Goal: Task Accomplishment & Management: Complete application form

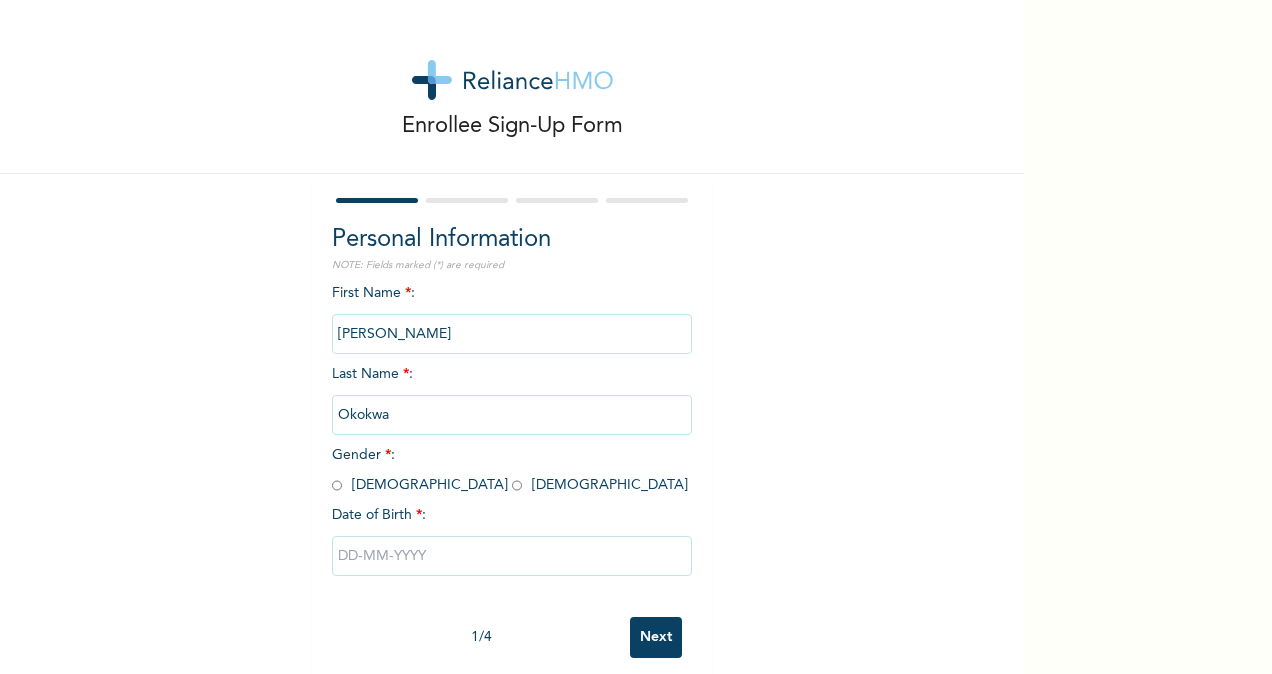
scroll to position [32, 0]
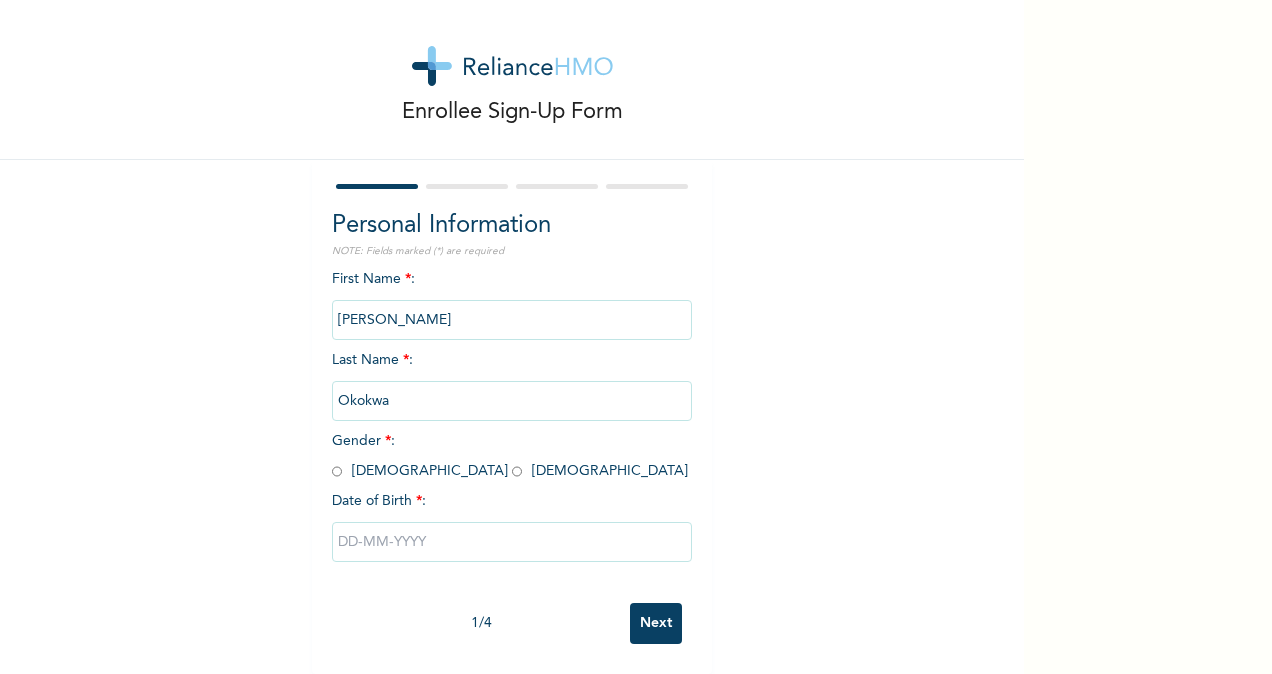
click at [332, 462] on input "radio" at bounding box center [337, 471] width 10 height 19
radio input "true"
click at [443, 528] on input "text" at bounding box center [512, 542] width 360 height 40
select select "9"
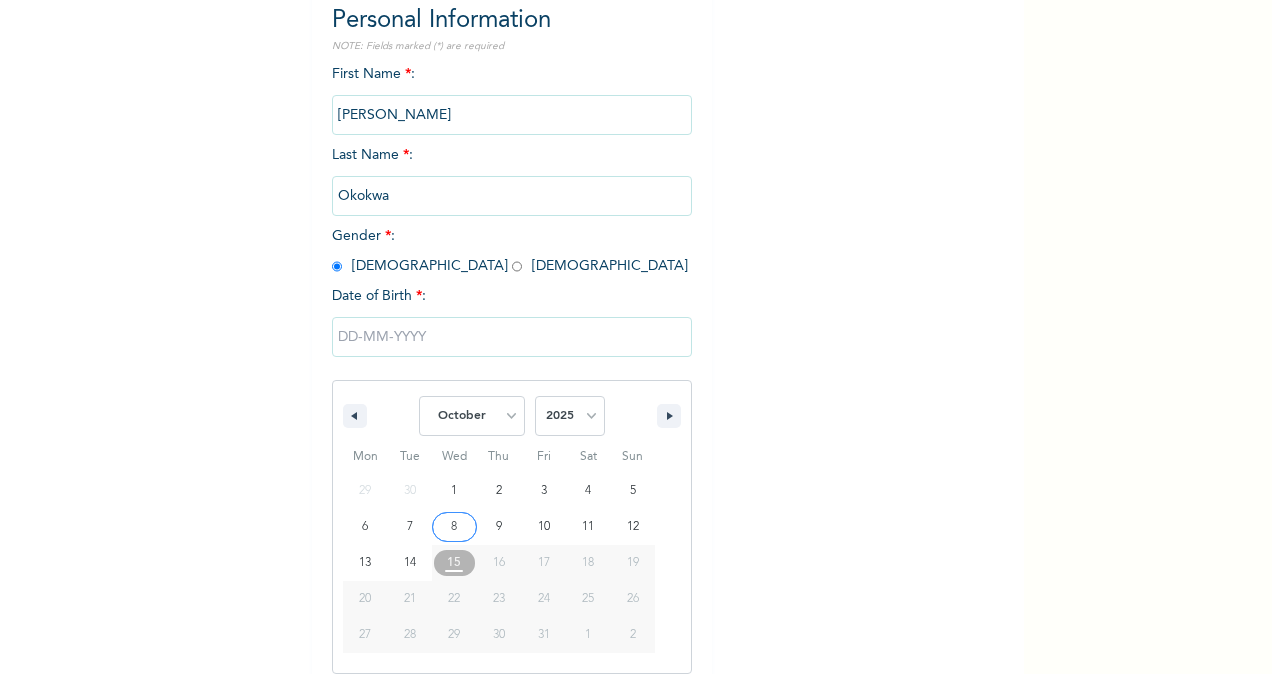
scroll to position [236, 0]
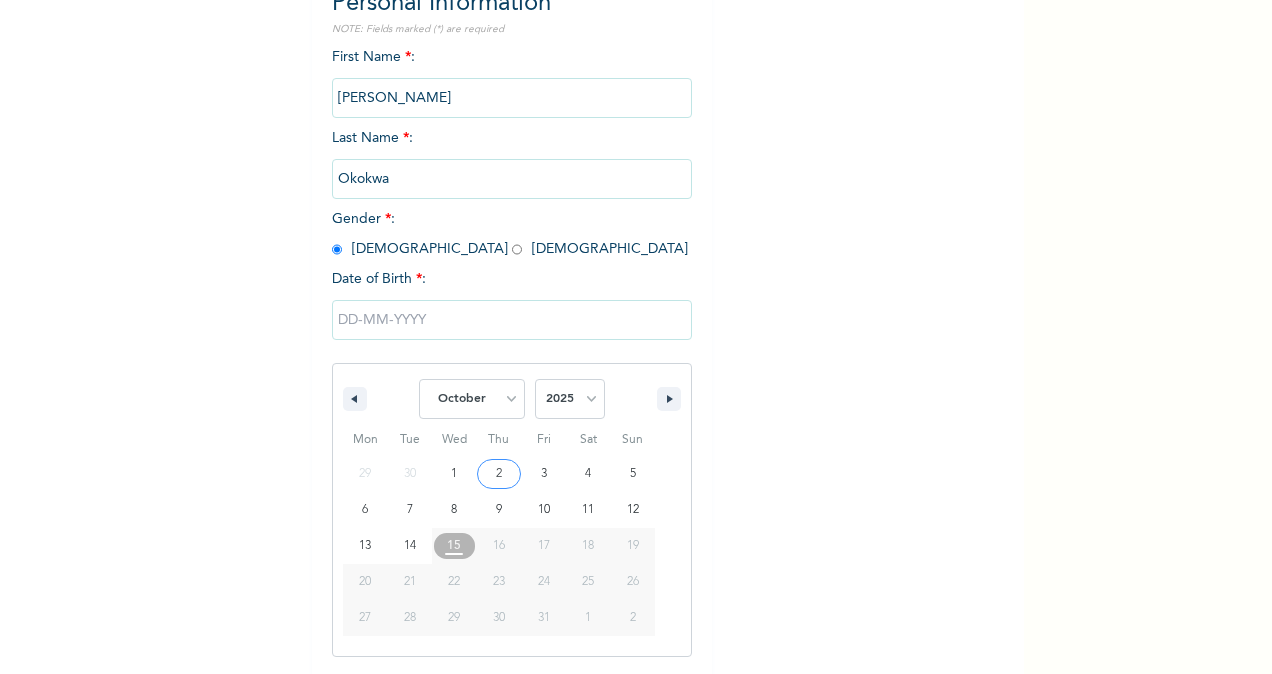
click at [350, 319] on input "text" at bounding box center [512, 320] width 360 height 40
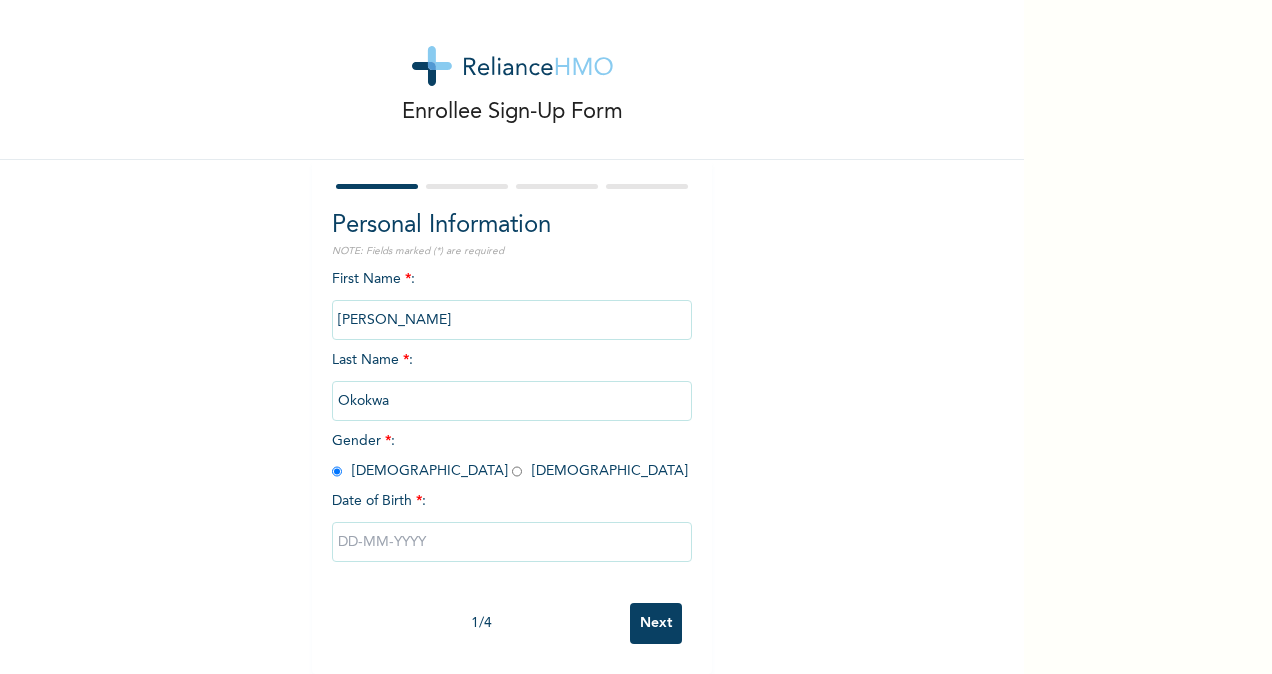
click at [334, 525] on input "text" at bounding box center [512, 542] width 360 height 40
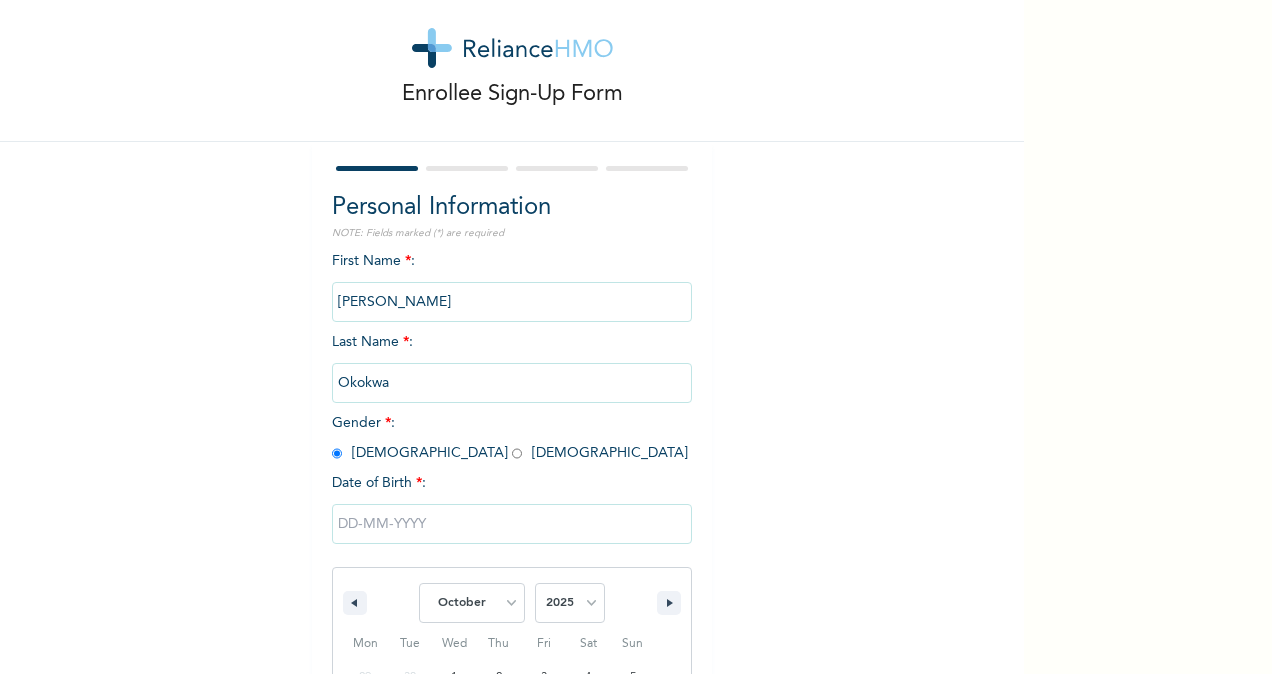
scroll to position [236, 0]
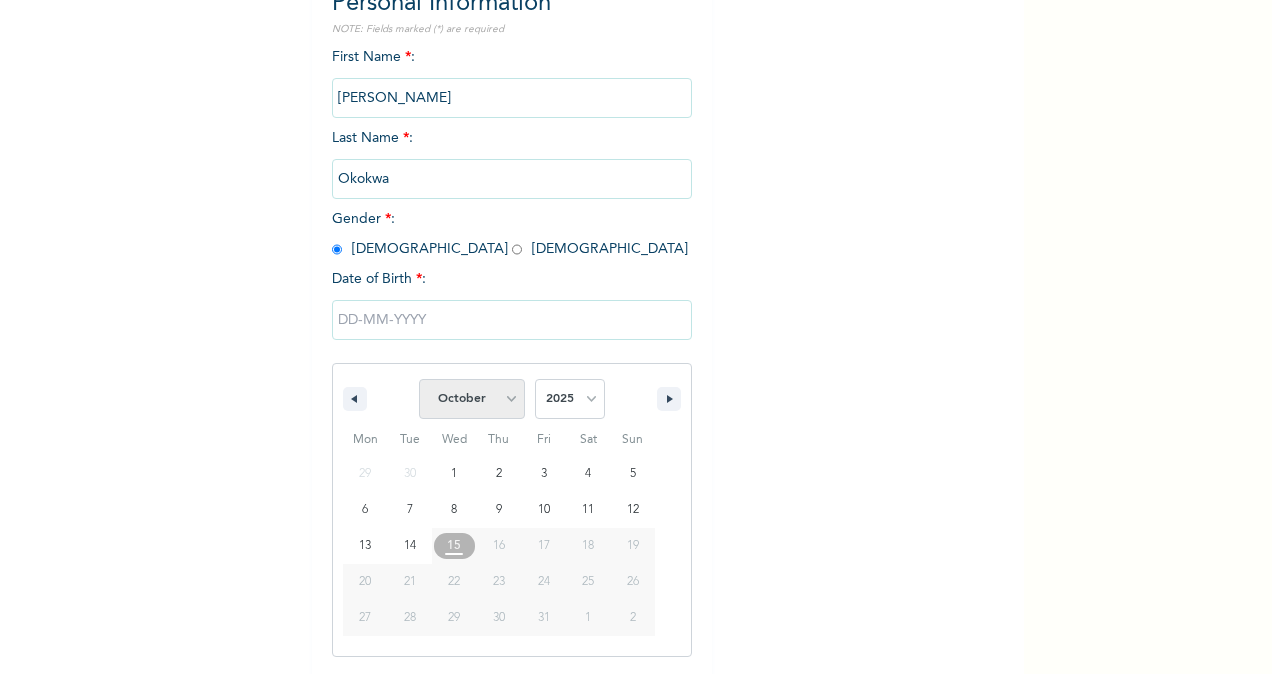
click at [505, 413] on select "January February March April May June July August September October November De…" at bounding box center [472, 399] width 106 height 40
click at [419, 381] on select "January February March April May June July August September October November De…" at bounding box center [472, 399] width 106 height 40
click at [514, 393] on select "January February March April May June July August September October November De…" at bounding box center [472, 399] width 106 height 40
select select "8"
click at [419, 381] on select "January February March April May June July August September October November De…" at bounding box center [472, 399] width 106 height 40
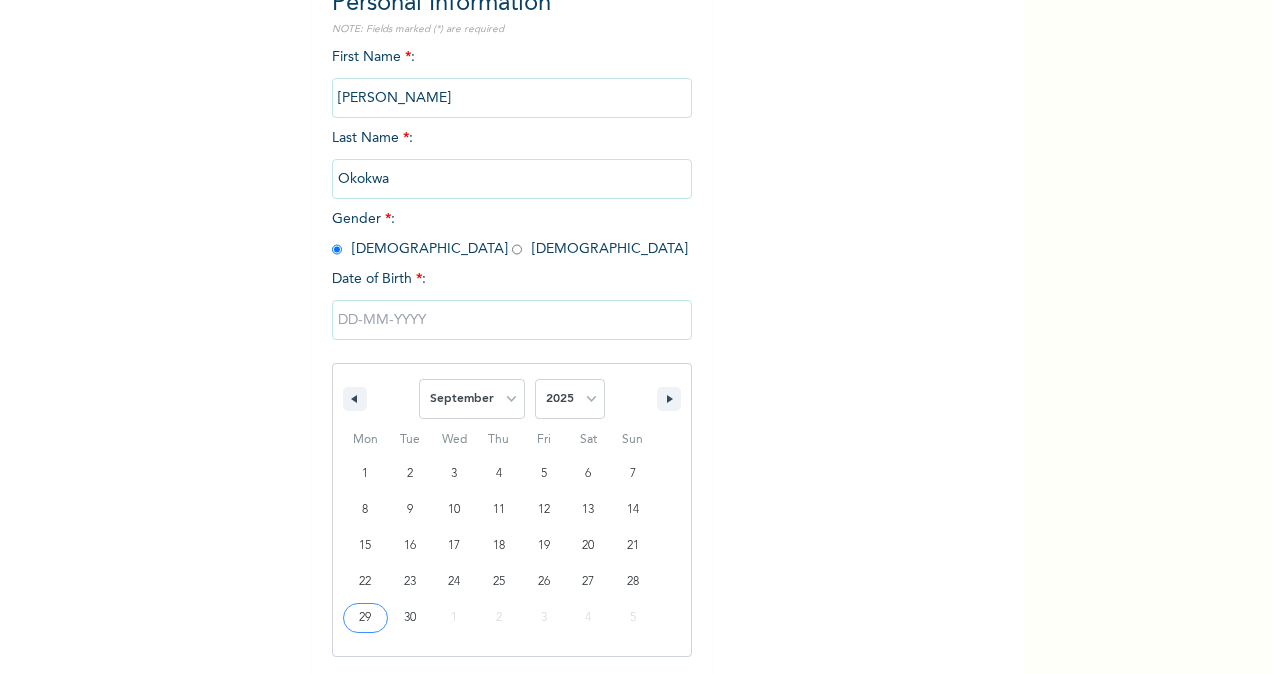
type input "[DATE]"
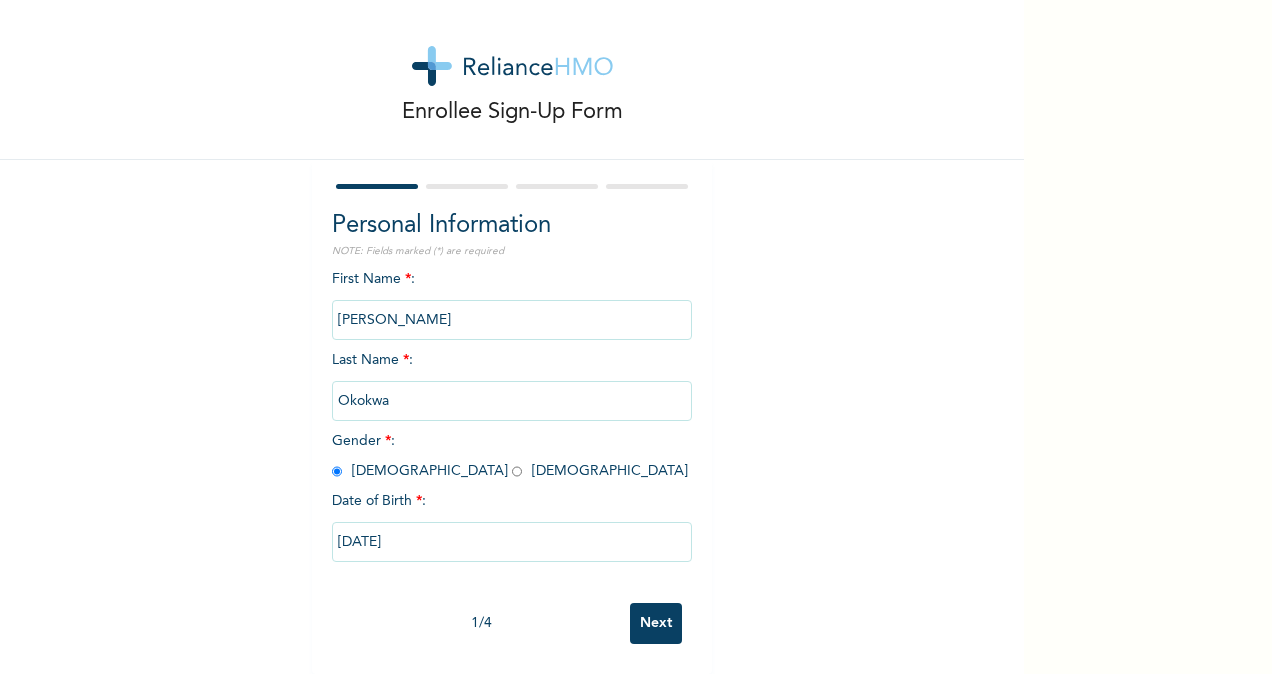
click at [392, 522] on input "[DATE]" at bounding box center [512, 542] width 360 height 40
select select "8"
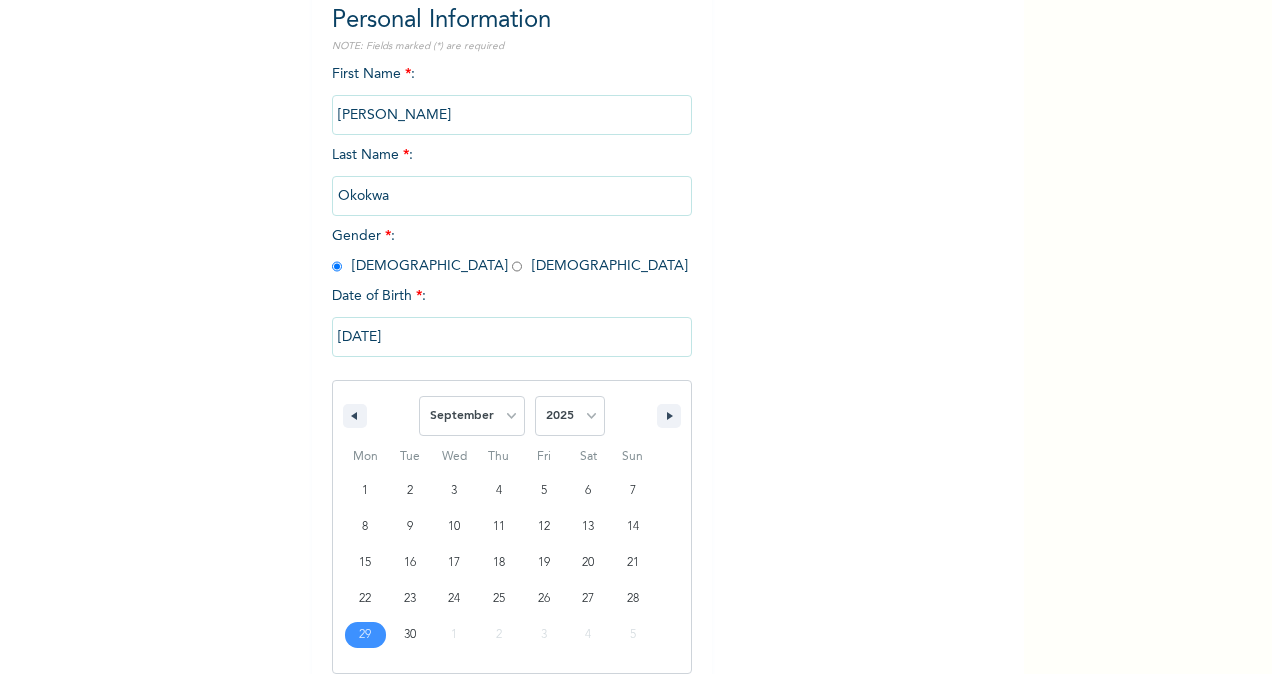
scroll to position [236, 0]
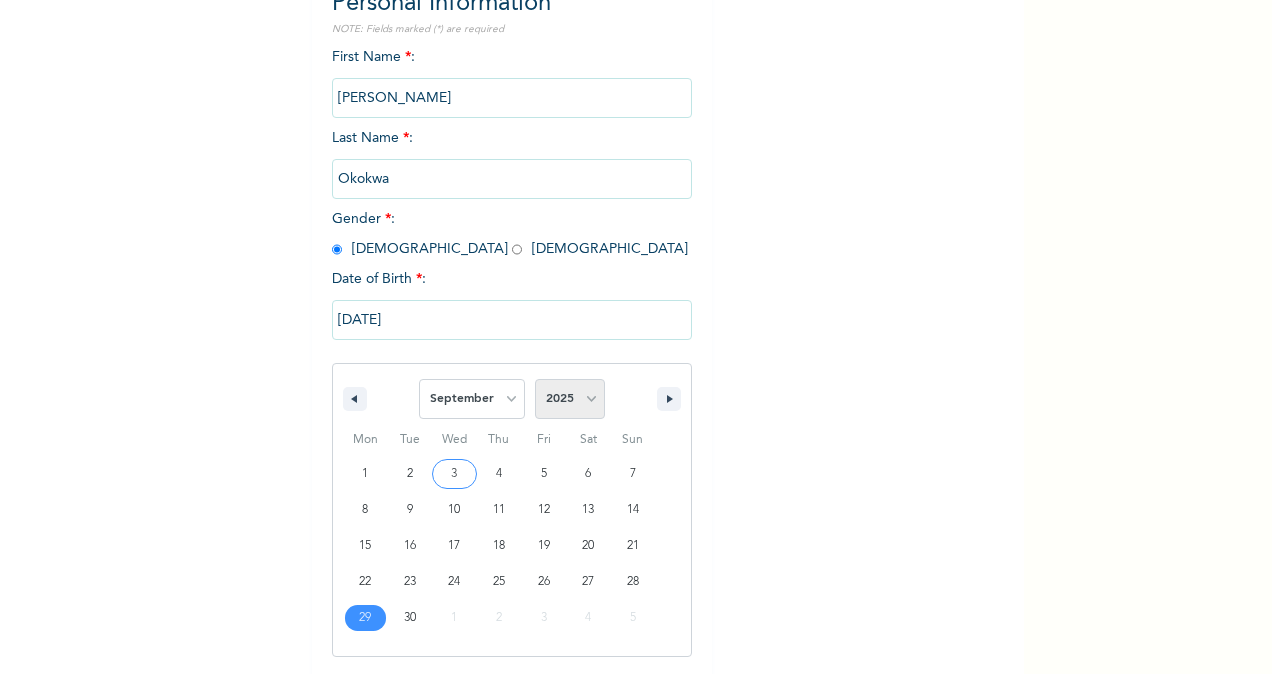
click at [586, 393] on select "2025 2024 2023 2022 2021 2020 2019 2018 2017 2016 2015 2014 2013 2012 2011 2010…" at bounding box center [570, 399] width 70 height 40
select select "1978"
click at [535, 381] on select "2025 2024 2023 2022 2021 2020 2019 2018 2017 2016 2015 2014 2013 2012 2011 2010…" at bounding box center [570, 399] width 70 height 40
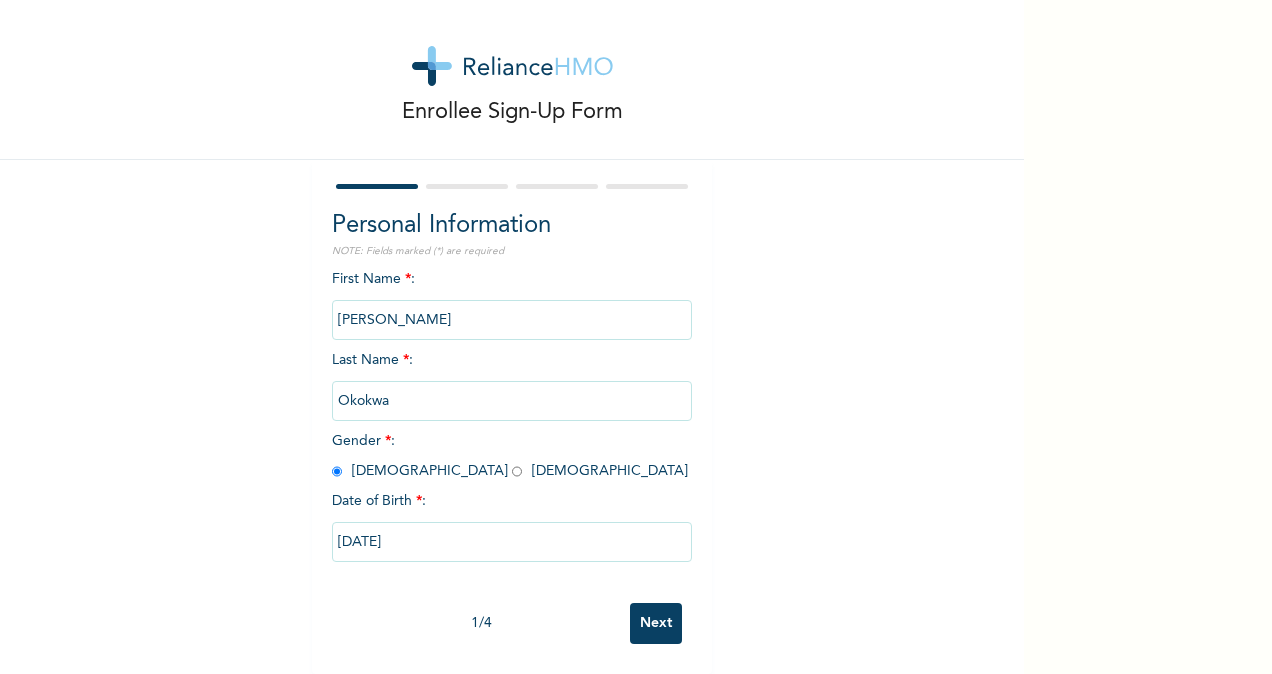
click at [895, 388] on div "Enrollee Sign-Up Form Personal Information NOTE: Fields marked (*) are required…" at bounding box center [512, 330] width 1024 height 688
click at [394, 522] on input "[DATE]" at bounding box center [512, 542] width 360 height 40
select select "8"
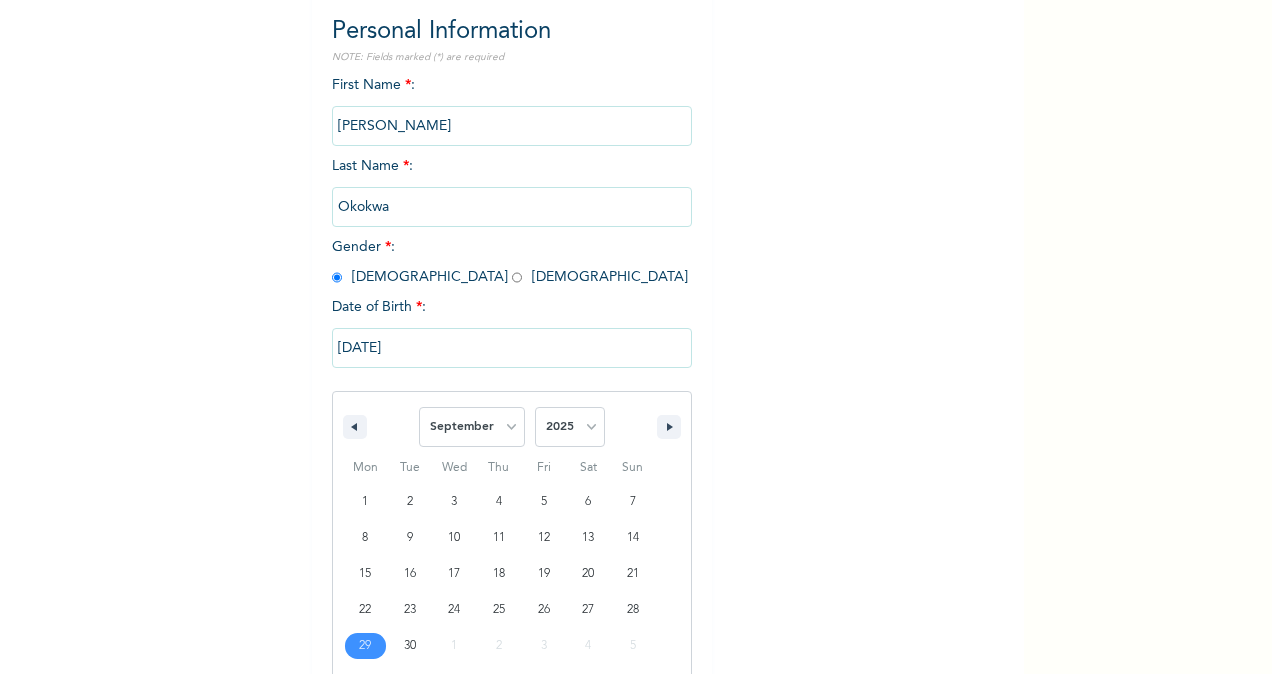
scroll to position [236, 0]
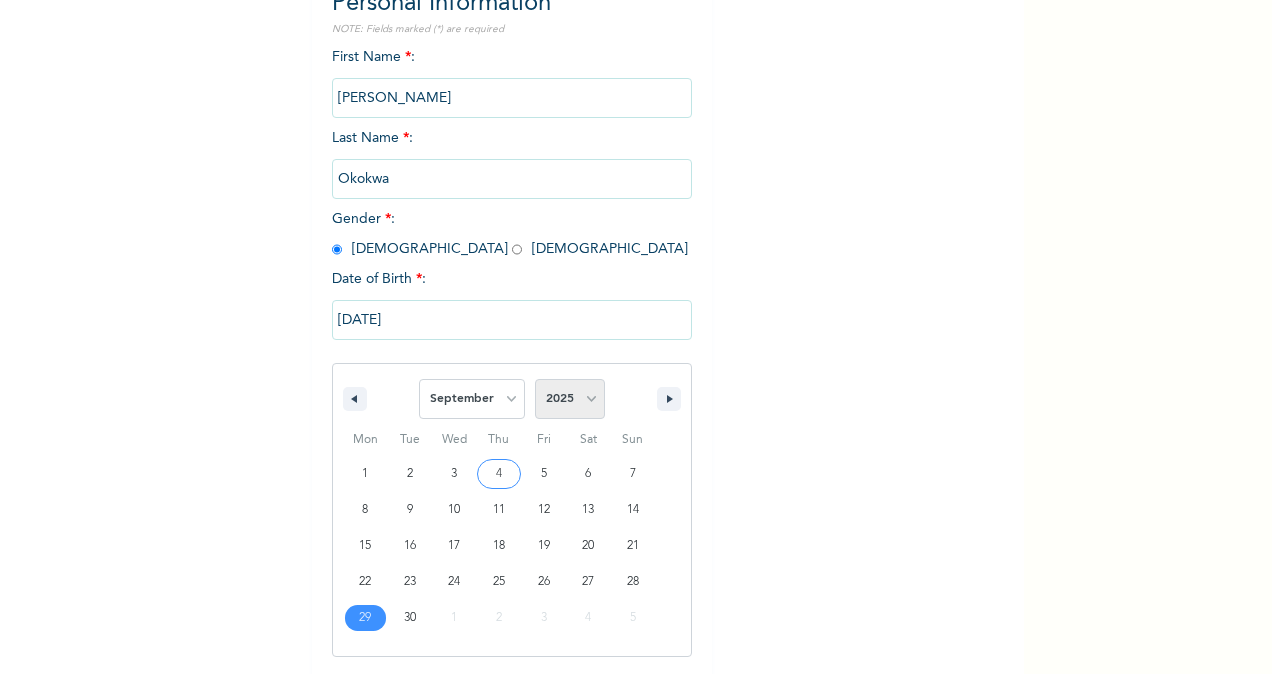
click at [584, 402] on select "2025 2024 2023 2022 2021 2020 2019 2018 2017 2016 2015 2014 2013 2012 2011 2010…" at bounding box center [570, 399] width 70 height 40
select select "1978"
click at [535, 381] on select "2025 2024 2023 2022 2021 2020 2019 2018 2017 2016 2015 2014 2013 2012 2011 2010…" at bounding box center [570, 399] width 70 height 40
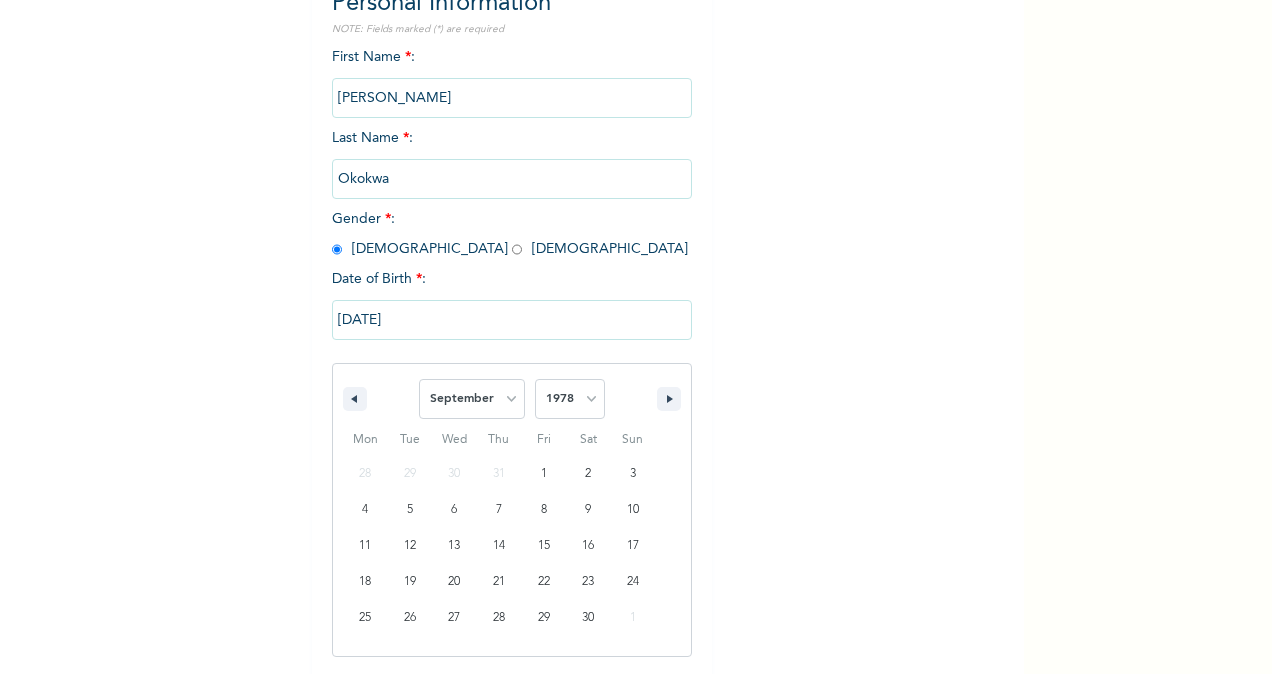
click at [395, 320] on input "[DATE]" at bounding box center [512, 320] width 360 height 40
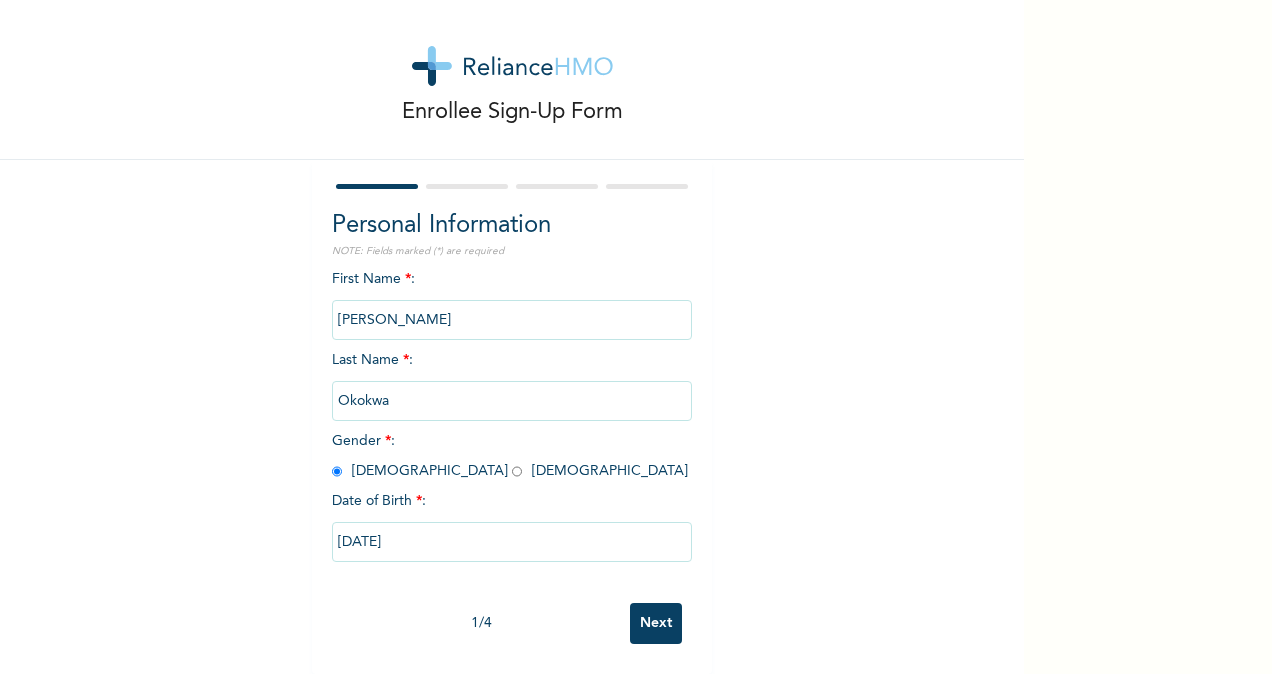
click at [402, 522] on input "[DATE]" at bounding box center [512, 542] width 360 height 40
select select "8"
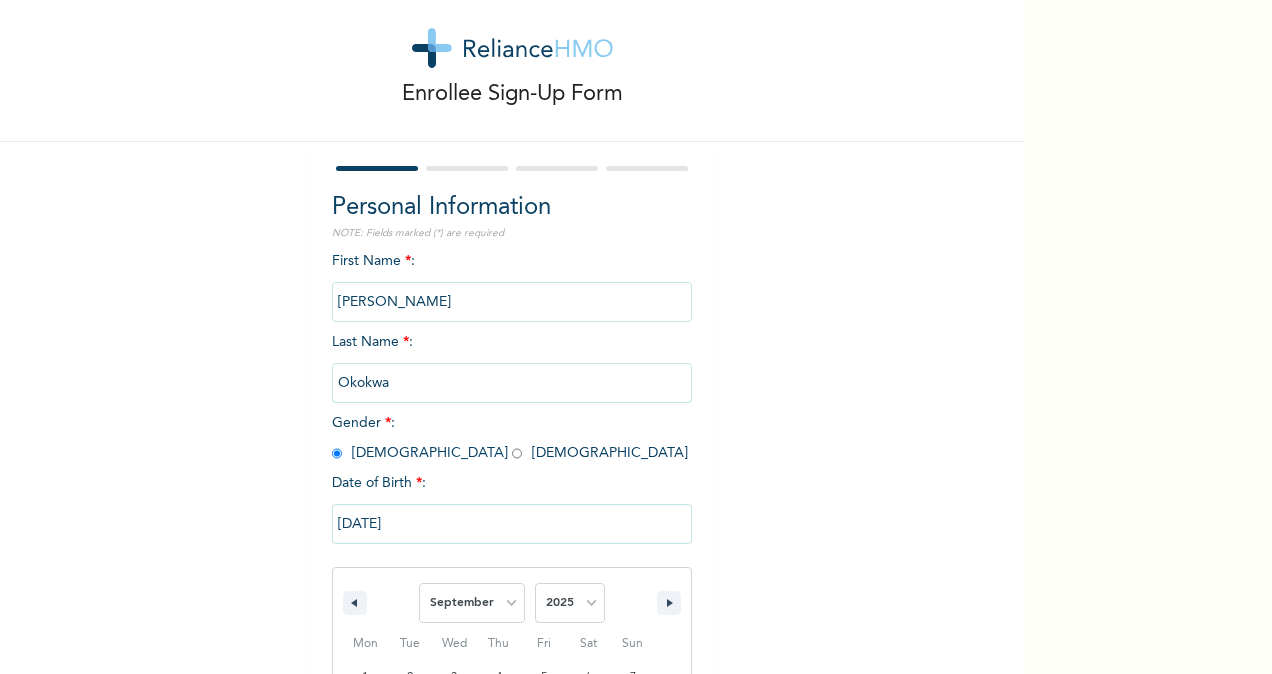
scroll to position [236, 0]
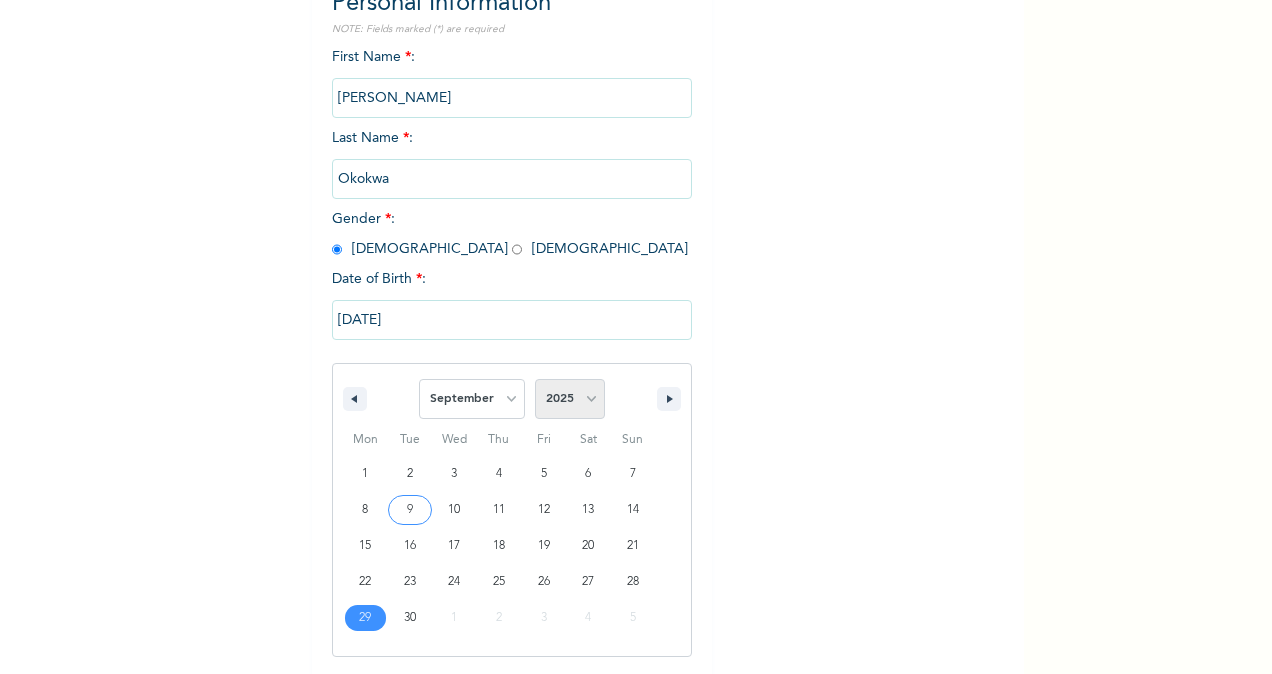
click at [547, 394] on select "2025 2024 2023 2022 2021 2020 2019 2018 2017 2016 2015 2014 2013 2012 2011 2010…" at bounding box center [570, 399] width 70 height 40
select select "2015"
click at [535, 381] on select "2025 2024 2023 2022 2021 2020 2019 2018 2017 2016 2015 2014 2013 2012 2011 2010…" at bounding box center [570, 399] width 70 height 40
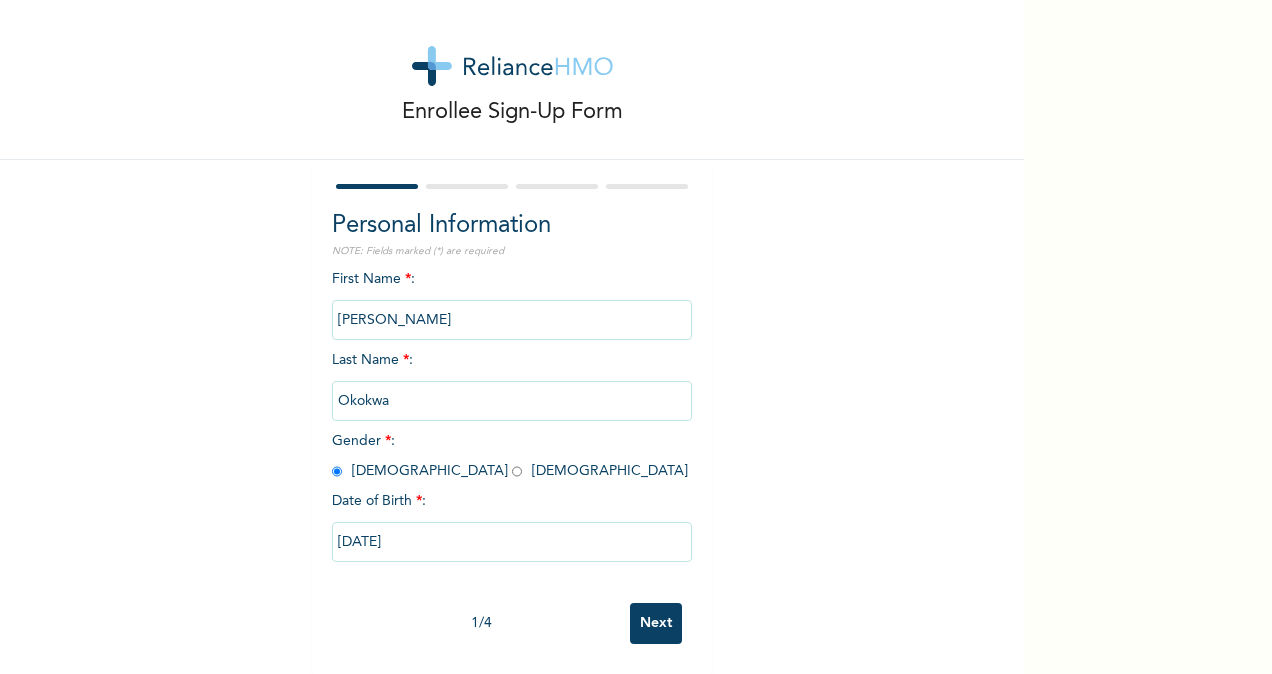
click at [431, 533] on input "[DATE]" at bounding box center [512, 542] width 360 height 40
select select "8"
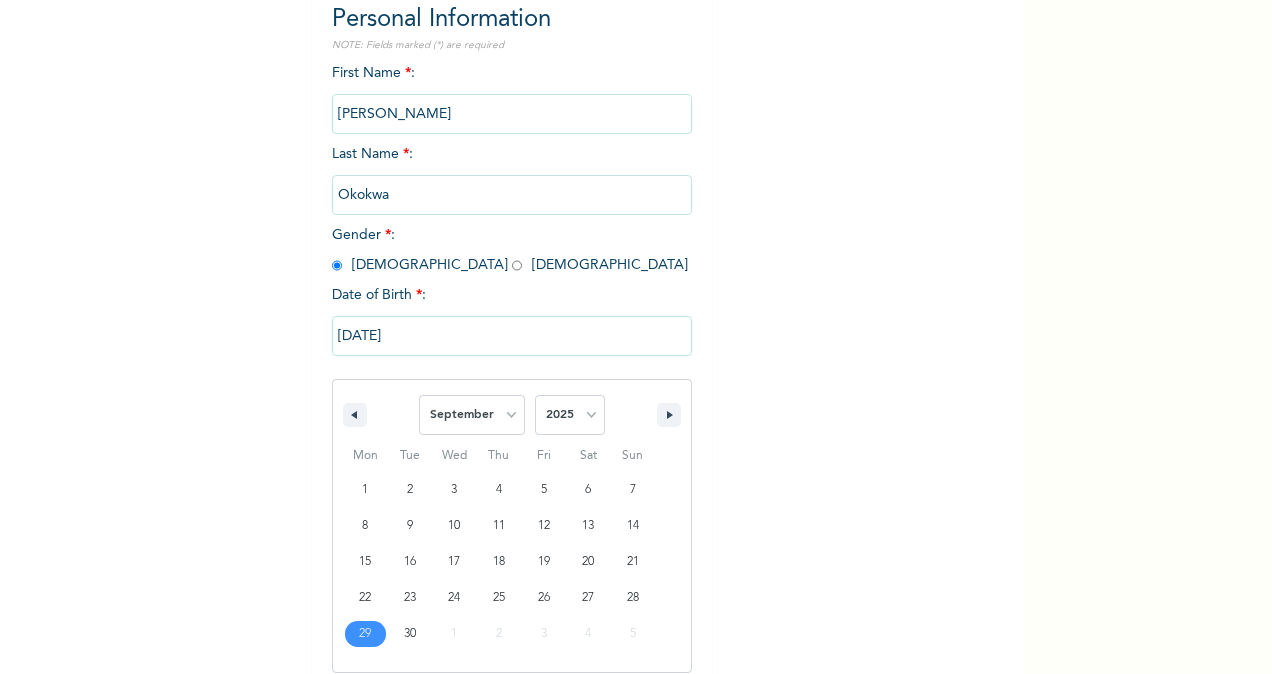
scroll to position [236, 0]
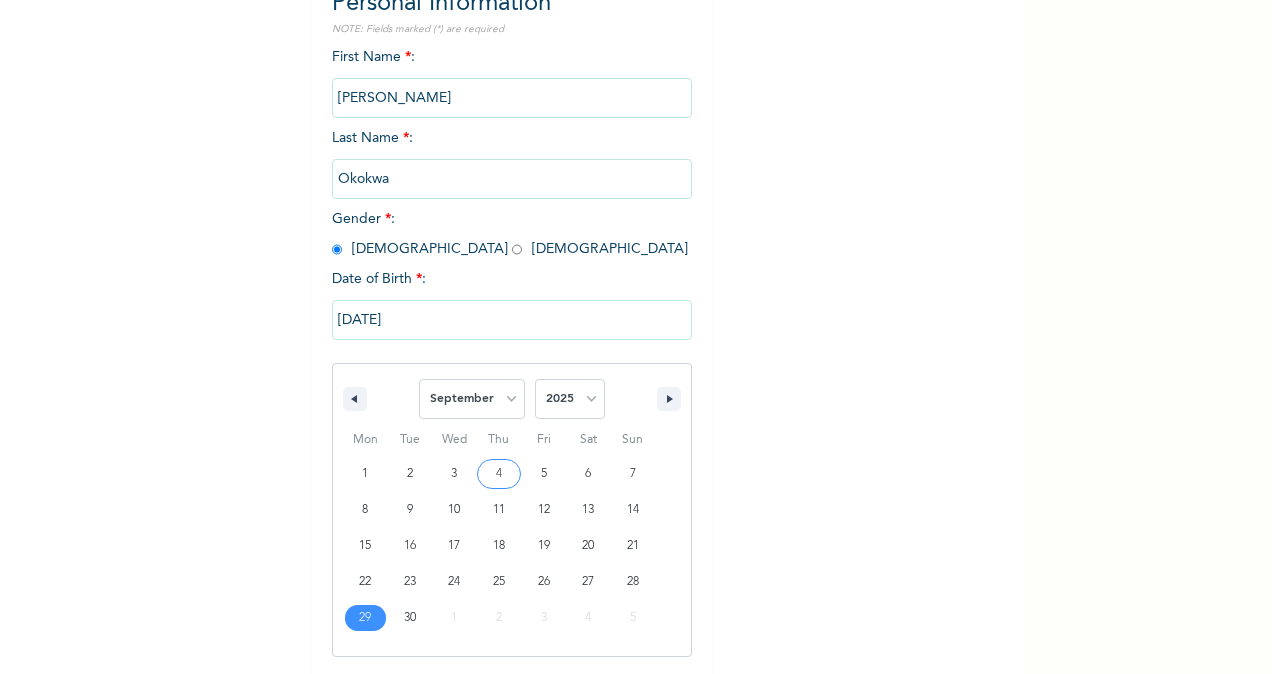
click at [391, 324] on input "[DATE]" at bounding box center [512, 320] width 360 height 40
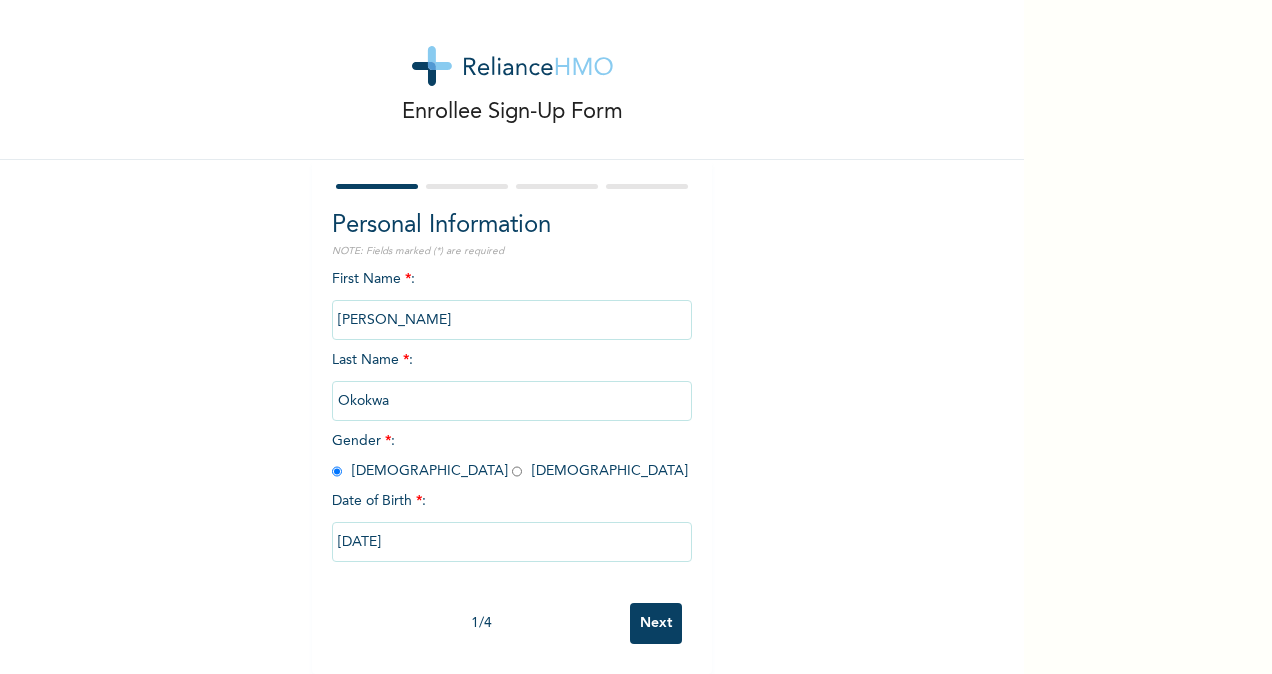
click at [393, 522] on input "[DATE]" at bounding box center [512, 542] width 360 height 40
select select "8"
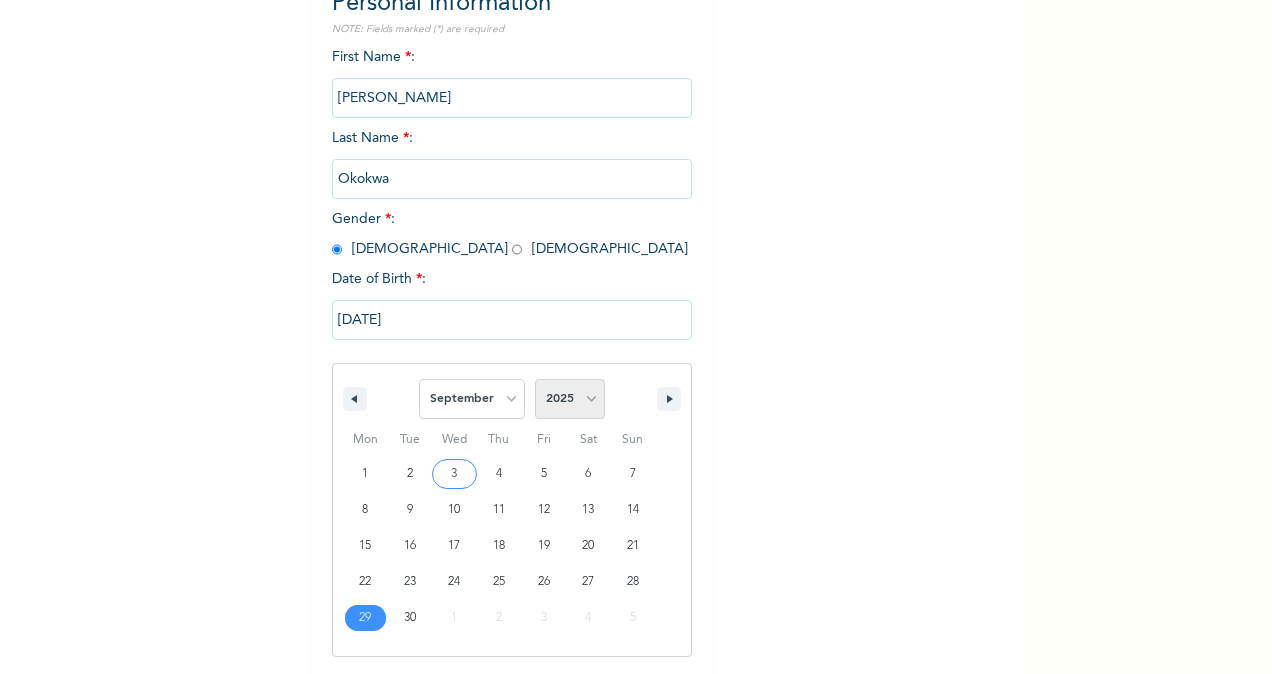
click at [561, 400] on select "2025 2024 2023 2022 2021 2020 2019 2018 2017 2016 2015 2014 2013 2012 2011 2010…" at bounding box center [570, 399] width 70 height 40
select select "2016"
click at [535, 381] on select "2025 2024 2023 2022 2021 2020 2019 2018 2017 2016 2015 2014 2013 2012 2011 2010…" at bounding box center [570, 399] width 70 height 40
click at [389, 329] on input "[DATE]" at bounding box center [512, 320] width 360 height 40
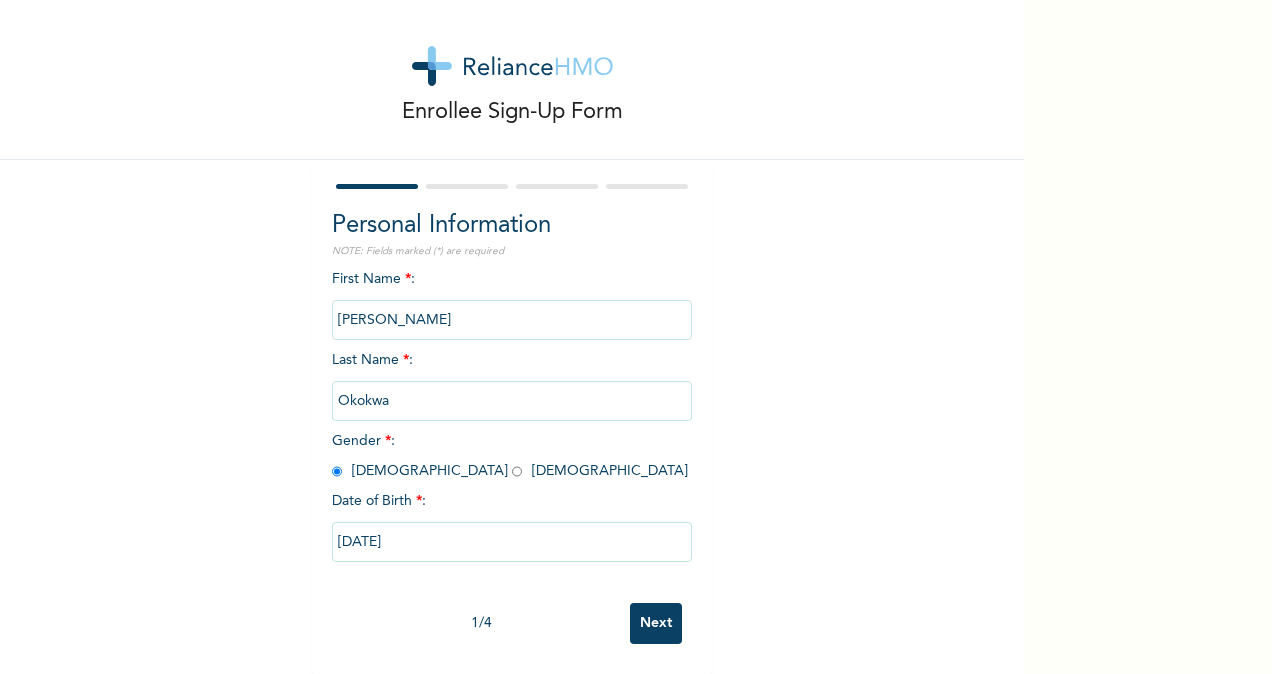
click at [385, 528] on input "[DATE]" at bounding box center [512, 542] width 360 height 40
select select "8"
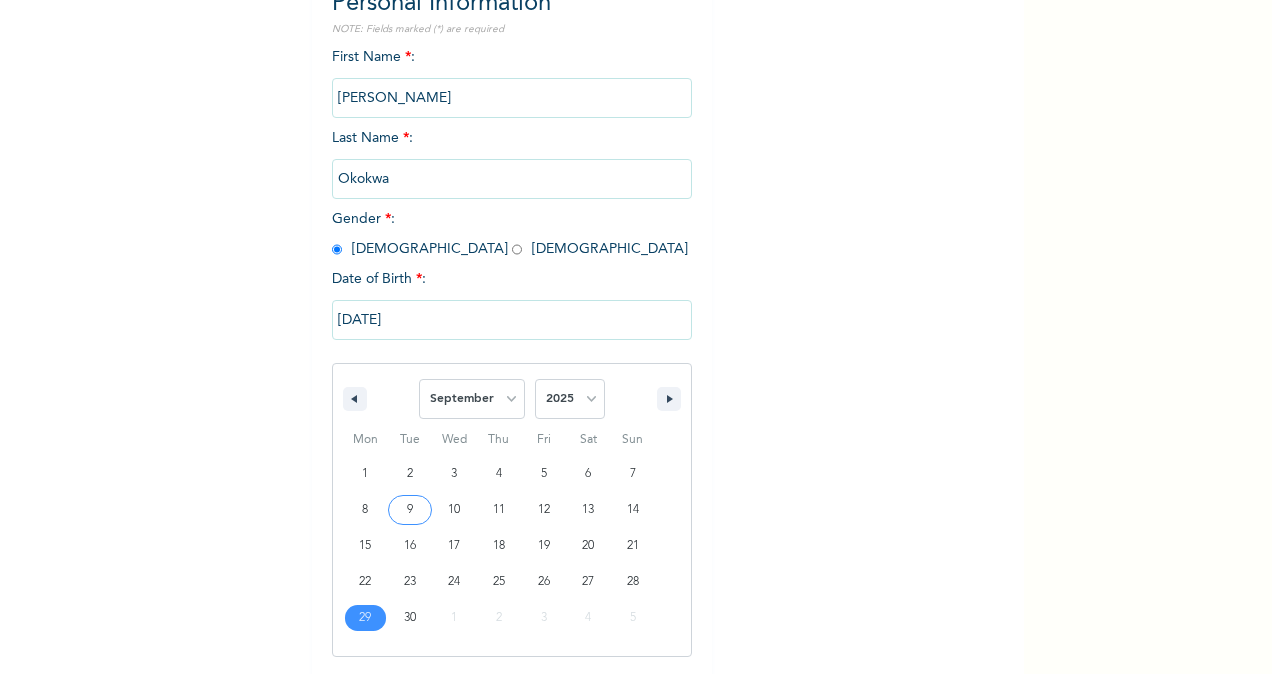
type input "[DATE]"
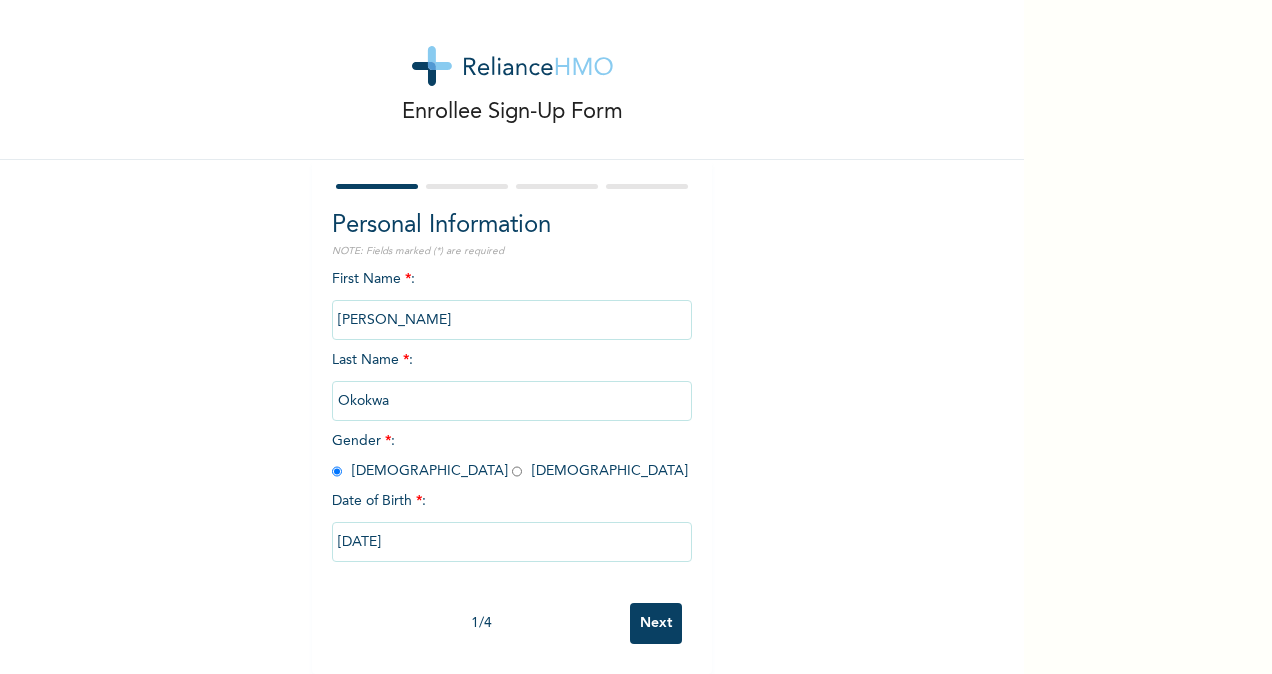
click at [385, 528] on input "[DATE]" at bounding box center [512, 542] width 360 height 40
select select "8"
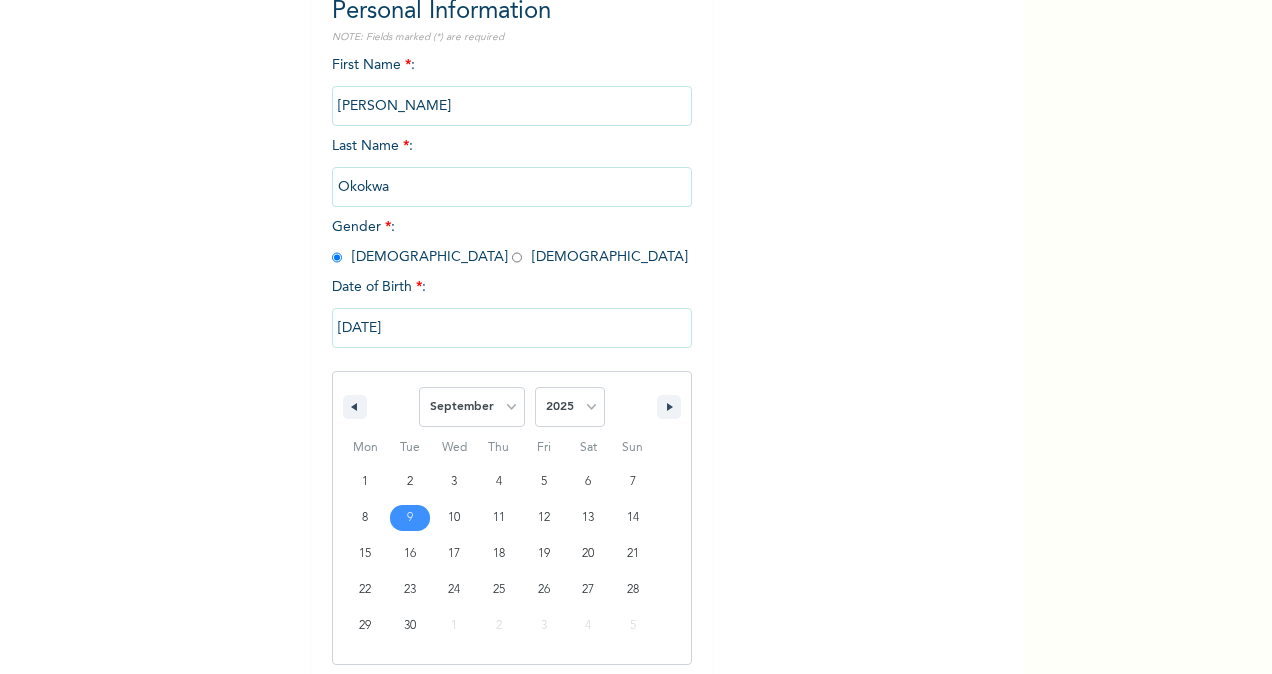
scroll to position [236, 0]
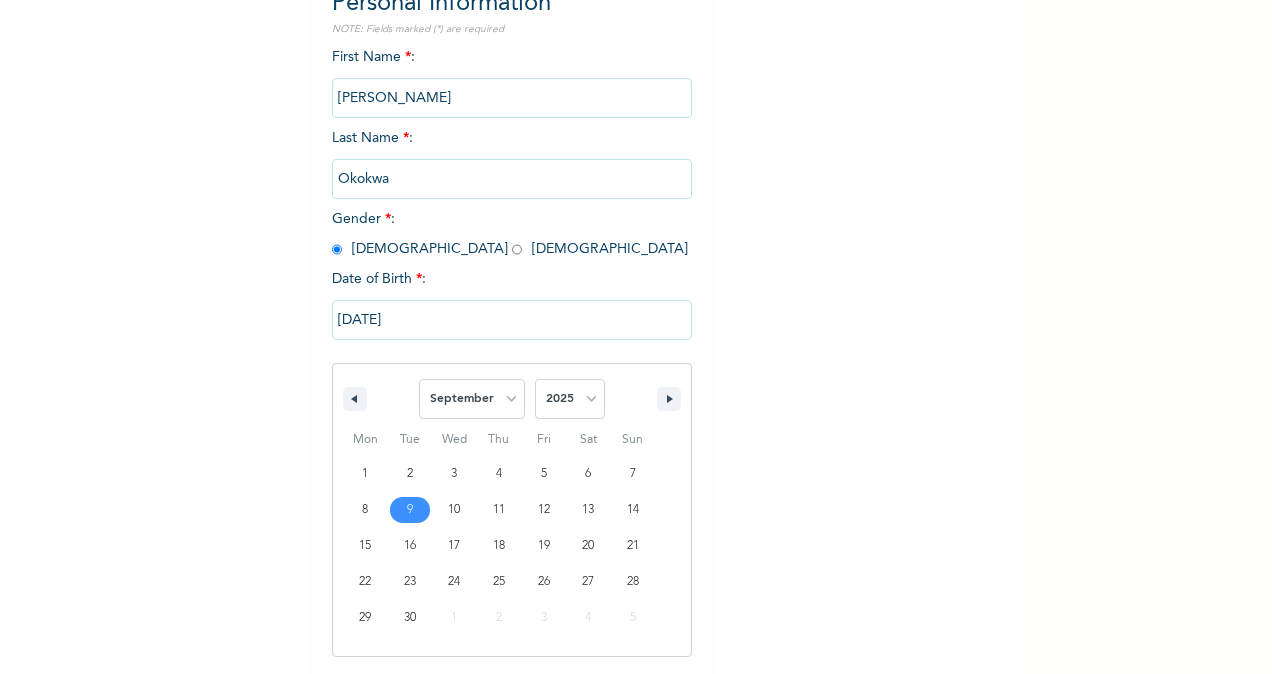
drag, startPoint x: 385, startPoint y: 528, endPoint x: 402, endPoint y: 320, distance: 208.6
click at [402, 320] on input "[DATE]" at bounding box center [512, 320] width 360 height 40
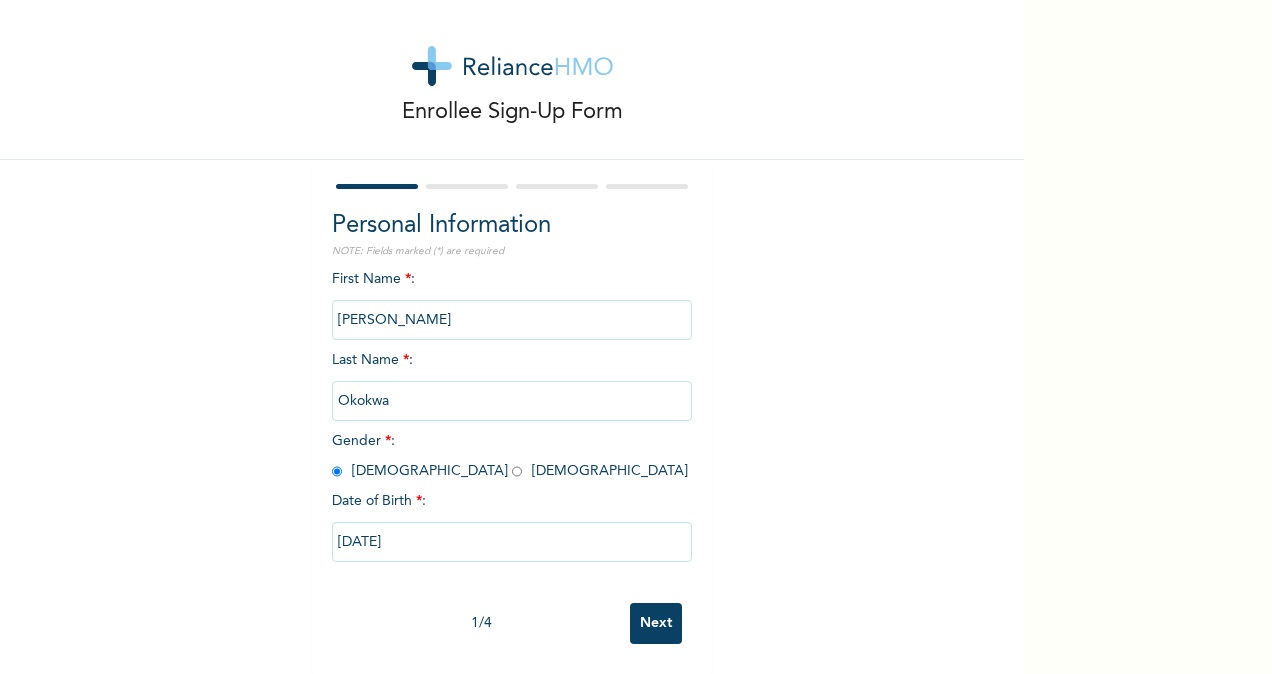
scroll to position [32, 0]
click at [392, 322] on input "[PERSON_NAME]" at bounding box center [512, 320] width 360 height 40
click at [387, 529] on input "[DATE]" at bounding box center [512, 542] width 360 height 40
select select "8"
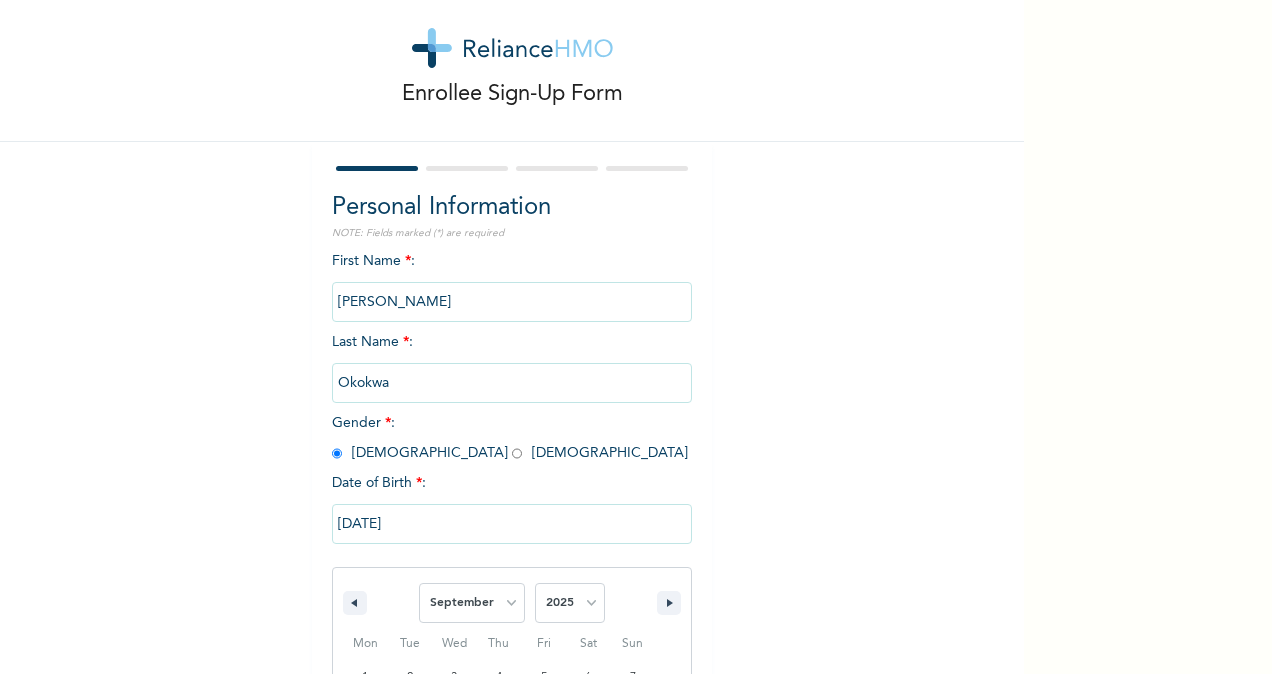
click at [387, 529] on div "[DATE] January February March April May June July August September October Nove…" at bounding box center [512, 677] width 360 height 367
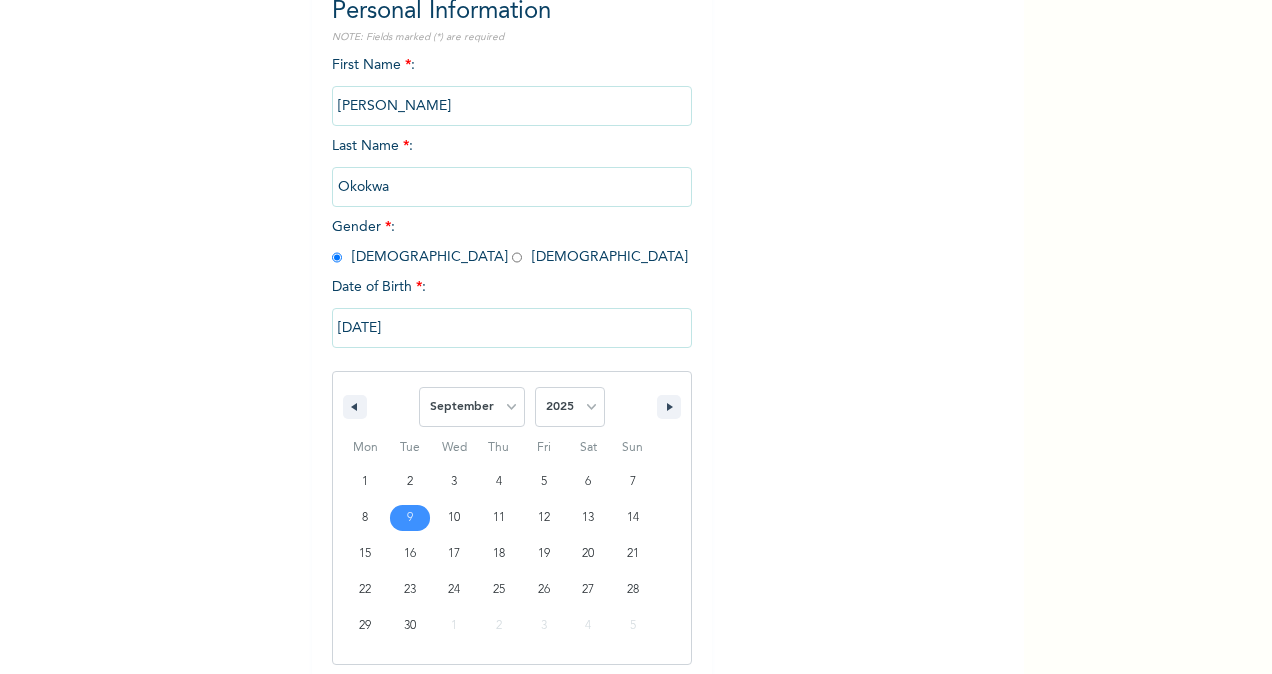
scroll to position [236, 0]
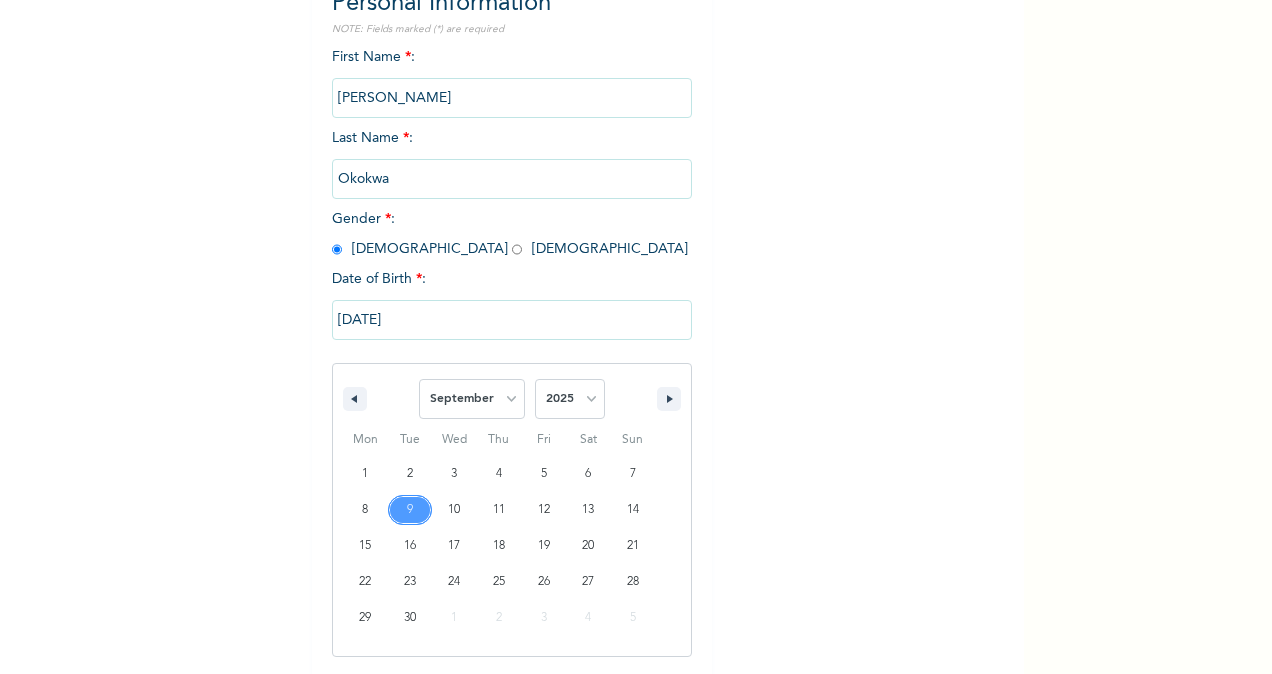
drag, startPoint x: 387, startPoint y: 529, endPoint x: 832, endPoint y: 268, distance: 515.8
click at [832, 268] on div "Enrollee Sign-Up Form Personal Information NOTE: Fields marked (*) are required…" at bounding box center [512, 261] width 1024 height 995
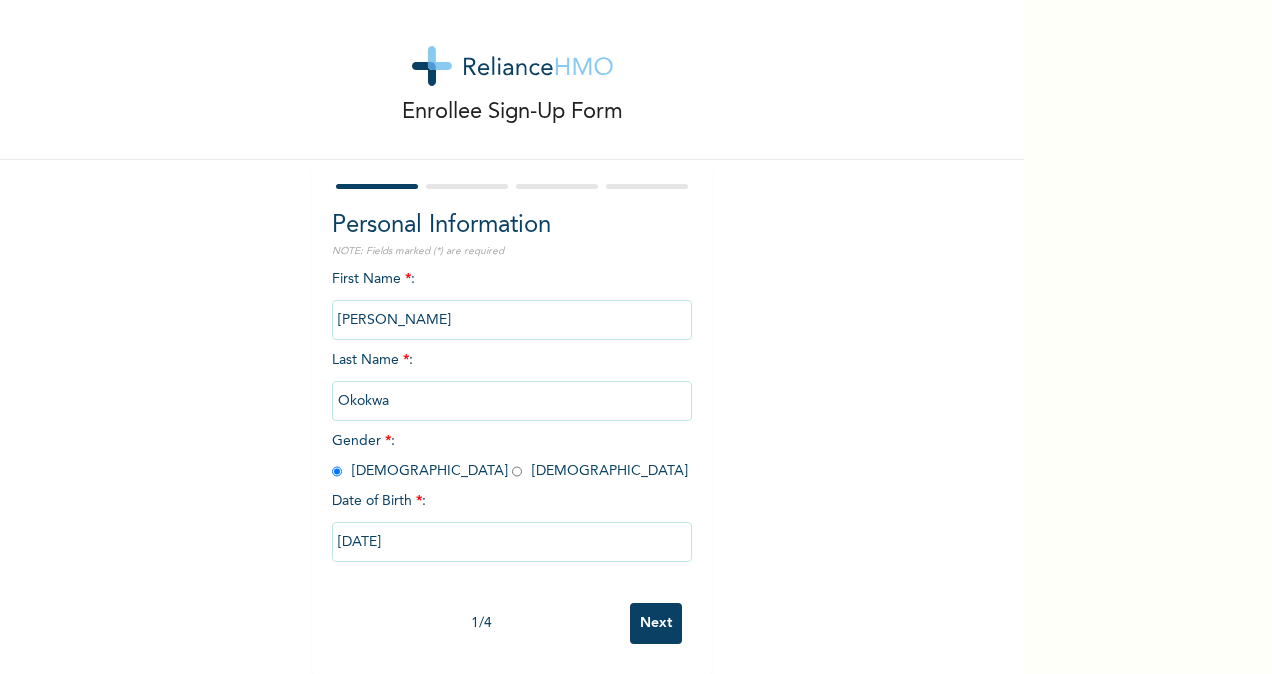
click at [401, 522] on input "[DATE]" at bounding box center [512, 542] width 360 height 40
click at [401, 520] on div "[DATE]" at bounding box center [512, 542] width 360 height 60
select select "8"
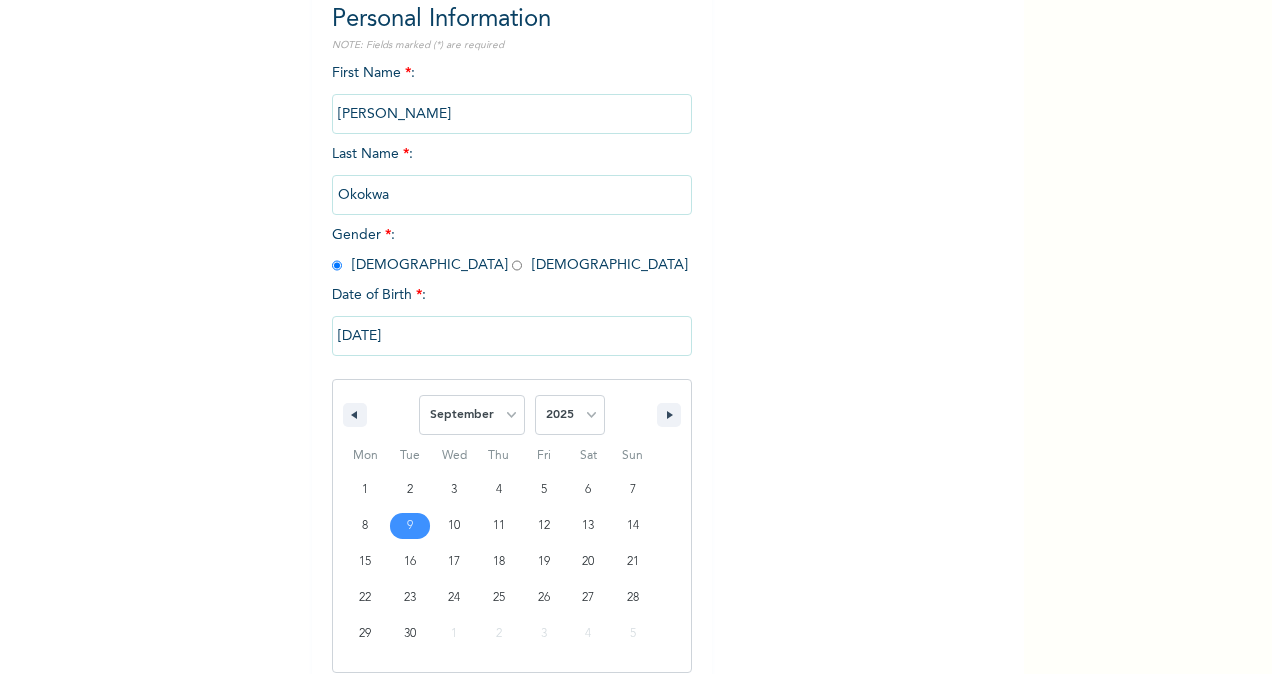
scroll to position [236, 0]
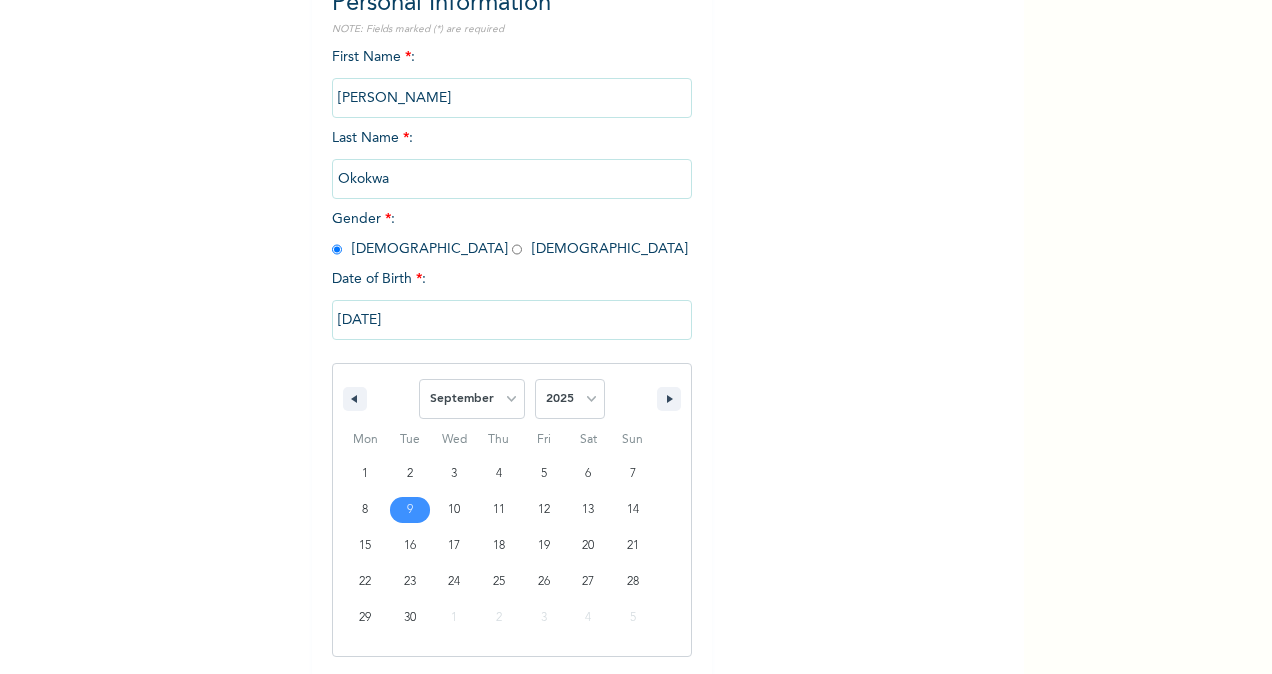
drag, startPoint x: 401, startPoint y: 520, endPoint x: 336, endPoint y: 318, distance: 212.1
click at [336, 318] on input "[DATE]" at bounding box center [512, 320] width 360 height 40
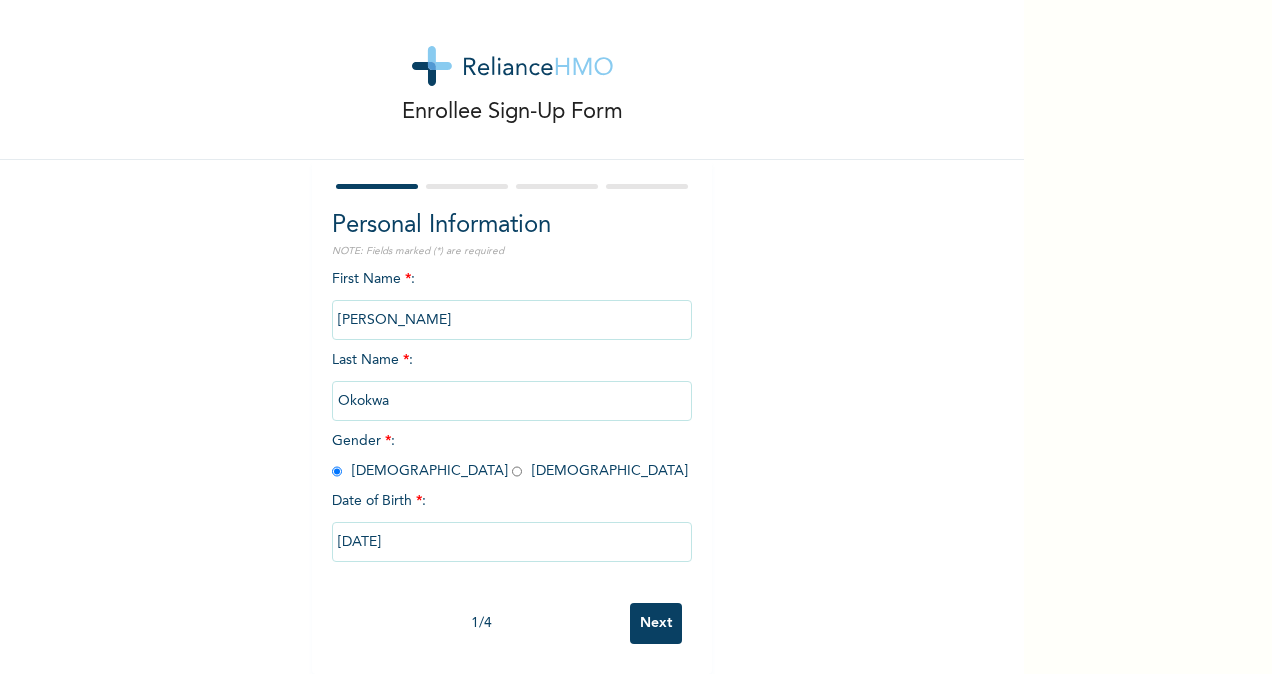
scroll to position [32, 0]
click at [336, 318] on input "[PERSON_NAME]" at bounding box center [512, 320] width 360 height 40
click at [336, 528] on input "[DATE]" at bounding box center [512, 542] width 360 height 40
select select "8"
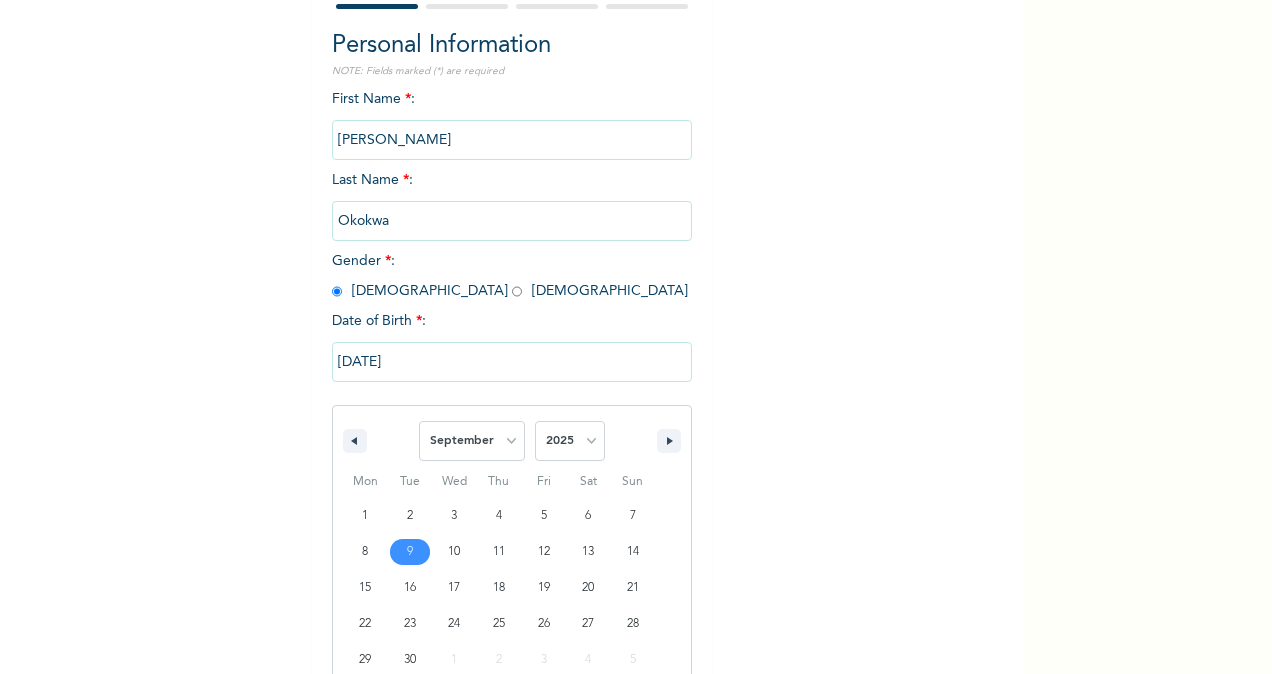
scroll to position [236, 0]
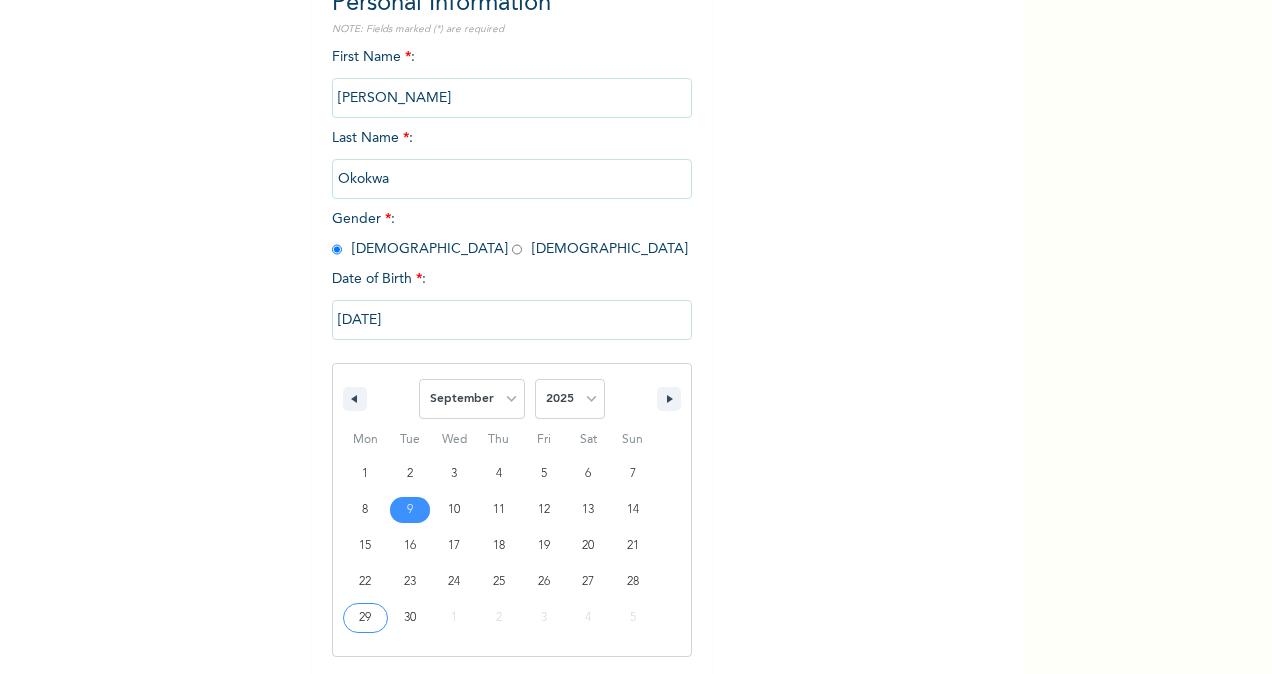
type input "[DATE]"
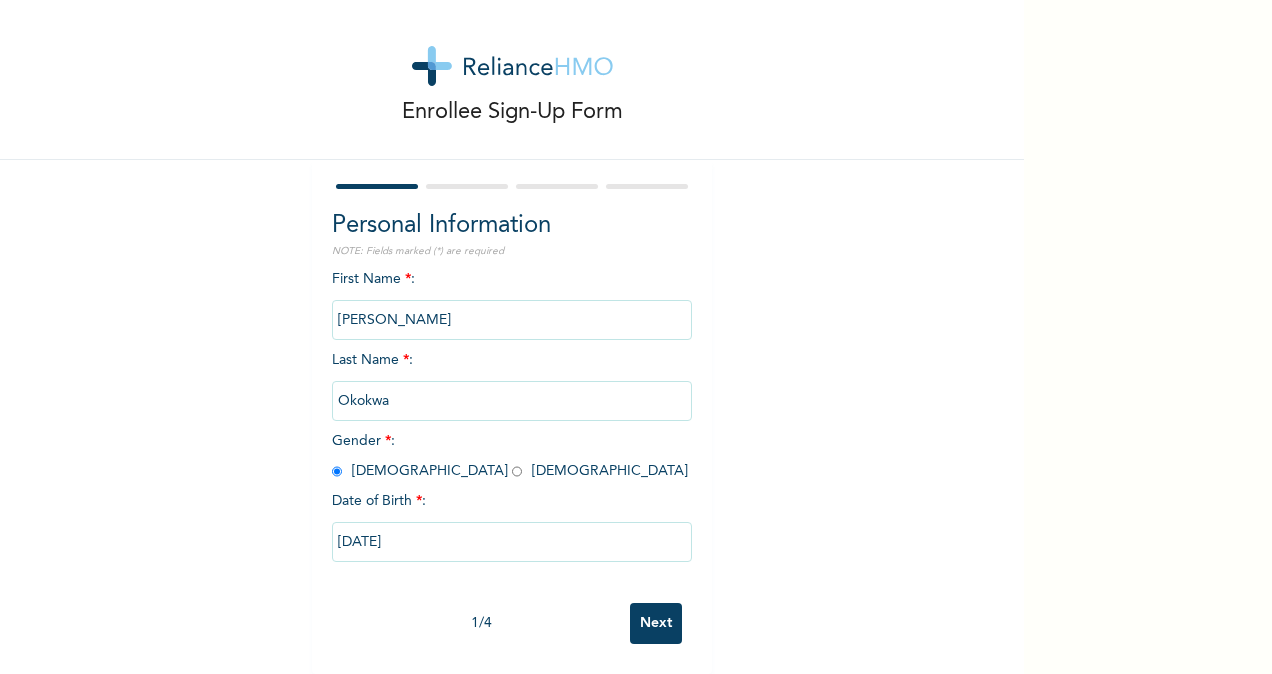
click at [382, 522] on input "[DATE]" at bounding box center [512, 542] width 360 height 40
select select "8"
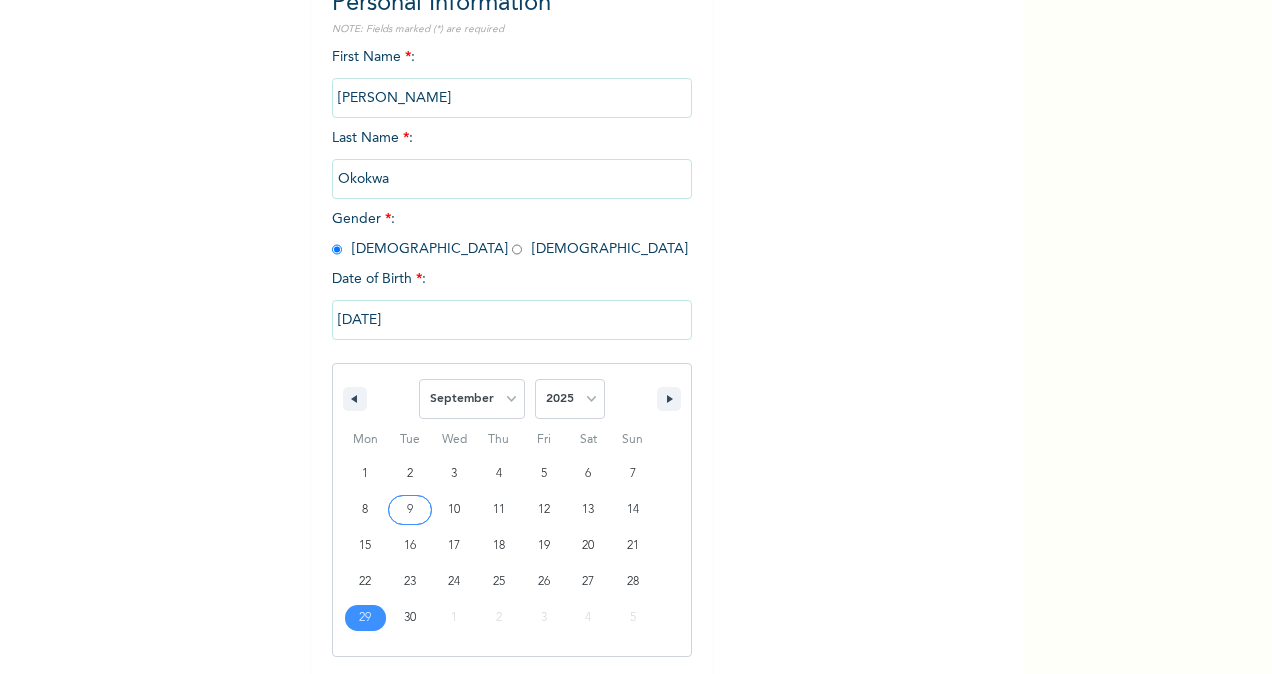
type input "[DATE]"
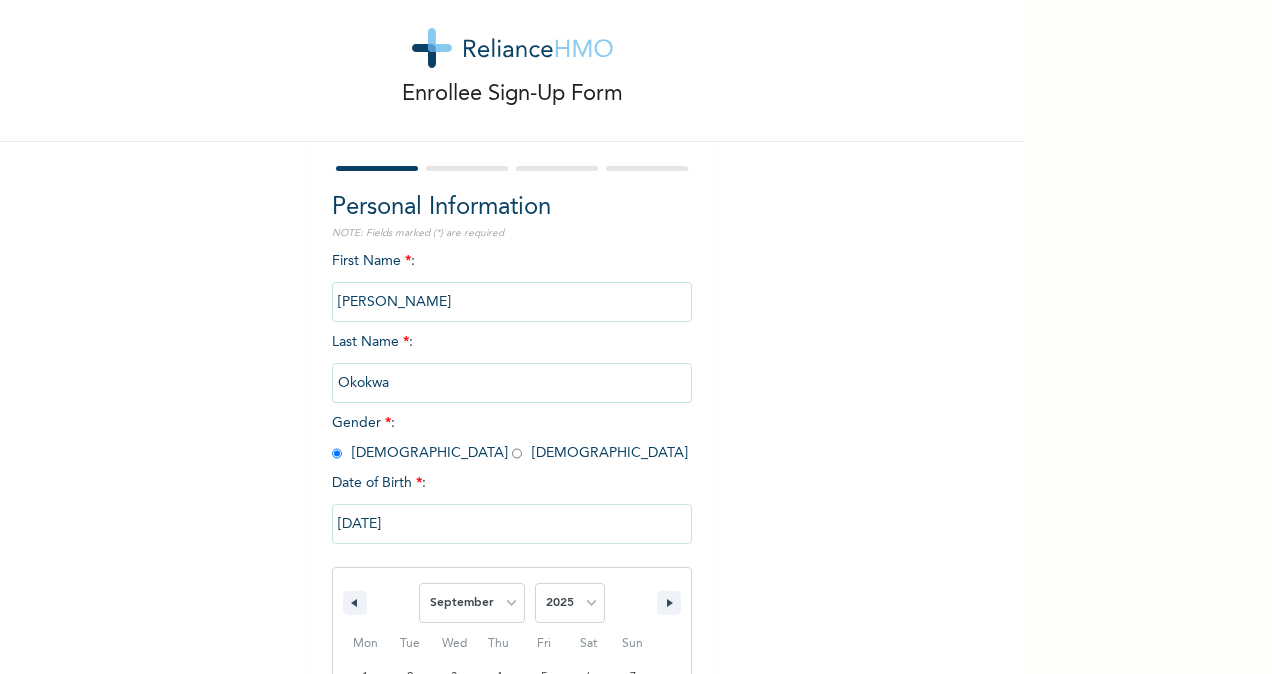
click at [382, 520] on input "[DATE]" at bounding box center [512, 524] width 360 height 40
select select "8"
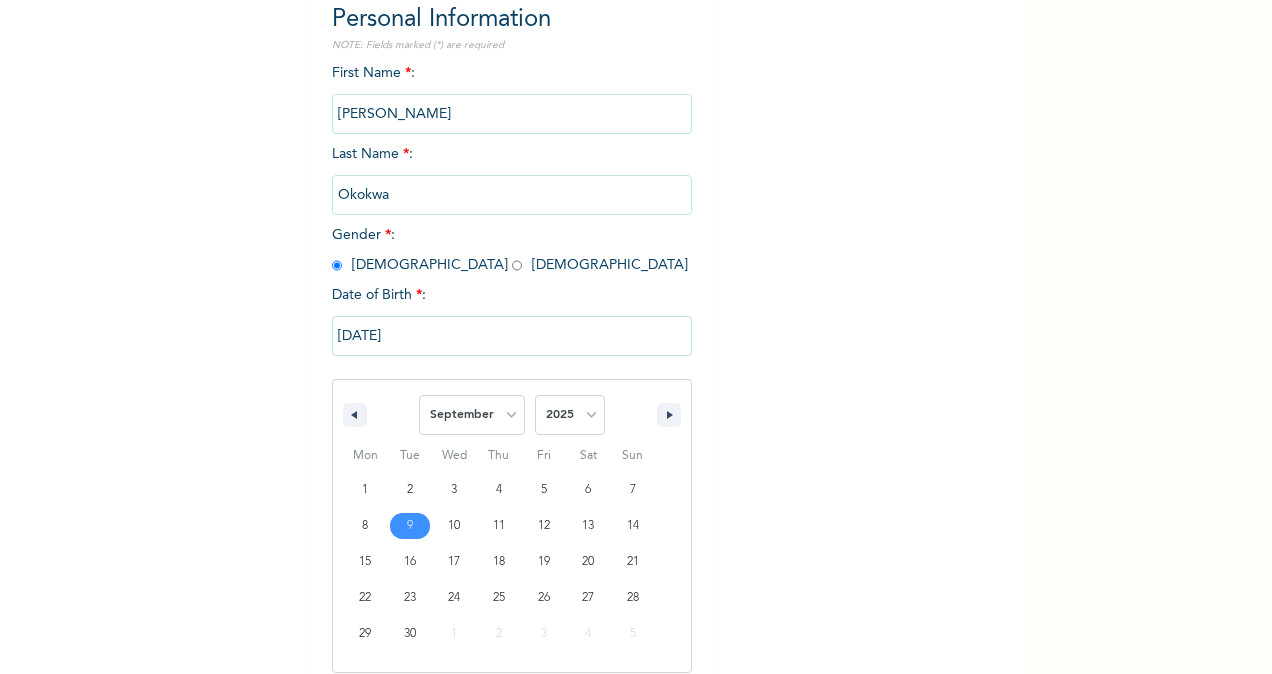
scroll to position [236, 0]
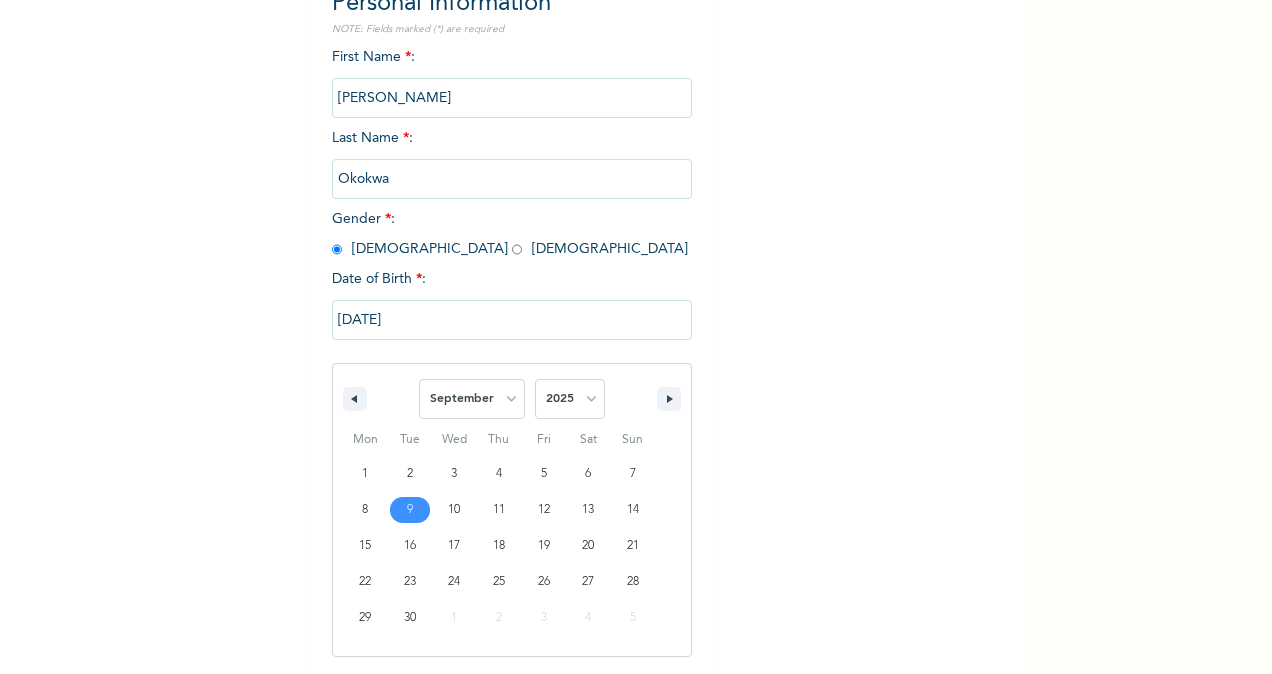
drag, startPoint x: 388, startPoint y: 488, endPoint x: 440, endPoint y: 316, distance: 179.6
click at [440, 316] on input "[DATE]" at bounding box center [512, 320] width 360 height 40
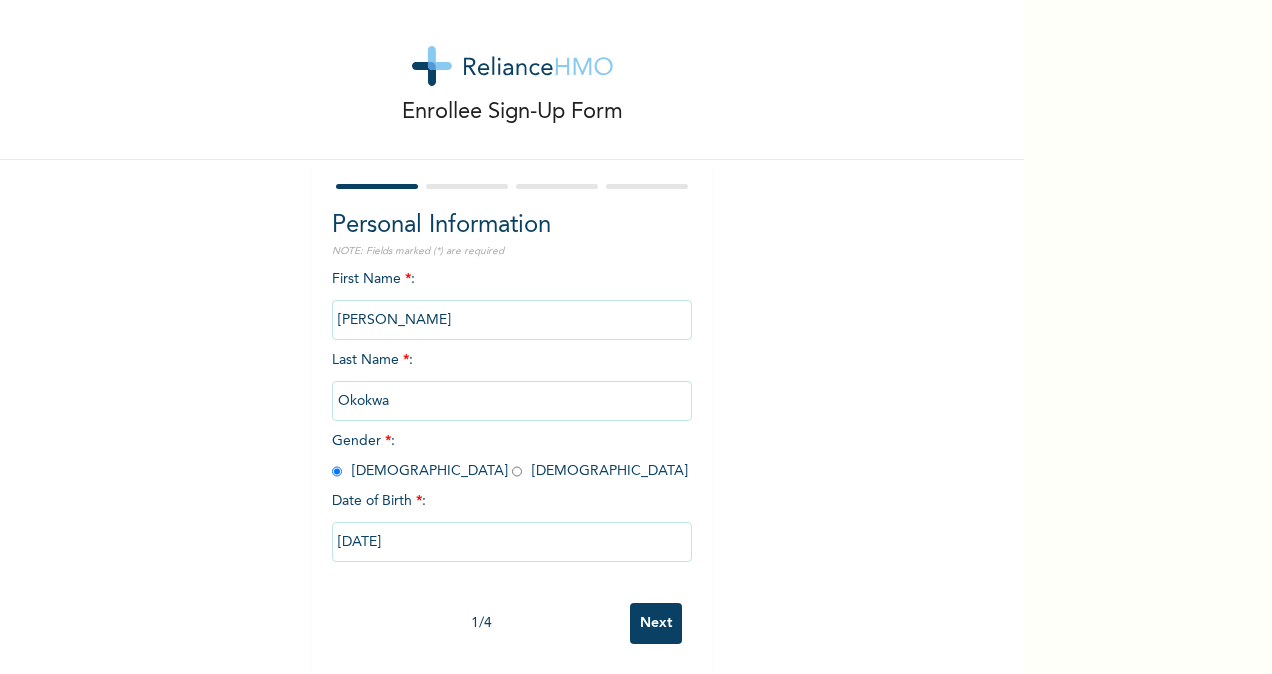
click at [412, 537] on input "[DATE]" at bounding box center [512, 542] width 360 height 40
select select "8"
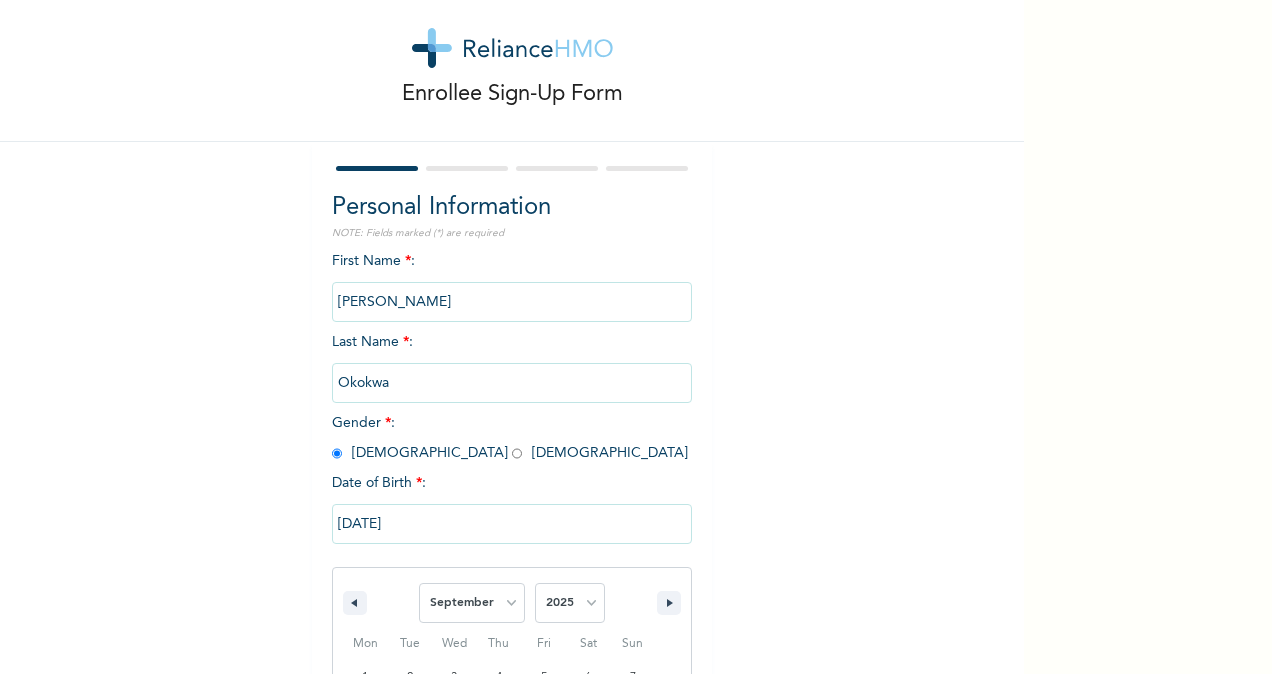
scroll to position [236, 0]
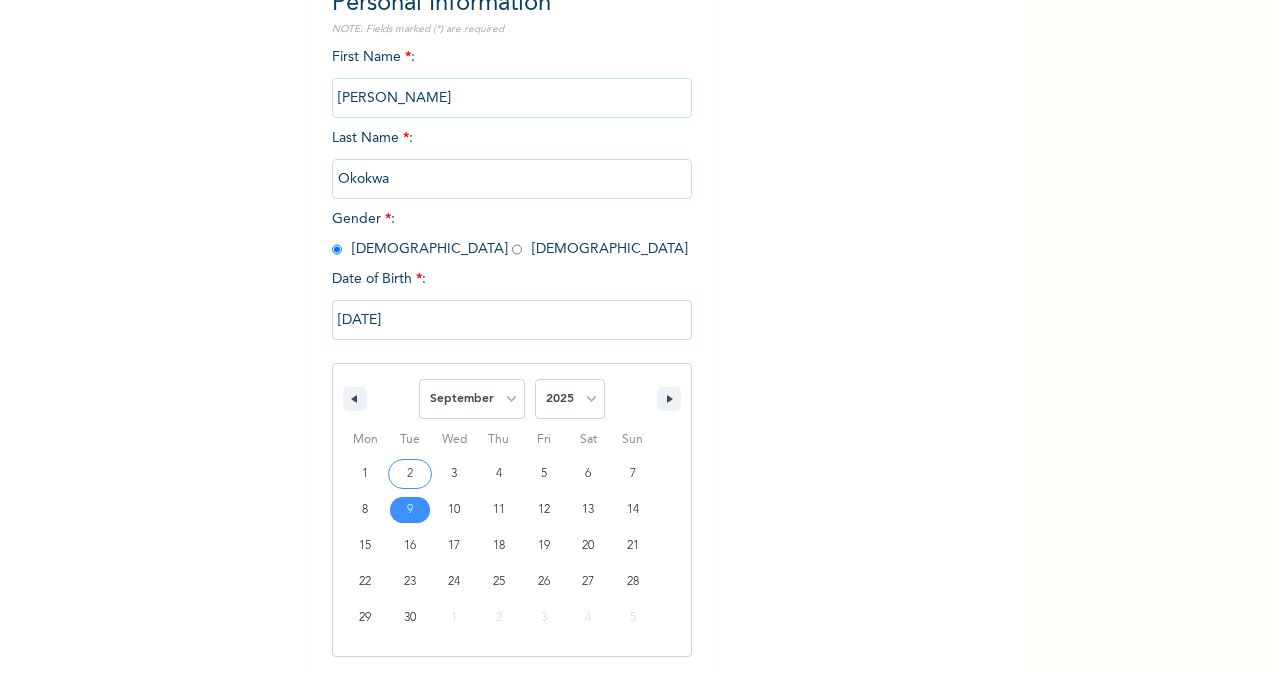
click at [392, 320] on input "[DATE]" at bounding box center [512, 320] width 360 height 40
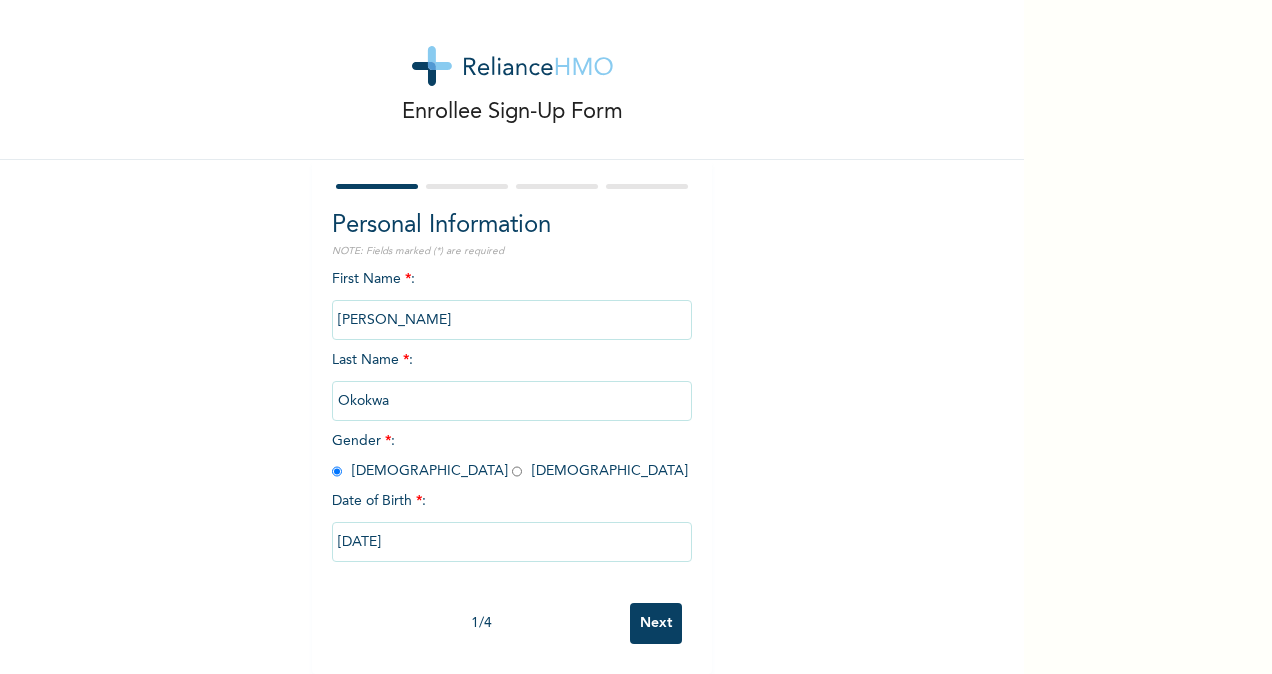
scroll to position [32, 0]
click at [396, 536] on input "[DATE]" at bounding box center [512, 542] width 360 height 40
select select "8"
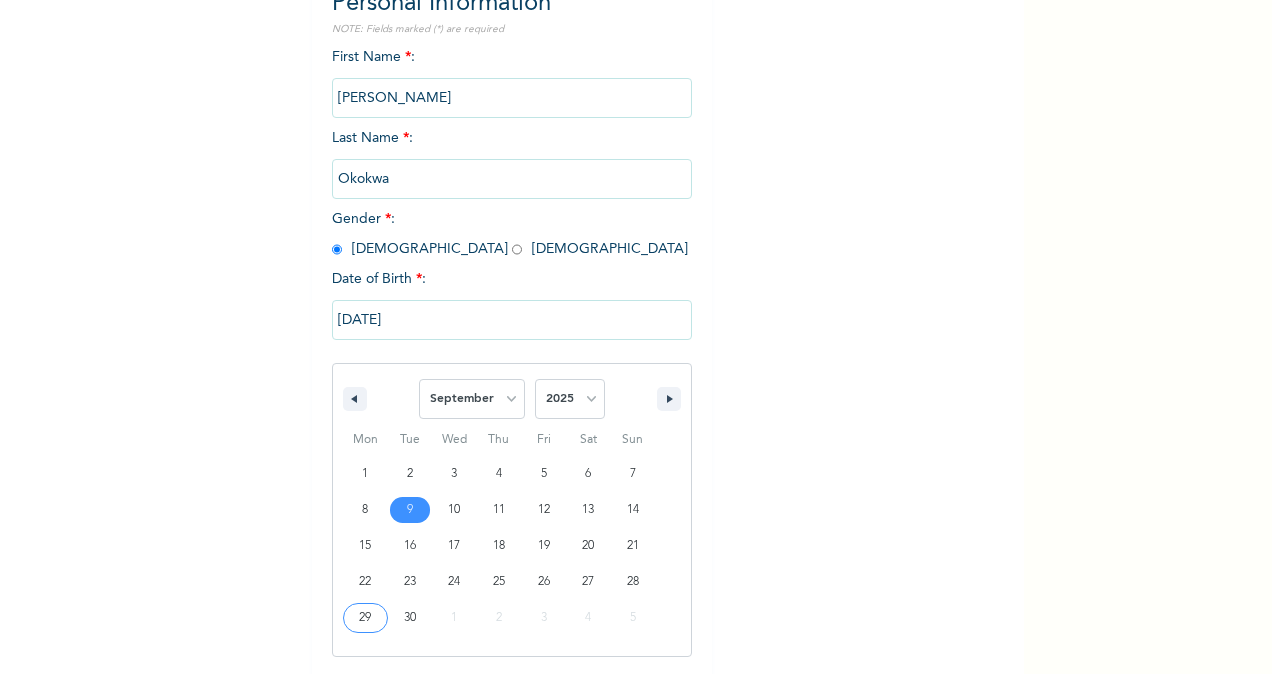
type input "[DATE]"
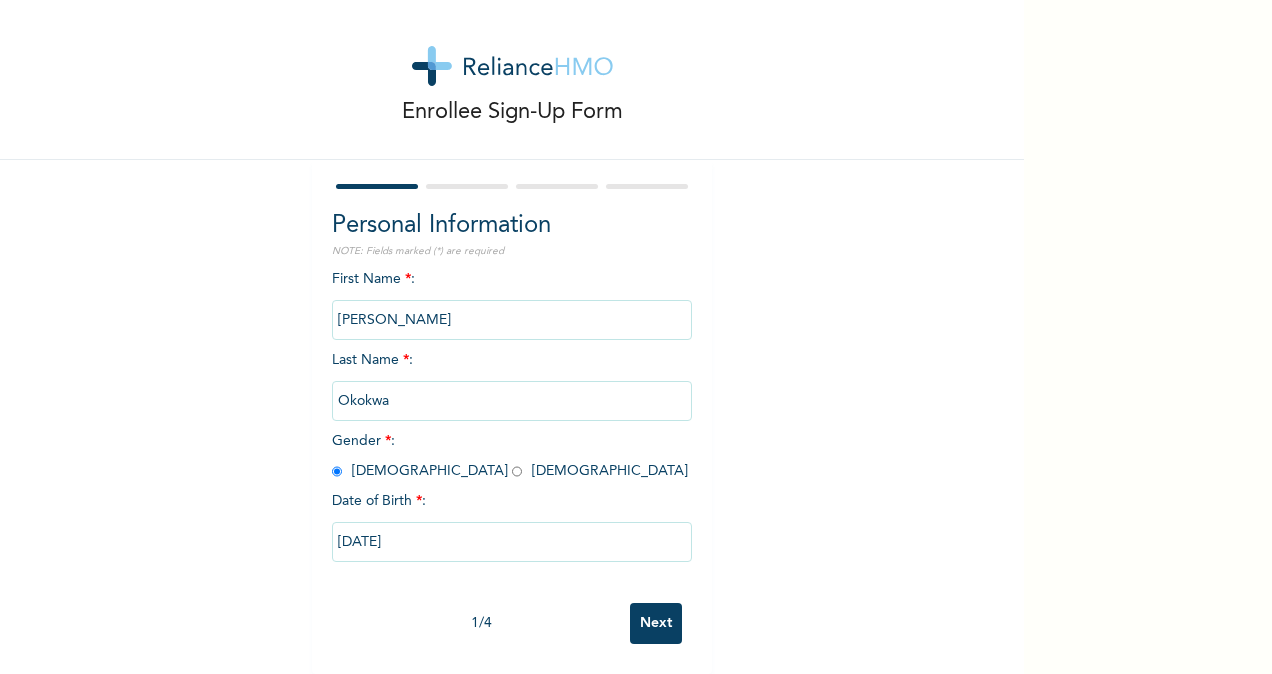
click at [378, 528] on input "[DATE]" at bounding box center [512, 542] width 360 height 40
select select "8"
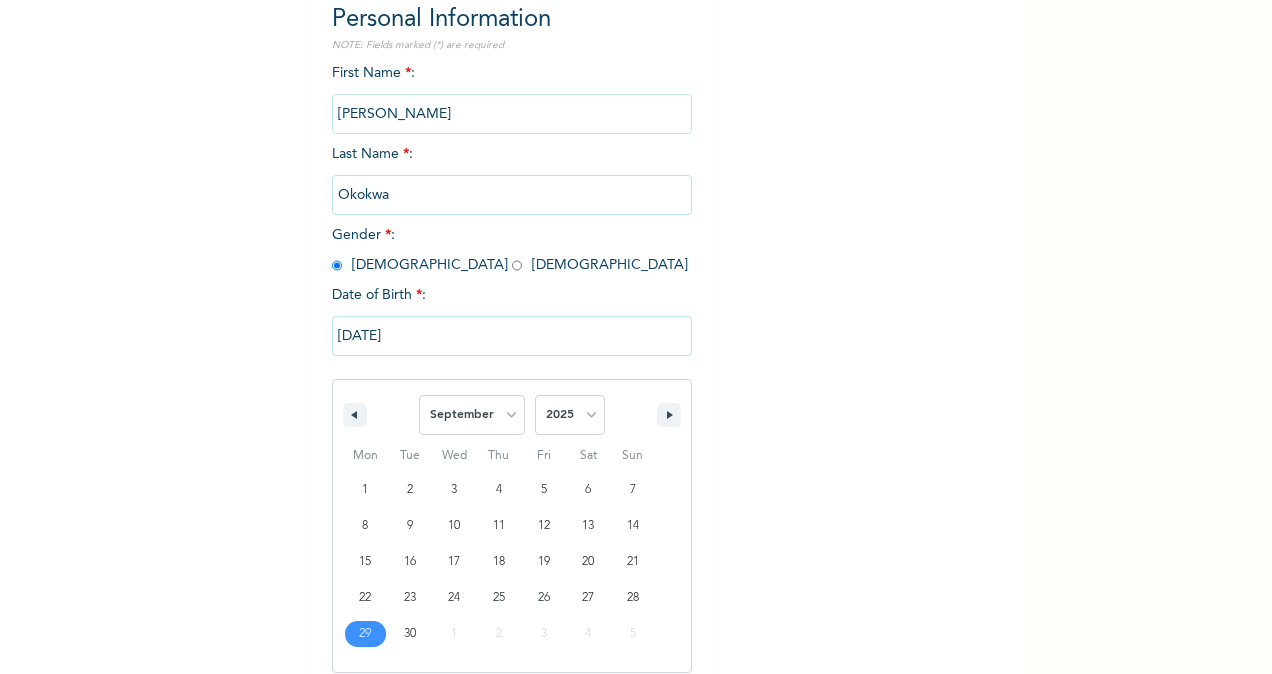
scroll to position [236, 0]
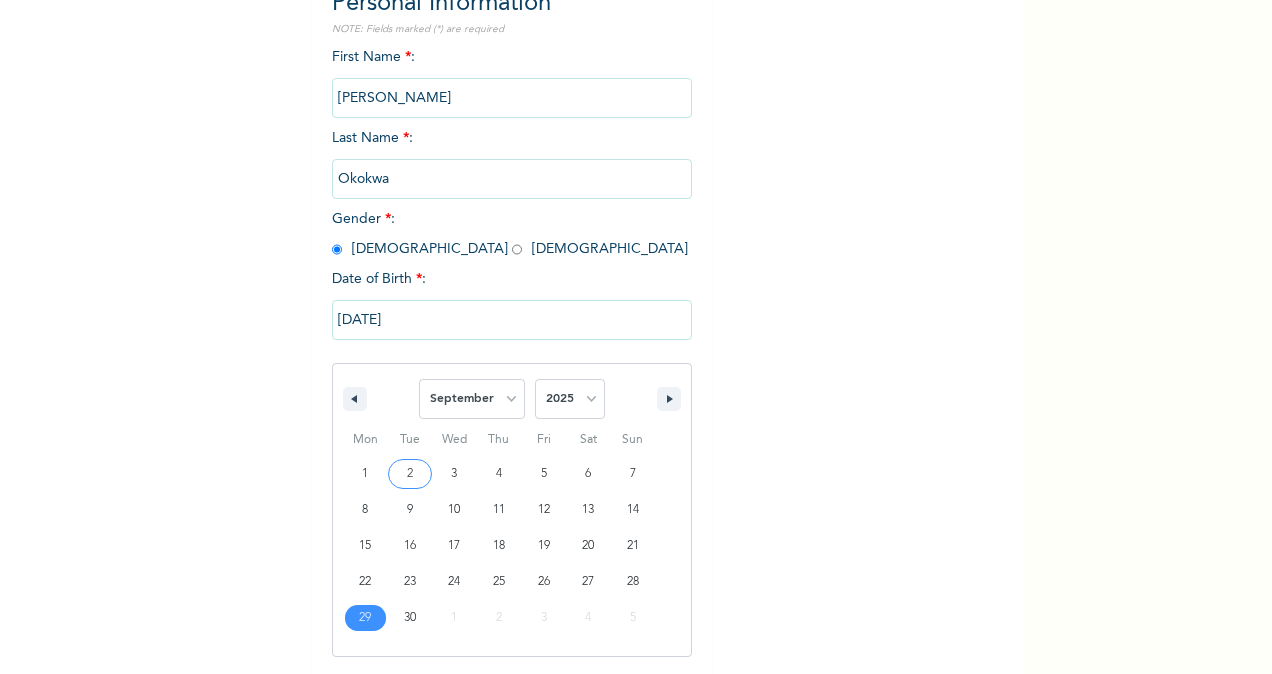
click at [391, 318] on input "[DATE]" at bounding box center [512, 320] width 360 height 40
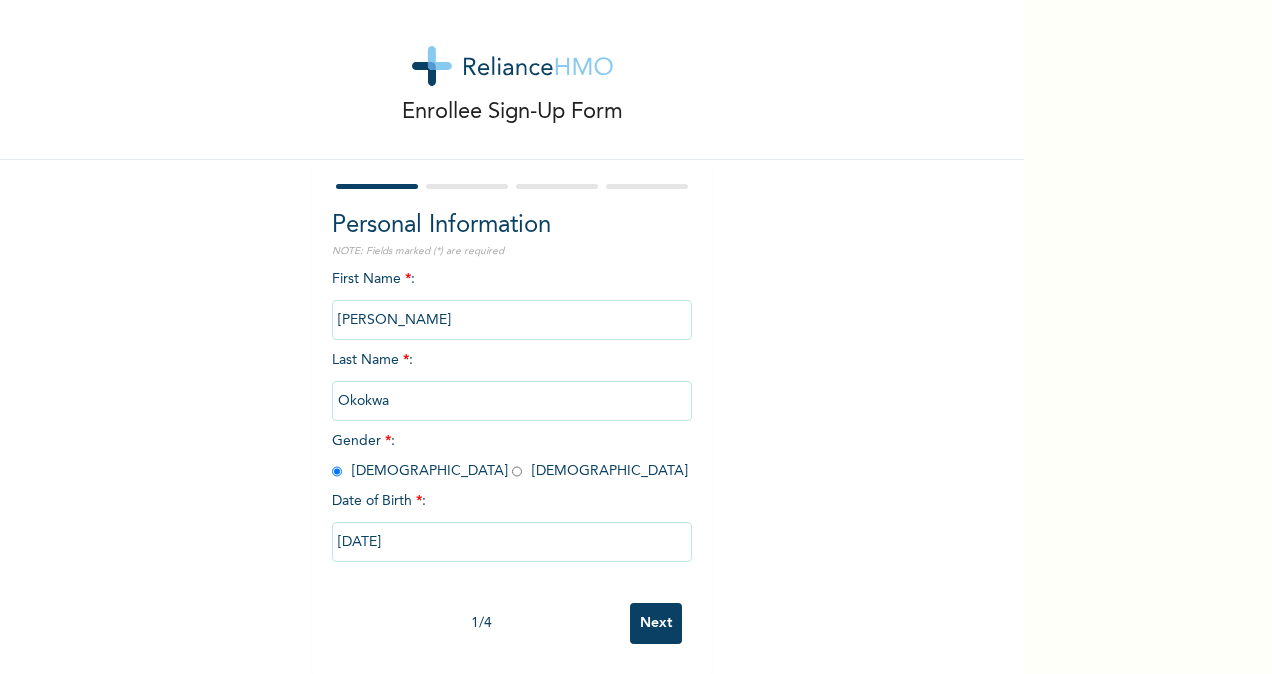
scroll to position [32, 0]
click at [391, 318] on input "[PERSON_NAME]" at bounding box center [512, 320] width 360 height 40
click at [388, 522] on input "[DATE]" at bounding box center [512, 542] width 360 height 40
select select "8"
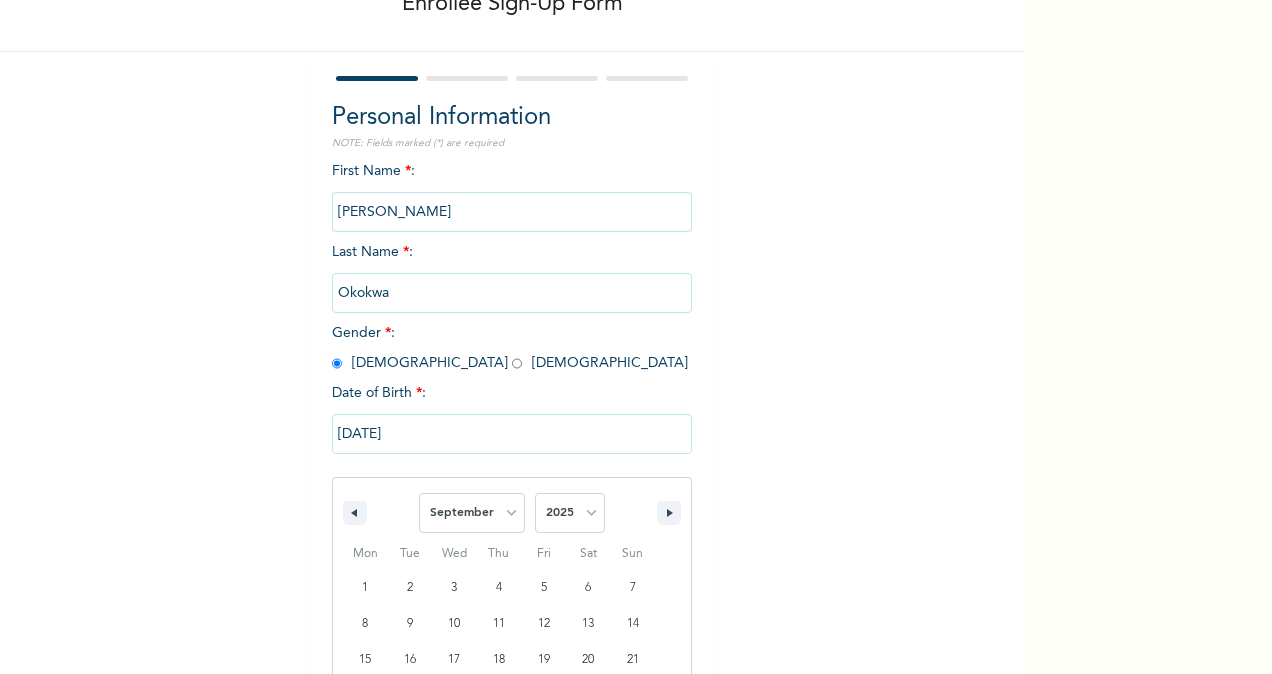
click at [388, 522] on div "[DATE] January February March April May June July August September October Nove…" at bounding box center [512, 587] width 360 height 367
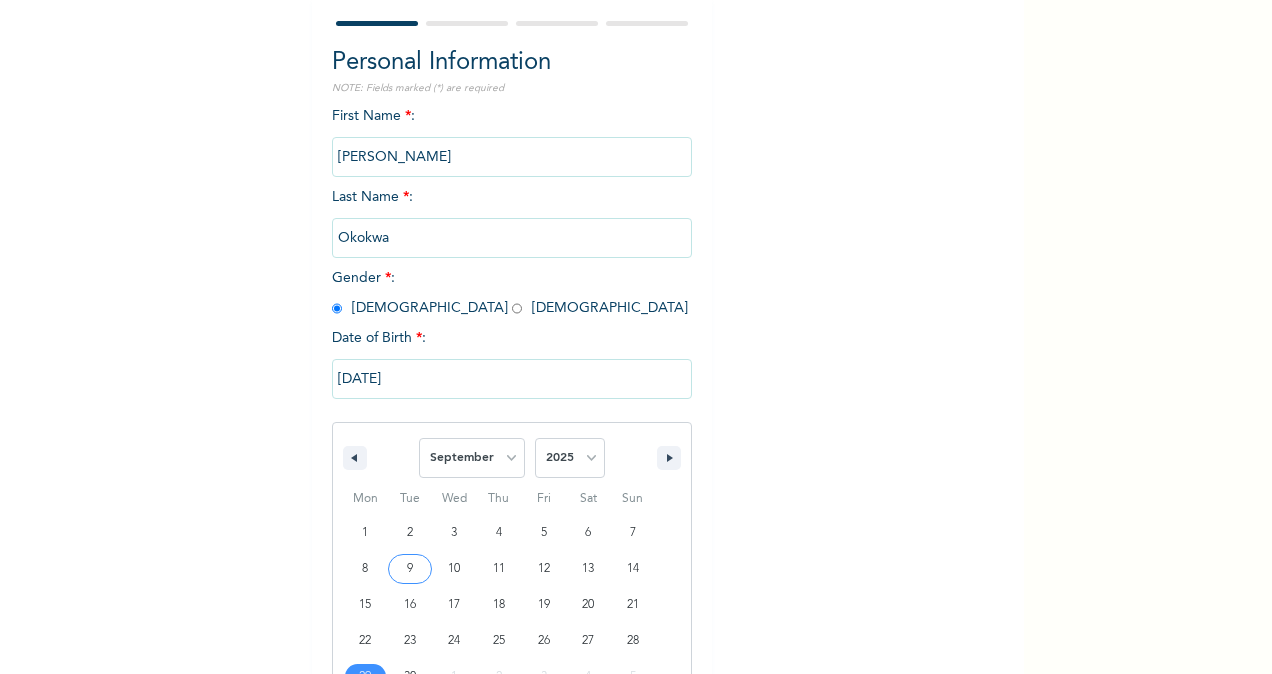
type input "[DATE]"
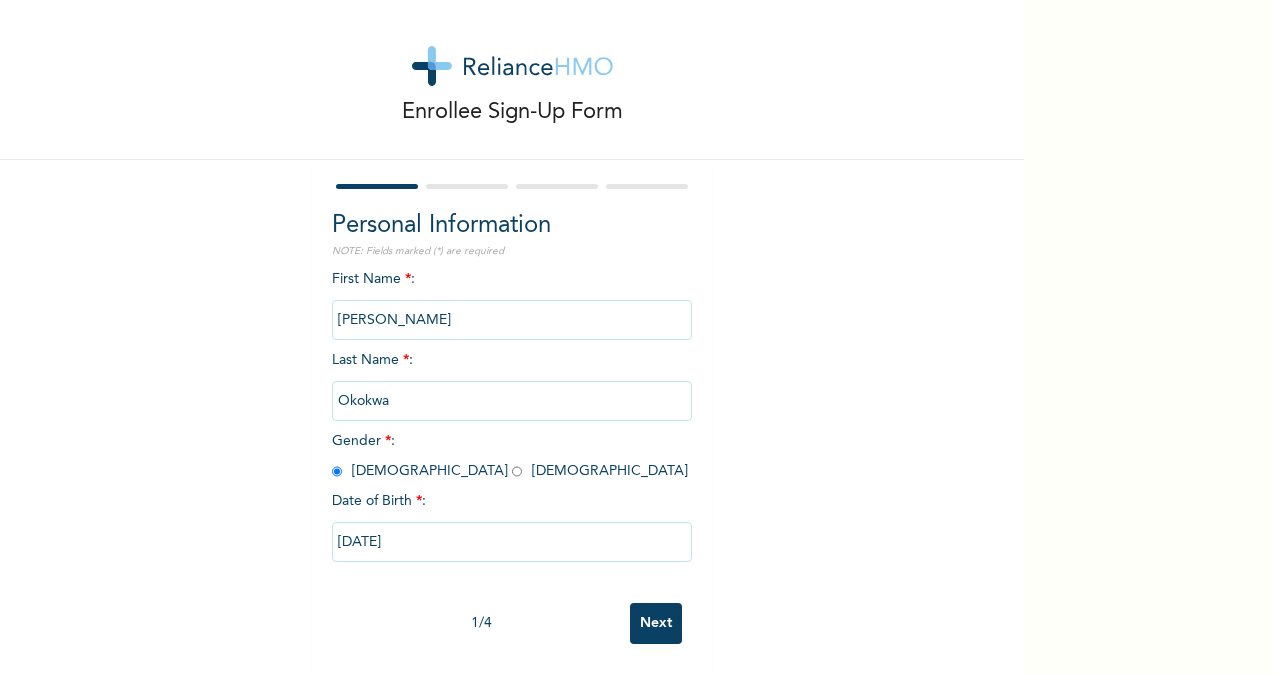
click at [381, 522] on input "[DATE]" at bounding box center [512, 542] width 360 height 40
select select "8"
click at [397, 522] on input "[DATE]" at bounding box center [512, 542] width 360 height 40
select select "8"
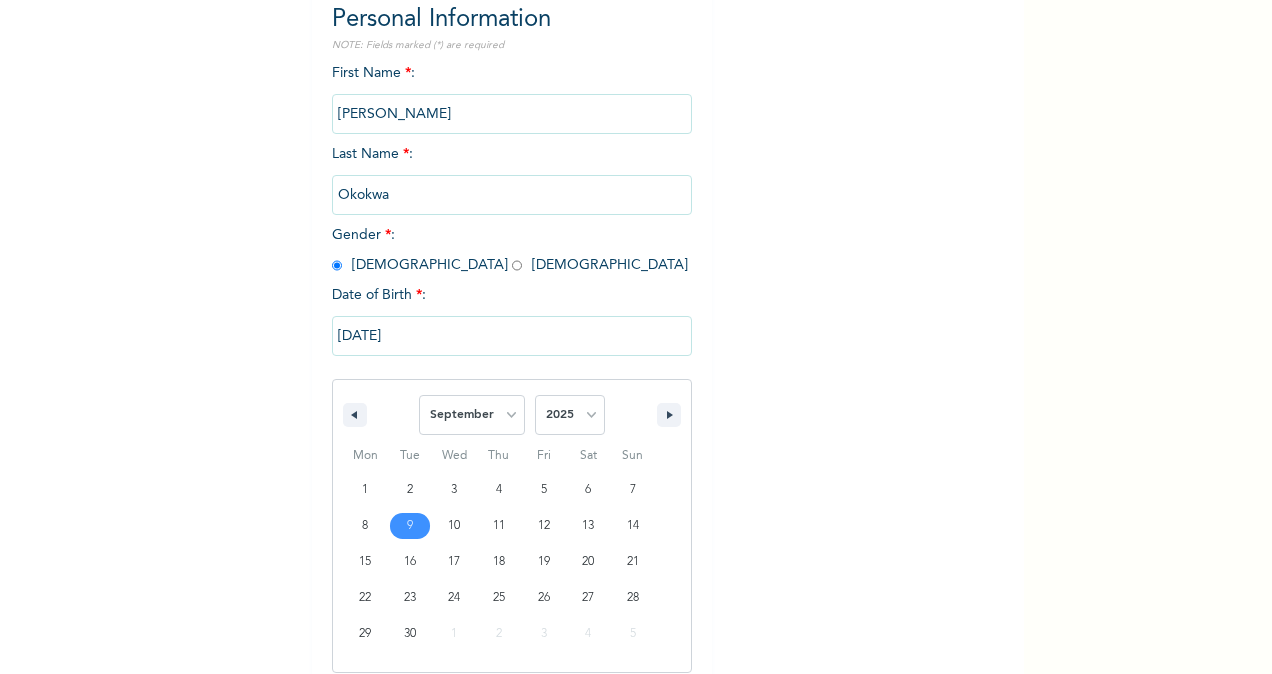
scroll to position [236, 0]
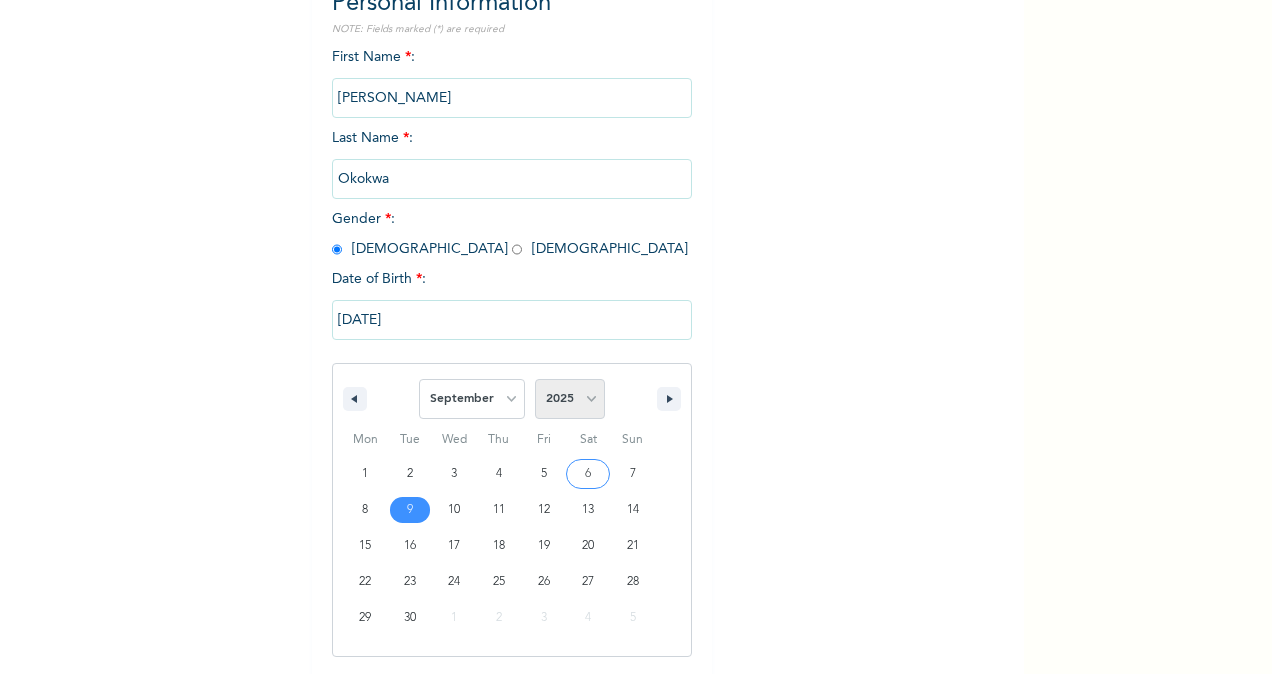
click at [550, 382] on select "2025 2024 2023 2022 2021 2020 2019 2018 2017 2016 2015 2014 2013 2012 2011 2010…" at bounding box center [570, 399] width 70 height 40
select select "2021"
click at [535, 381] on select "2025 2024 2023 2022 2021 2020 2019 2018 2017 2016 2015 2014 2013 2012 2011 2010…" at bounding box center [570, 399] width 70 height 40
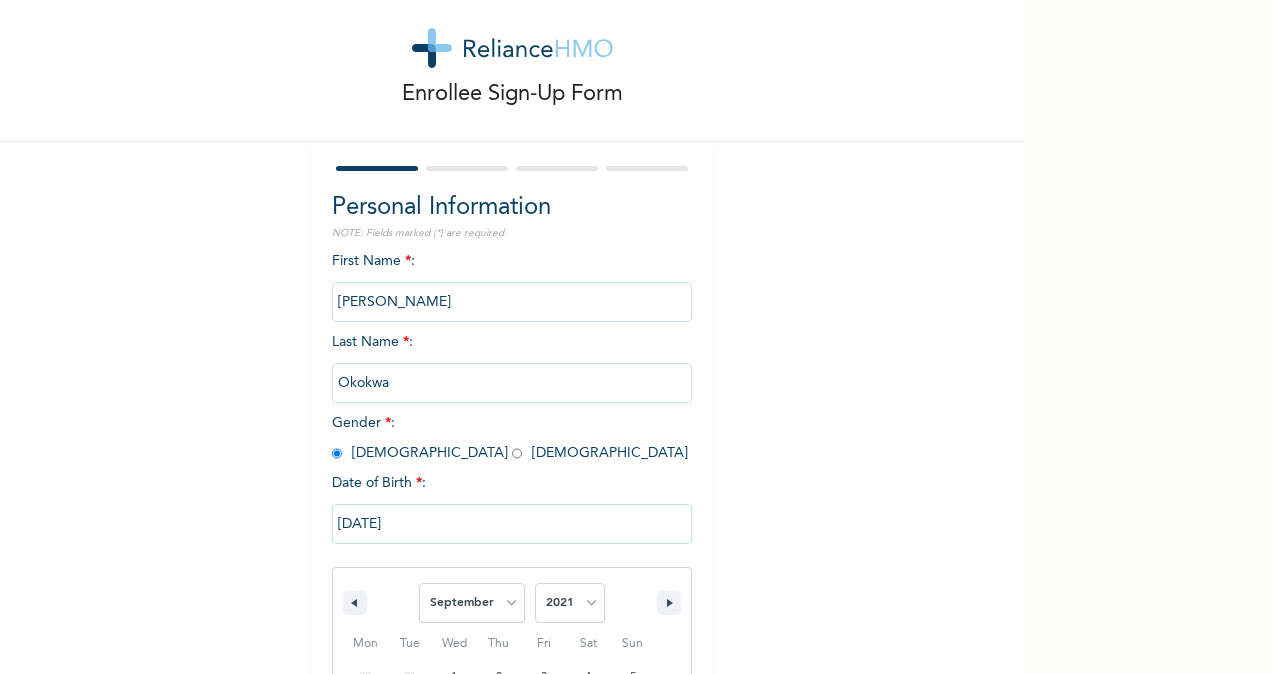
click at [564, 22] on div "Enrollee Sign-Up Form Personal Information NOTE: Fields marked (*) are required…" at bounding box center [512, 465] width 1024 height 995
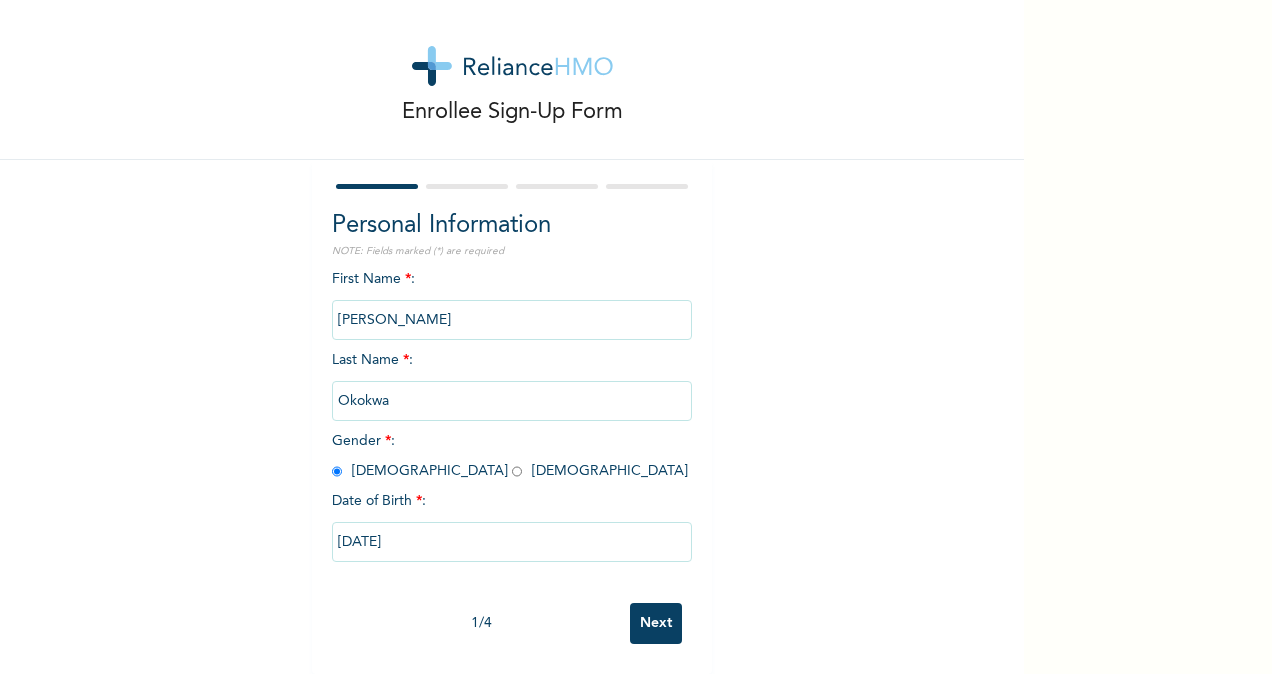
click at [382, 524] on input "[DATE]" at bounding box center [512, 542] width 360 height 40
select select "8"
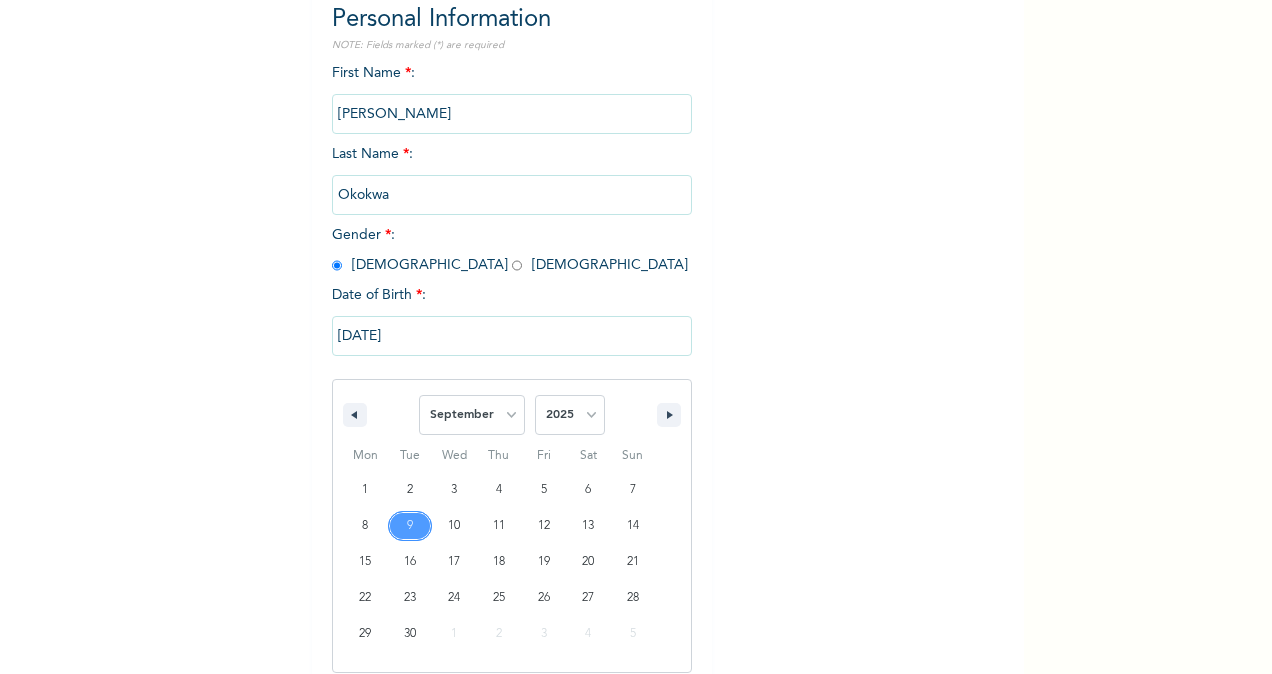
scroll to position [236, 0]
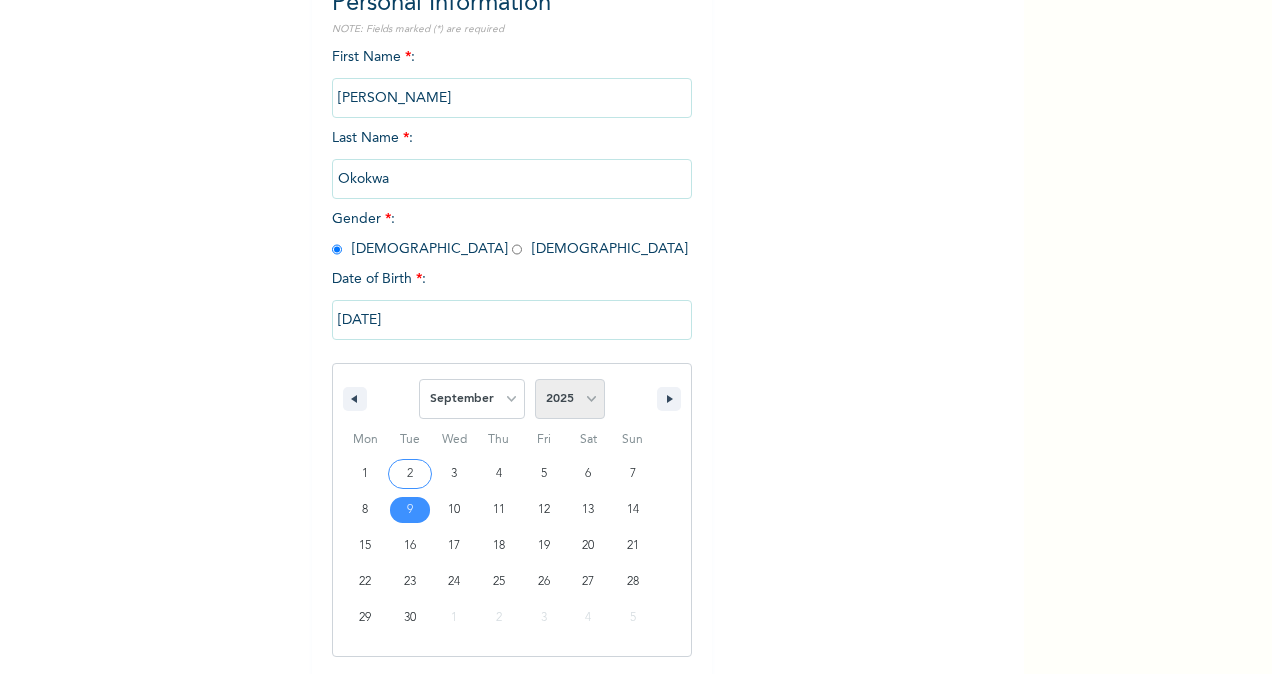
click at [588, 402] on select "2025 2024 2023 2022 2021 2020 2019 2018 2017 2016 2015 2014 2013 2012 2011 2010…" at bounding box center [570, 399] width 70 height 40
select select "2007"
click at [535, 381] on select "2025 2024 2023 2022 2021 2020 2019 2018 2017 2016 2015 2014 2013 2012 2011 2010…" at bounding box center [570, 399] width 70 height 40
click at [660, 392] on button "button" at bounding box center [669, 399] width 24 height 24
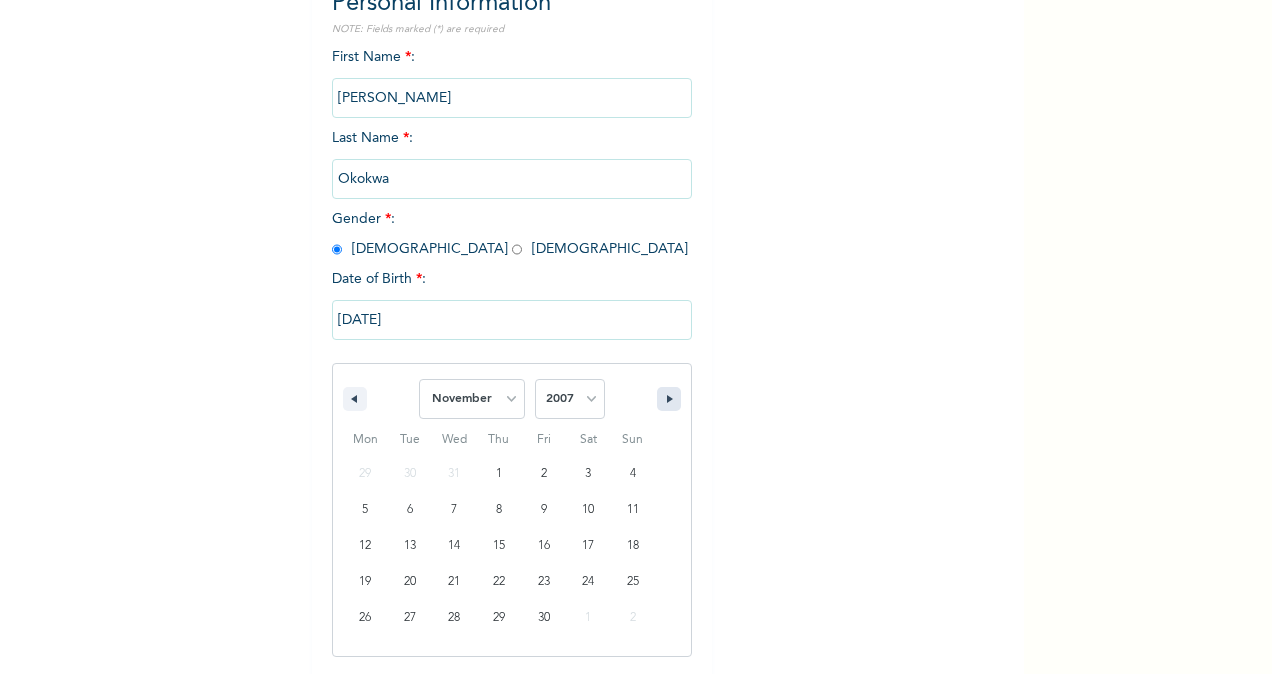
click at [660, 392] on button "button" at bounding box center [669, 399] width 24 height 24
select select "0"
select select "2008"
click at [660, 392] on button "button" at bounding box center [669, 399] width 24 height 24
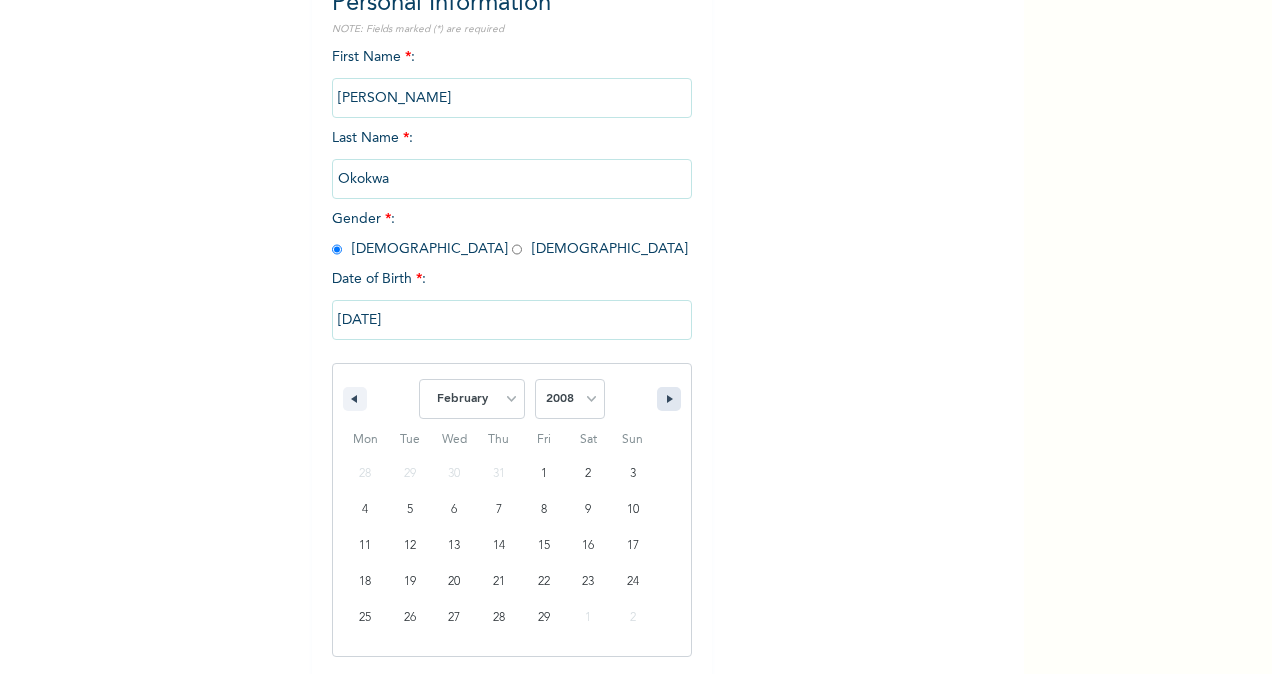
click at [660, 392] on button "button" at bounding box center [669, 399] width 24 height 24
select select "2"
click at [586, 393] on select "2025 2024 2023 2022 2021 2020 2019 2018 2017 2016 2015 2014 2013 2012 2011 2010…" at bounding box center [570, 399] width 70 height 40
select select "1975"
click at [535, 381] on select "2025 2024 2023 2022 2021 2020 2019 2018 2017 2016 2015 2014 2013 2012 2011 2010…" at bounding box center [570, 399] width 70 height 40
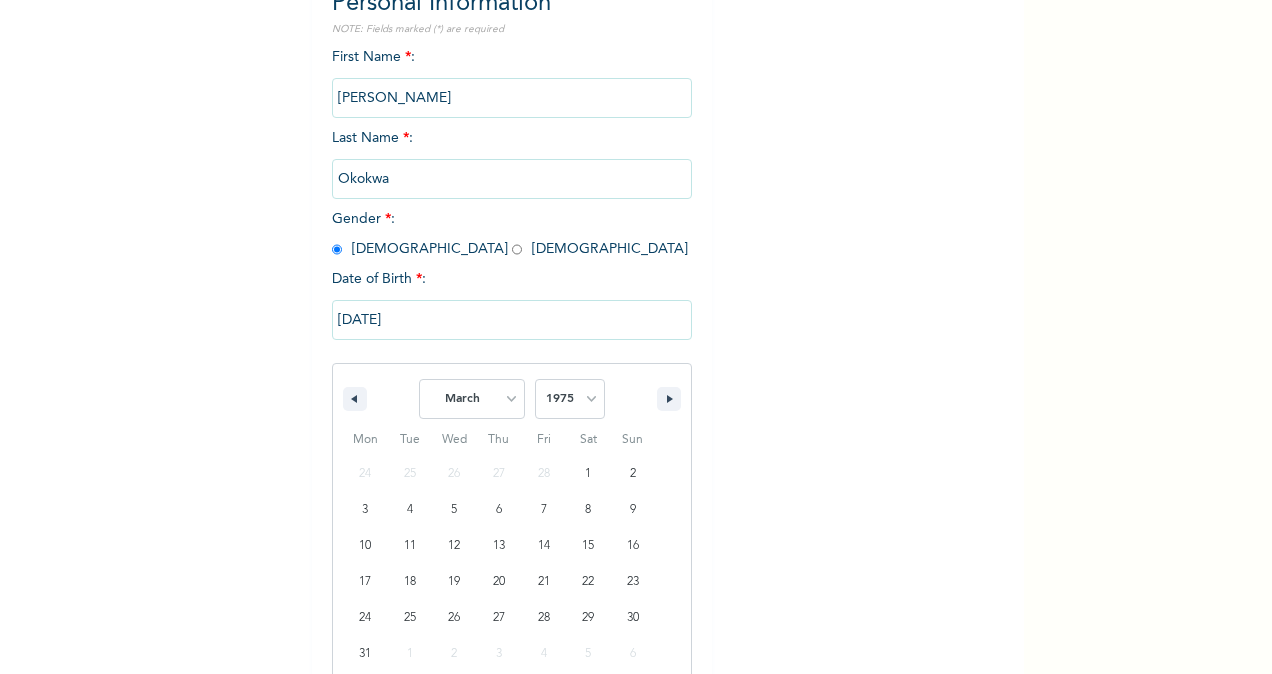
click at [421, 314] on input "[DATE]" at bounding box center [512, 320] width 360 height 40
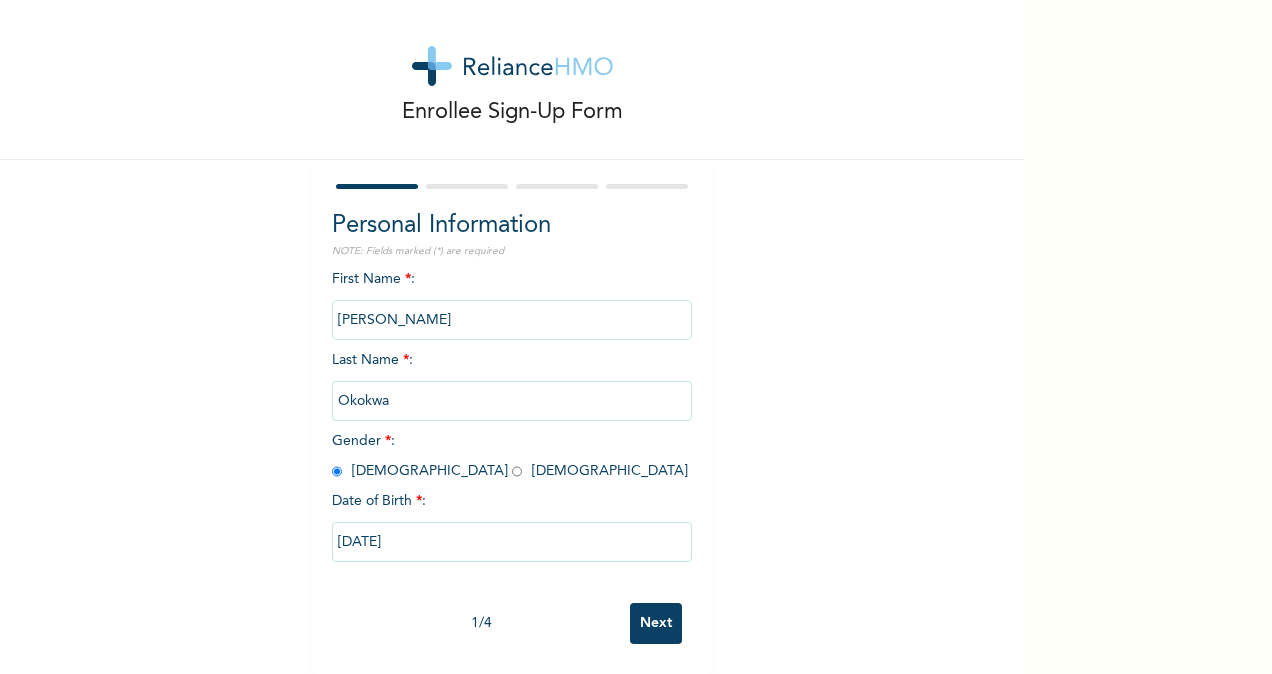
scroll to position [32, 0]
click at [393, 524] on input "[DATE]" at bounding box center [512, 542] width 360 height 40
select select "8"
click at [401, 524] on input "[DATE]" at bounding box center [512, 542] width 360 height 40
select select "8"
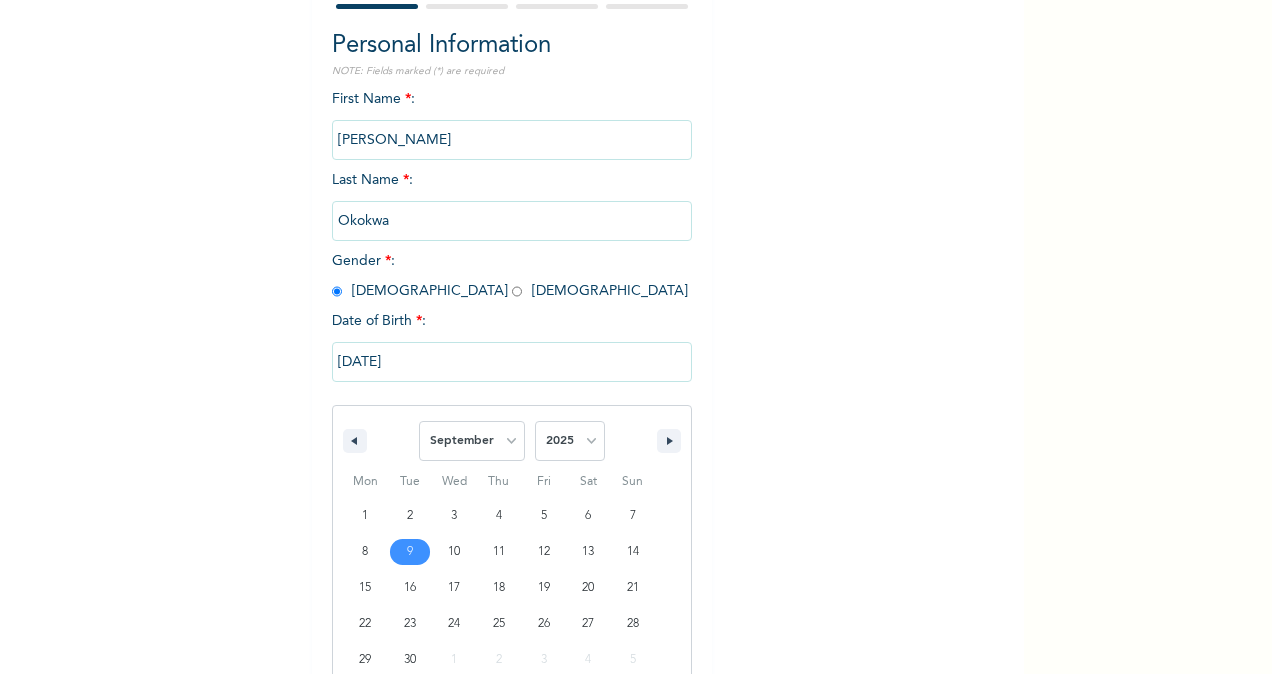
scroll to position [236, 0]
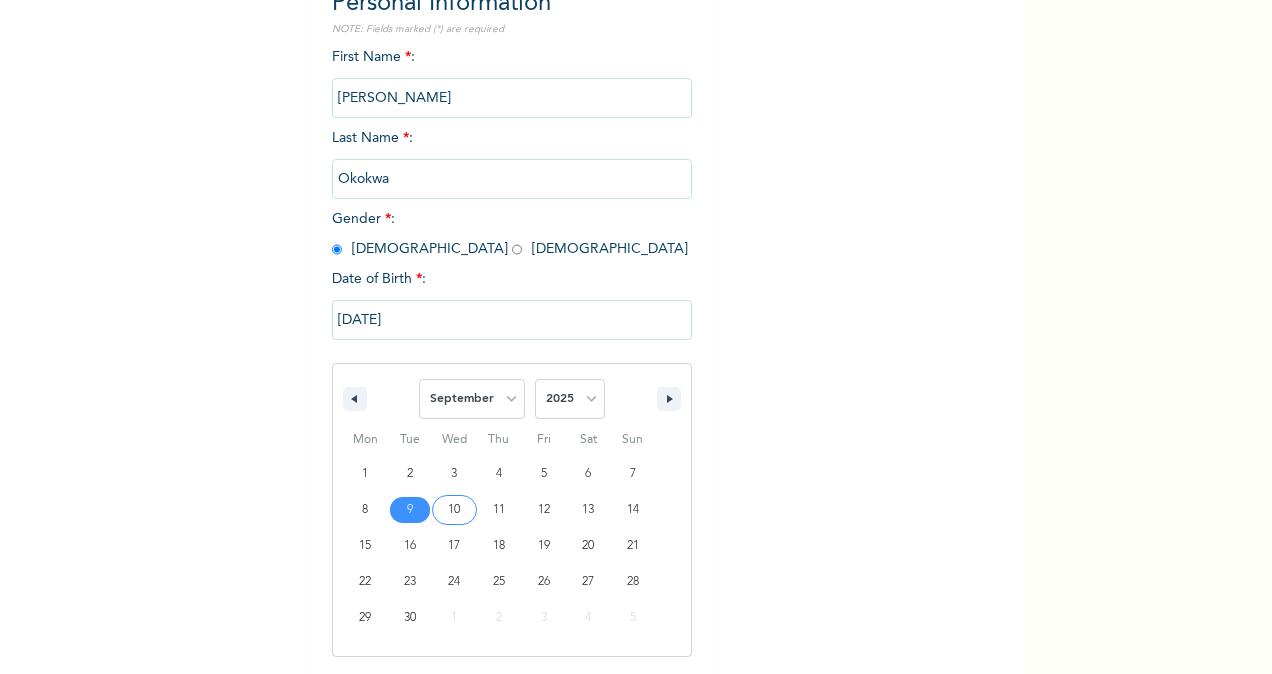
type input "[DATE]"
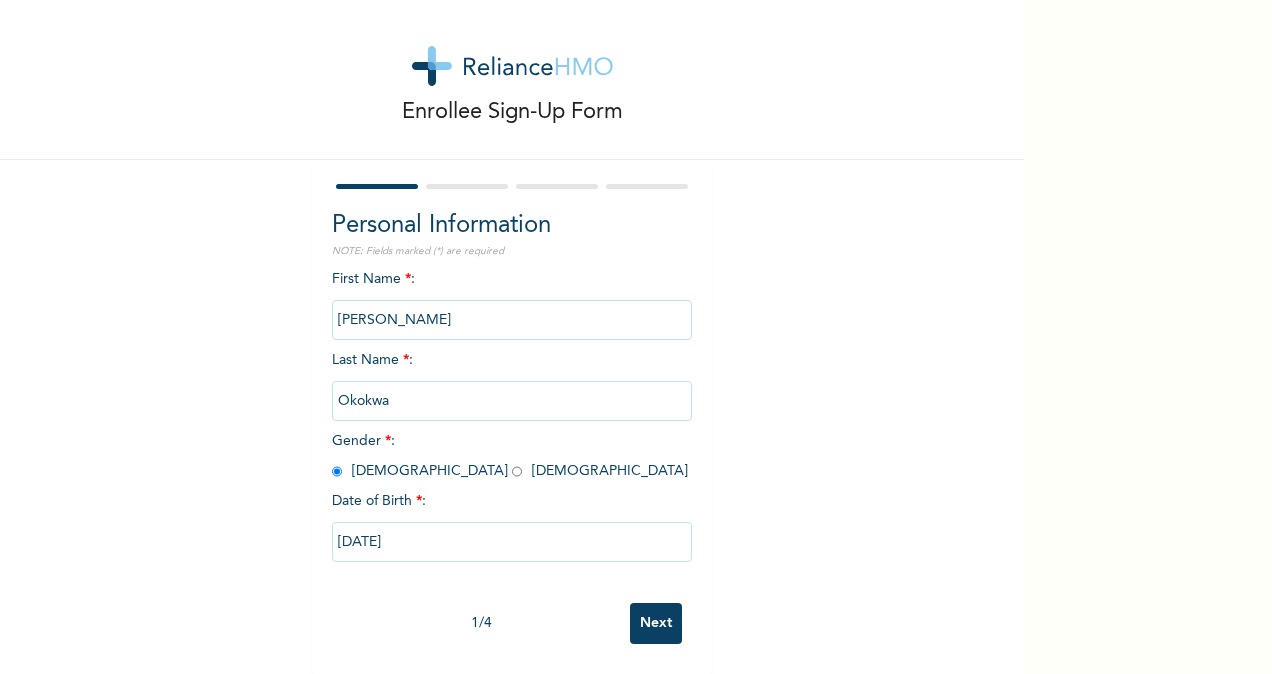
click at [363, 512] on div "[DATE]" at bounding box center [512, 542] width 360 height 60
click at [359, 531] on input "[DATE]" at bounding box center [512, 542] width 360 height 40
select select "8"
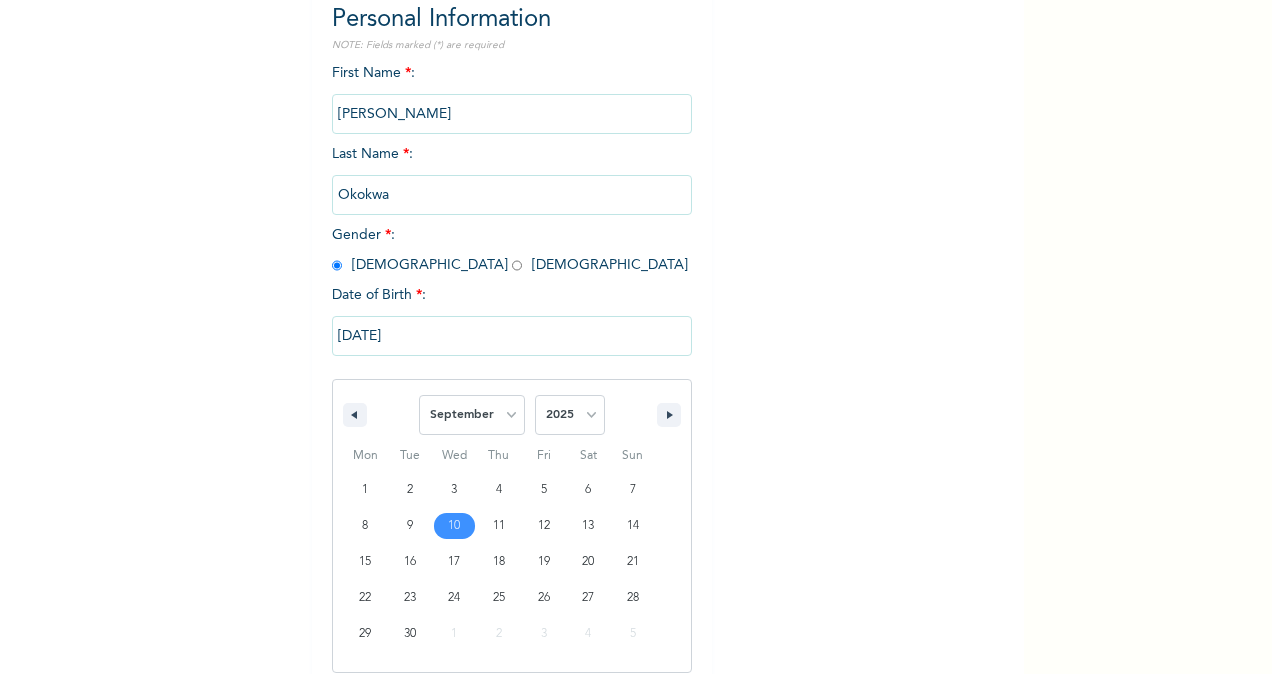
scroll to position [236, 0]
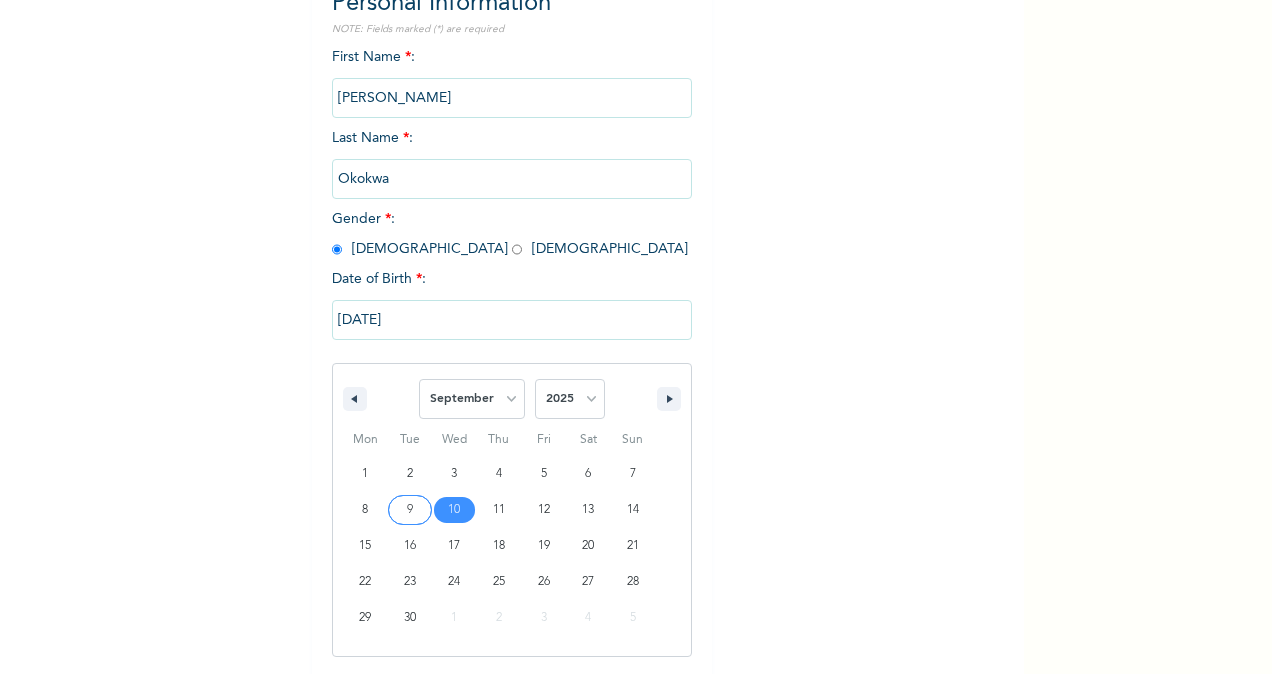
type input "[DATE]"
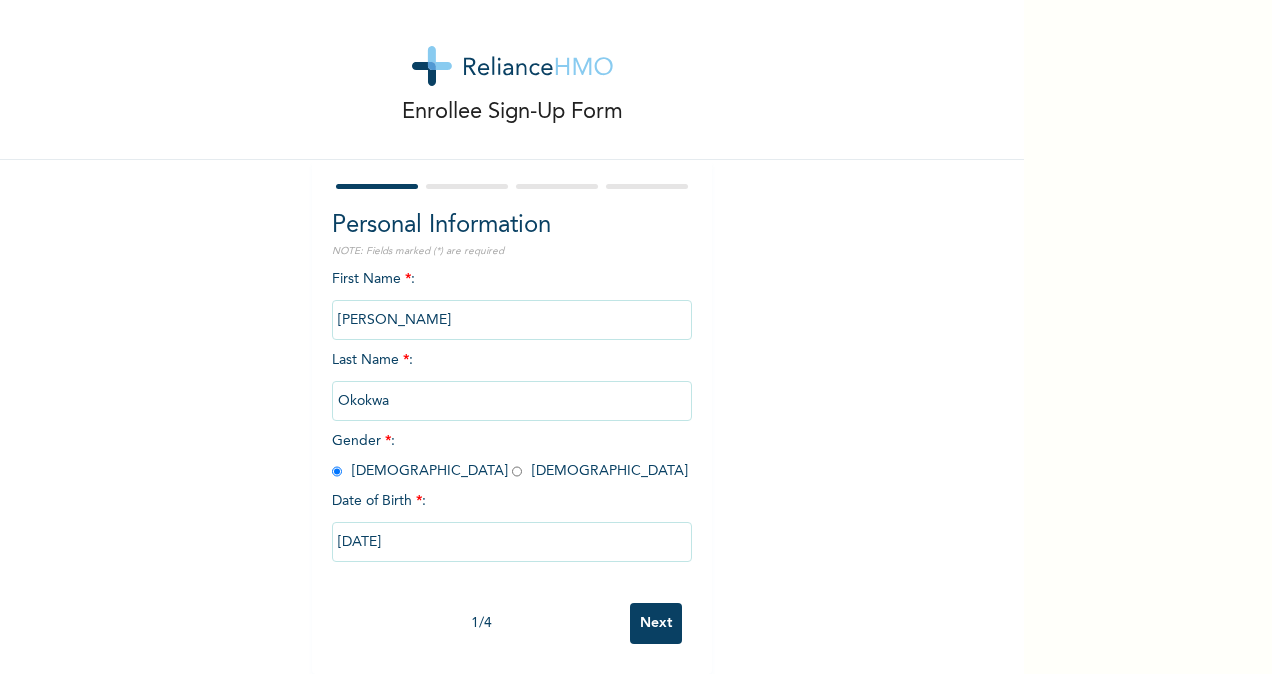
click at [338, 524] on input "[DATE]" at bounding box center [512, 542] width 360 height 40
select select "8"
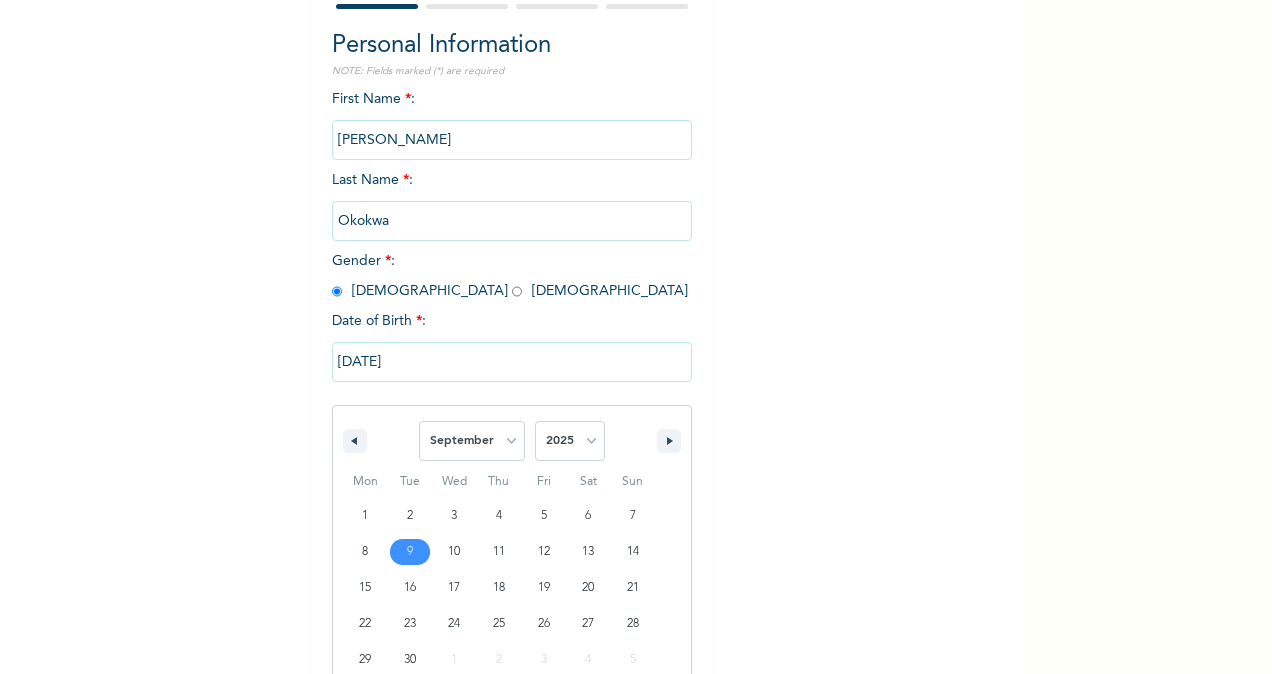
scroll to position [236, 0]
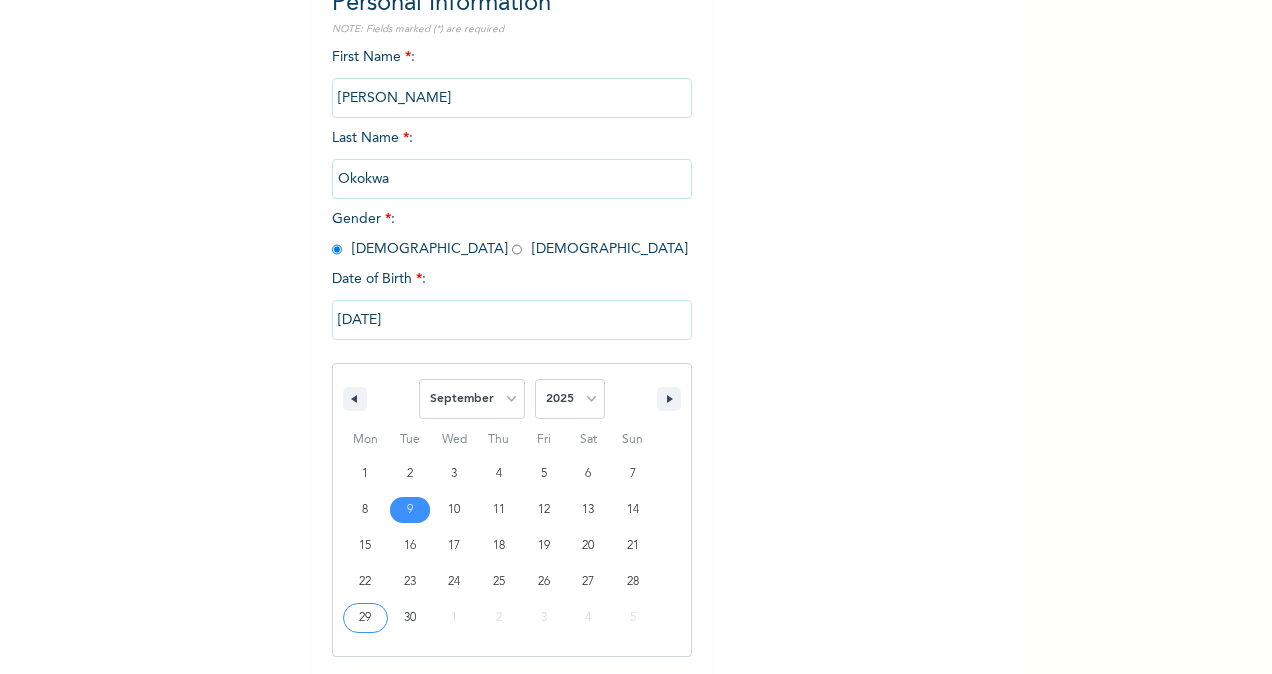
type input "[DATE]"
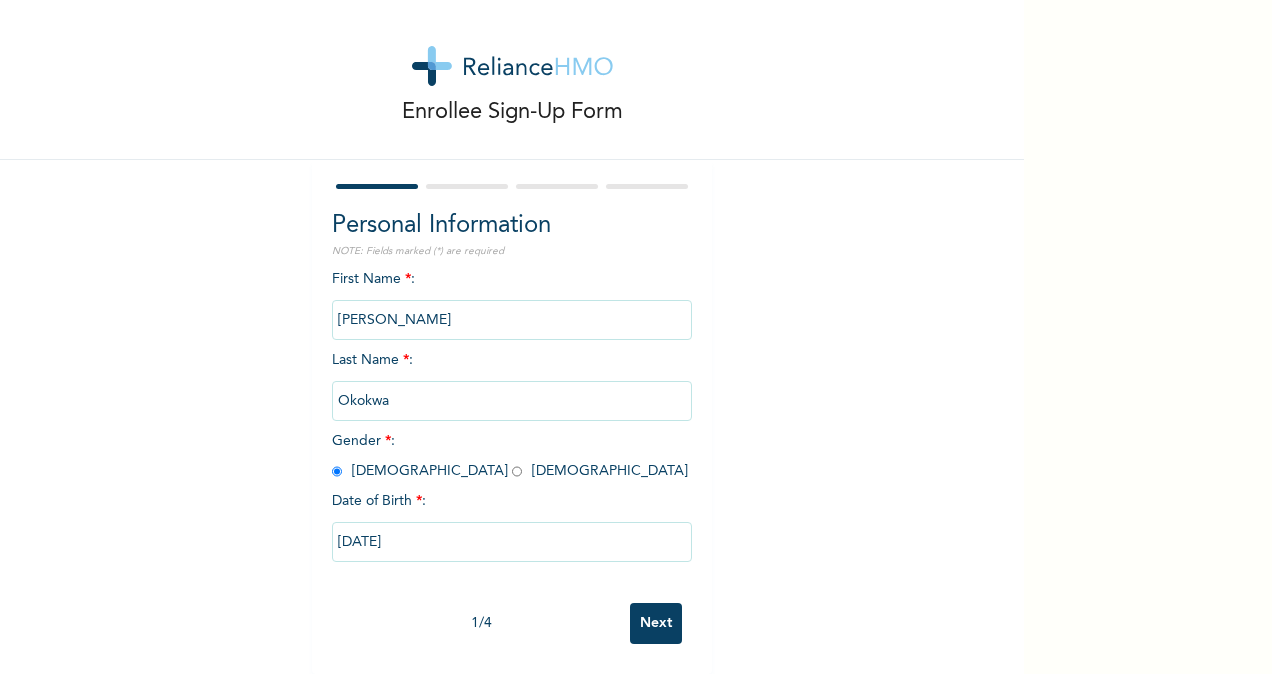
click at [374, 523] on input "[DATE]" at bounding box center [512, 542] width 360 height 40
select select "8"
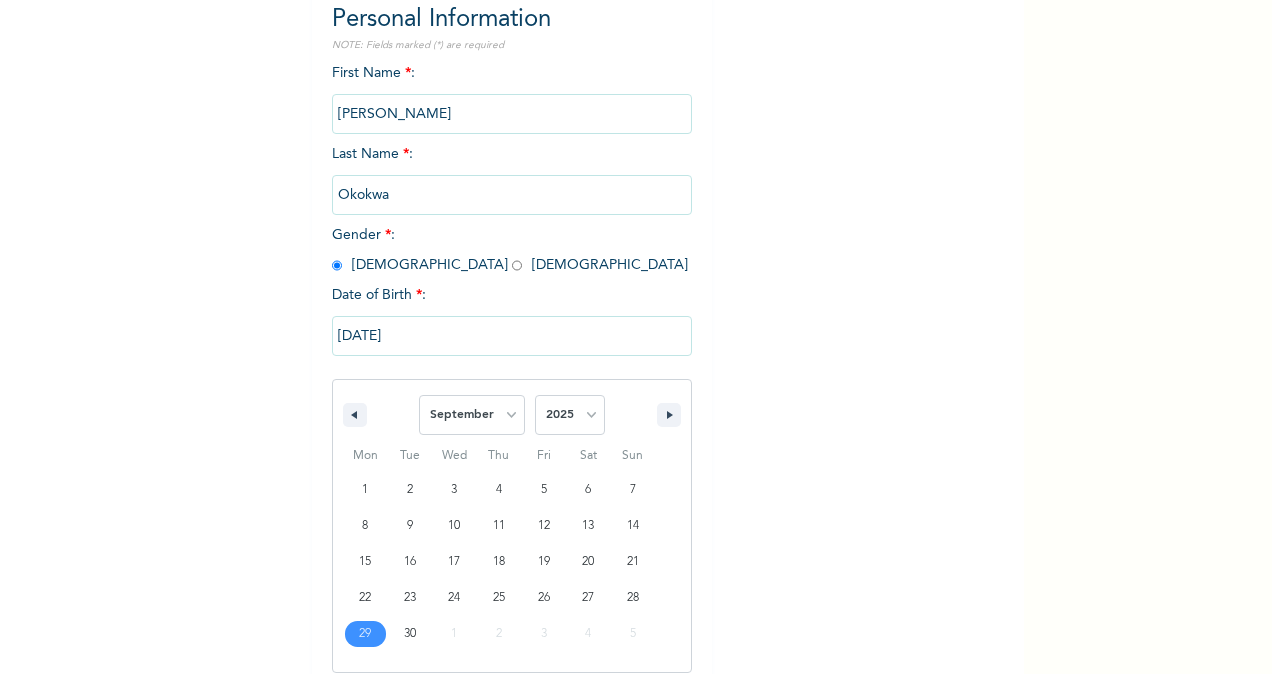
scroll to position [236, 0]
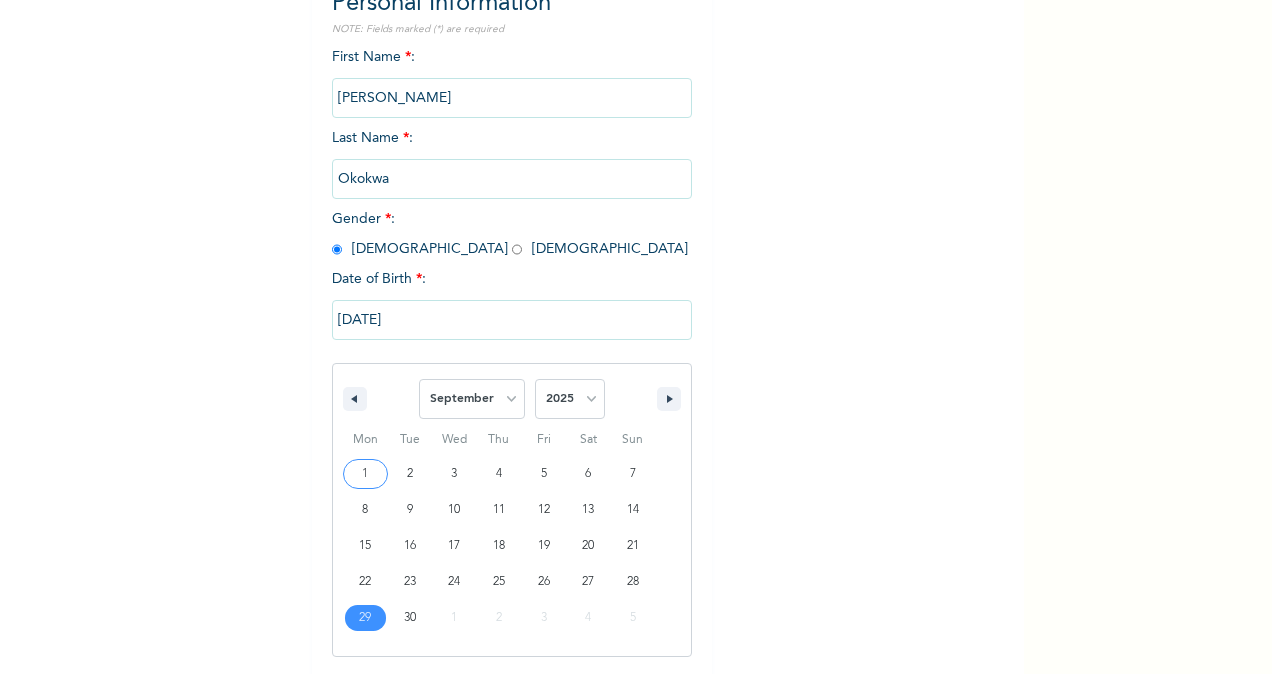
click at [392, 320] on input "[DATE]" at bounding box center [512, 320] width 360 height 40
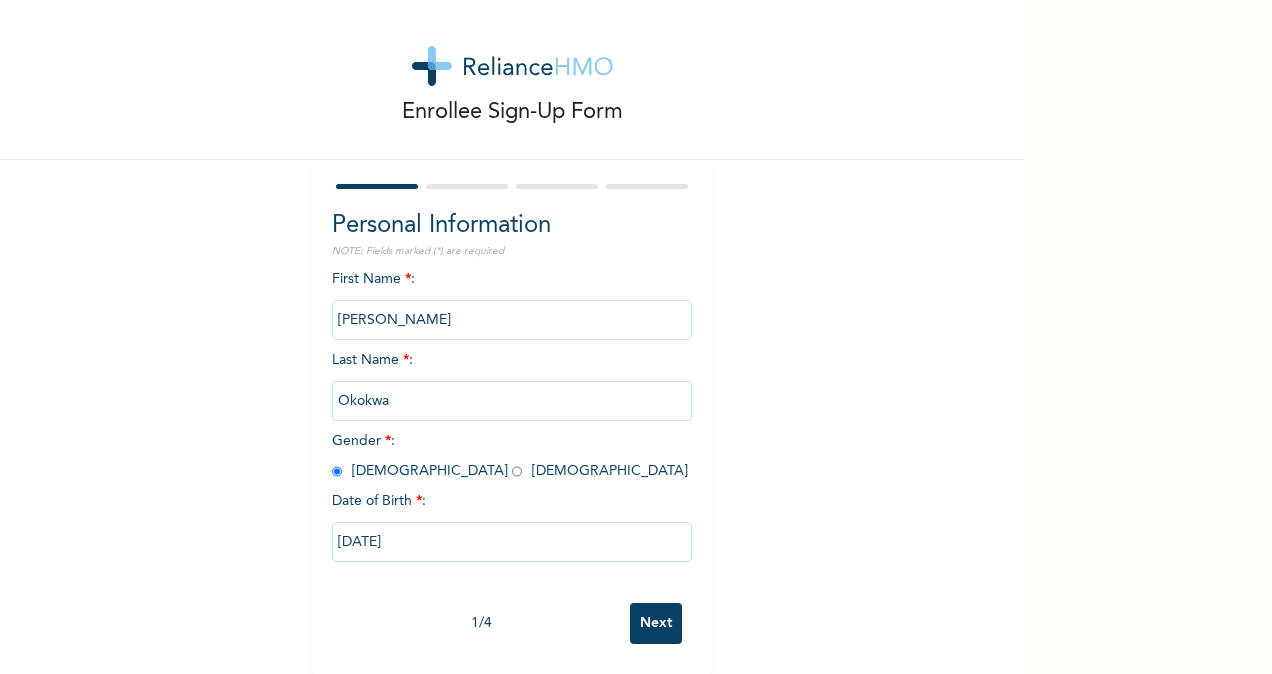
click at [396, 528] on input "[DATE]" at bounding box center [512, 542] width 360 height 40
select select "8"
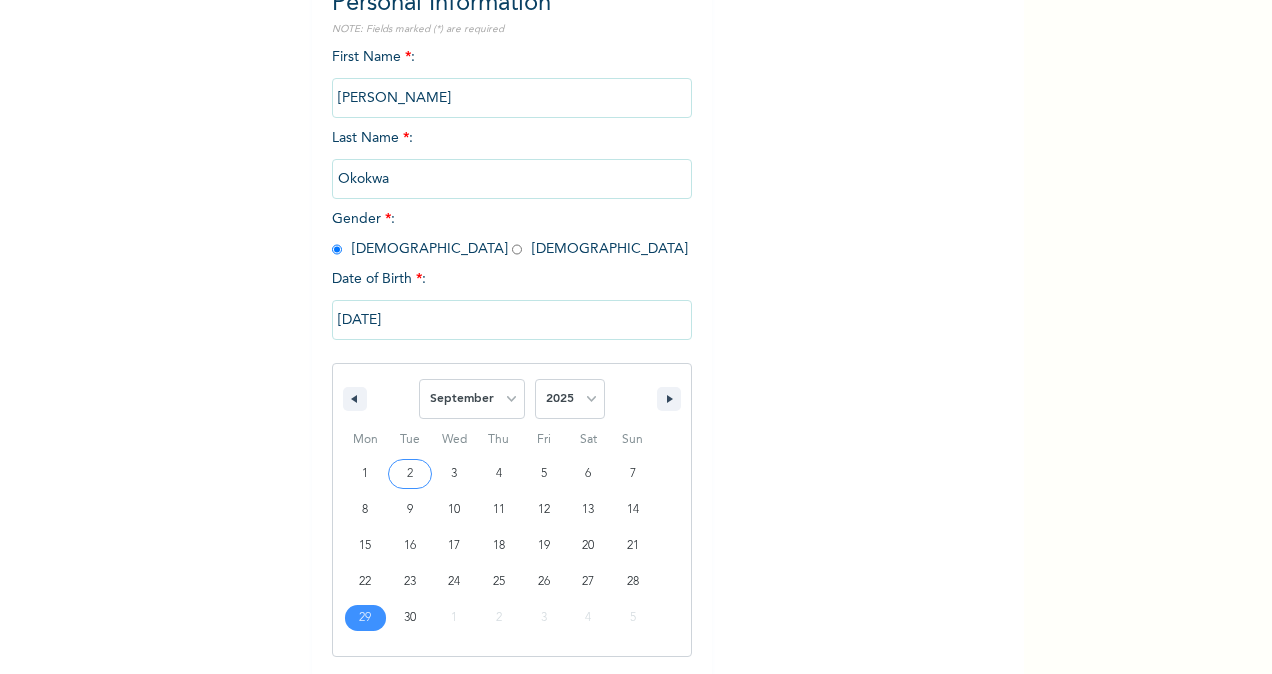
click at [403, 324] on input "[DATE]" at bounding box center [512, 320] width 360 height 40
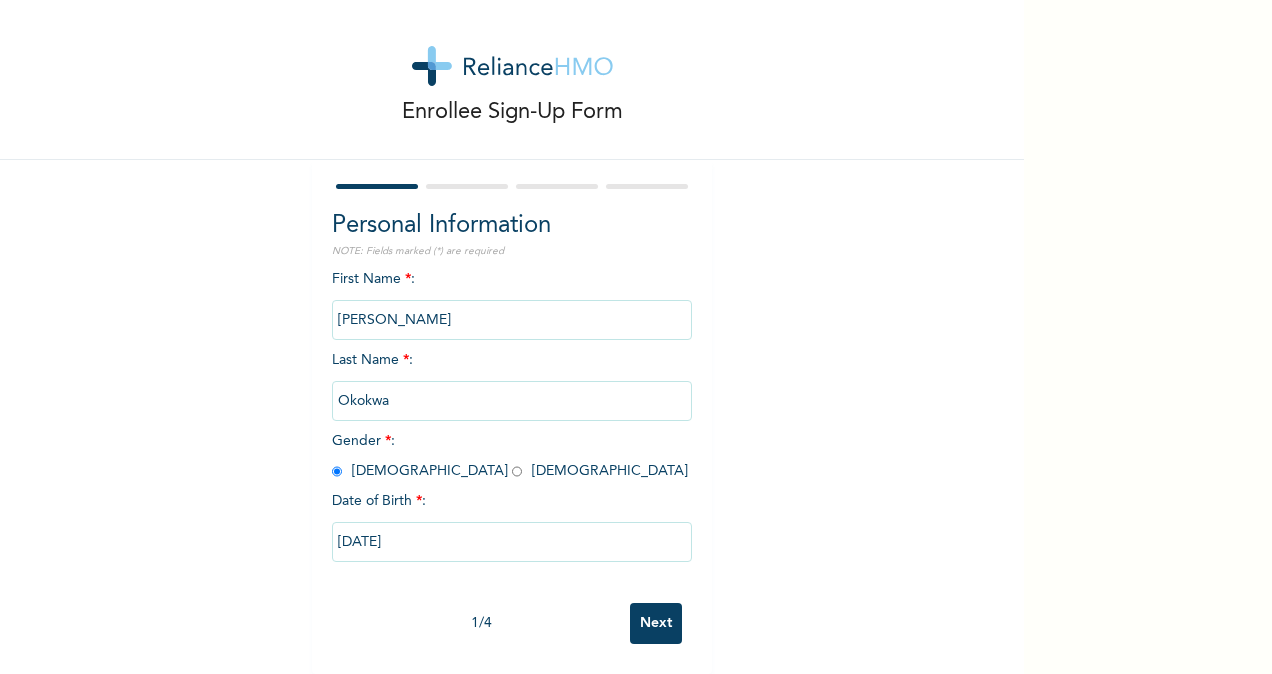
click at [403, 324] on div "First Name * : [PERSON_NAME] Last Name * : [PERSON_NAME] Gender * : [DEMOGRAPHI…" at bounding box center [512, 431] width 360 height 324
click at [397, 524] on input "[DATE]" at bounding box center [512, 542] width 360 height 40
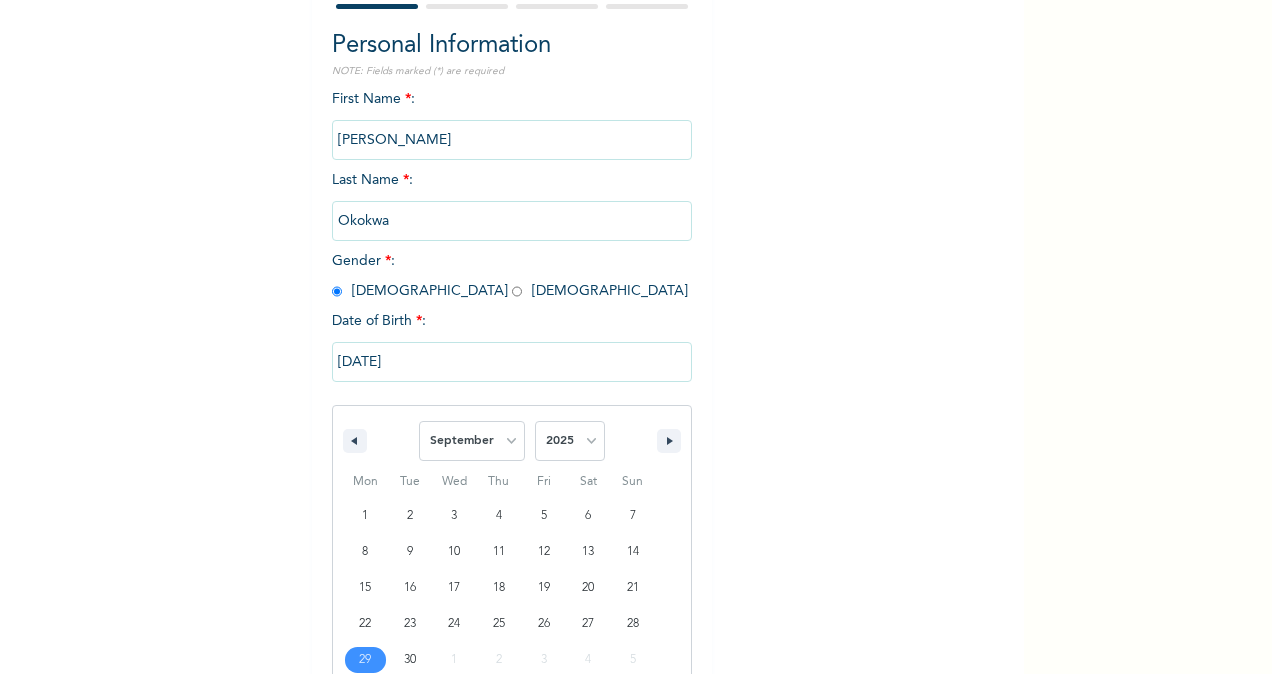
scroll to position [236, 0]
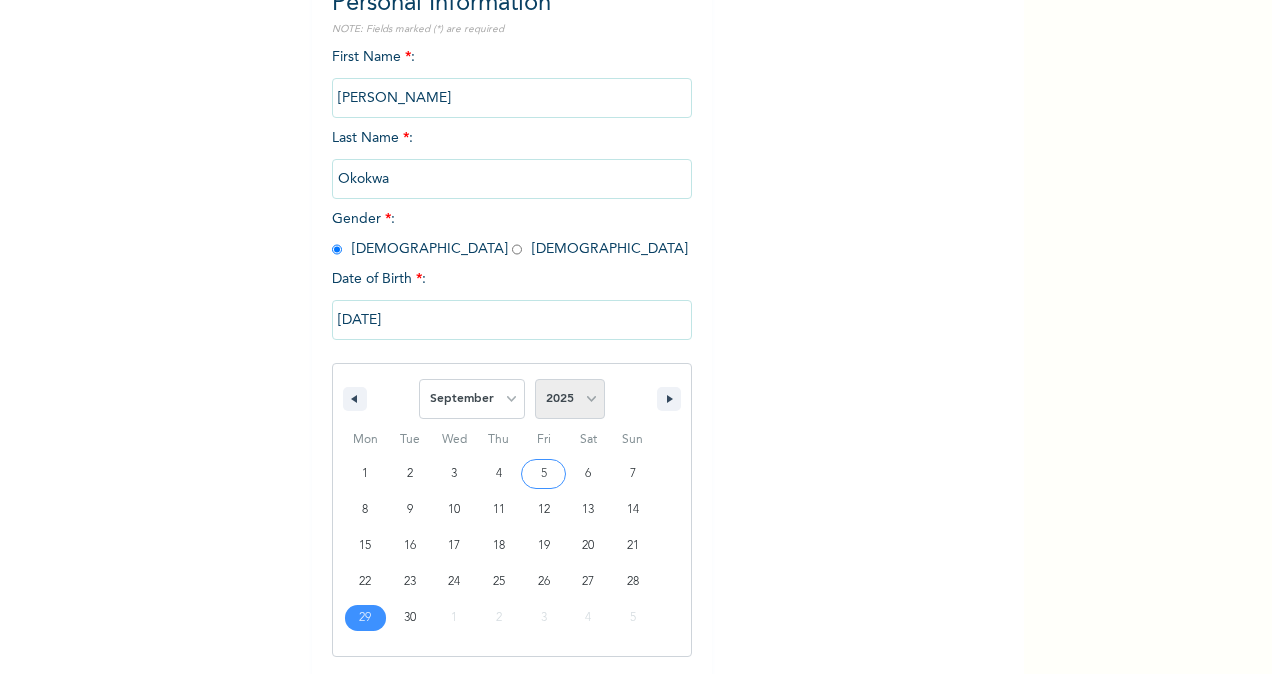
click at [581, 400] on select "2025 2024 2023 2022 2021 2020 2019 2018 2017 2016 2015 2014 2013 2012 2011 2010…" at bounding box center [570, 399] width 70 height 40
click at [667, 399] on icon "button" at bounding box center [672, 399] width 10 height 8
select select "9"
click at [667, 399] on icon "button" at bounding box center [672, 399] width 10 height 8
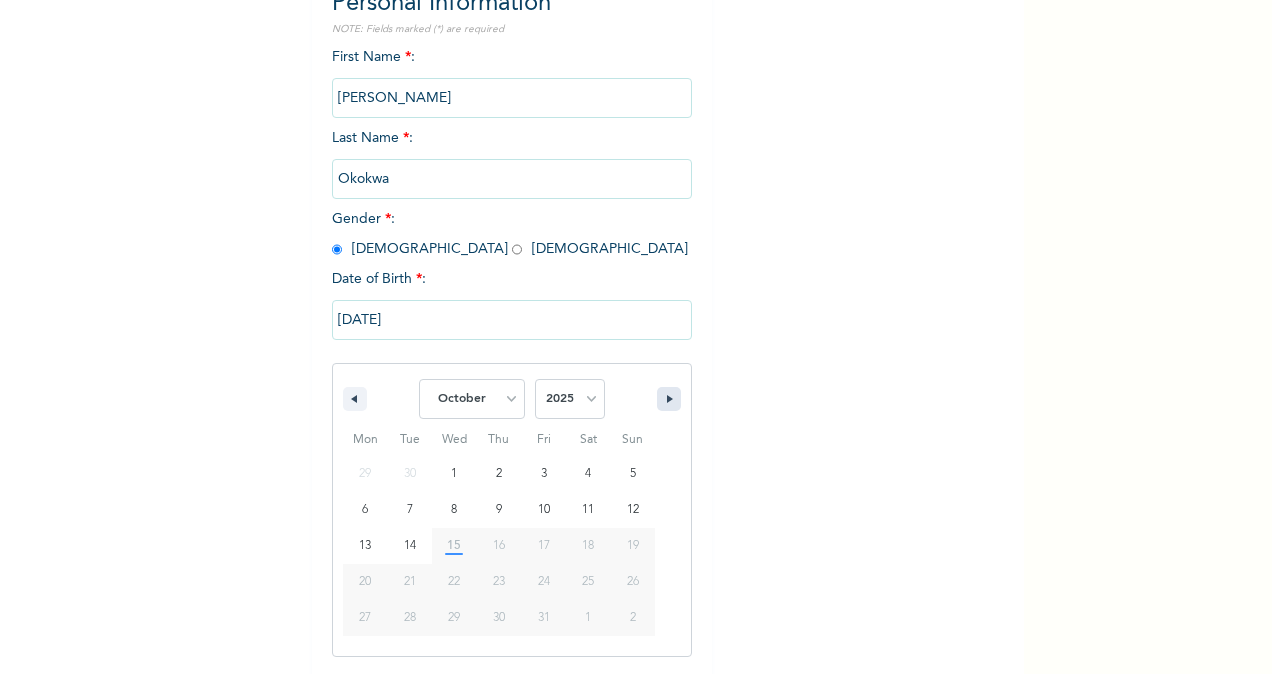
click at [667, 399] on icon "button" at bounding box center [672, 399] width 10 height 8
click at [657, 400] on button "button" at bounding box center [669, 399] width 24 height 24
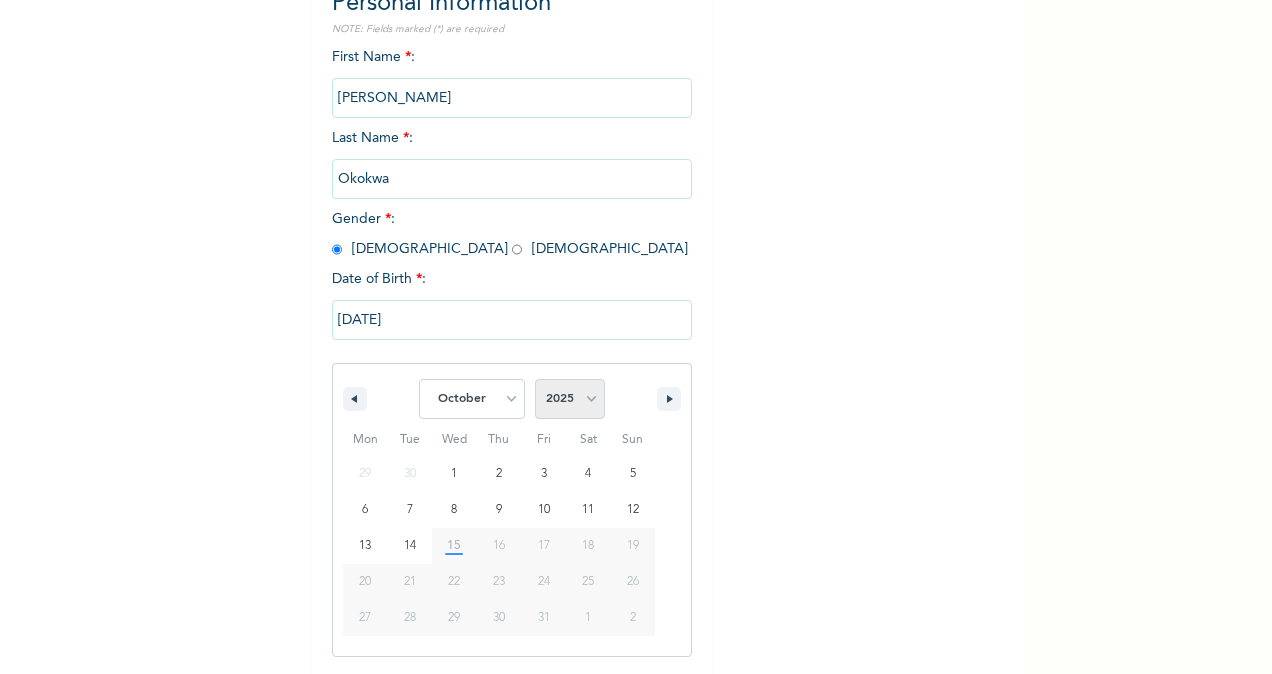
click at [569, 396] on select "2025 2024 2023 2022 2021 2020 2019 2018 2017 2016 2015 2014 2013 2012 2011 2010…" at bounding box center [570, 399] width 70 height 40
select select "1963"
click at [535, 381] on select "2025 2024 2023 2022 2021 2020 2019 2018 2017 2016 2015 2014 2013 2012 2011 2010…" at bounding box center [570, 399] width 70 height 40
click at [565, 296] on div "[DATE] January February March April May June July August September October Nove…" at bounding box center [512, 473] width 360 height 367
click at [387, 323] on input "[DATE]" at bounding box center [512, 320] width 360 height 40
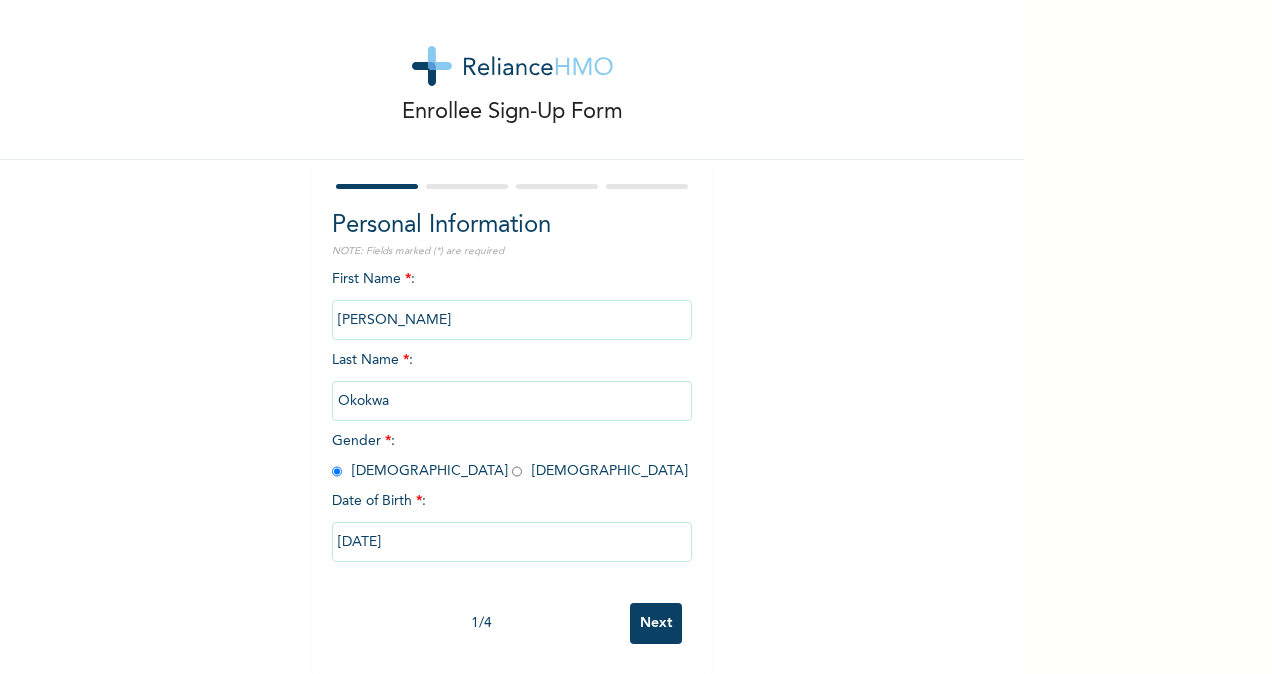
scroll to position [32, 0]
click at [424, 522] on input "[DATE]" at bounding box center [512, 542] width 360 height 40
select select "8"
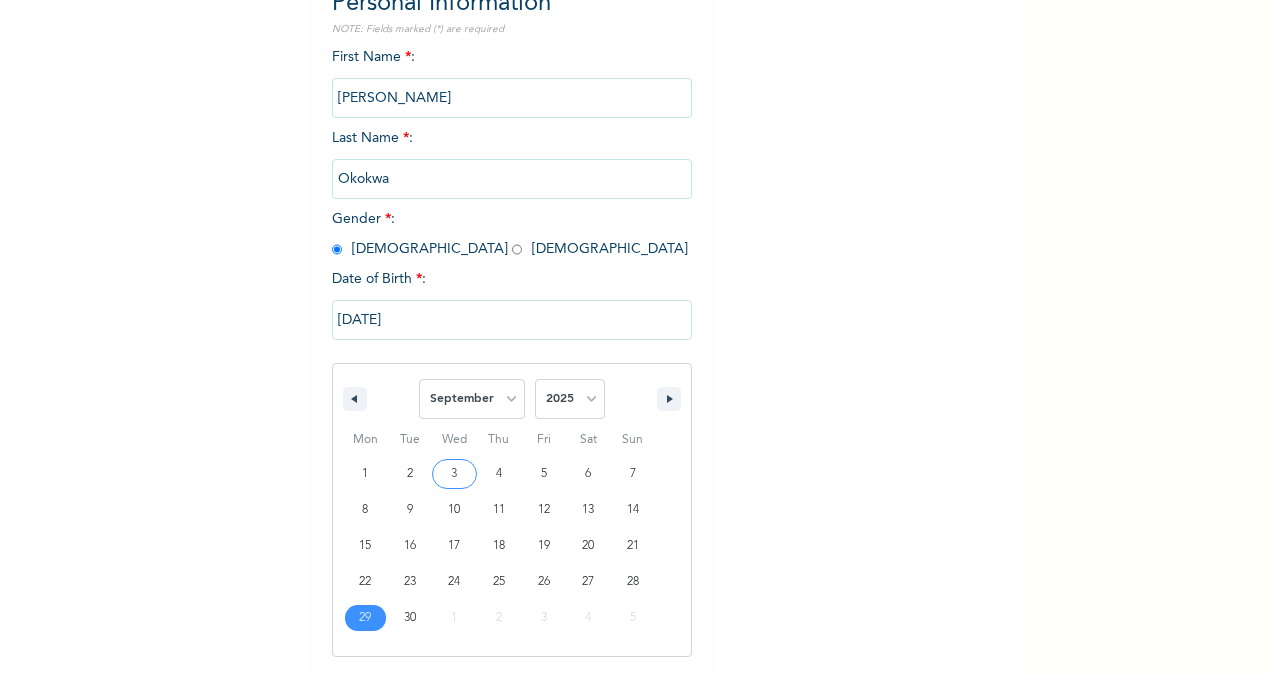
click at [396, 320] on input "[DATE]" at bounding box center [512, 320] width 360 height 40
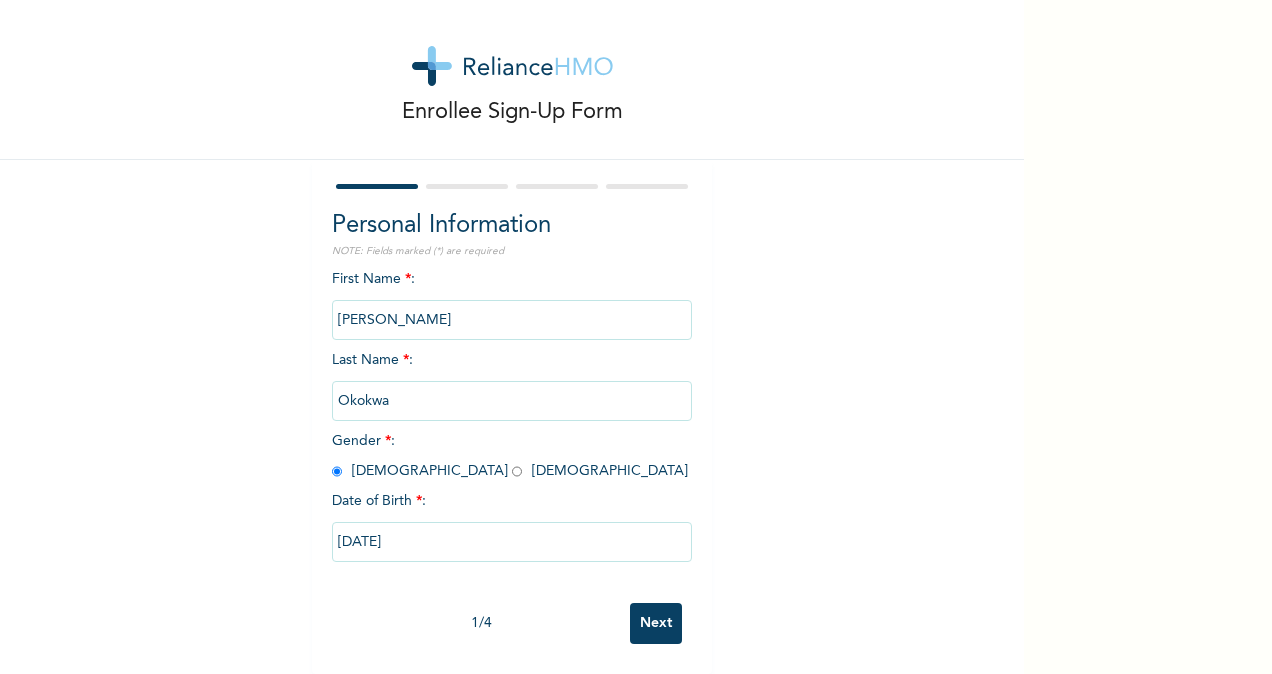
click at [396, 320] on input "[PERSON_NAME]" at bounding box center [512, 320] width 360 height 40
drag, startPoint x: 396, startPoint y: 320, endPoint x: 404, endPoint y: 386, distance: 66.5
click at [404, 386] on input "Okokwa" at bounding box center [512, 401] width 360 height 40
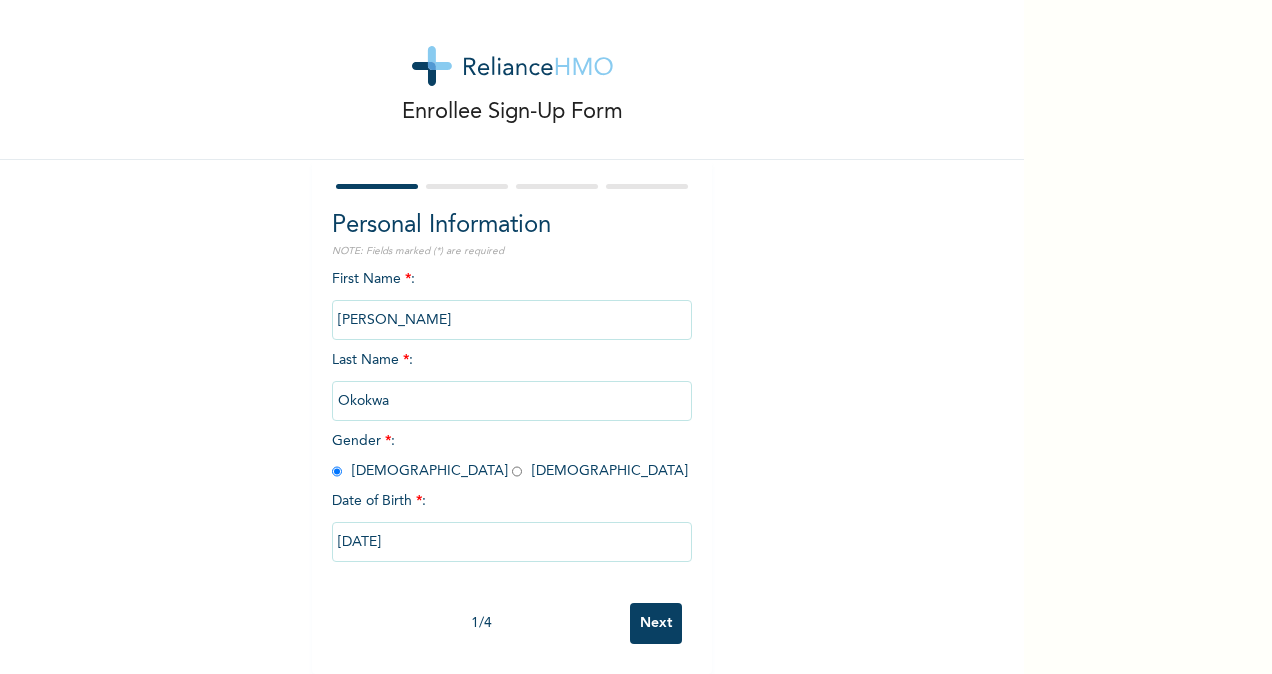
click at [404, 386] on input "Okokwa" at bounding box center [512, 401] width 360 height 40
click at [820, 501] on div "Enrollee Sign-Up Form Personal Information NOTE: Fields marked (*) are required…" at bounding box center [512, 330] width 1024 height 688
click at [386, 528] on input "[DATE]" at bounding box center [512, 542] width 360 height 40
select select "8"
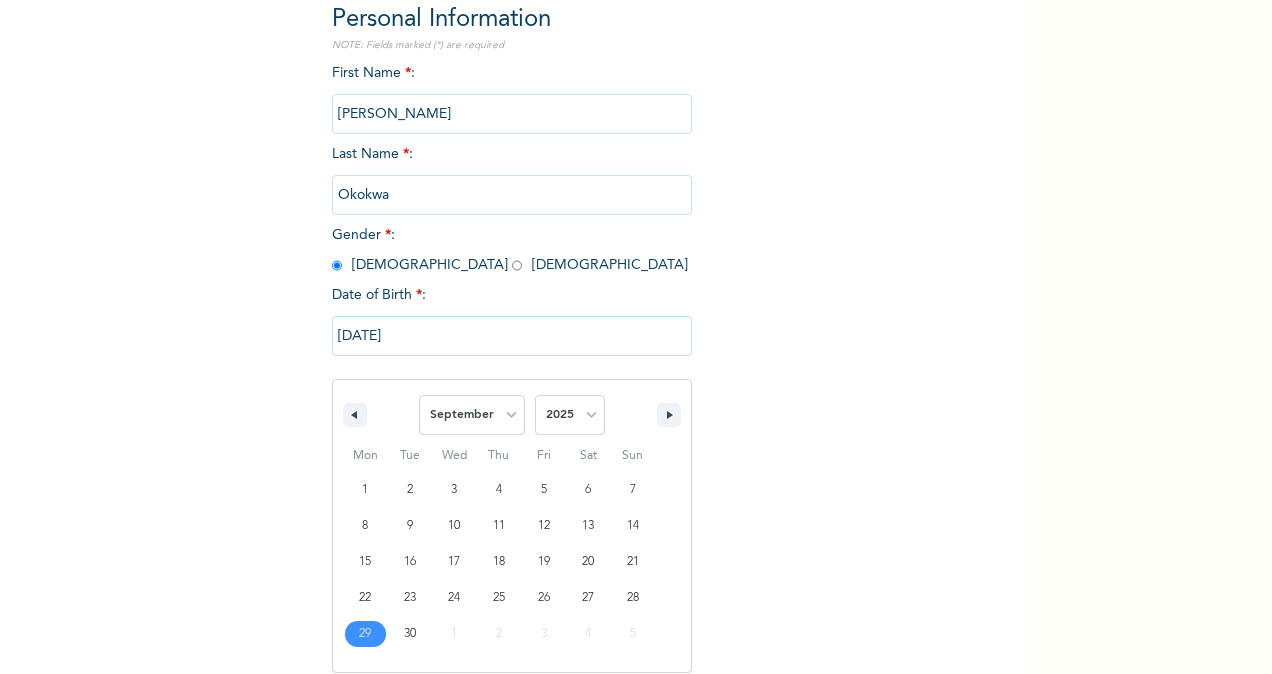
scroll to position [236, 0]
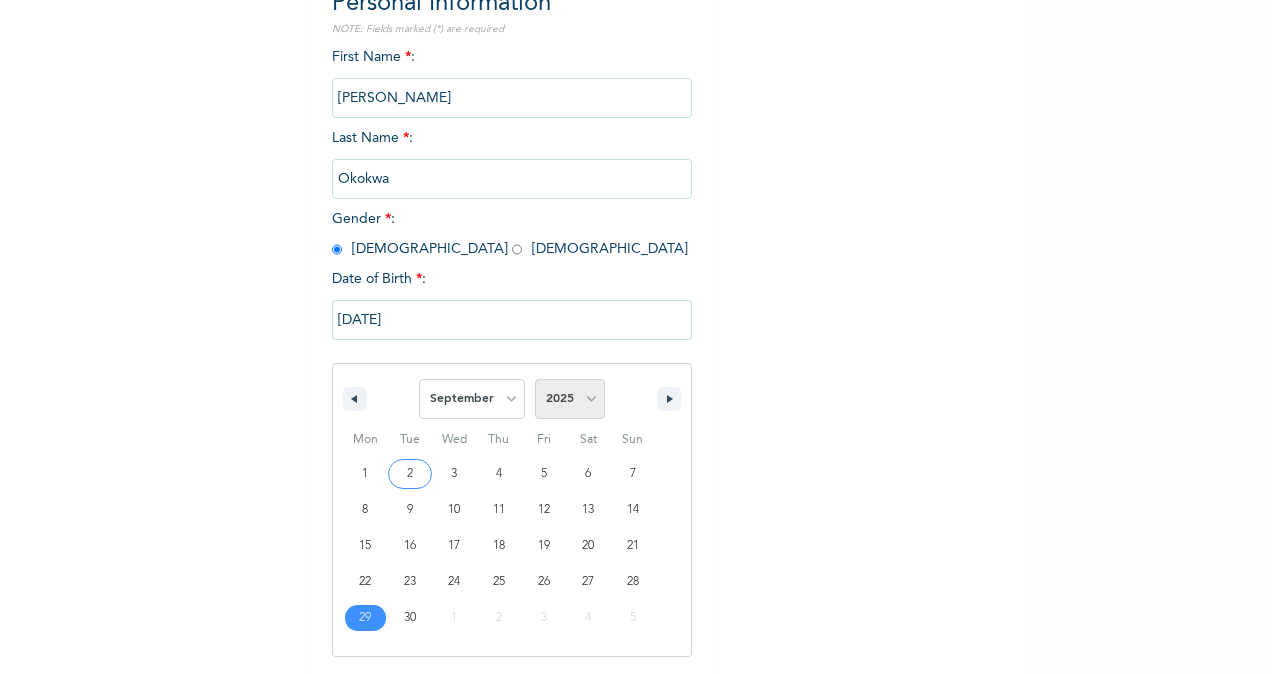
click at [587, 400] on select "2025 2024 2023 2022 2021 2020 2019 2018 2017 2016 2015 2014 2013 2012 2011 2010…" at bounding box center [570, 399] width 70 height 40
select select "2007"
click at [535, 381] on select "2025 2024 2023 2022 2021 2020 2019 2018 2017 2016 2015 2014 2013 2012 2011 2010…" at bounding box center [570, 399] width 70 height 40
click at [348, 403] on icon "button" at bounding box center [352, 399] width 10 height 8
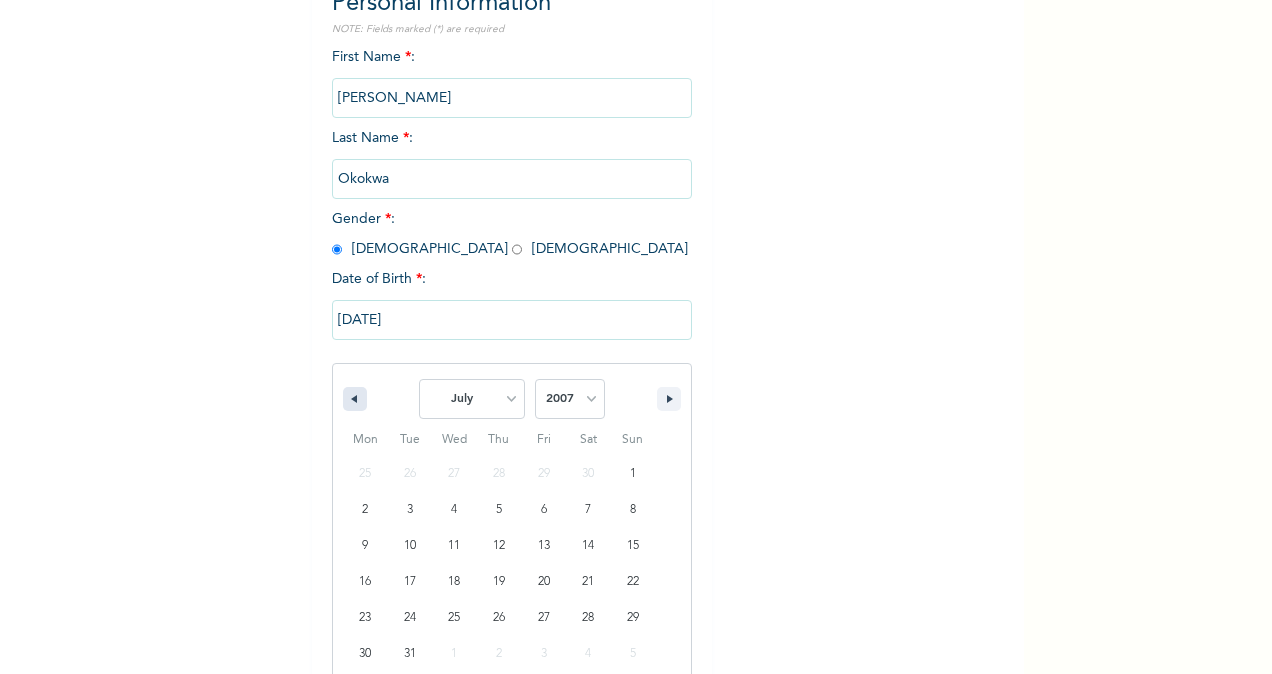
click at [348, 403] on icon "button" at bounding box center [352, 399] width 10 height 8
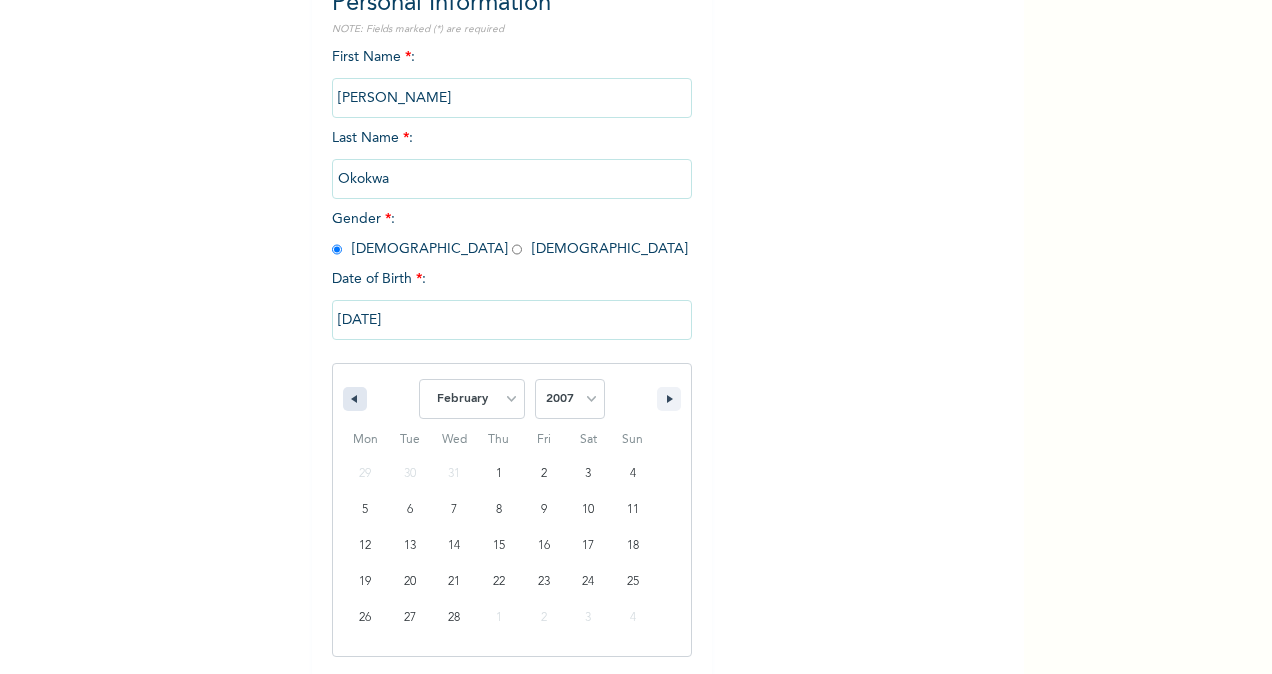
click at [348, 403] on icon "button" at bounding box center [352, 399] width 10 height 8
select select "11"
select select "2006"
click at [348, 403] on icon "button" at bounding box center [352, 399] width 10 height 8
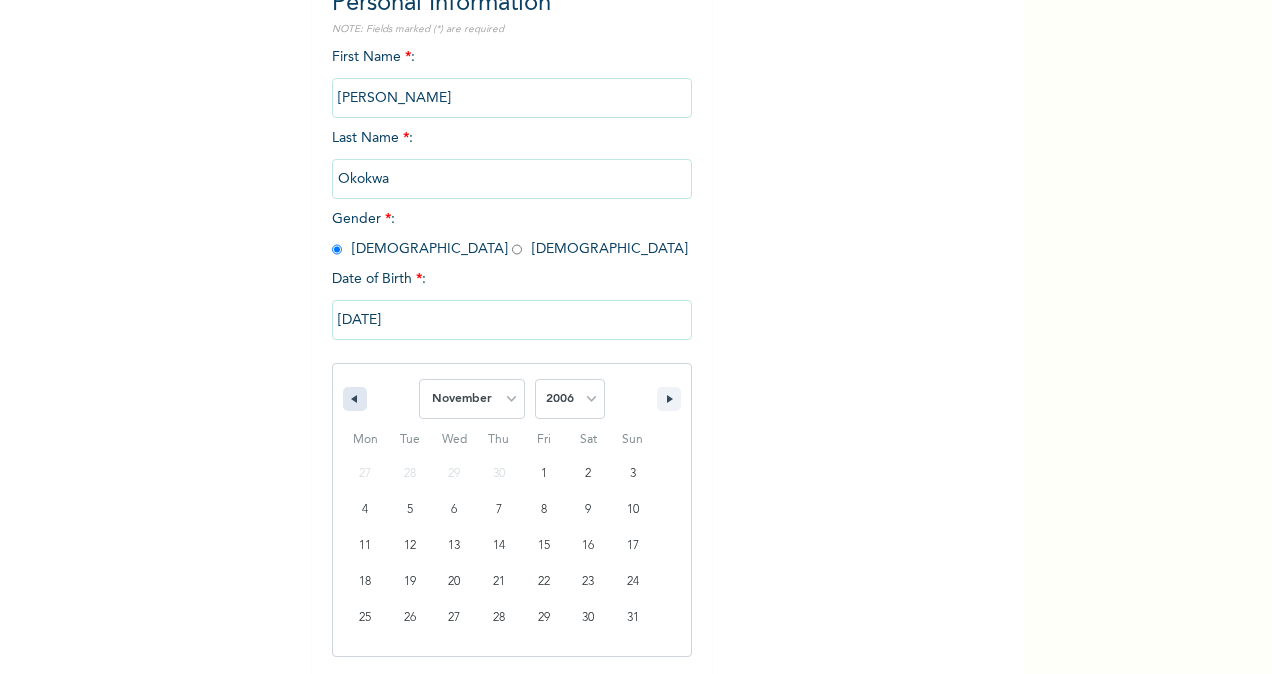
click at [348, 403] on icon "button" at bounding box center [352, 399] width 10 height 8
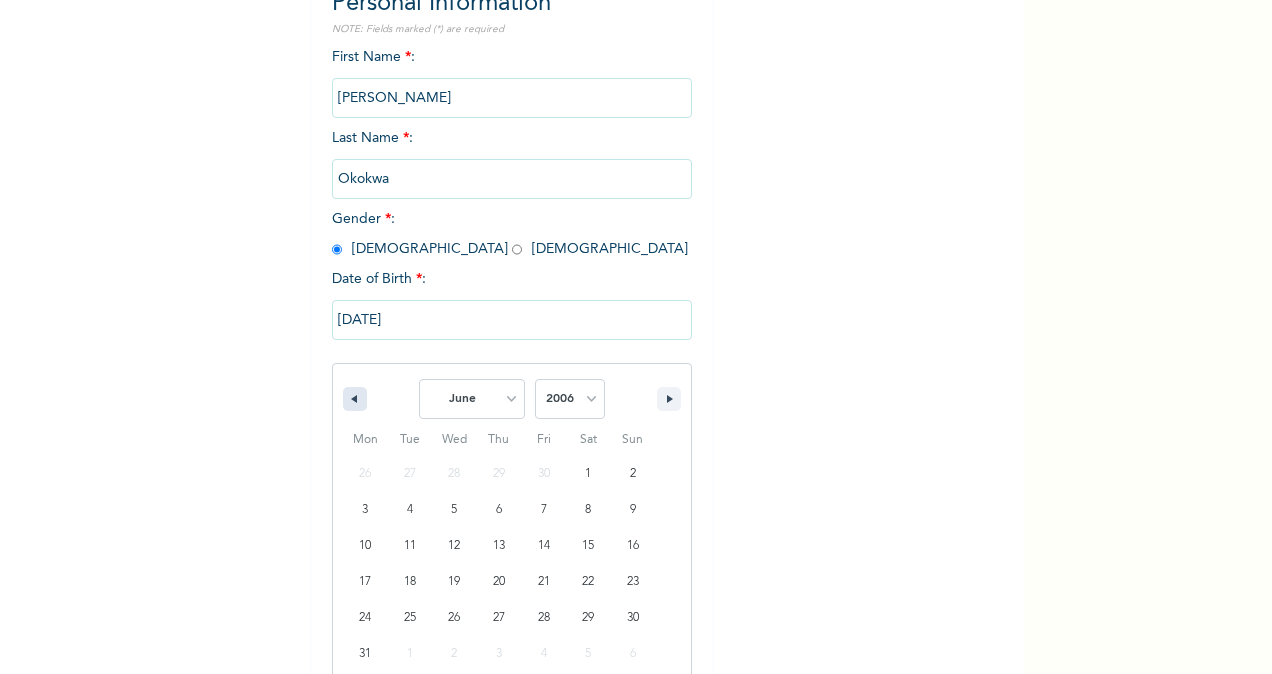
click at [348, 403] on icon "button" at bounding box center [352, 399] width 10 height 8
click at [347, 397] on icon "button" at bounding box center [352, 399] width 10 height 8
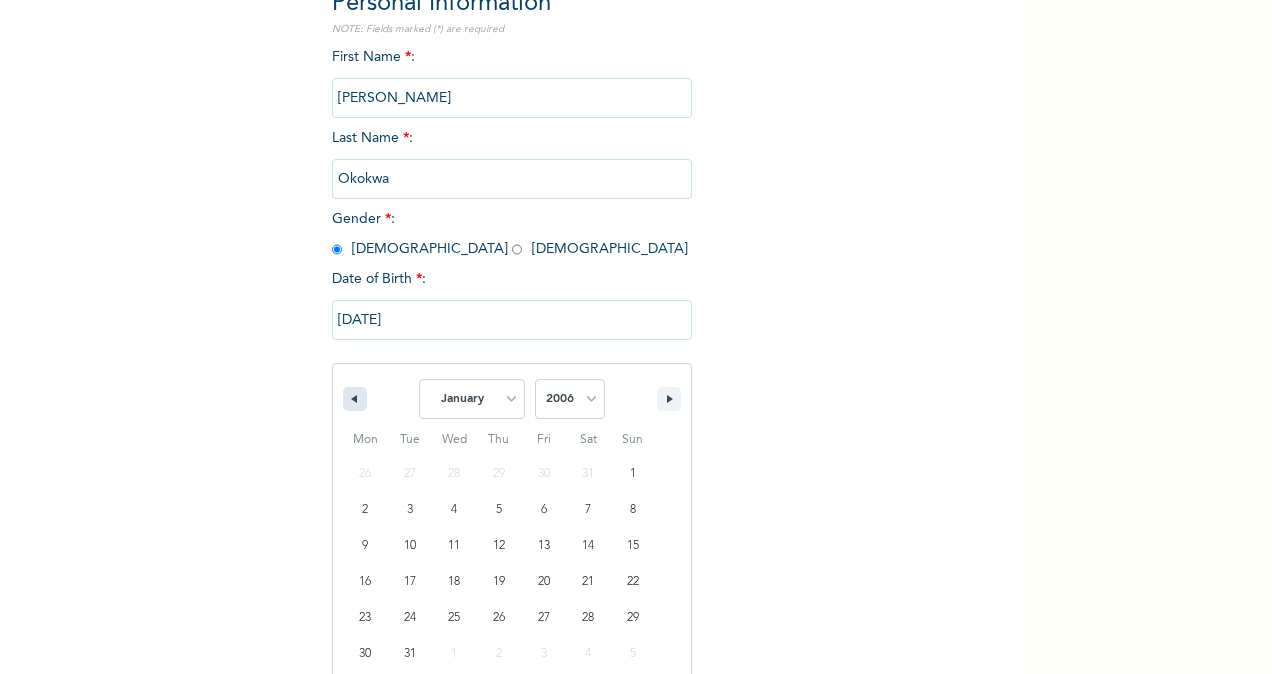
click at [347, 397] on icon "button" at bounding box center [352, 399] width 10 height 8
select select "11"
select select "2005"
click at [347, 397] on icon "button" at bounding box center [352, 399] width 10 height 8
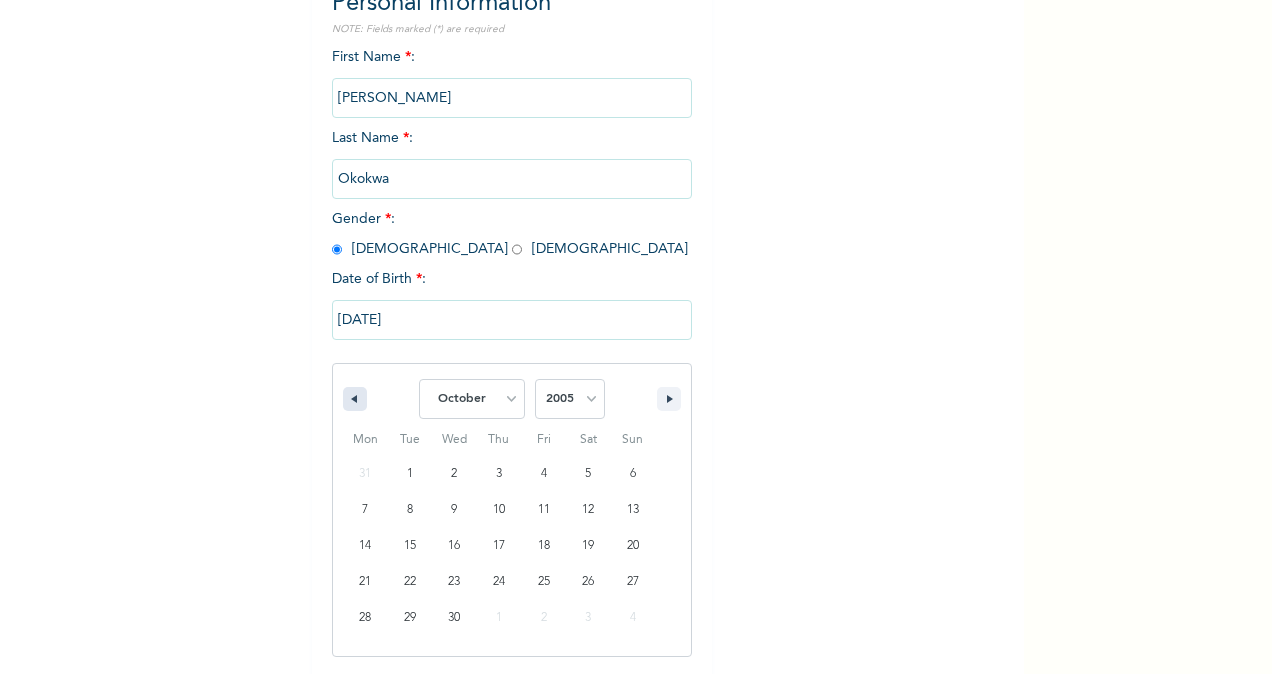
click at [347, 397] on icon "button" at bounding box center [352, 399] width 10 height 8
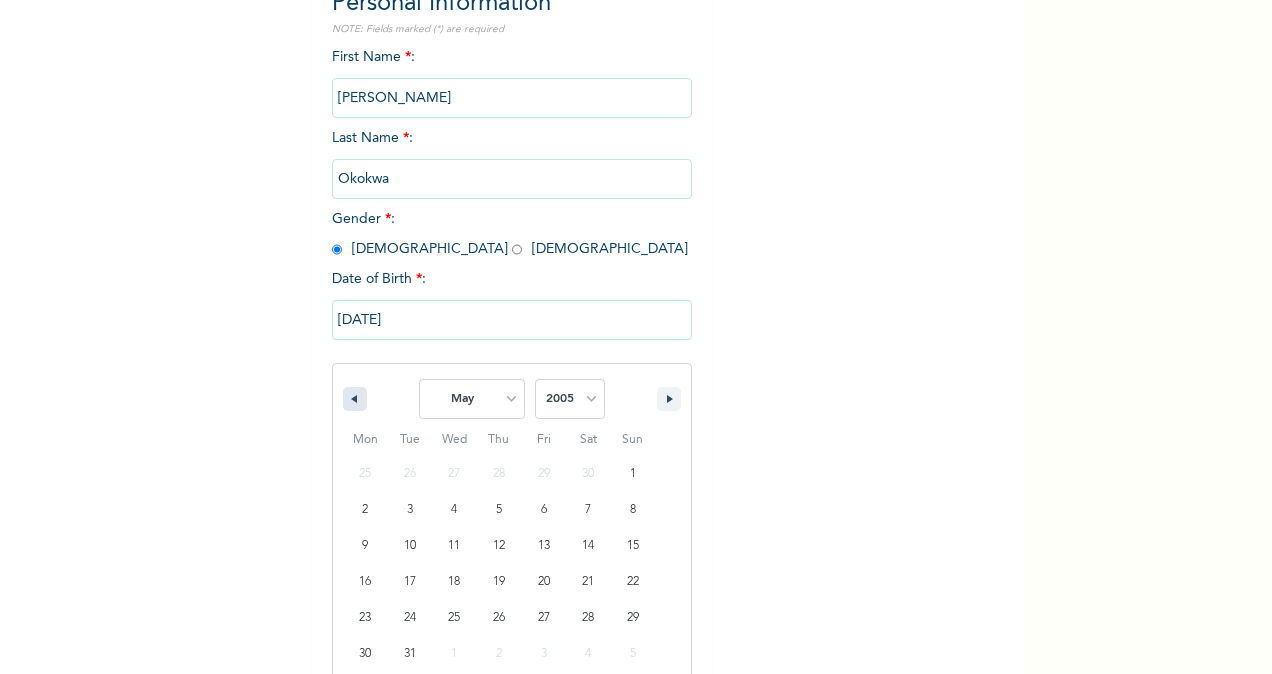
click at [347, 397] on icon "button" at bounding box center [352, 399] width 10 height 8
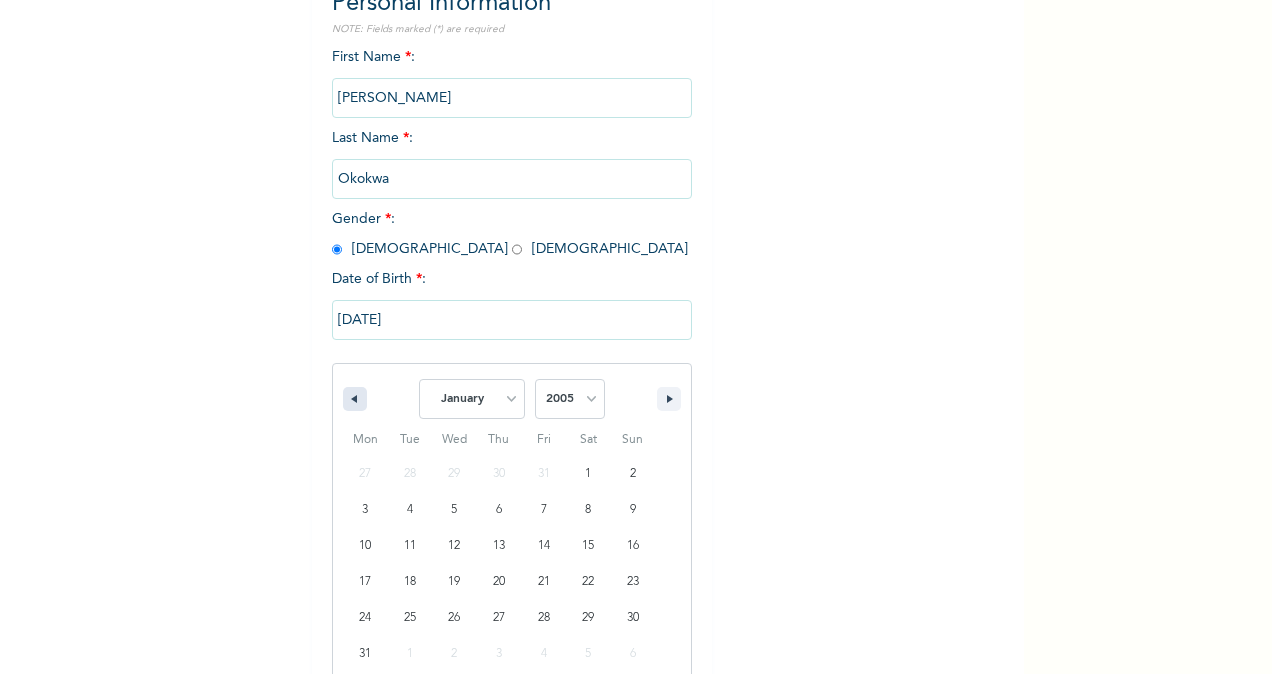
select select "11"
select select "2004"
click at [347, 397] on icon "button" at bounding box center [352, 399] width 10 height 8
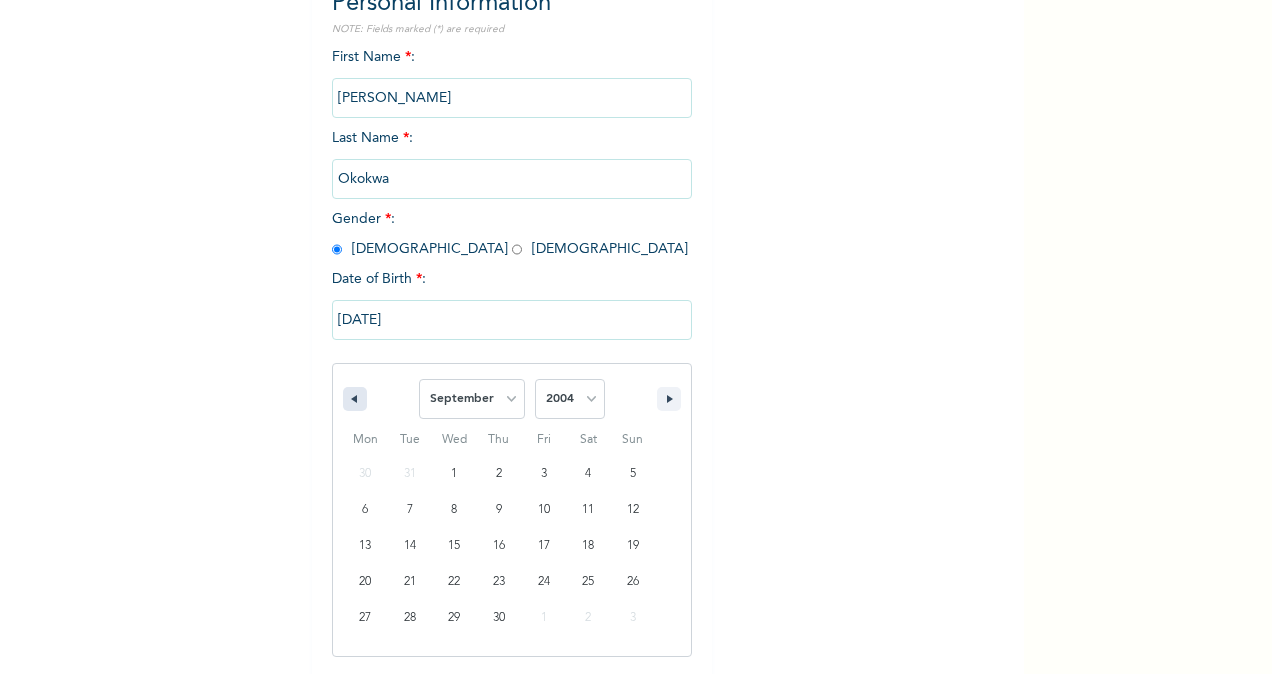
click at [347, 397] on icon "button" at bounding box center [352, 399] width 10 height 8
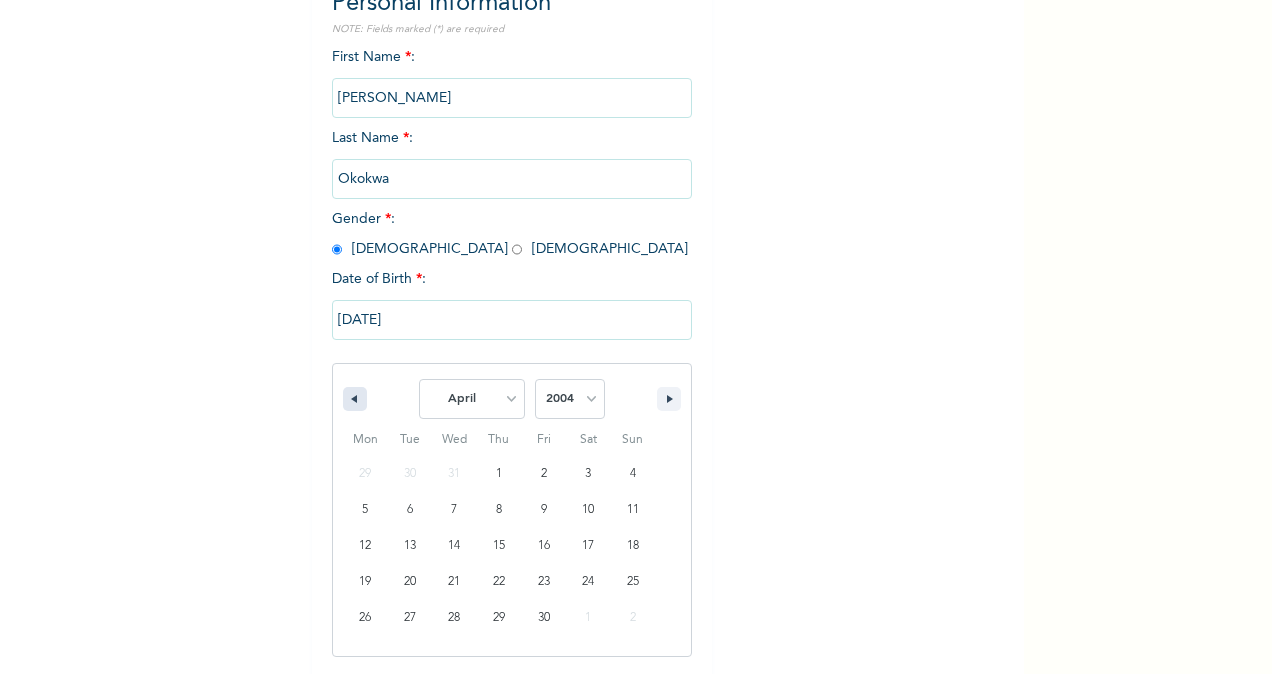
click at [347, 397] on icon "button" at bounding box center [352, 399] width 10 height 8
select select "11"
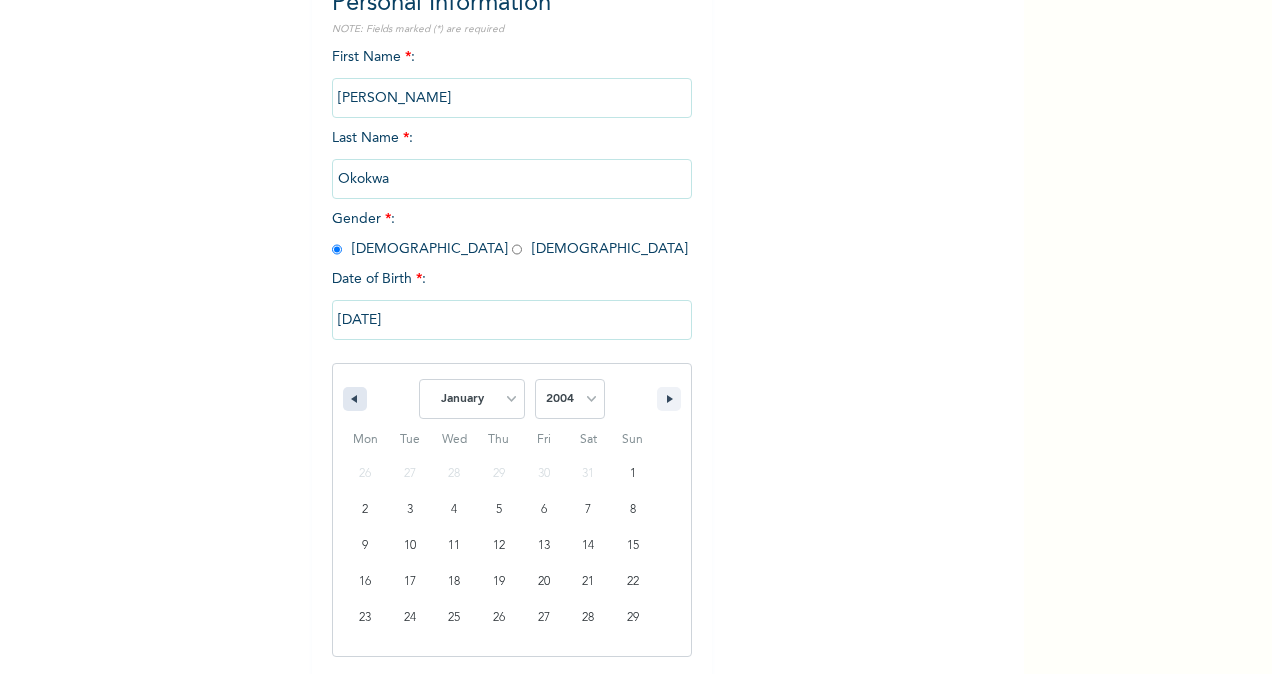
select select "2003"
click at [347, 397] on icon "button" at bounding box center [352, 399] width 10 height 8
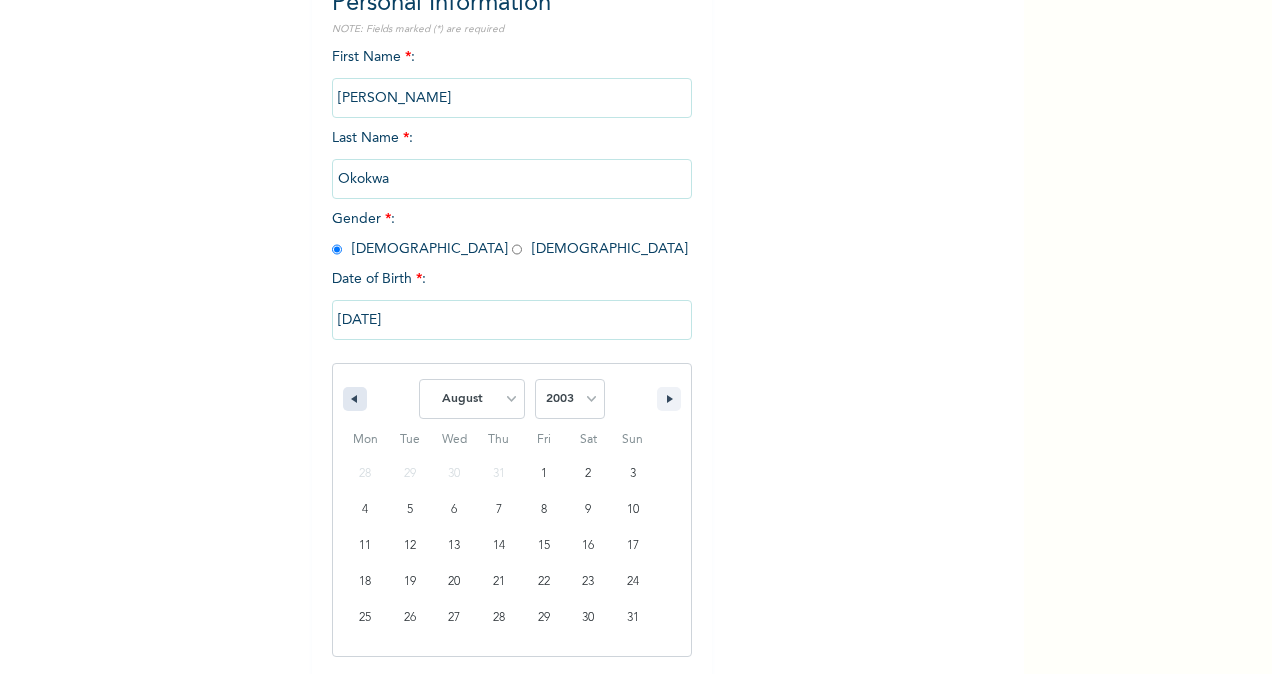
click at [347, 397] on icon "button" at bounding box center [352, 399] width 10 height 8
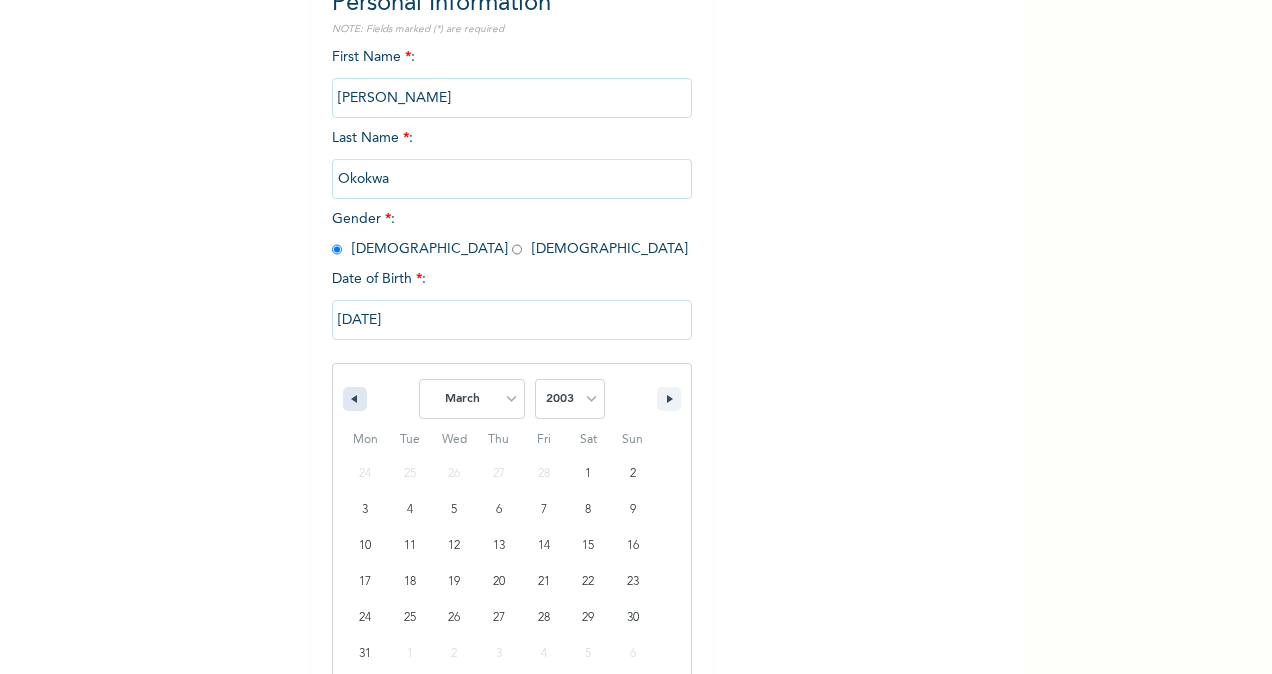
click at [347, 397] on icon "button" at bounding box center [352, 399] width 10 height 8
select select "11"
select select "2002"
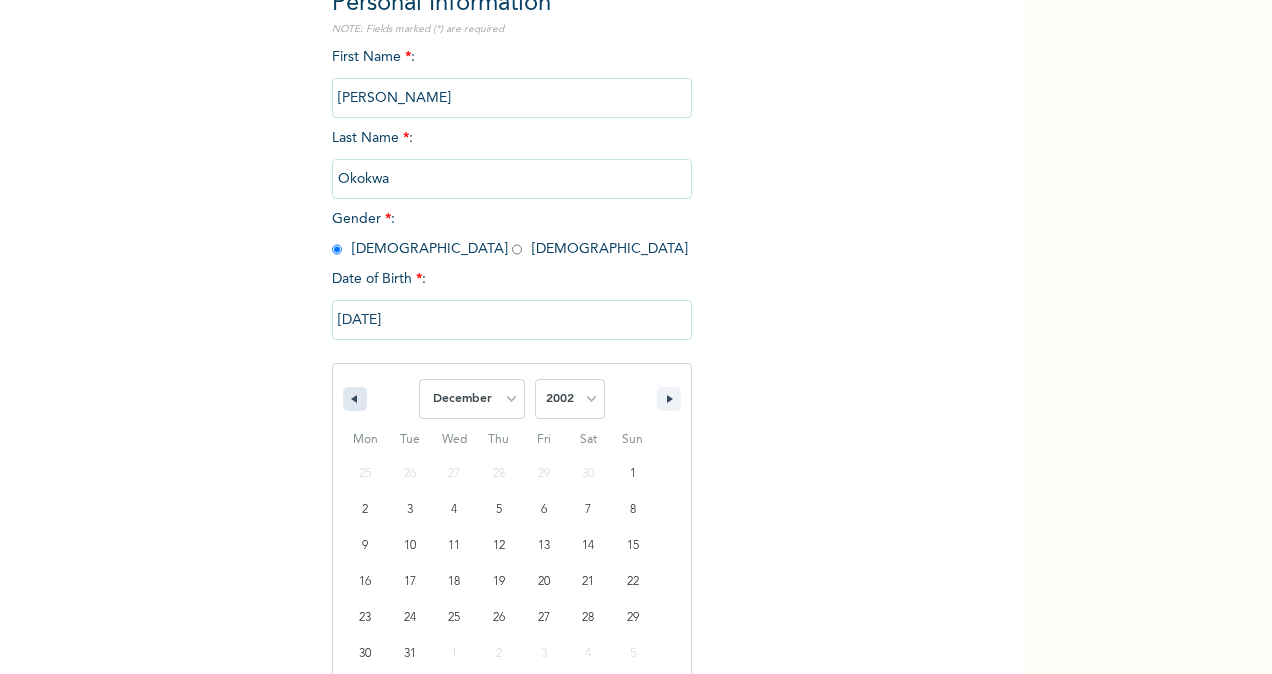
click at [347, 397] on icon "button" at bounding box center [352, 399] width 10 height 8
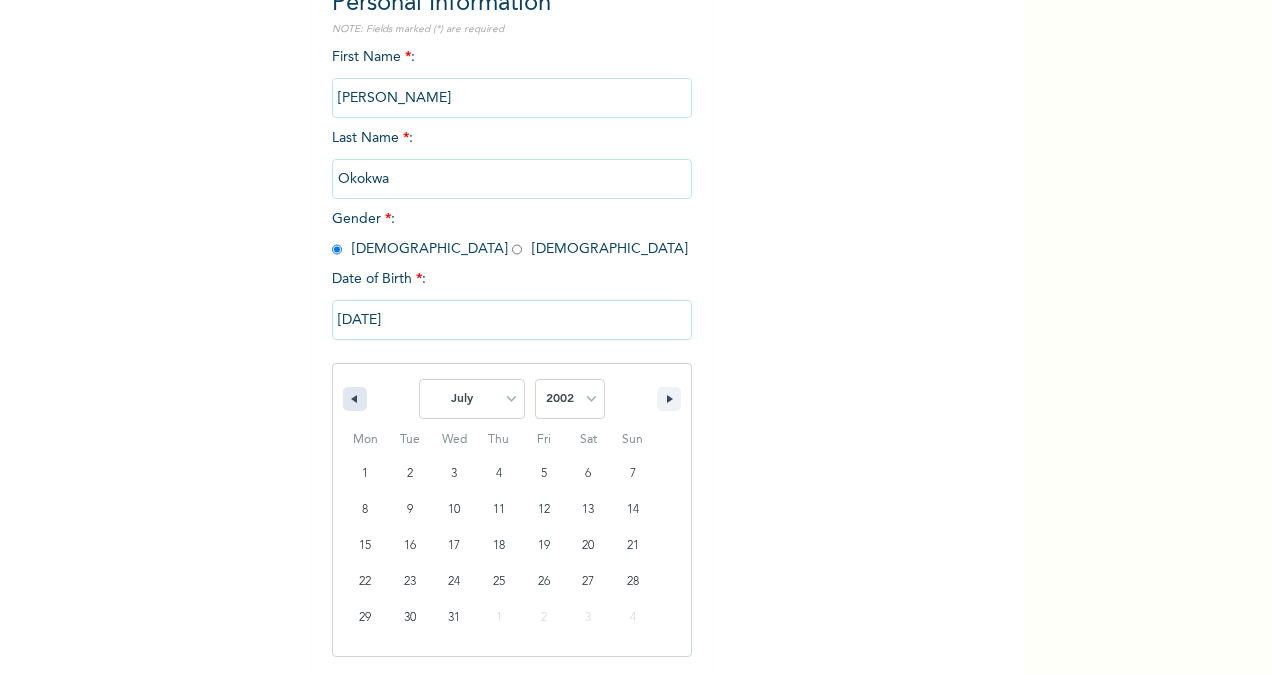
click at [347, 397] on icon "button" at bounding box center [352, 399] width 10 height 8
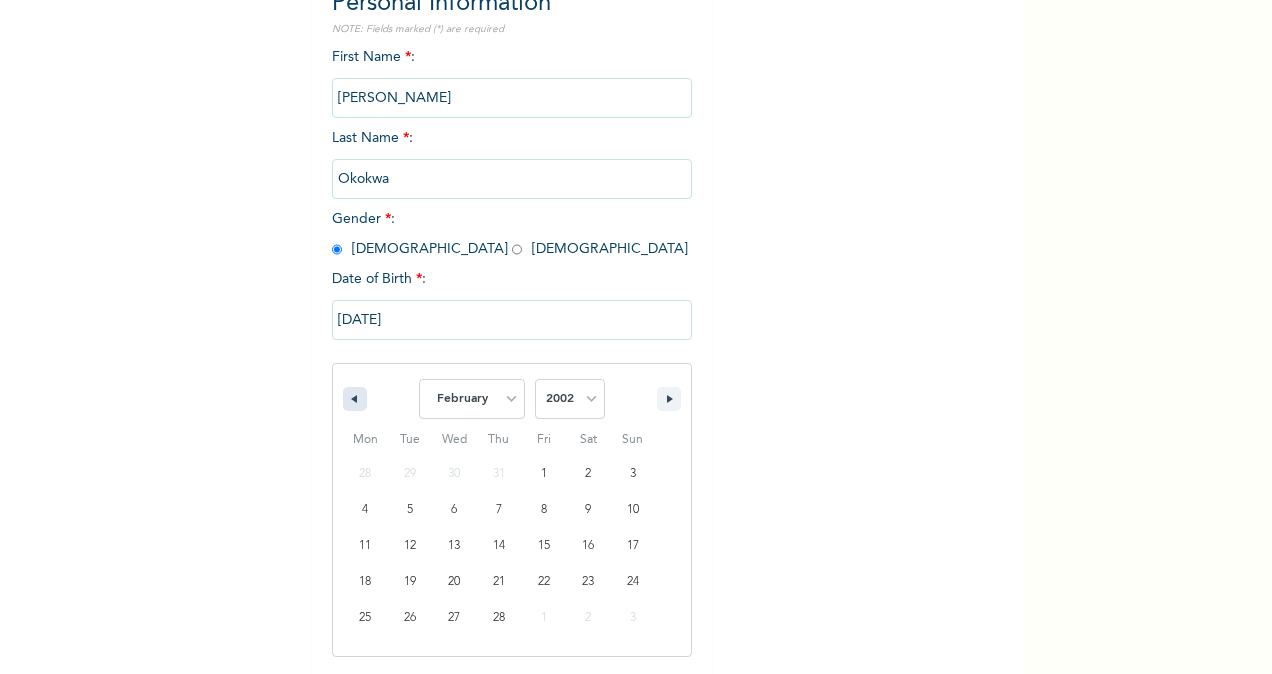
click at [347, 397] on icon "button" at bounding box center [352, 399] width 10 height 8
select select "11"
select select "2001"
click at [347, 397] on icon "button" at bounding box center [352, 399] width 10 height 8
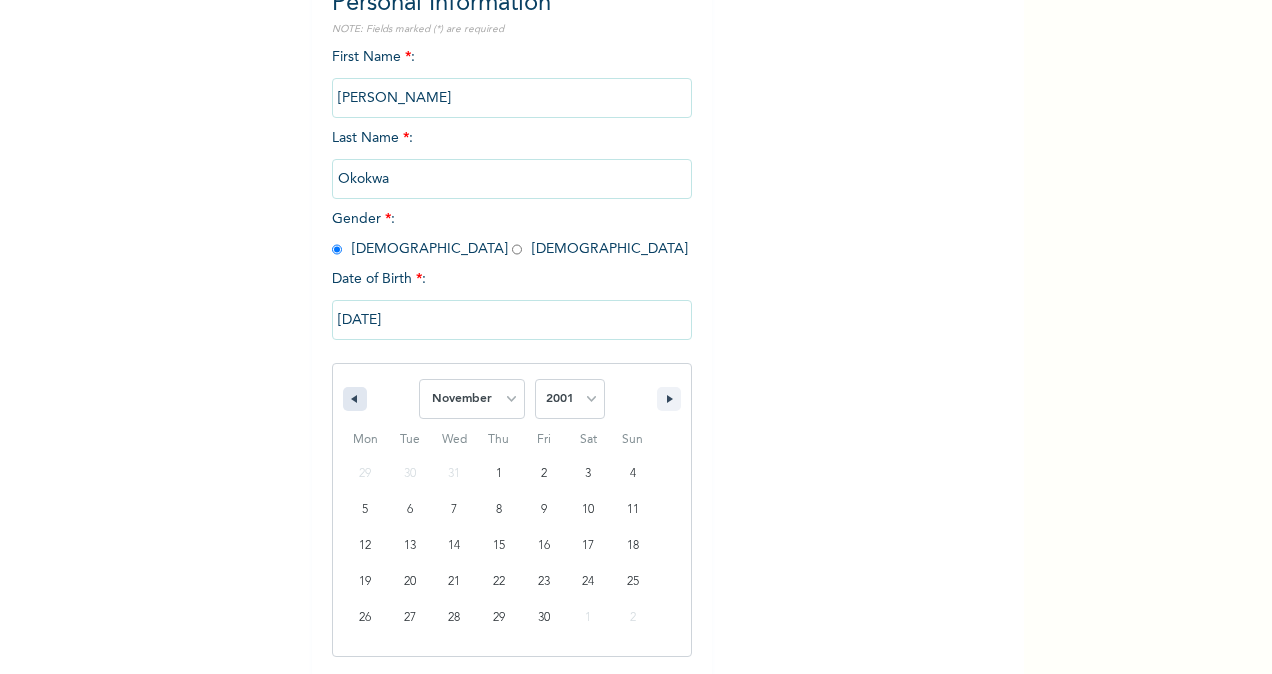
click at [347, 397] on icon "button" at bounding box center [352, 399] width 10 height 8
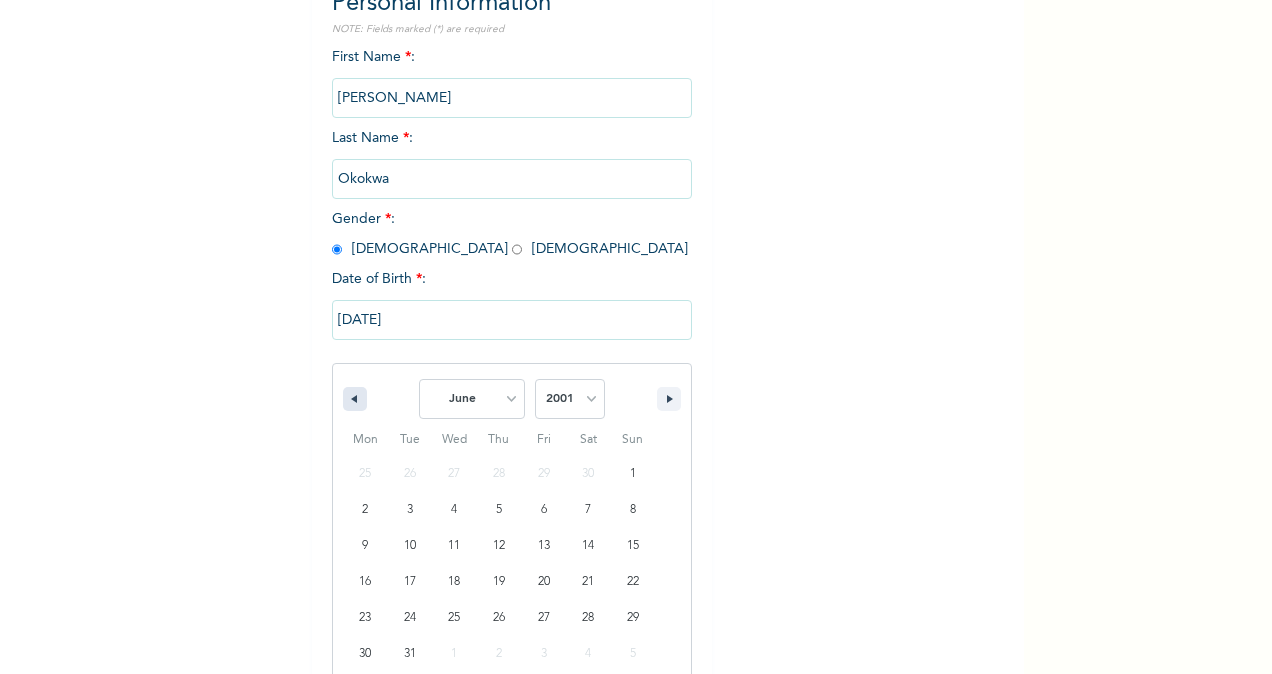
click at [347, 397] on icon "button" at bounding box center [352, 399] width 10 height 8
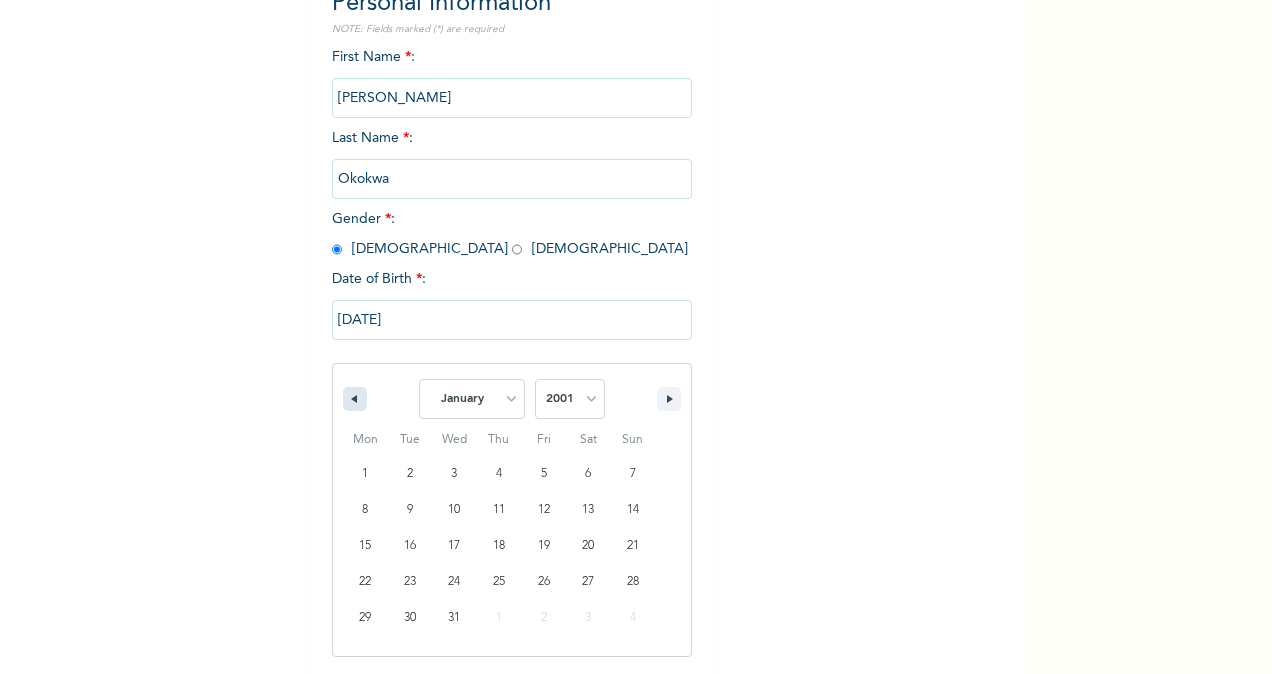
click at [347, 397] on icon "button" at bounding box center [352, 399] width 10 height 8
select select "11"
select select "2000"
click at [347, 397] on icon "button" at bounding box center [352, 399] width 10 height 8
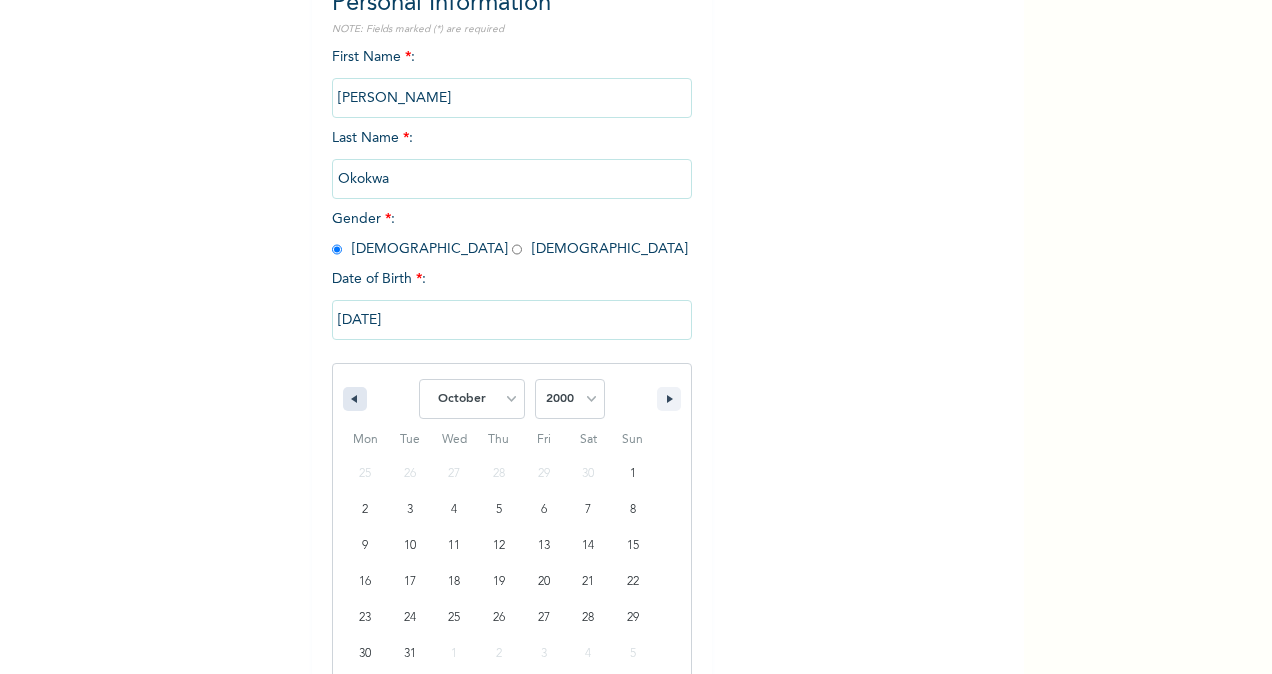
click at [347, 397] on icon "button" at bounding box center [352, 399] width 10 height 8
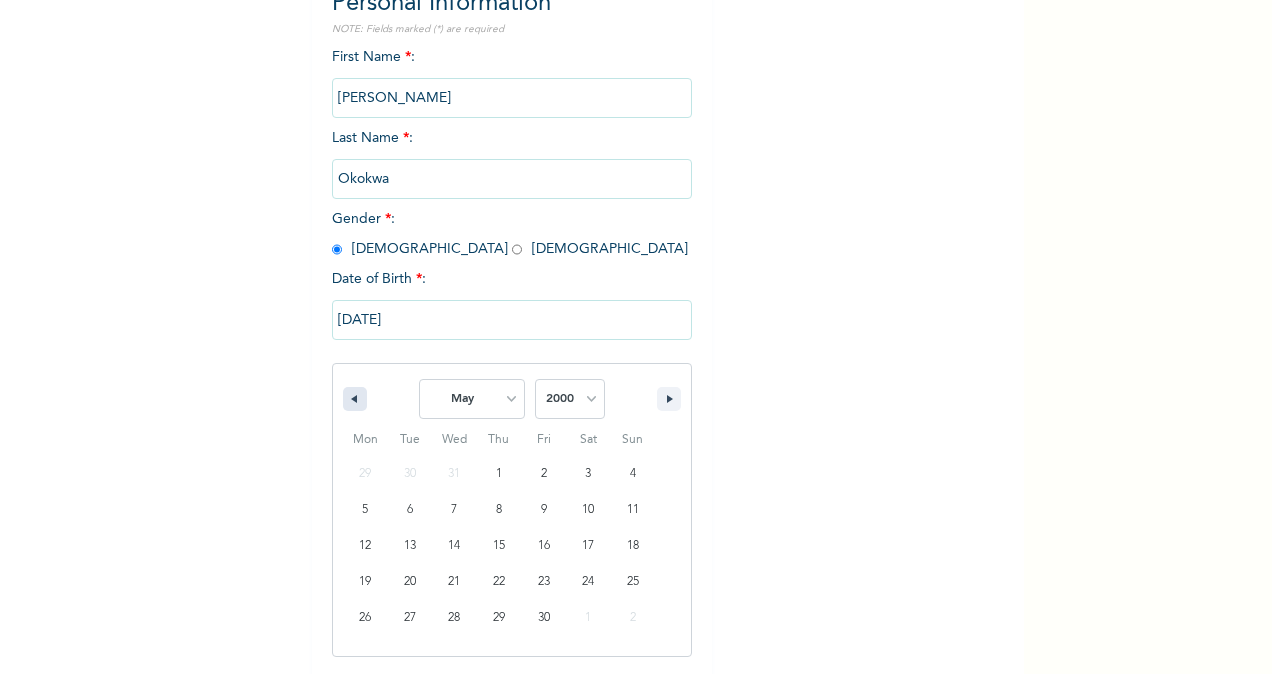
click at [347, 397] on icon "button" at bounding box center [352, 399] width 10 height 8
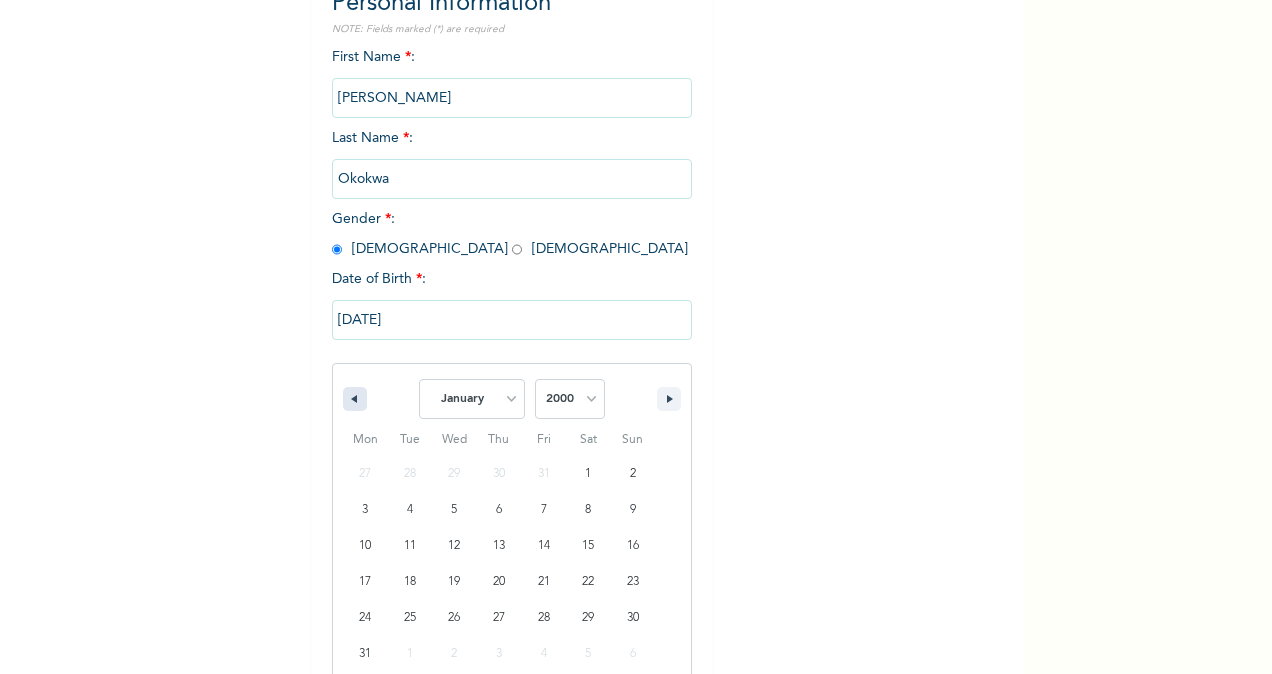
select select "11"
select select "1999"
click at [347, 397] on icon "button" at bounding box center [352, 399] width 10 height 8
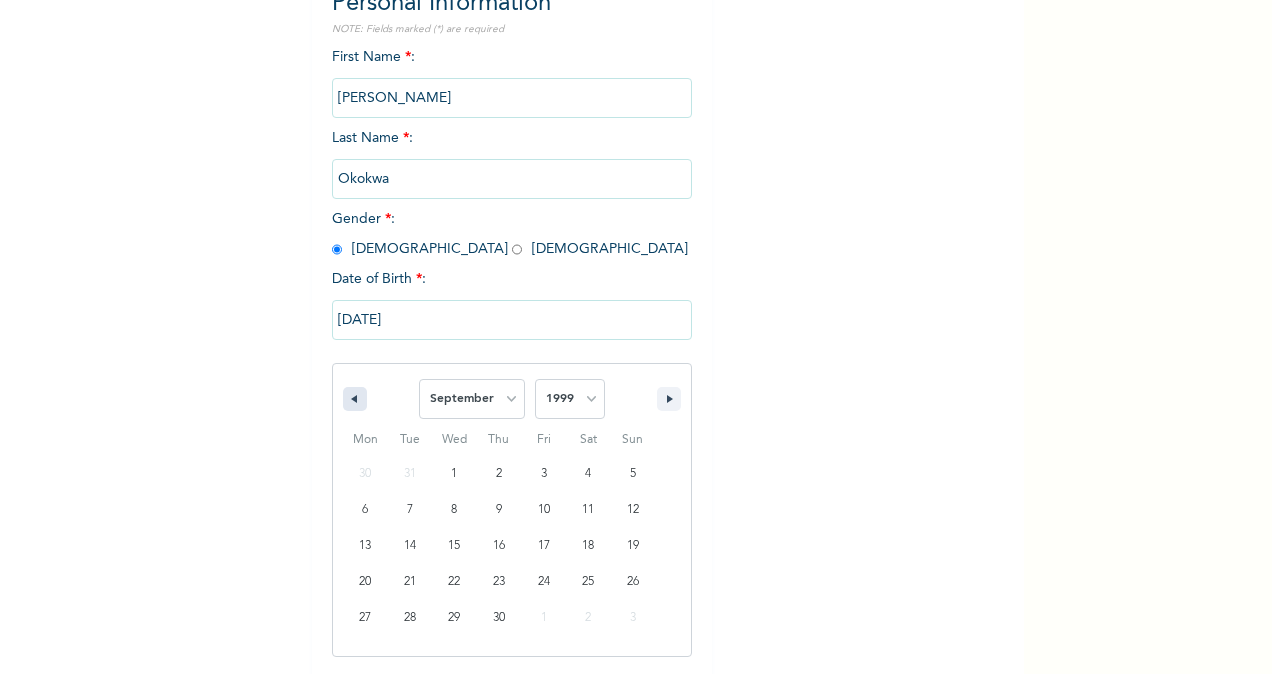
click at [347, 397] on icon "button" at bounding box center [352, 399] width 10 height 8
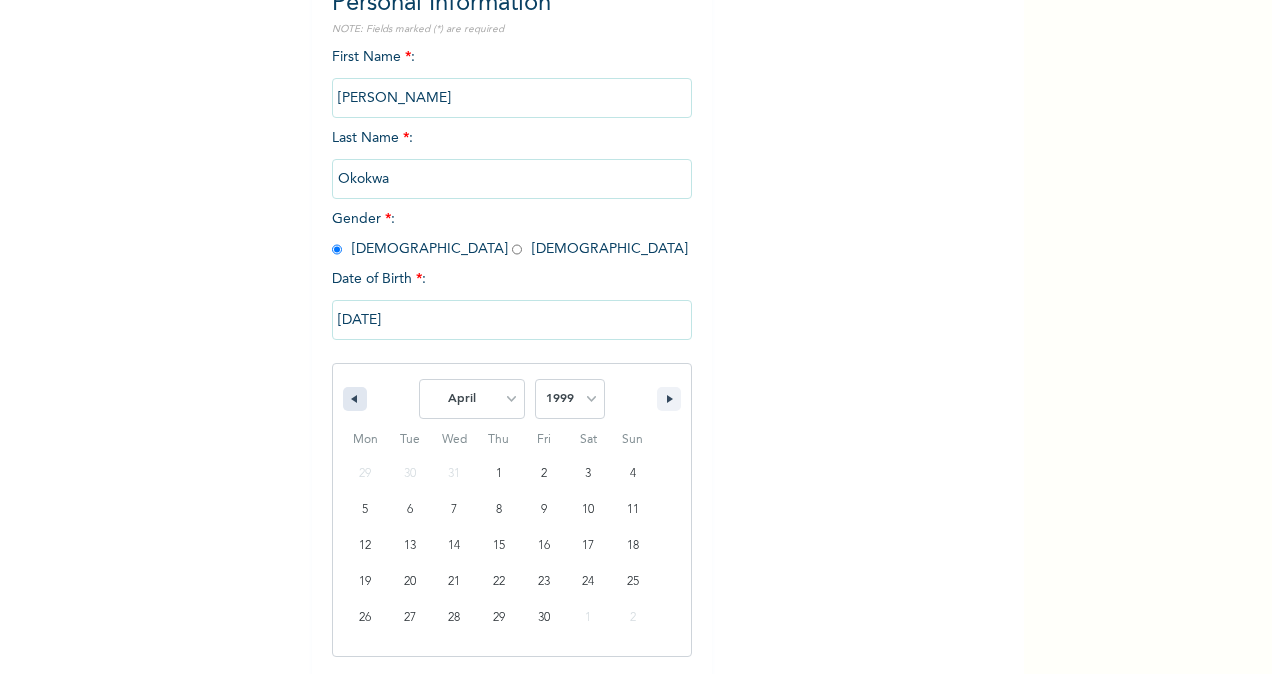
click at [347, 397] on icon "button" at bounding box center [352, 399] width 10 height 8
select select "11"
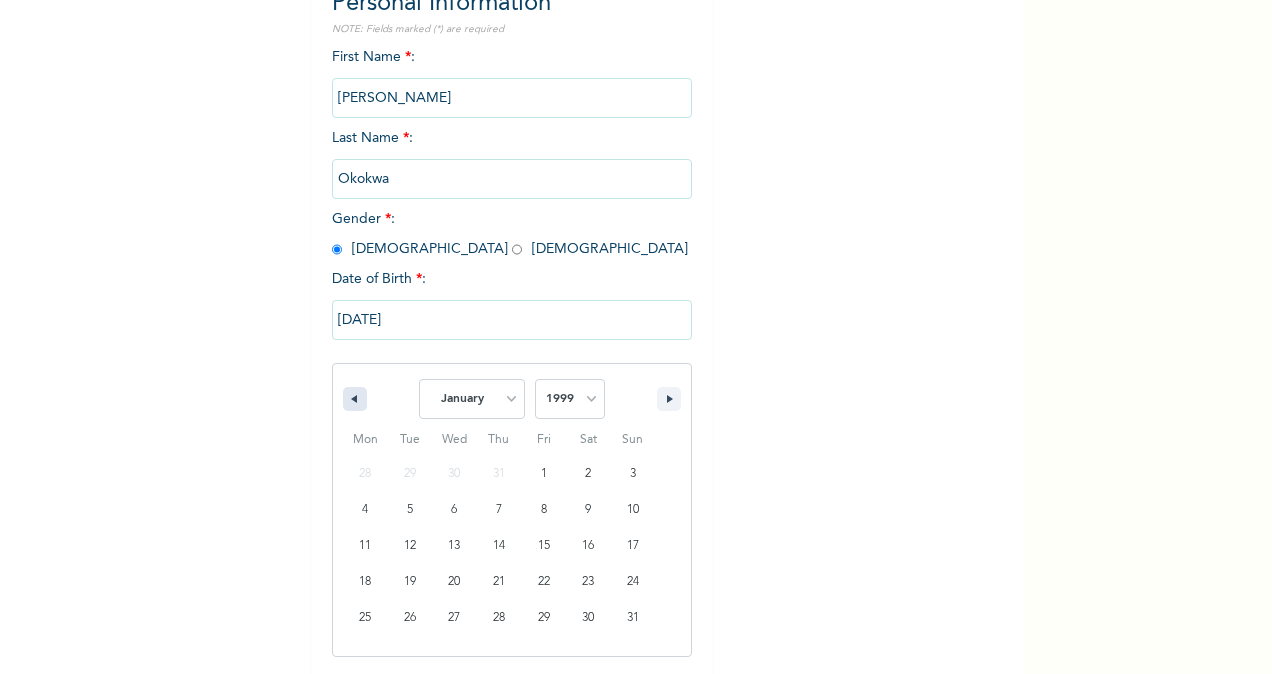
select select "1998"
click at [347, 397] on icon "button" at bounding box center [352, 399] width 10 height 8
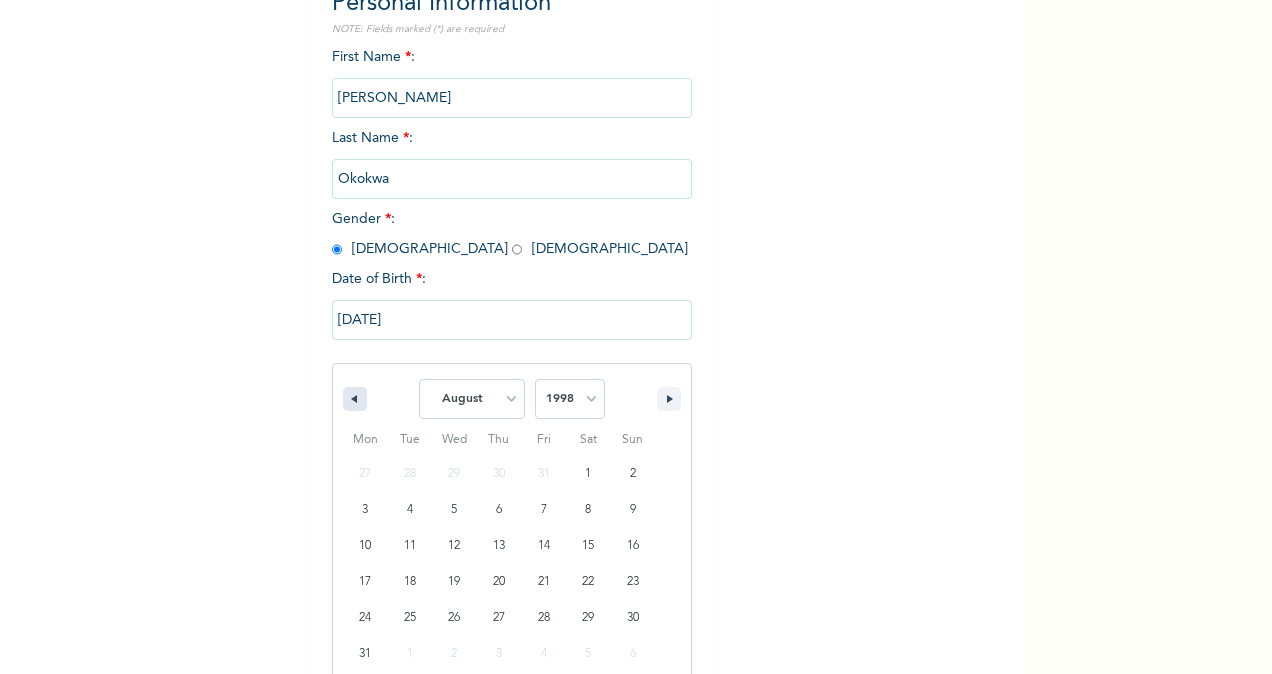
click at [347, 397] on icon "button" at bounding box center [352, 399] width 10 height 8
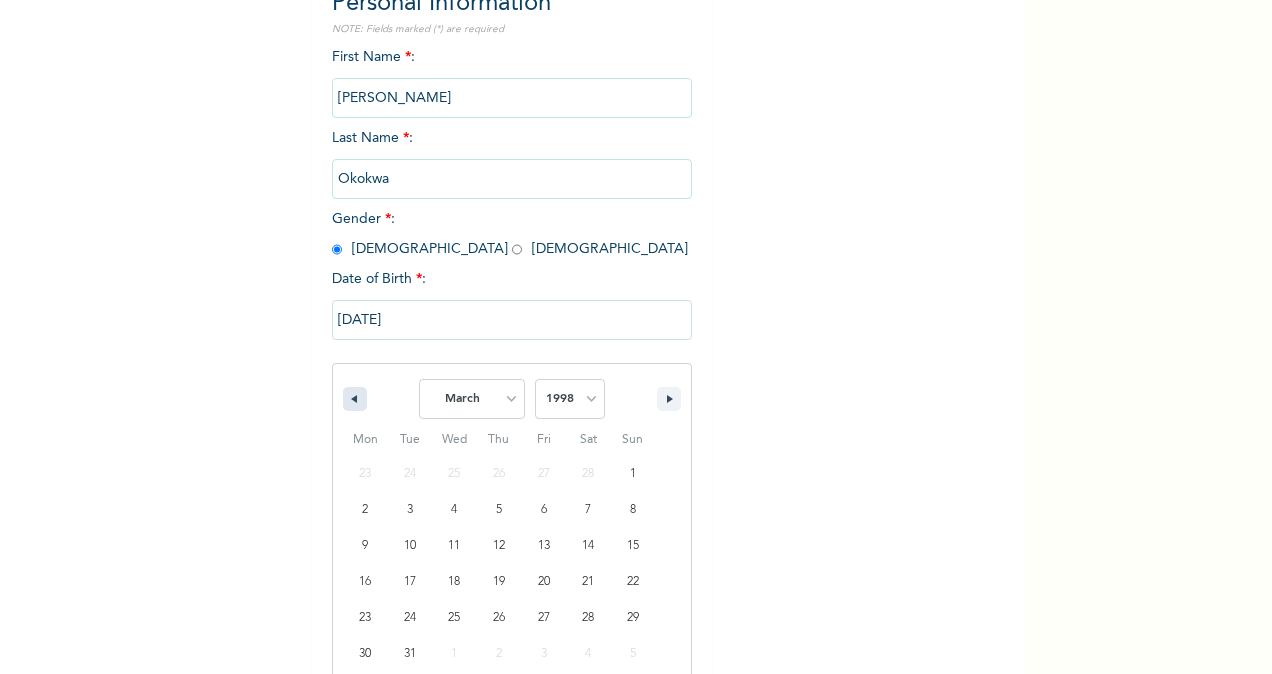
click at [347, 397] on icon "button" at bounding box center [352, 399] width 10 height 8
select select "11"
select select "1997"
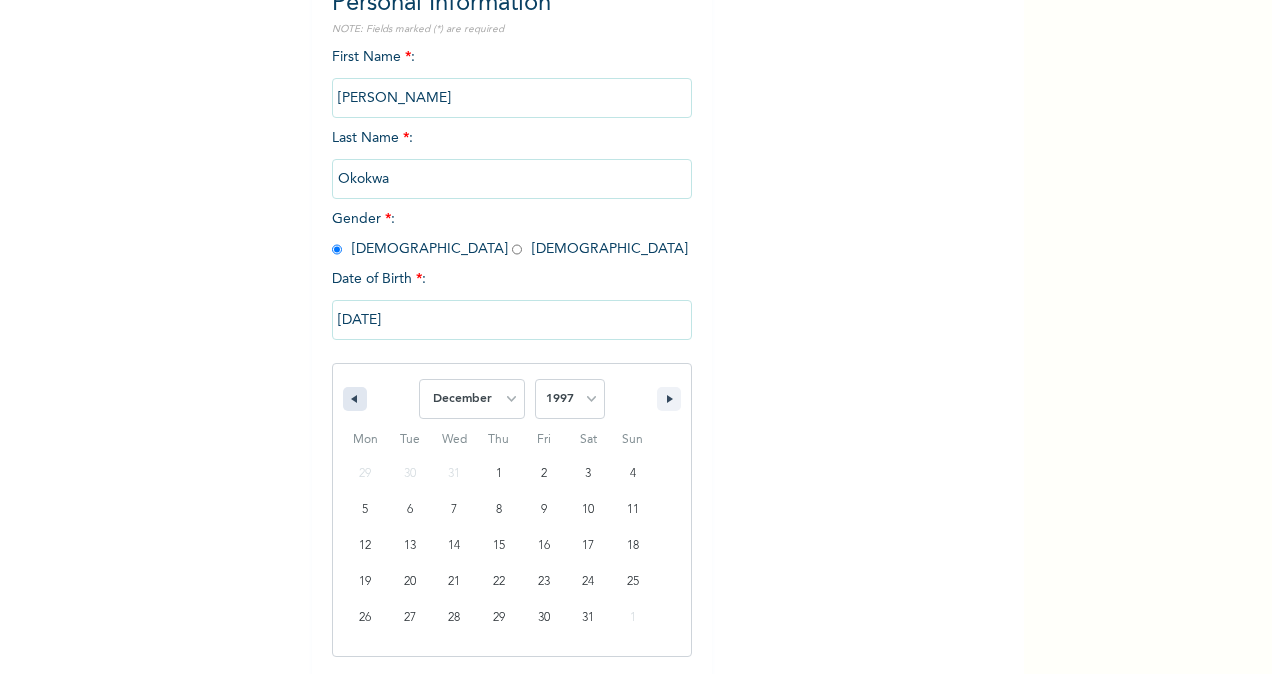
click at [347, 397] on icon "button" at bounding box center [352, 399] width 10 height 8
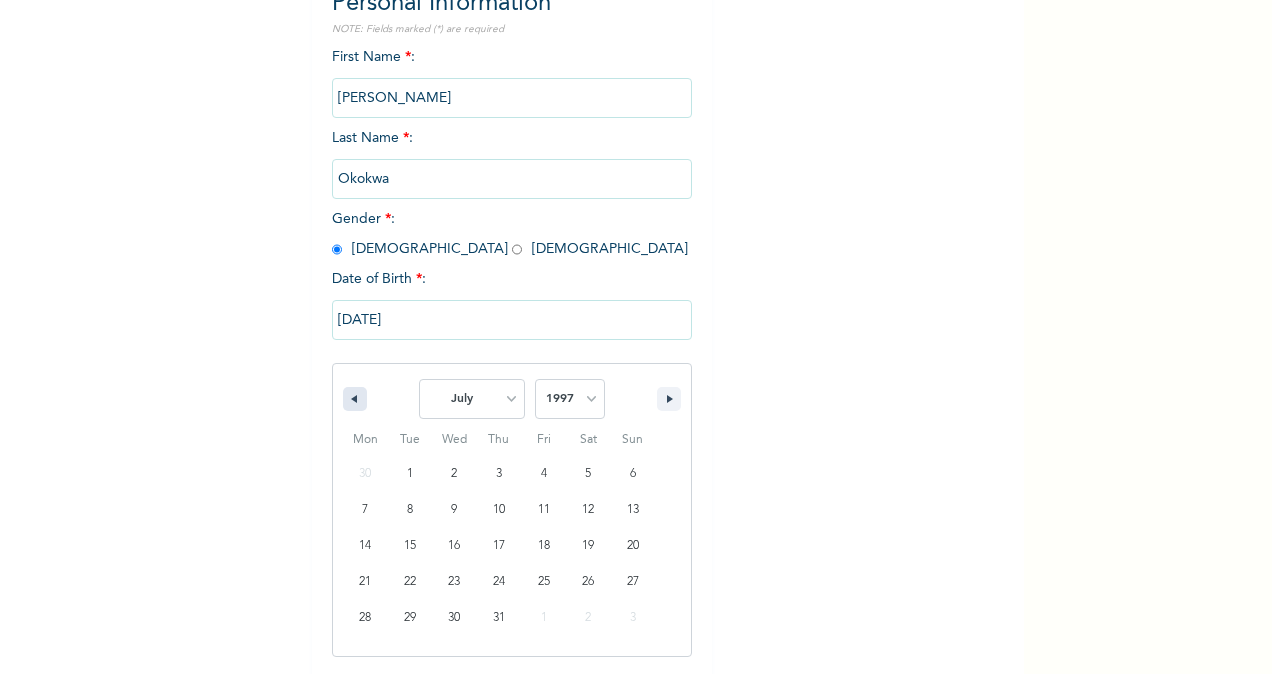
click at [347, 397] on icon "button" at bounding box center [352, 399] width 10 height 8
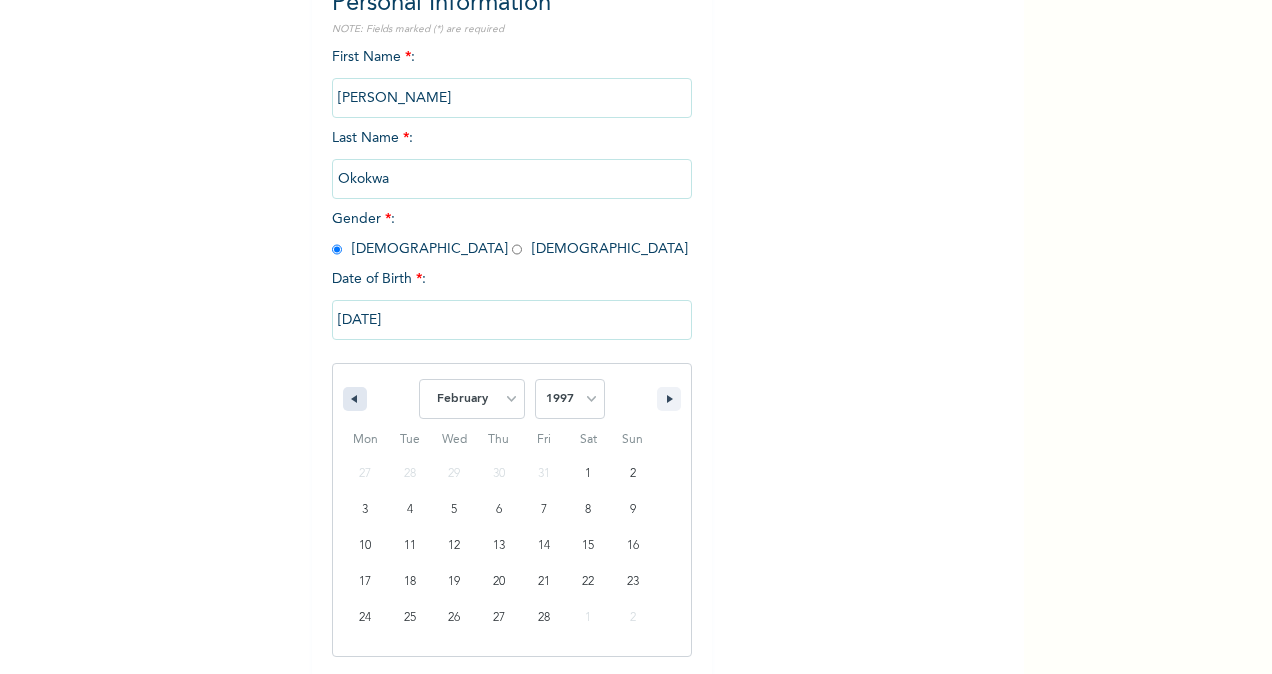
click at [347, 397] on icon "button" at bounding box center [352, 399] width 10 height 8
select select "11"
select select "1996"
click at [347, 397] on icon "button" at bounding box center [352, 399] width 10 height 8
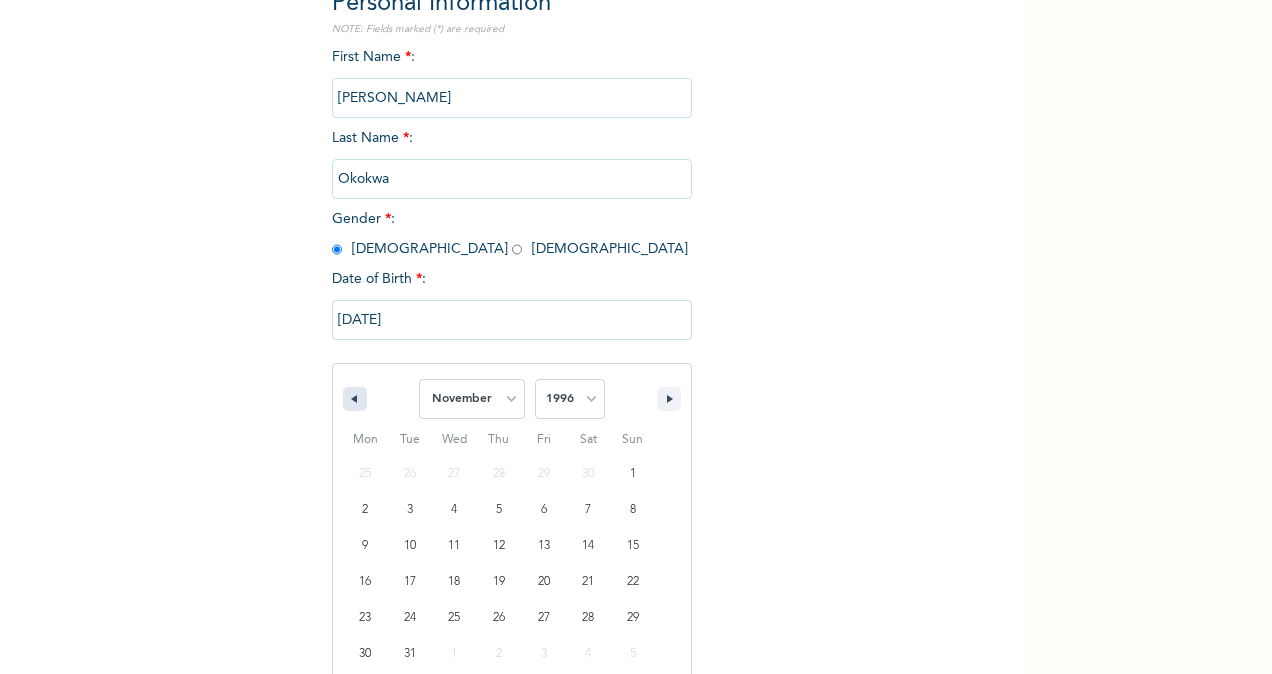
click at [347, 397] on icon "button" at bounding box center [352, 399] width 10 height 8
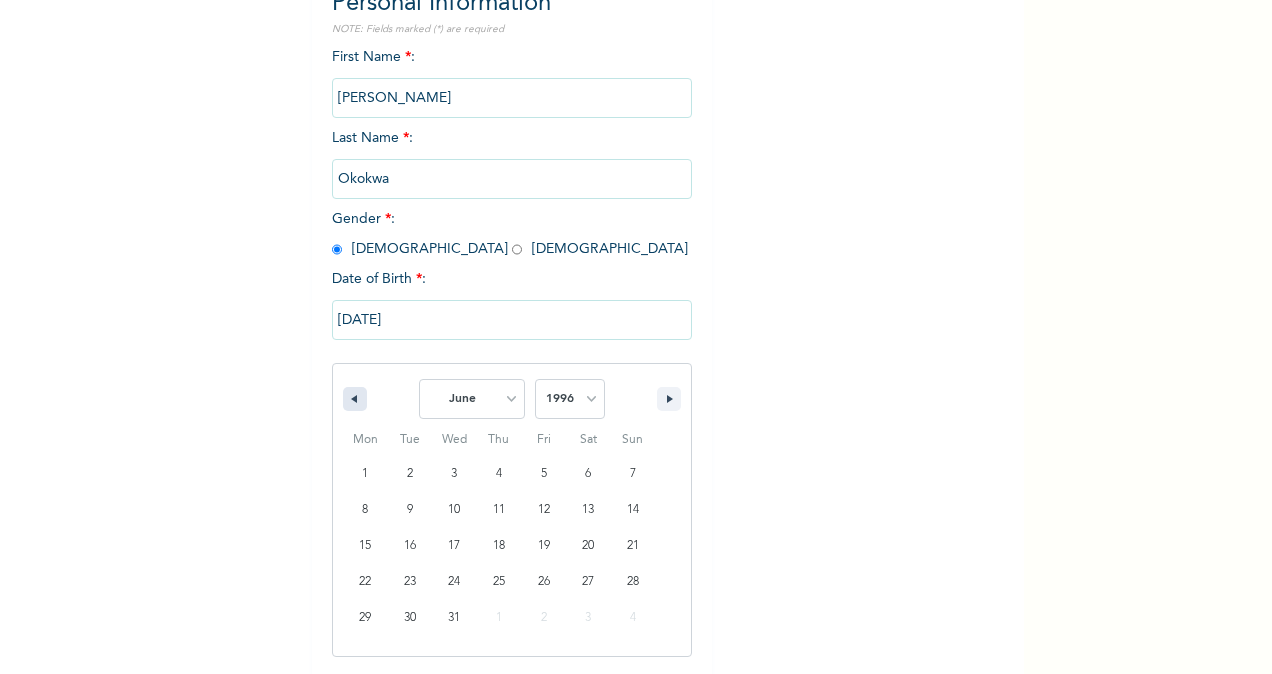
click at [347, 397] on icon "button" at bounding box center [352, 399] width 10 height 8
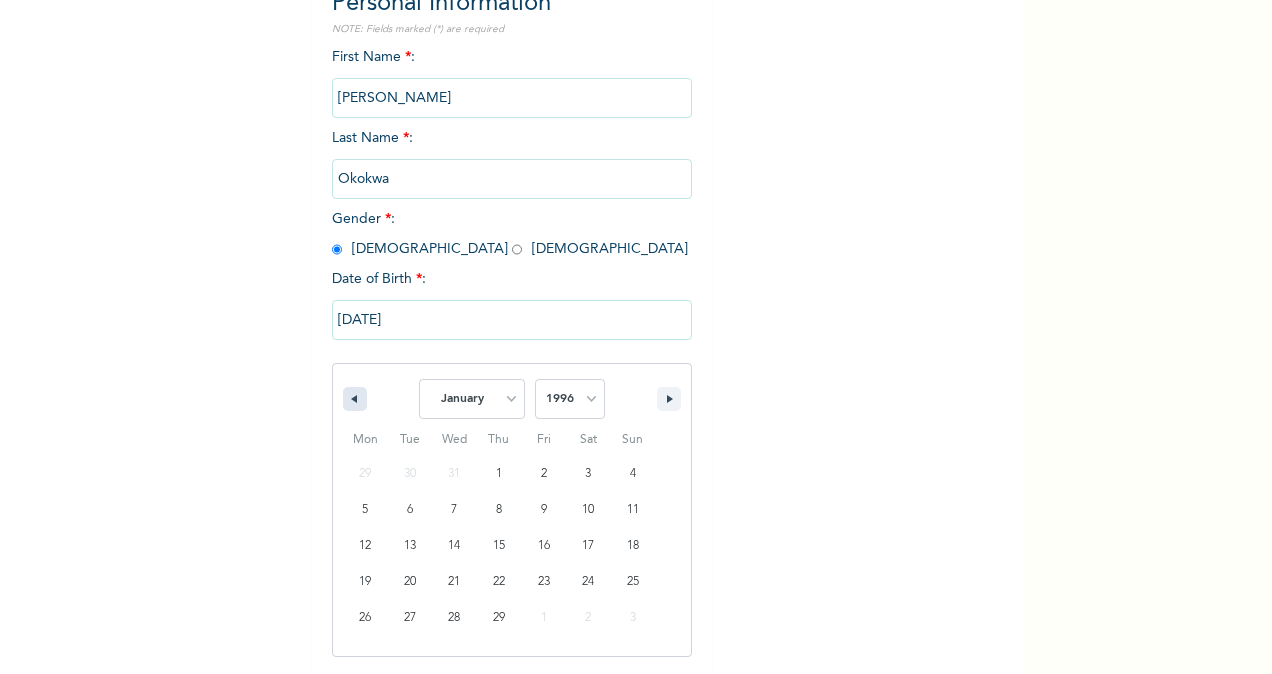
click at [347, 397] on icon "button" at bounding box center [352, 399] width 10 height 8
select select "11"
select select "1995"
click at [347, 397] on icon "button" at bounding box center [352, 399] width 10 height 8
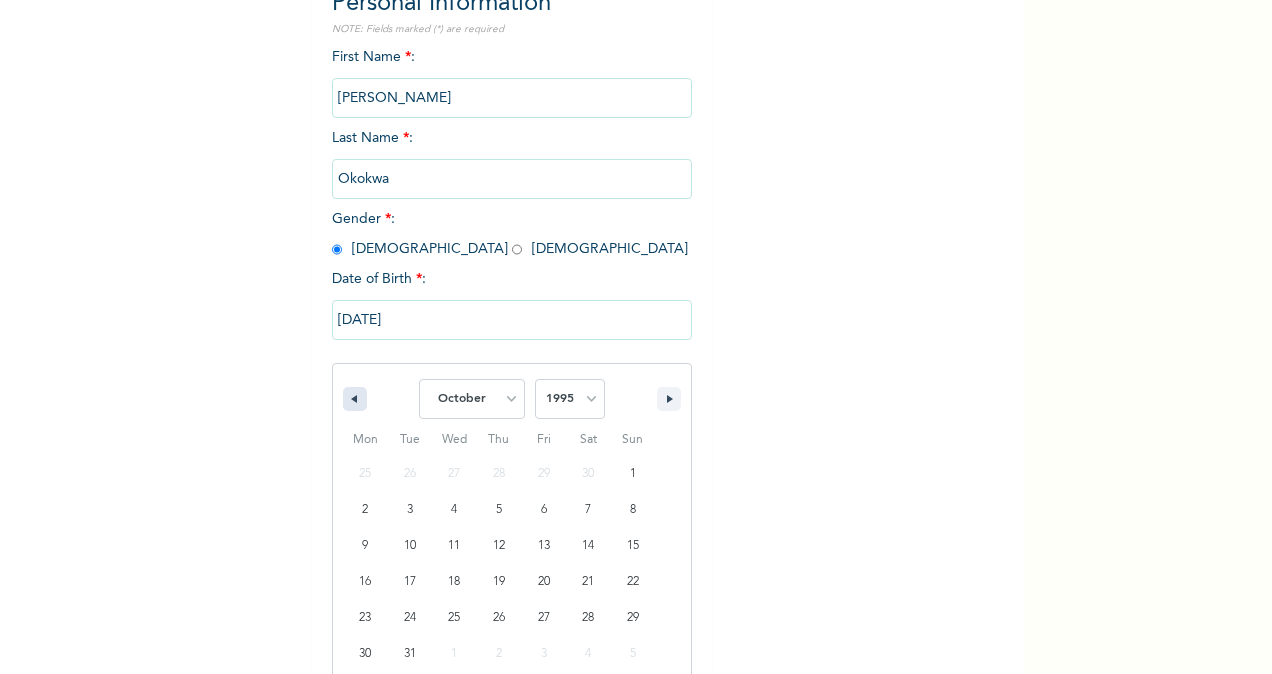
click at [347, 397] on icon "button" at bounding box center [352, 399] width 10 height 8
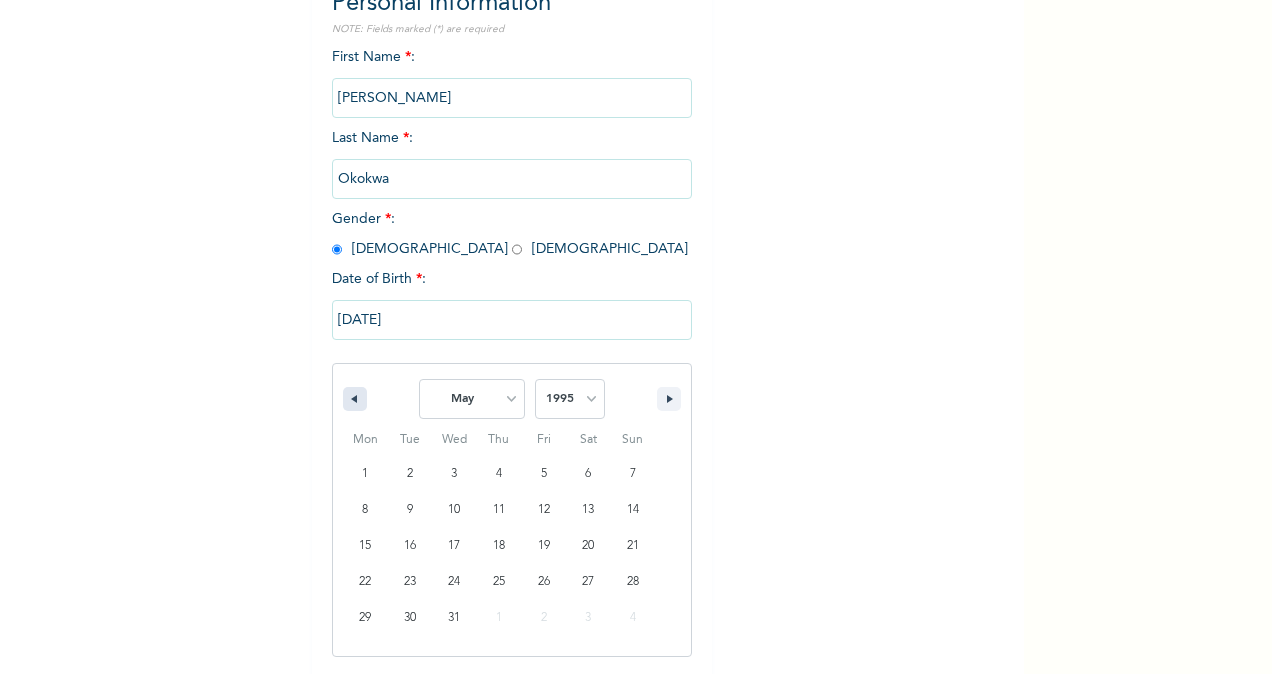
click at [347, 397] on icon "button" at bounding box center [352, 399] width 10 height 8
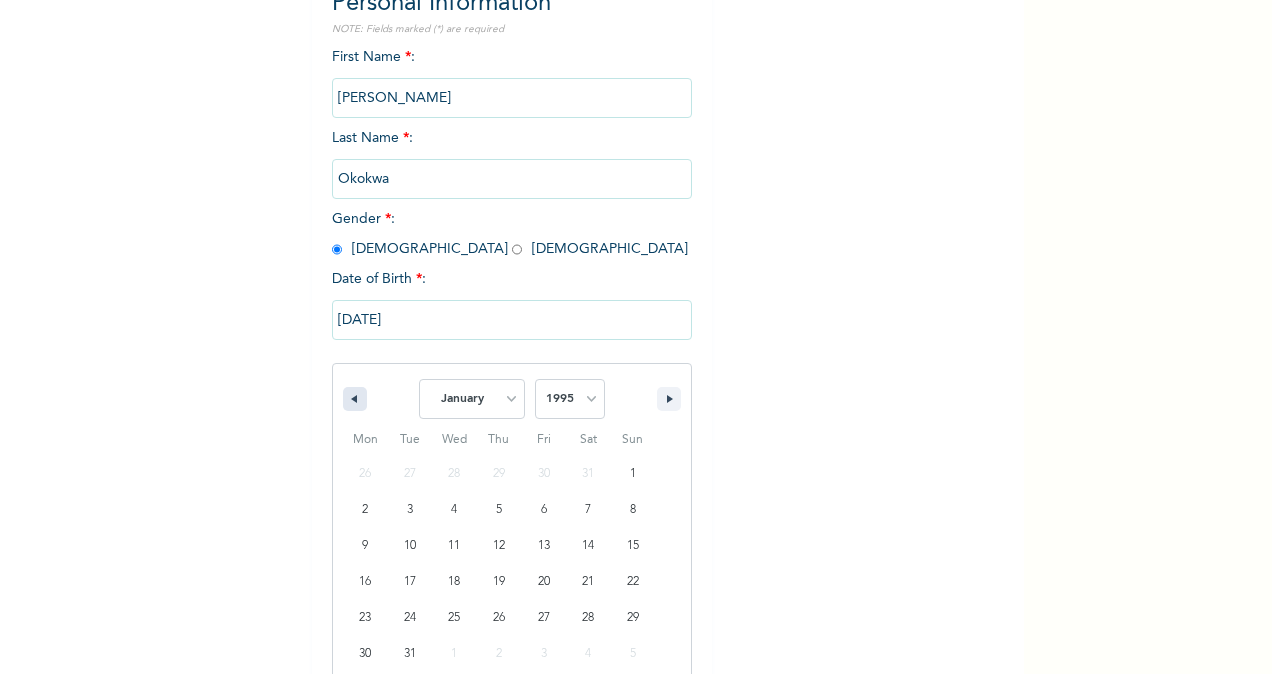
select select "11"
select select "1994"
click at [347, 397] on icon "button" at bounding box center [352, 399] width 10 height 8
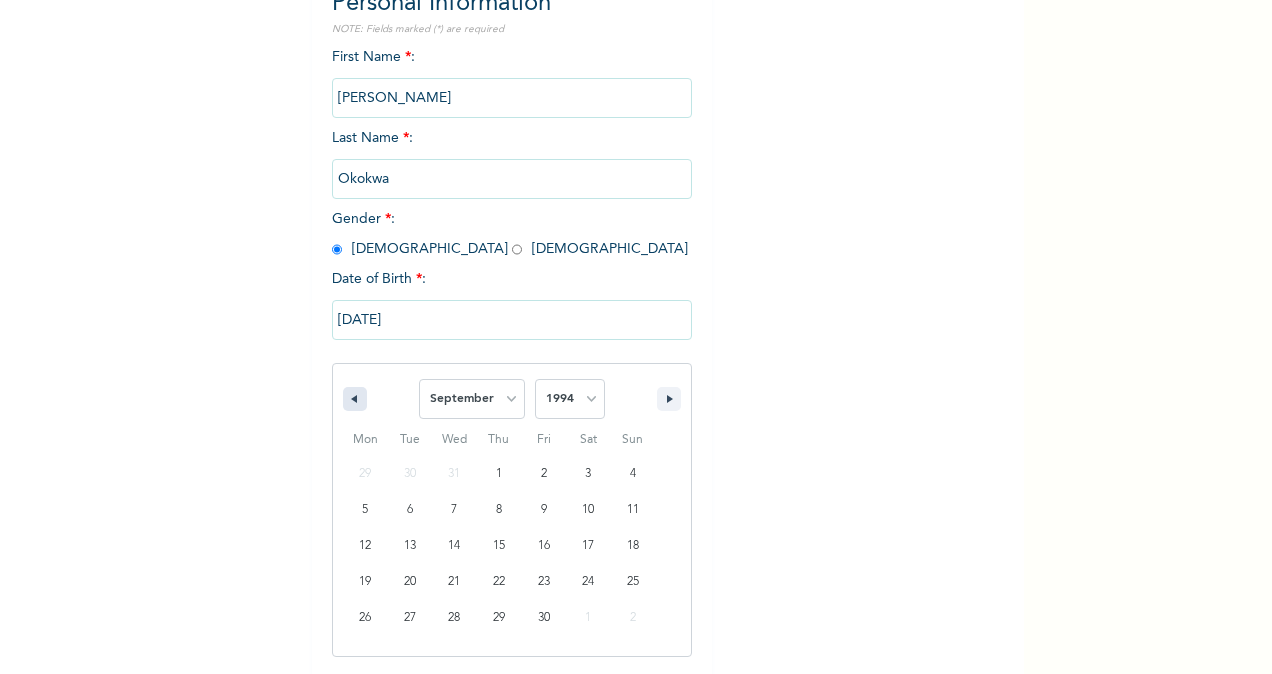
click at [347, 397] on icon "button" at bounding box center [352, 399] width 10 height 8
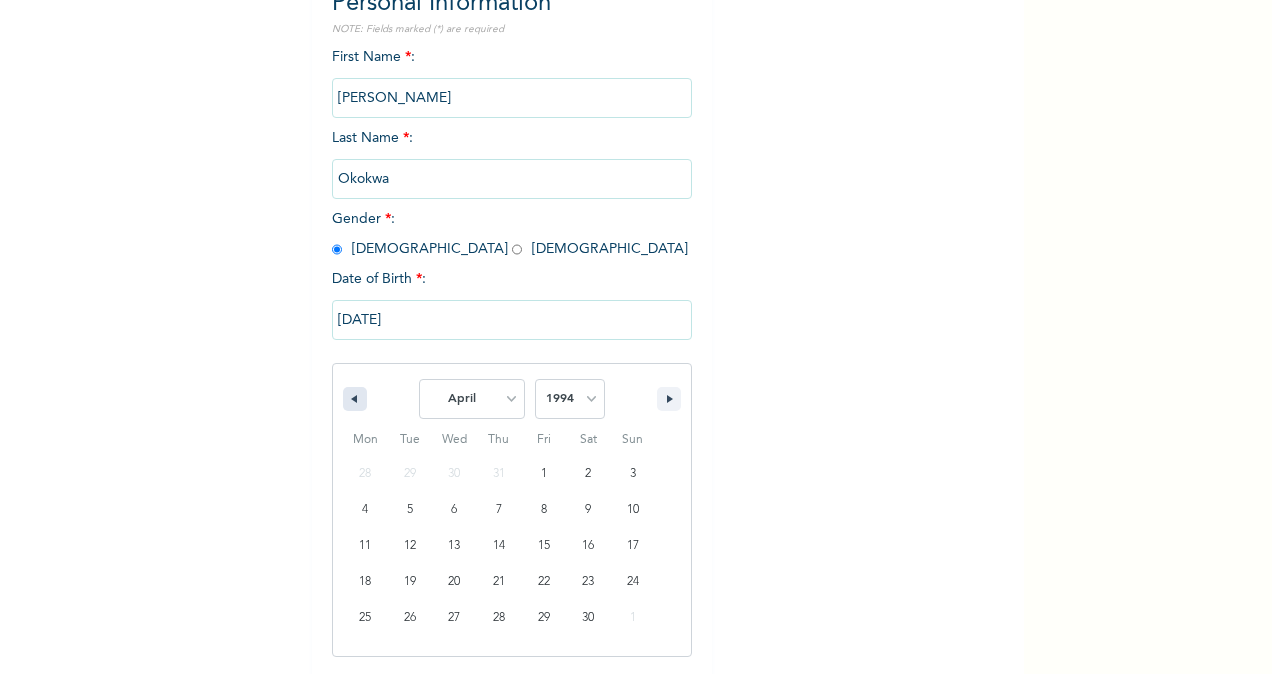
click at [347, 397] on icon "button" at bounding box center [352, 399] width 10 height 8
select select "11"
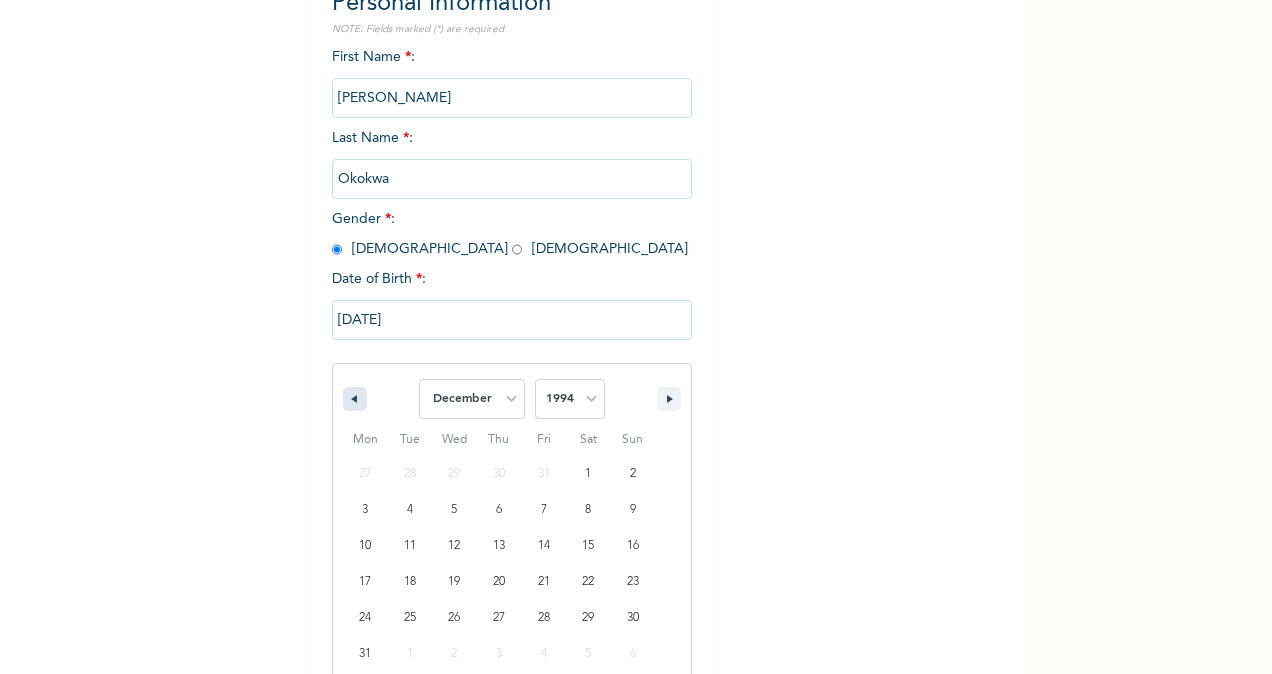
select select "1993"
click at [347, 397] on icon "button" at bounding box center [352, 399] width 10 height 8
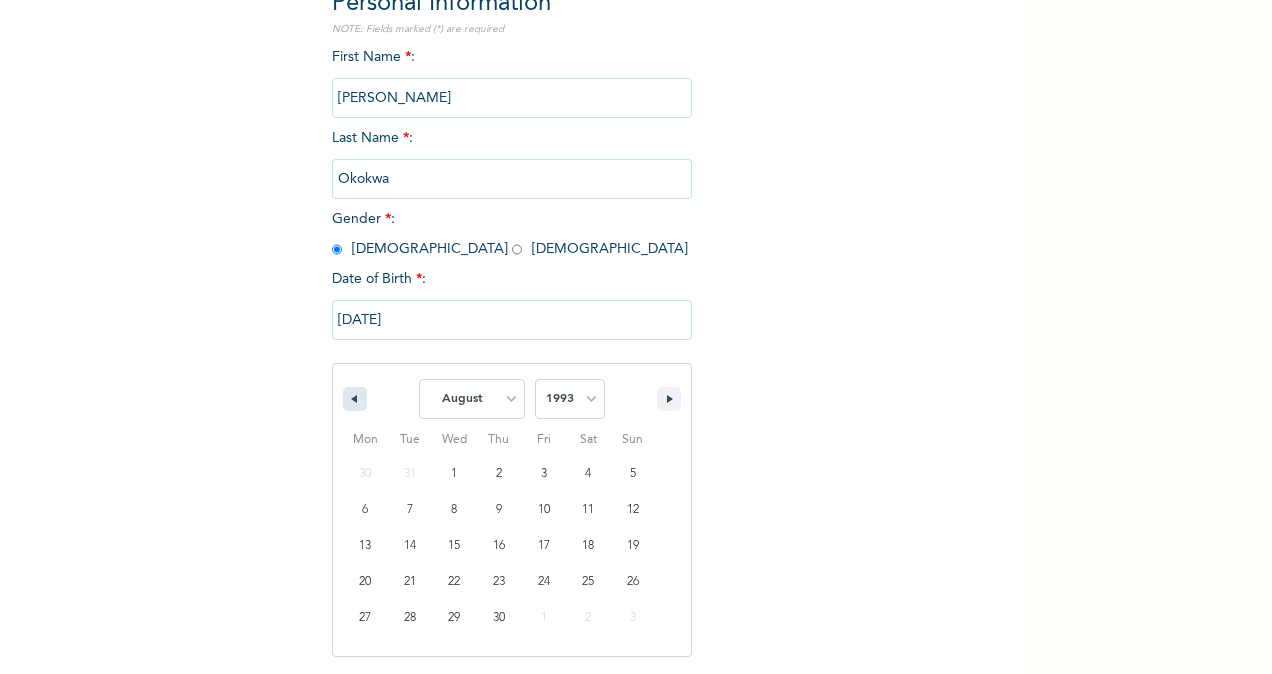
click at [347, 397] on icon "button" at bounding box center [352, 399] width 10 height 8
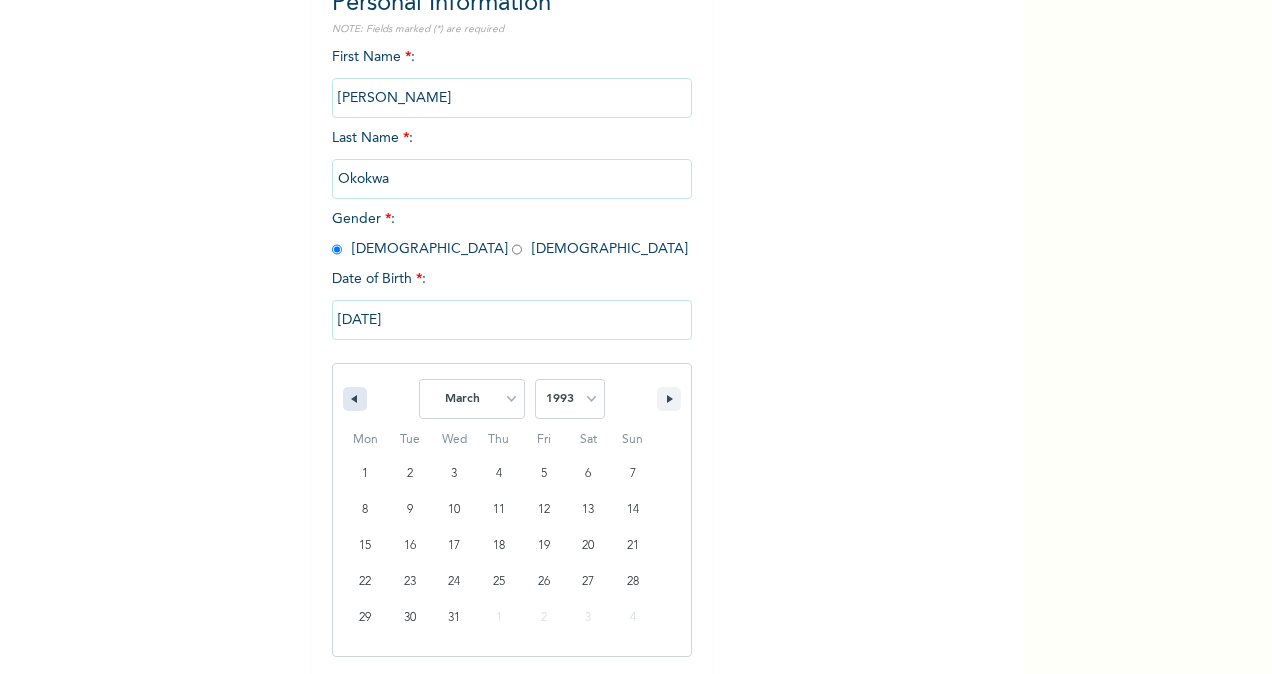
click at [347, 397] on icon "button" at bounding box center [352, 399] width 10 height 8
select select "11"
select select "1992"
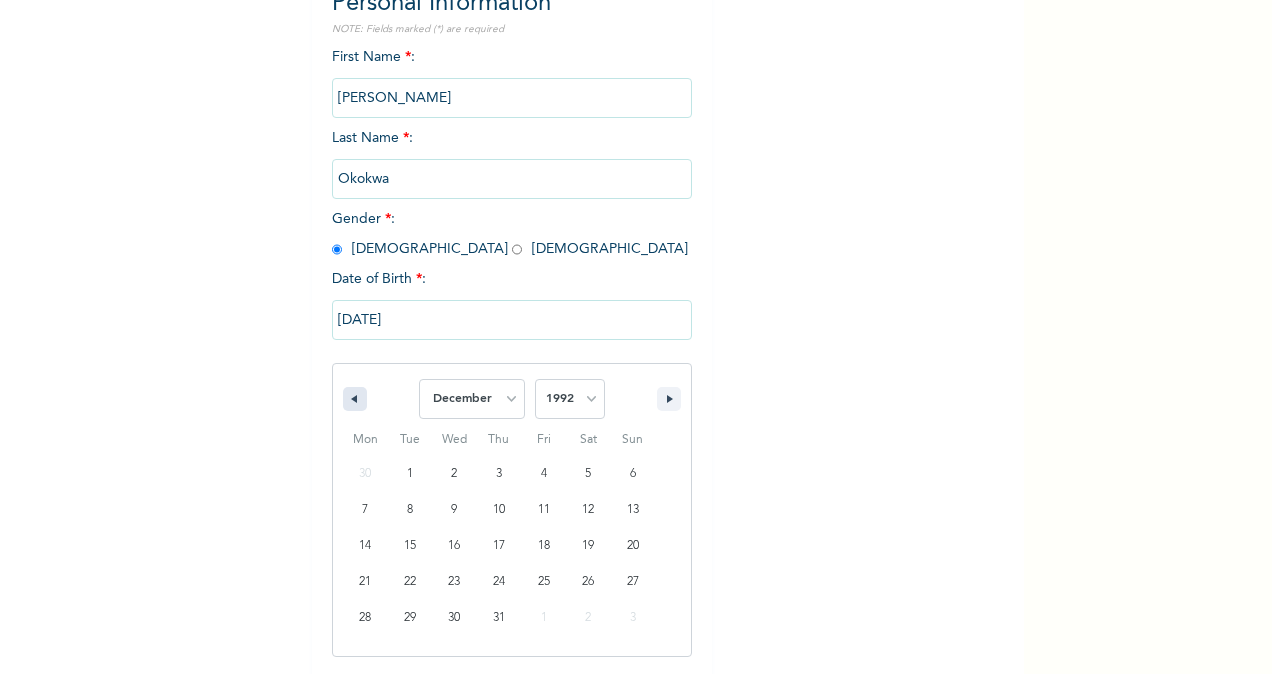
click at [347, 397] on icon "button" at bounding box center [352, 399] width 10 height 8
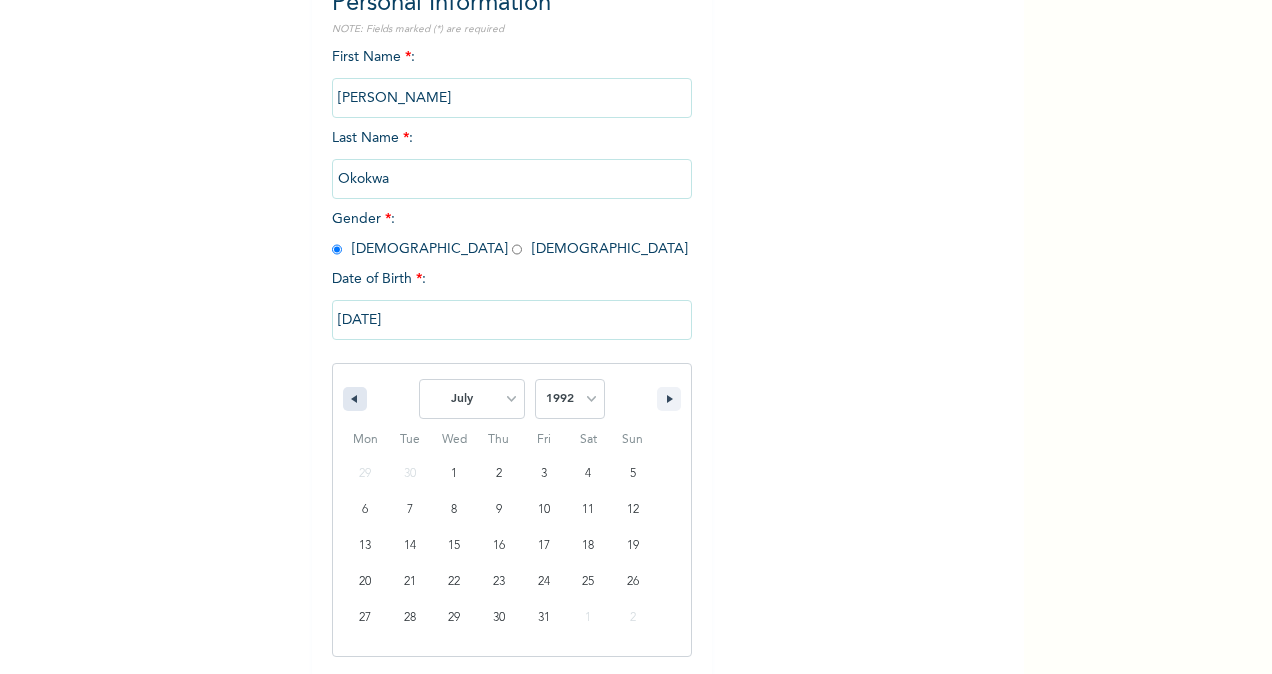
click at [347, 397] on icon "button" at bounding box center [352, 399] width 10 height 8
click at [344, 395] on button "button" at bounding box center [355, 399] width 24 height 24
click at [343, 394] on button "button" at bounding box center [355, 399] width 24 height 24
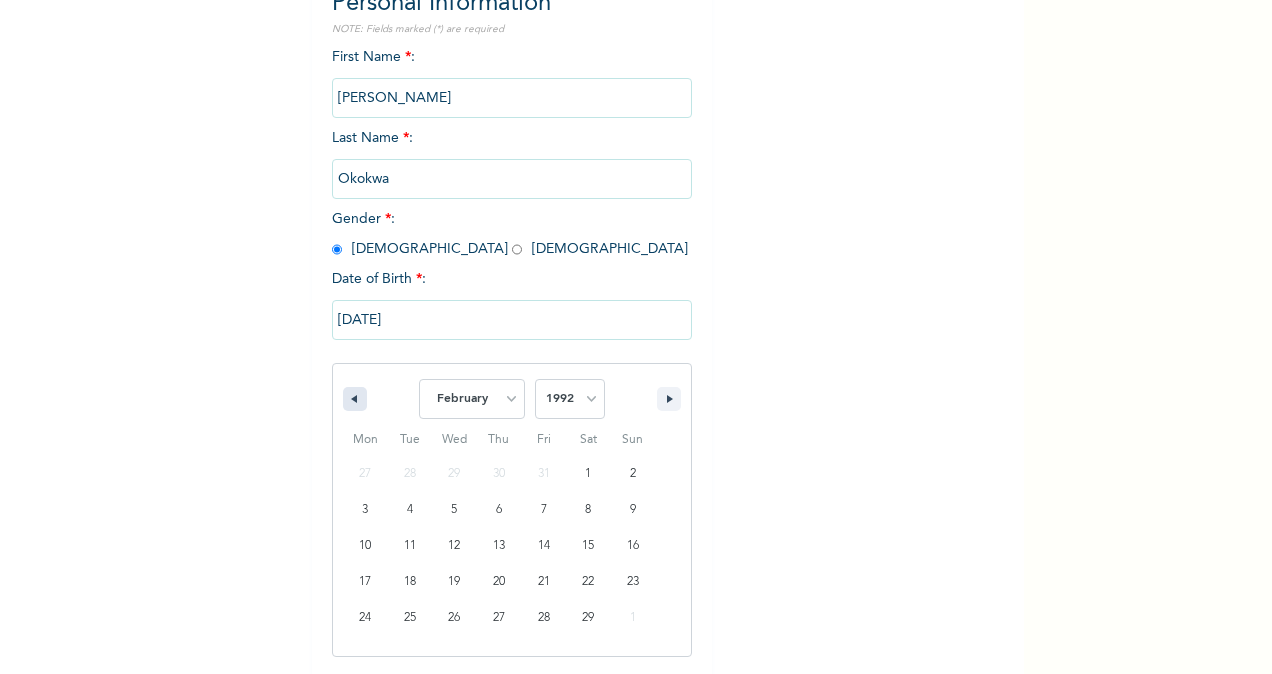
click at [343, 394] on button "button" at bounding box center [355, 399] width 24 height 24
select select "11"
select select "1991"
click at [343, 394] on button "button" at bounding box center [355, 399] width 24 height 24
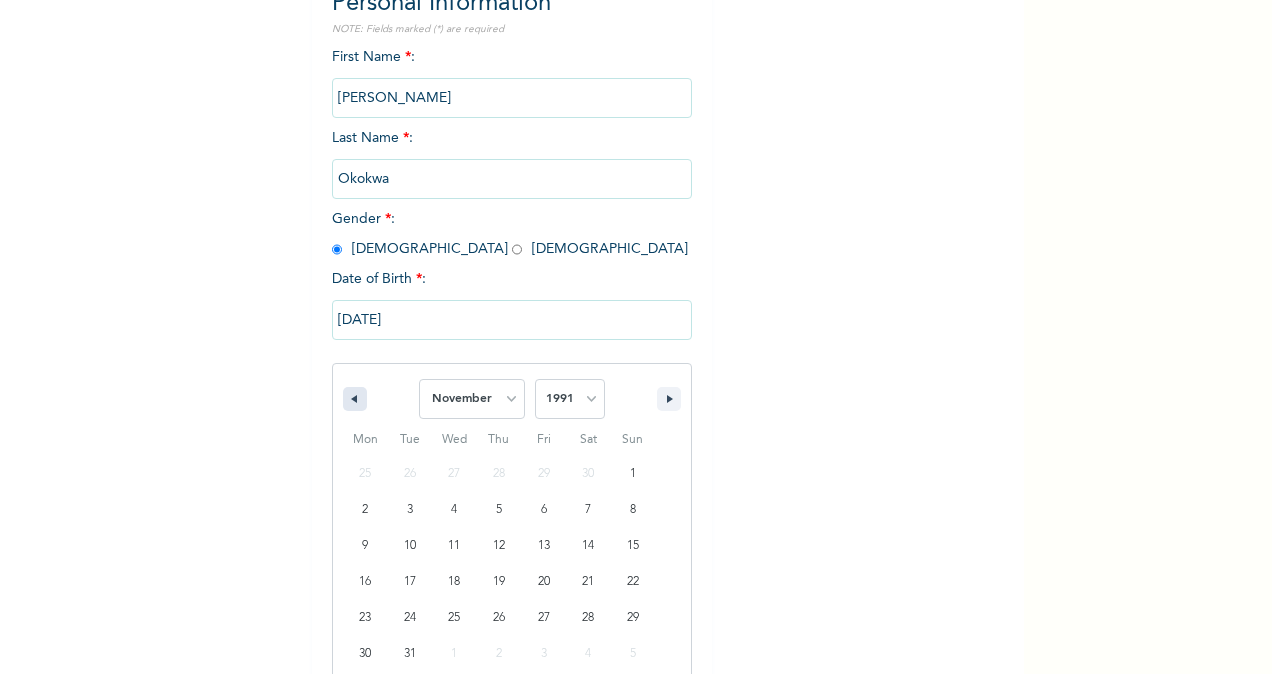
click at [343, 394] on button "button" at bounding box center [355, 399] width 24 height 24
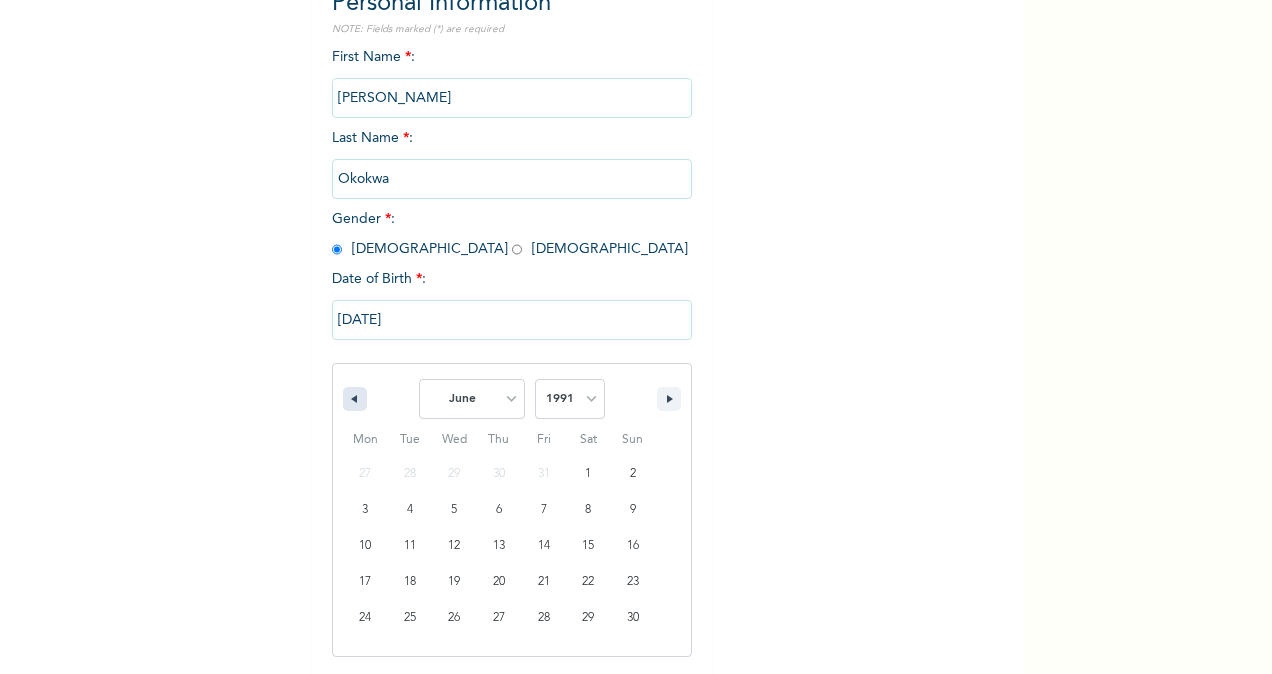
click at [343, 394] on button "button" at bounding box center [355, 399] width 24 height 24
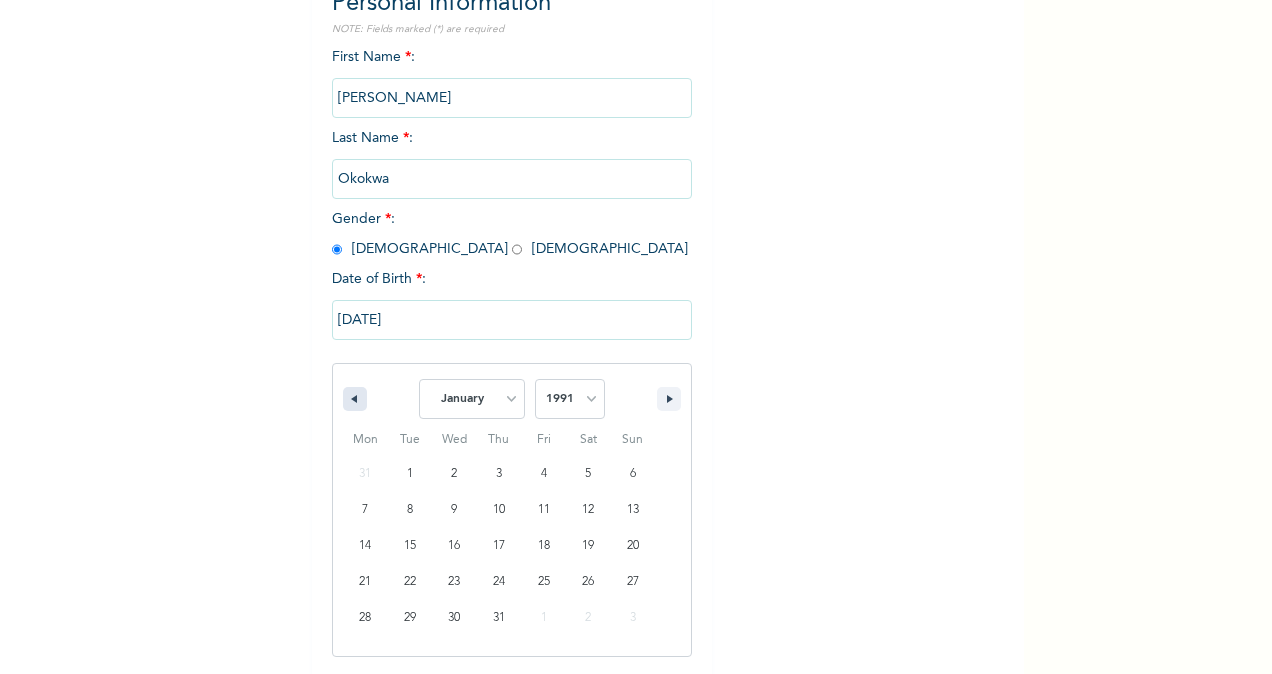
click at [343, 394] on button "button" at bounding box center [355, 399] width 24 height 24
select select "11"
select select "1990"
click at [343, 394] on button "button" at bounding box center [355, 399] width 24 height 24
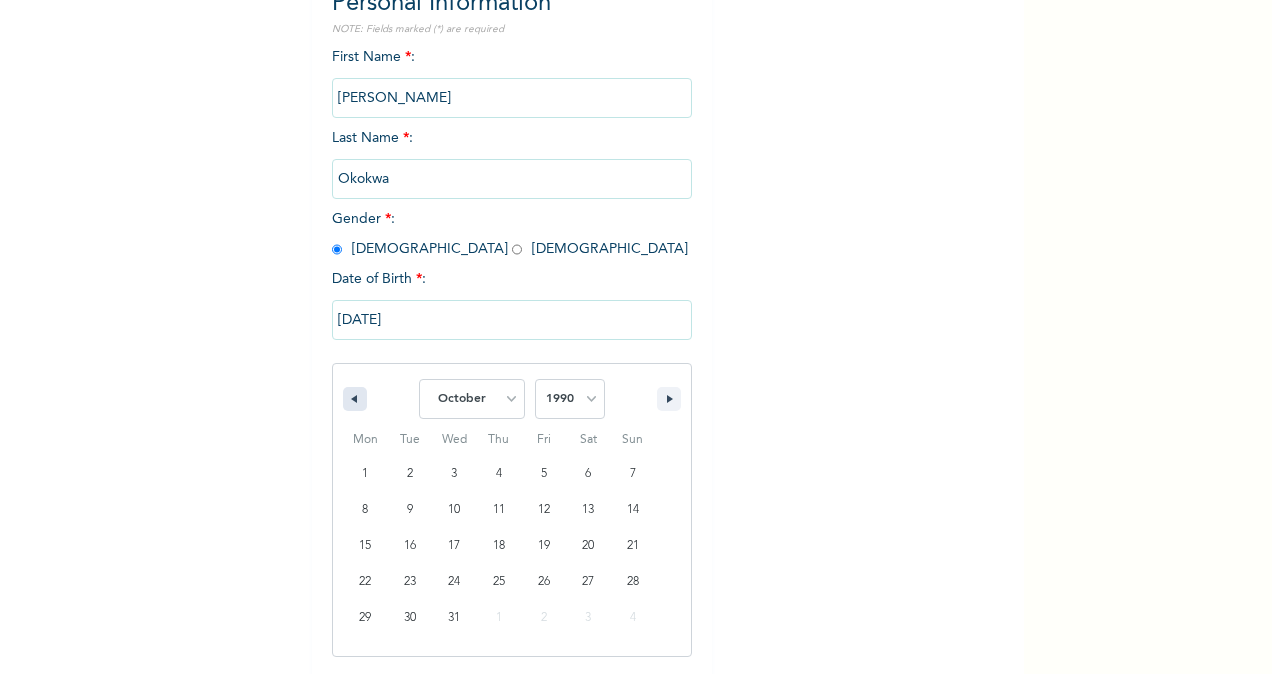
click at [343, 394] on button "button" at bounding box center [355, 399] width 24 height 24
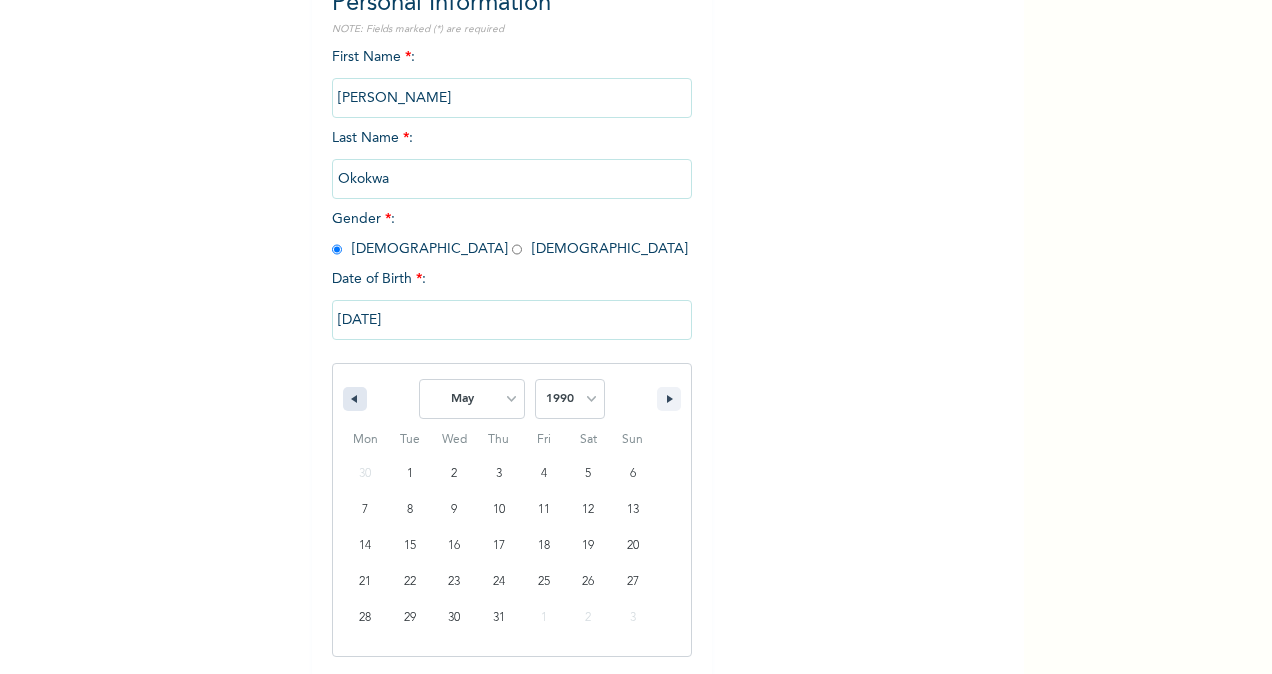
click at [343, 394] on button "button" at bounding box center [355, 399] width 24 height 24
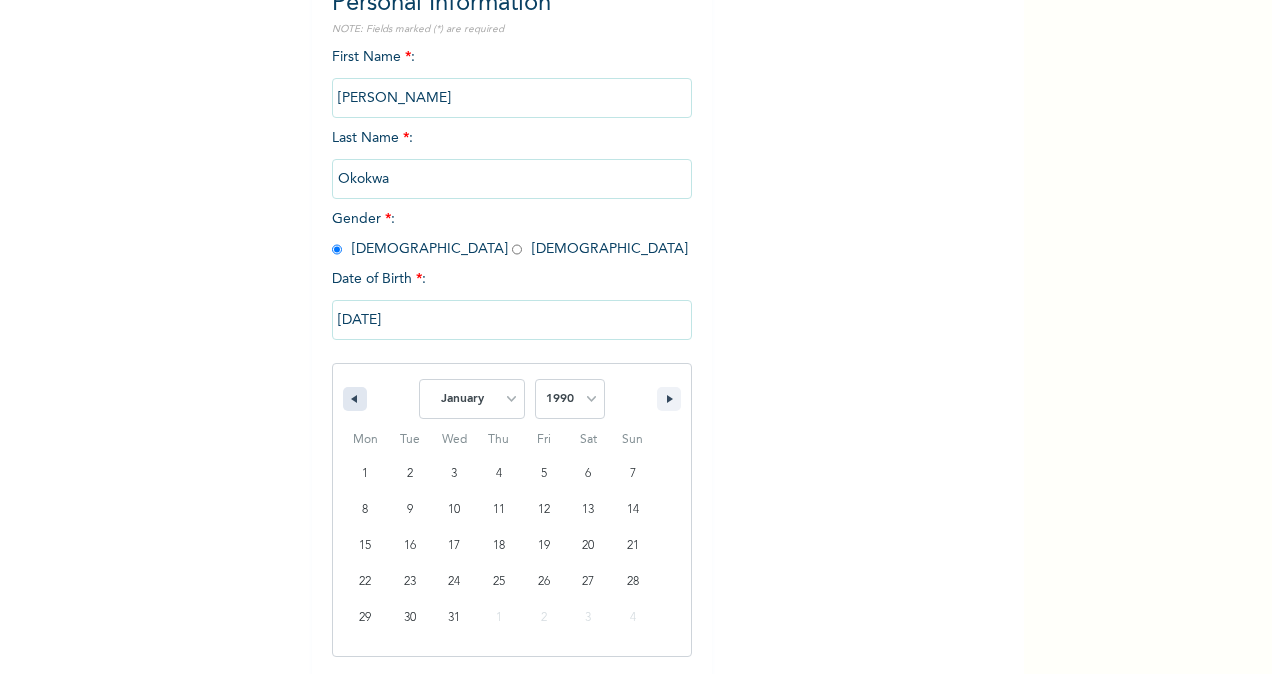
select select "11"
select select "1989"
click at [343, 394] on button "button" at bounding box center [355, 399] width 24 height 24
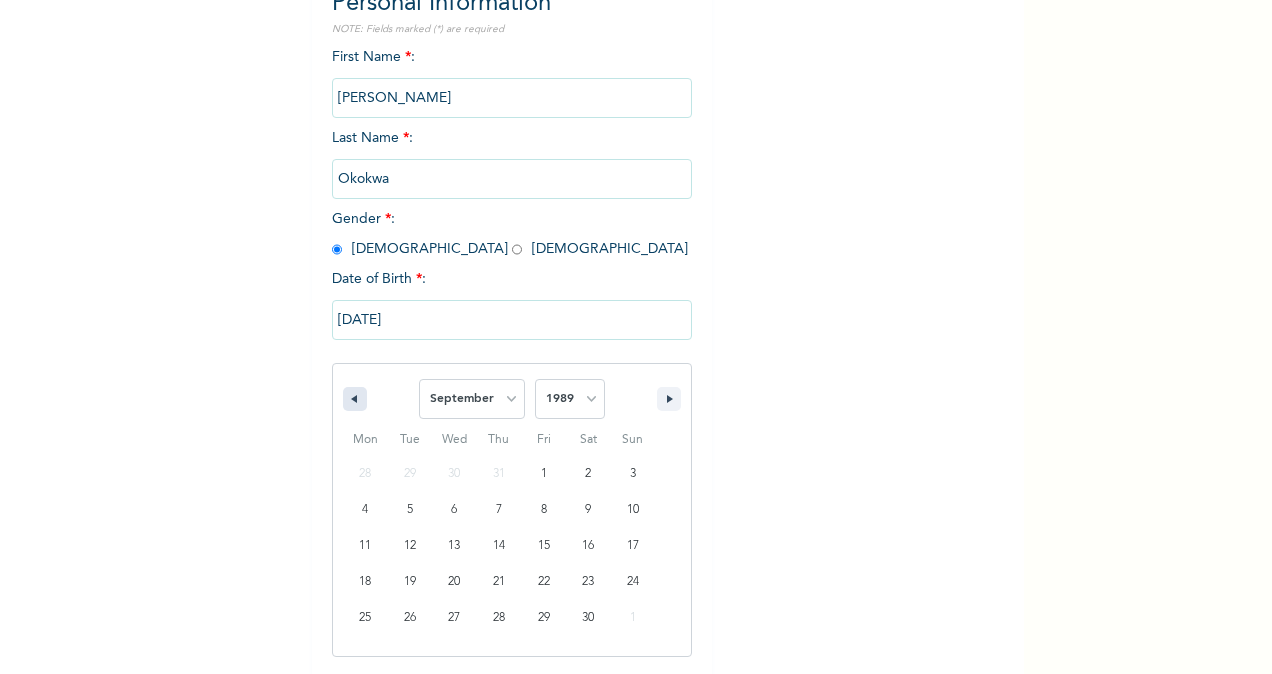
click at [343, 394] on button "button" at bounding box center [355, 399] width 24 height 24
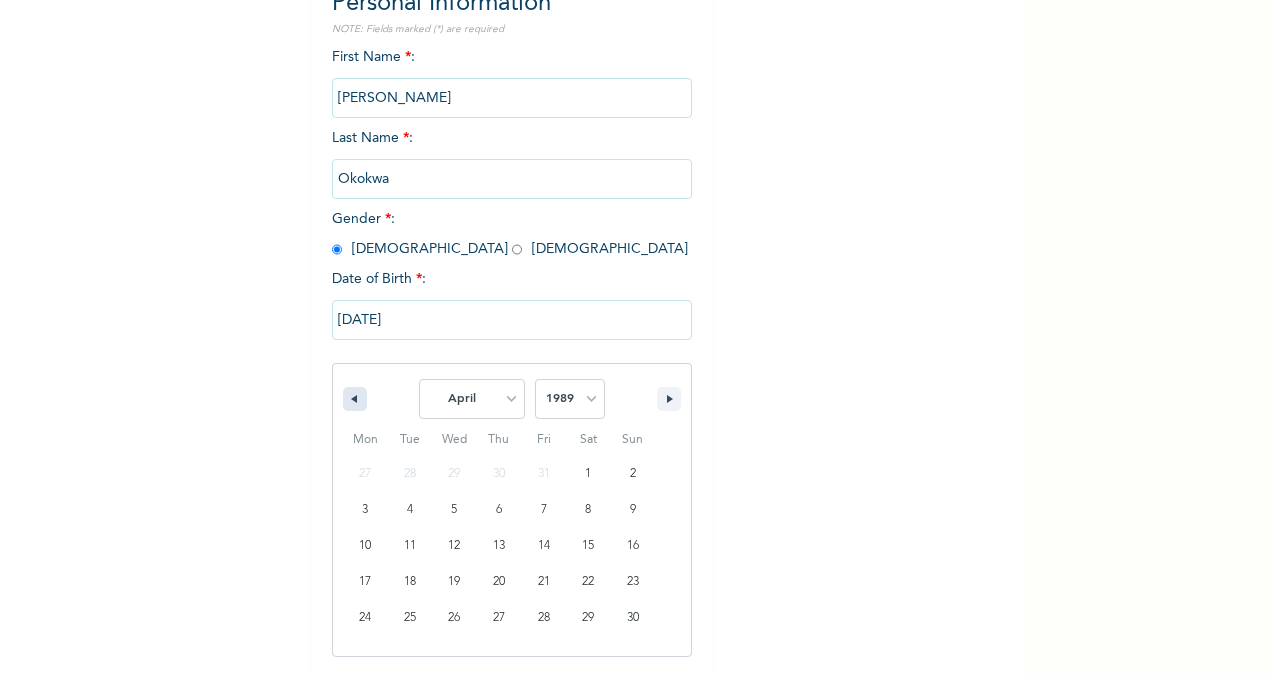
click at [343, 394] on button "button" at bounding box center [355, 399] width 24 height 24
select select "11"
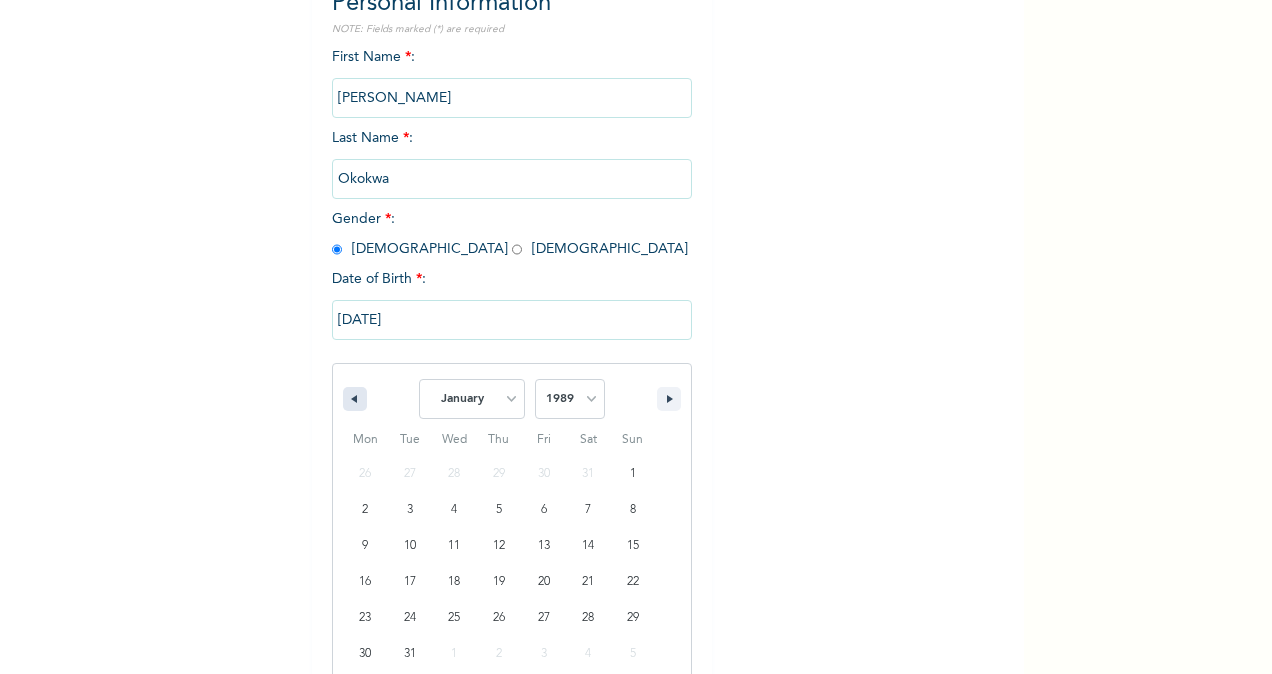
select select "1988"
click at [343, 394] on button "button" at bounding box center [355, 399] width 24 height 24
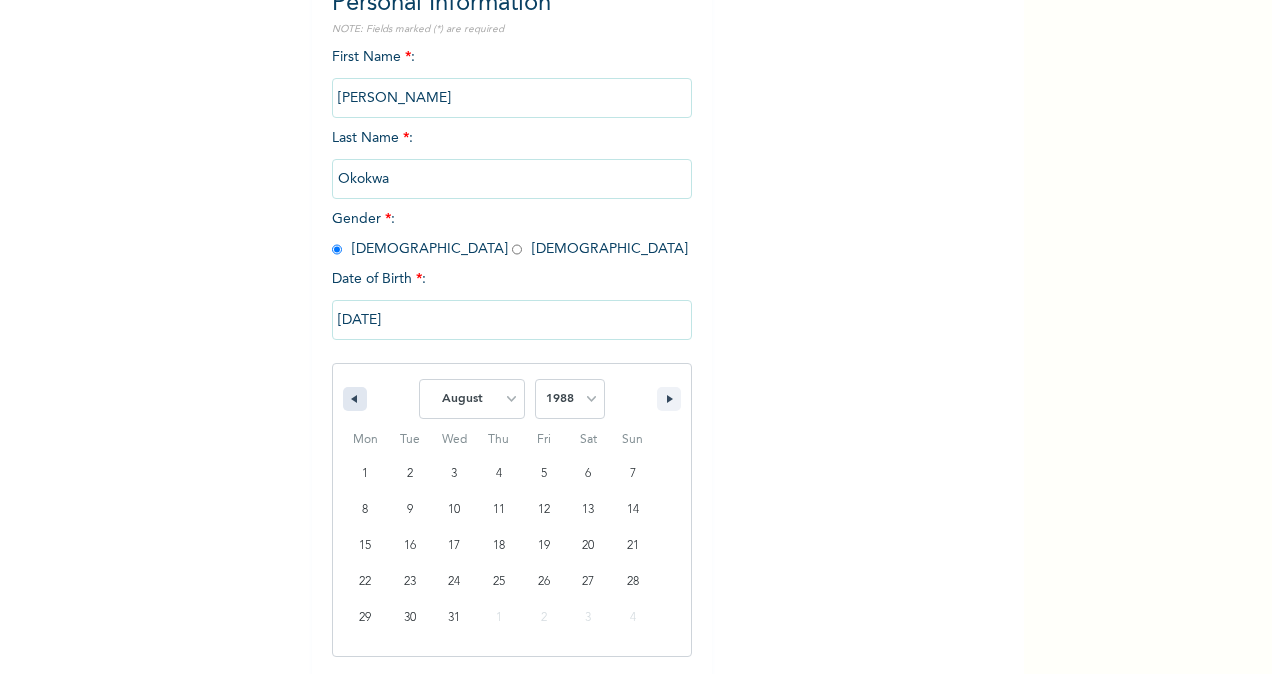
click at [343, 394] on button "button" at bounding box center [355, 399] width 24 height 24
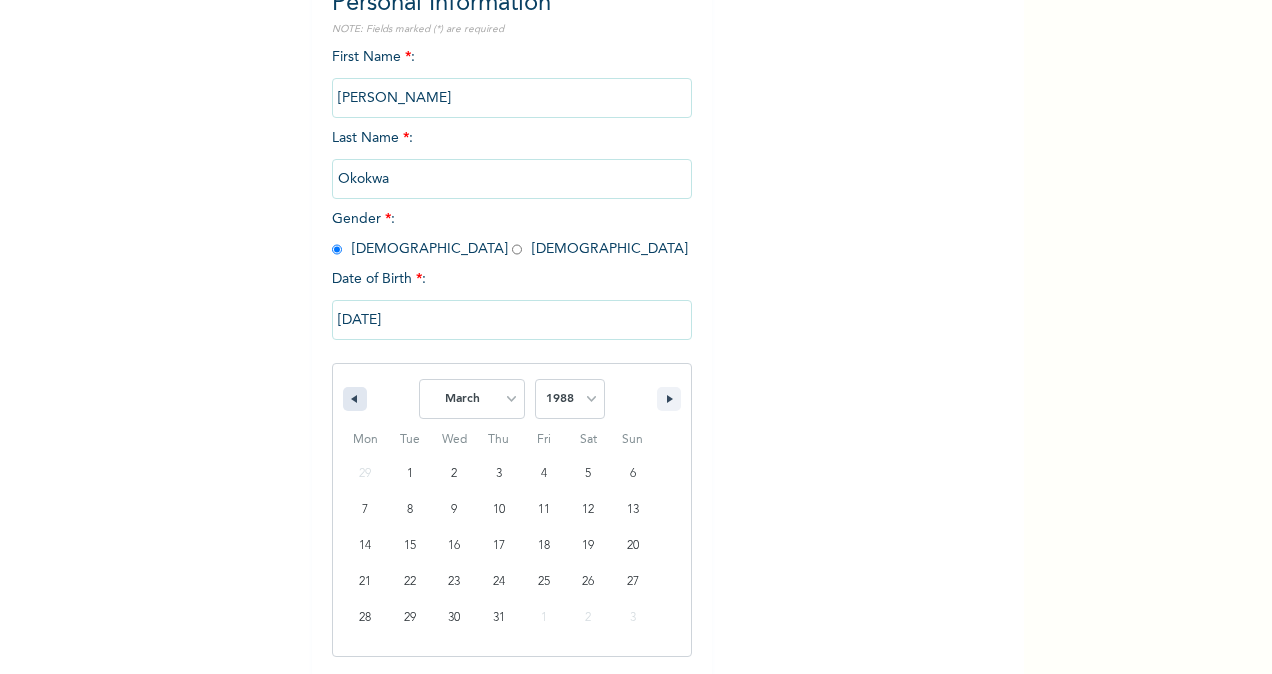
click at [343, 394] on button "button" at bounding box center [355, 399] width 24 height 24
select select "11"
select select "1987"
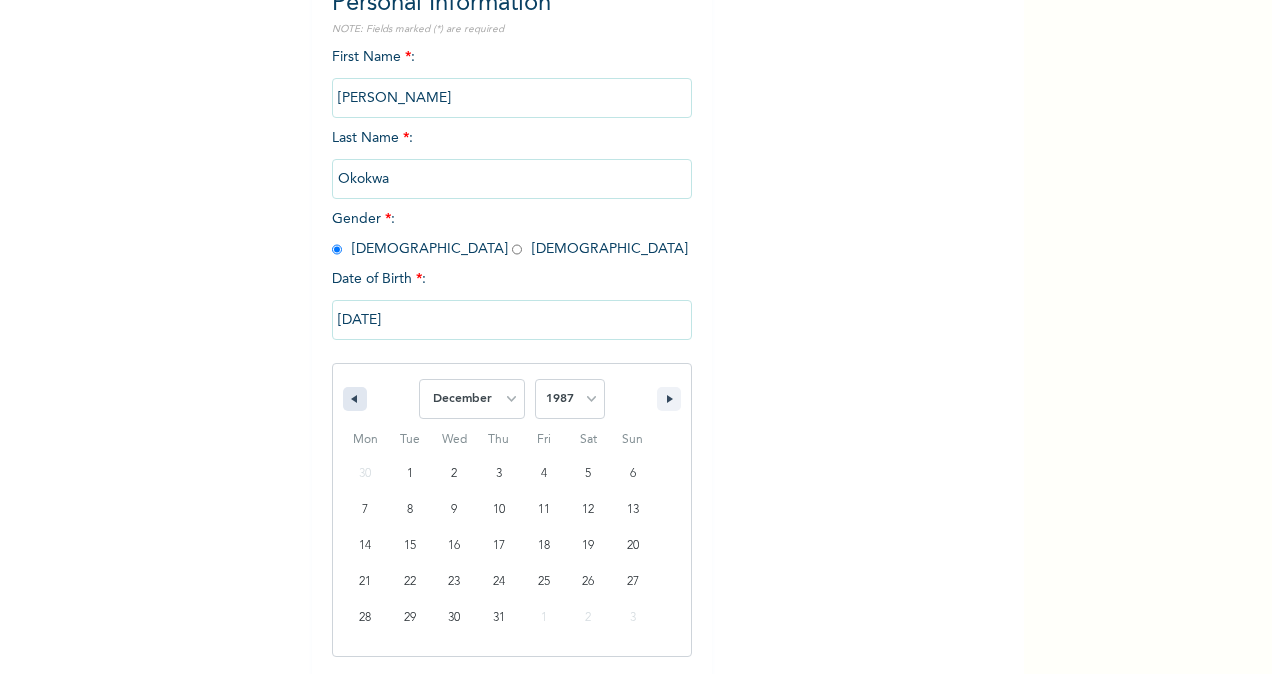
click at [343, 394] on button "button" at bounding box center [355, 399] width 24 height 24
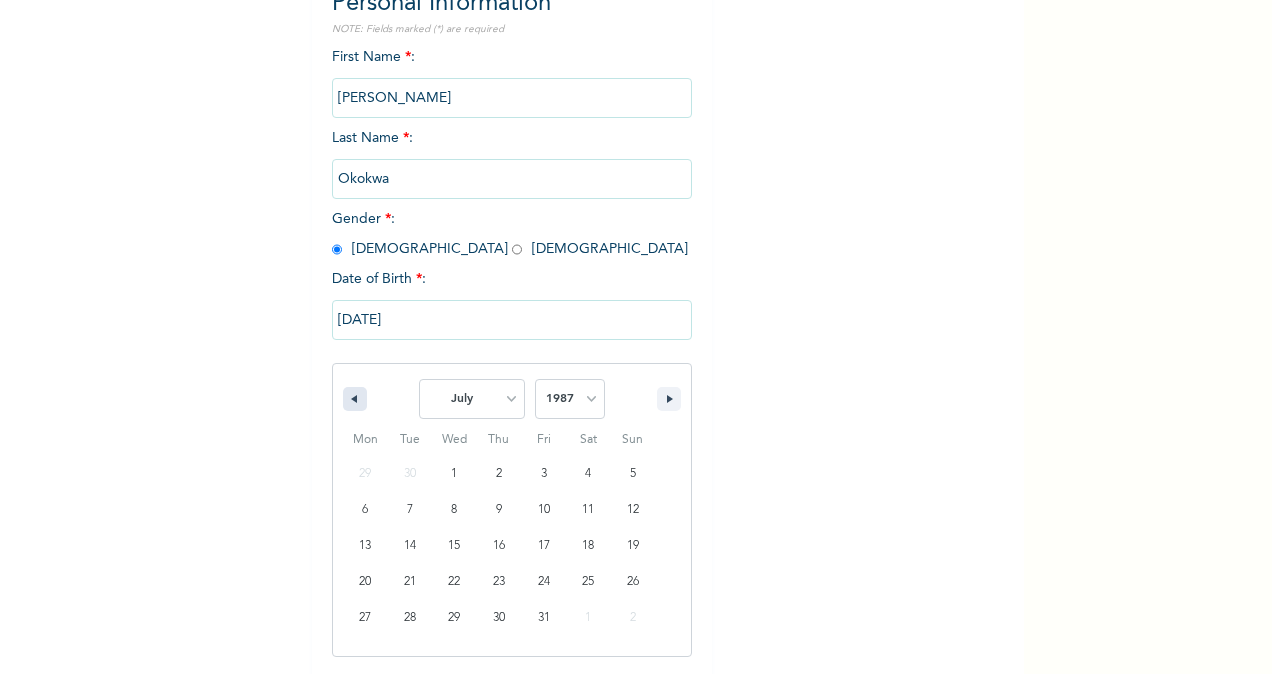
click at [343, 394] on button "button" at bounding box center [355, 399] width 24 height 24
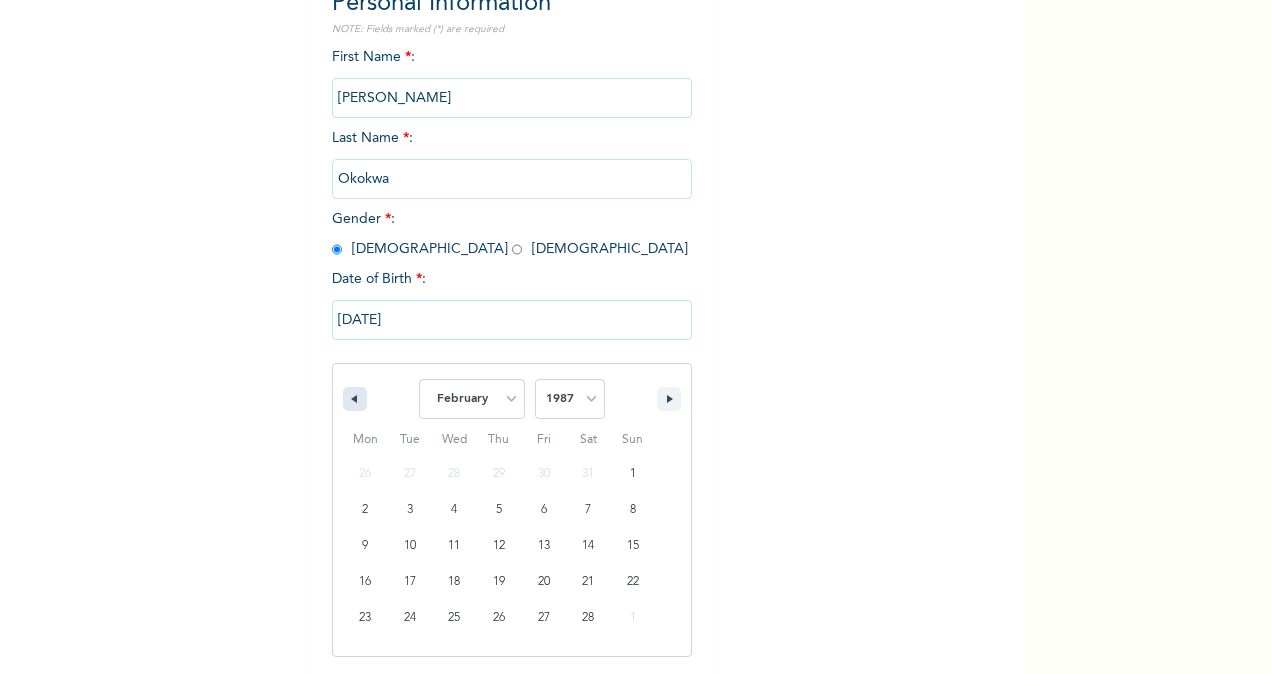
click at [343, 394] on button "button" at bounding box center [355, 399] width 24 height 24
select select "11"
select select "1986"
click at [343, 394] on button "button" at bounding box center [355, 399] width 24 height 24
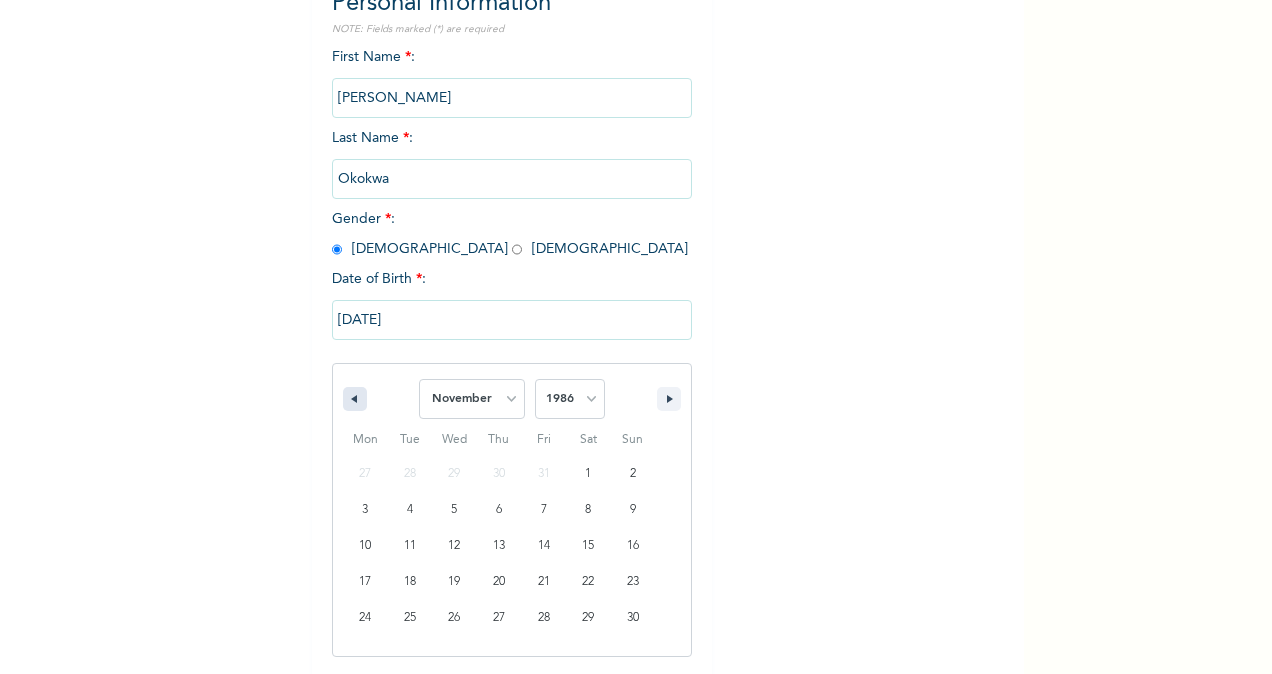
click at [343, 394] on button "button" at bounding box center [355, 399] width 24 height 24
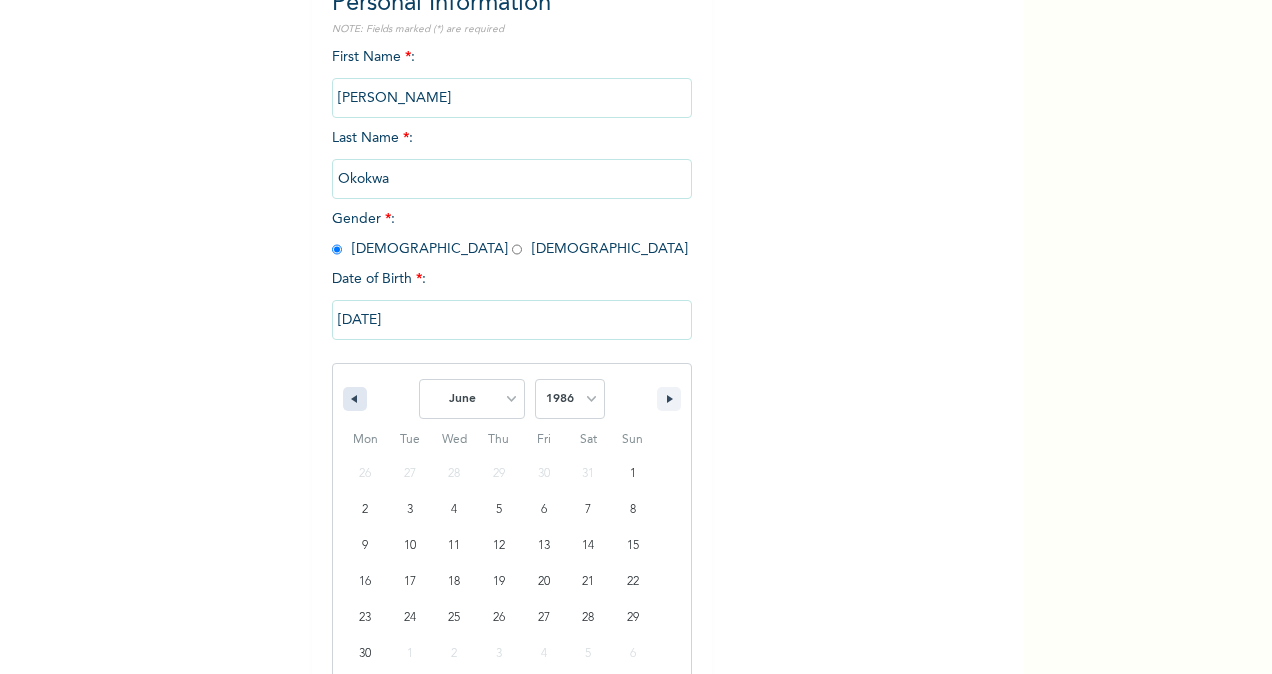
click at [343, 394] on button "button" at bounding box center [355, 399] width 24 height 24
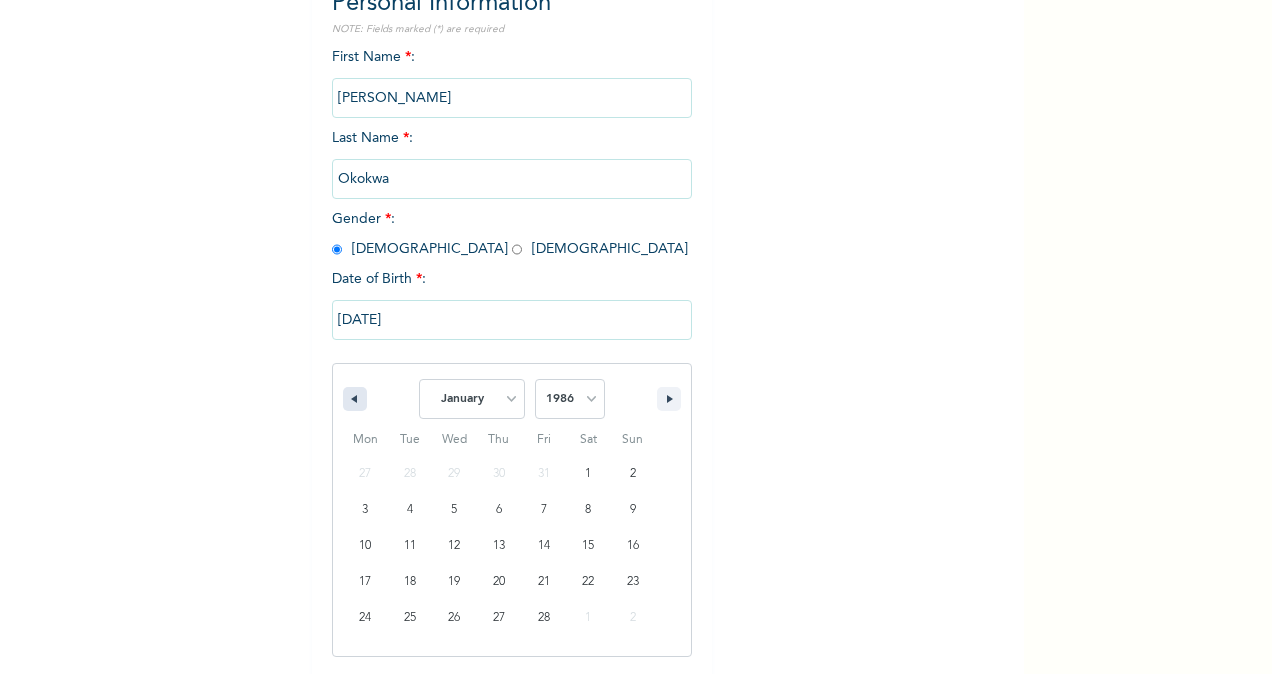
click at [343, 394] on button "button" at bounding box center [355, 399] width 24 height 24
select select "11"
select select "1985"
click at [343, 394] on button "button" at bounding box center [355, 399] width 24 height 24
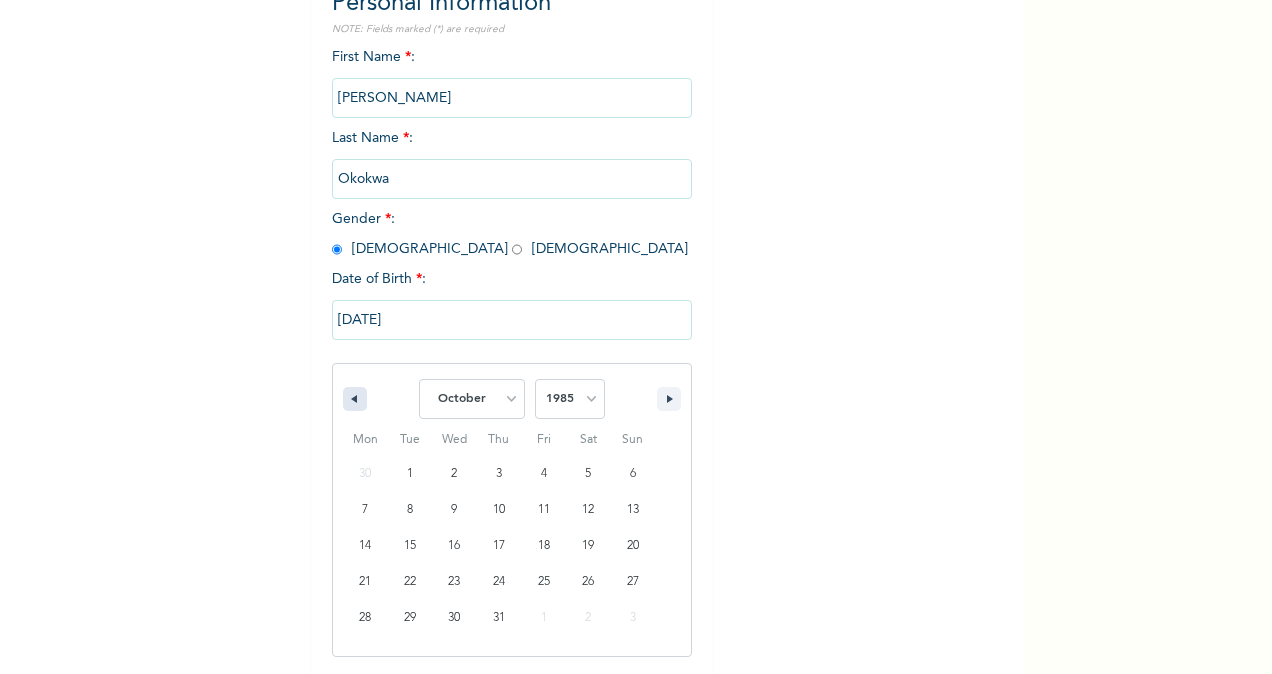
click at [343, 394] on button "button" at bounding box center [355, 399] width 24 height 24
click at [334, 399] on div "January February March April May June July August September October November [D…" at bounding box center [512, 394] width 358 height 60
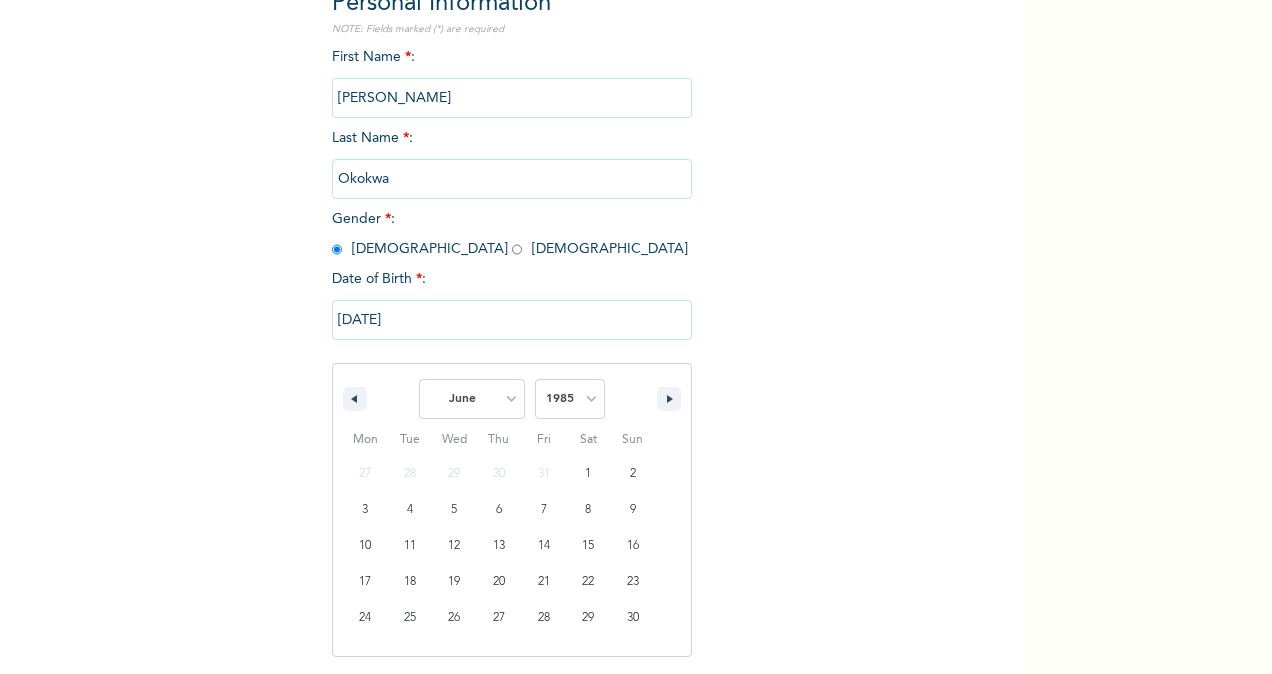
click at [334, 399] on div "January February March April May June July August September October November [D…" at bounding box center [512, 394] width 358 height 60
click at [347, 403] on icon "button" at bounding box center [352, 399] width 10 height 8
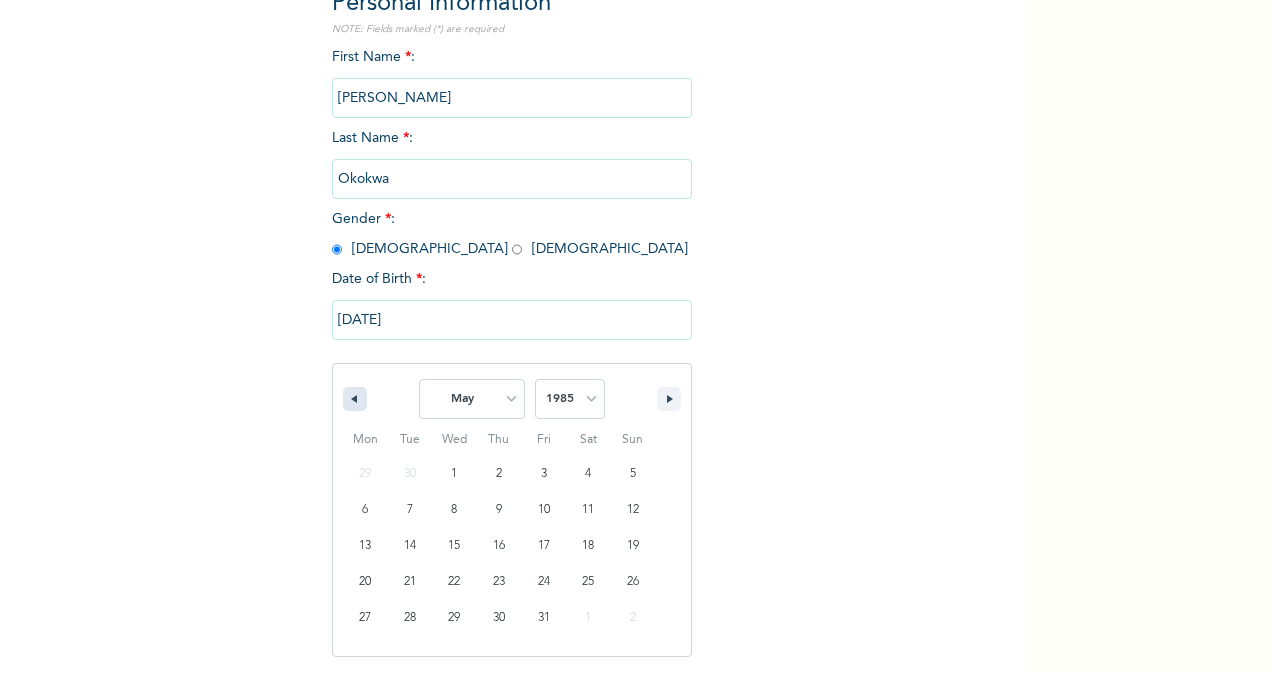
click at [347, 403] on icon "button" at bounding box center [352, 399] width 10 height 8
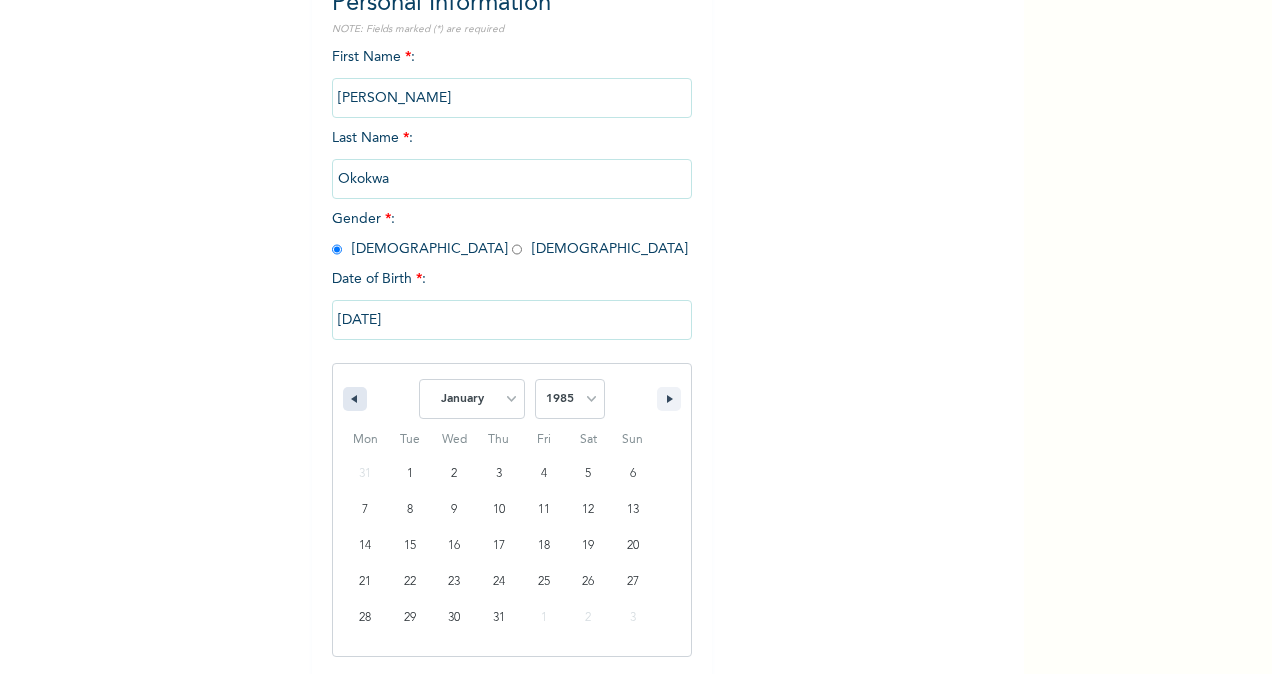
select select "11"
select select "1984"
click at [347, 403] on icon "button" at bounding box center [352, 399] width 10 height 8
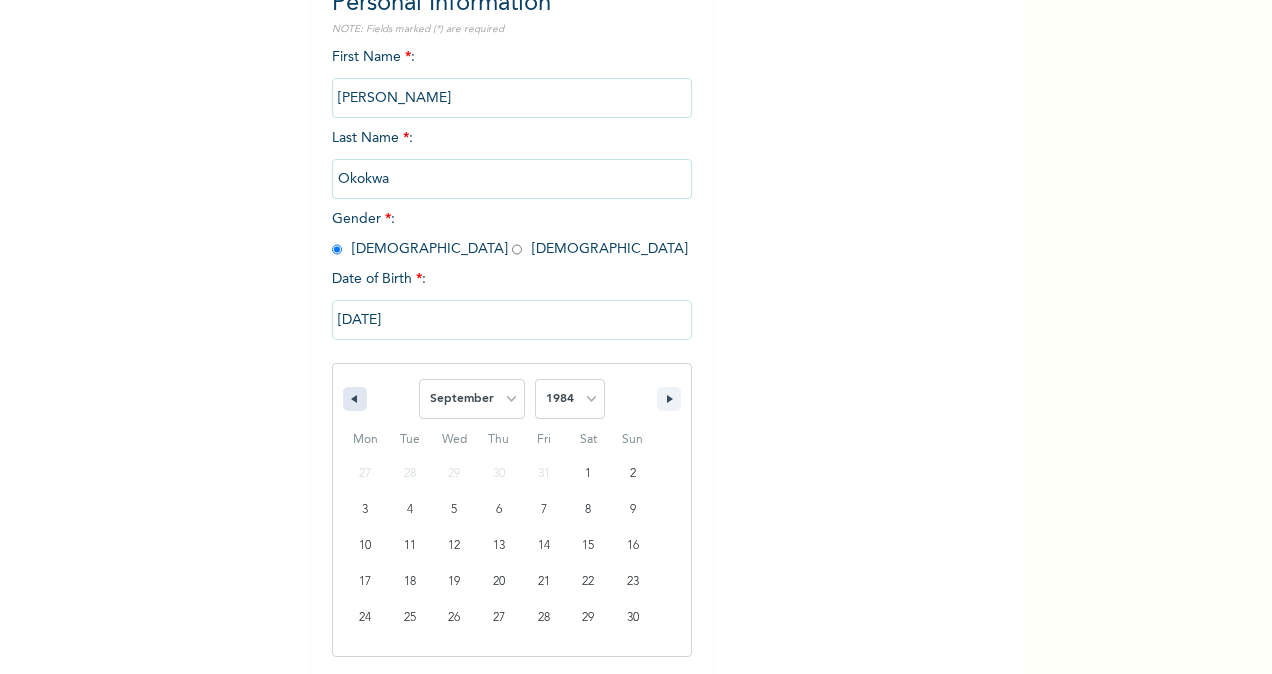
click at [347, 403] on icon "button" at bounding box center [352, 399] width 10 height 8
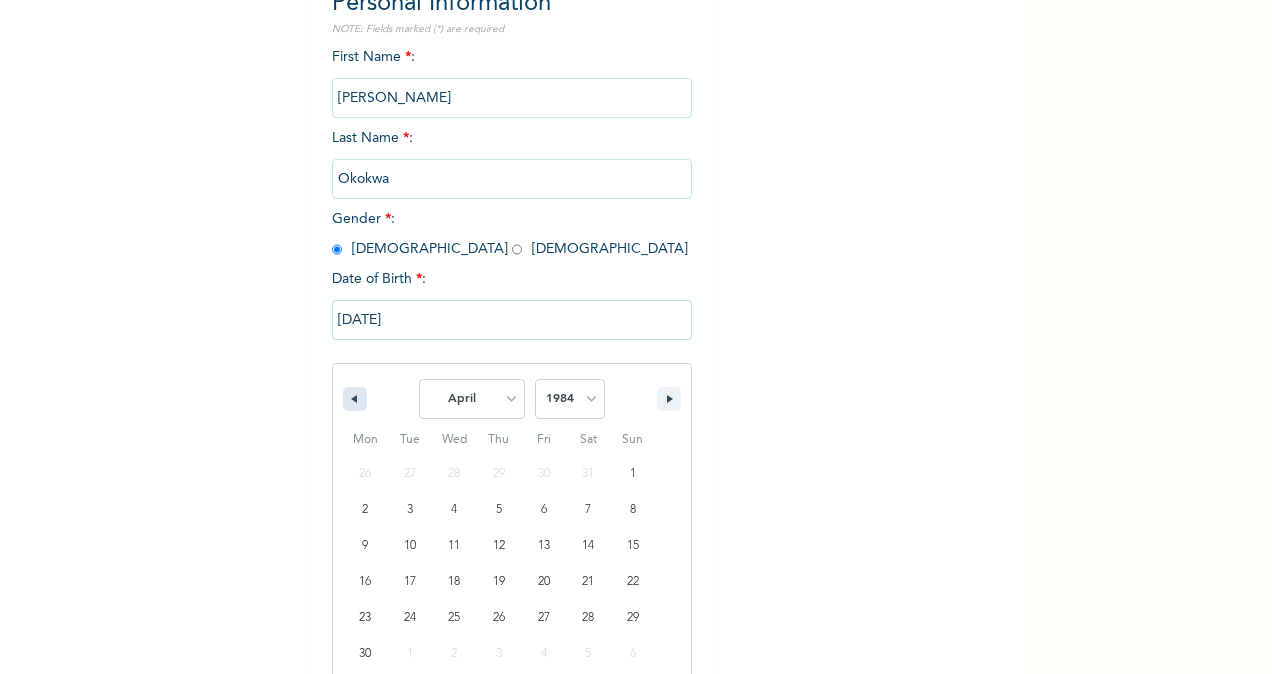
click at [347, 403] on icon "button" at bounding box center [352, 399] width 10 height 8
select select "11"
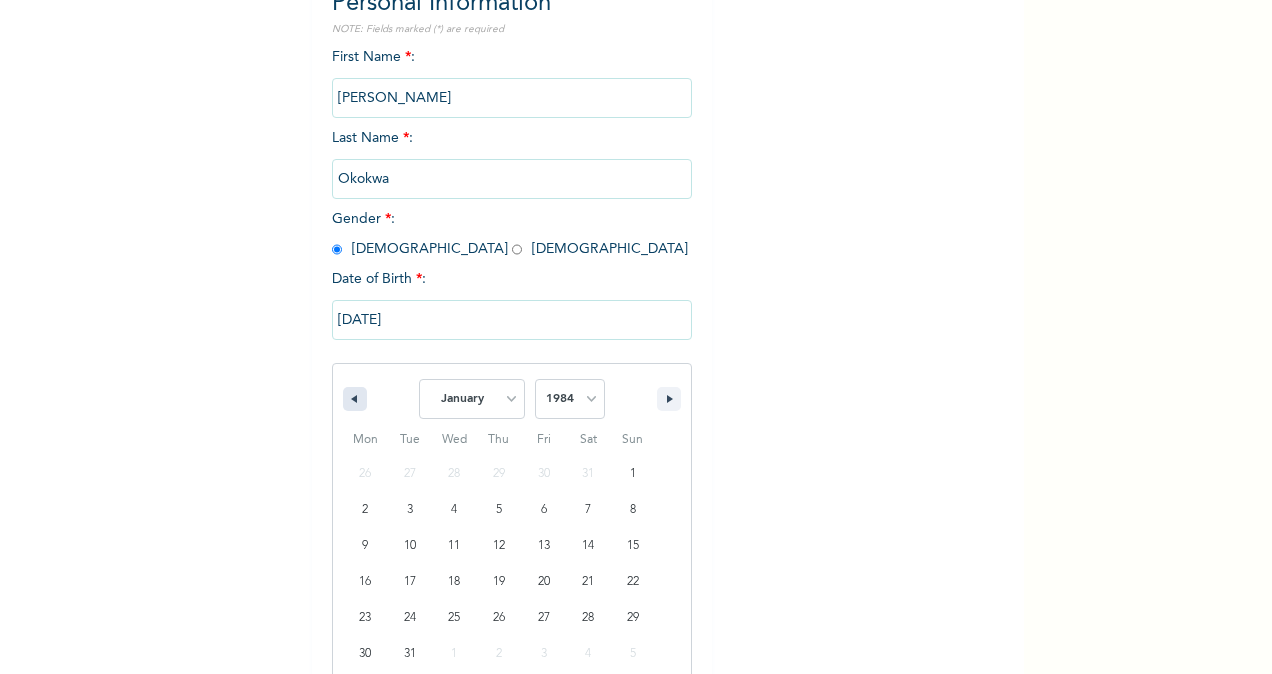
select select "1983"
click at [347, 403] on icon "button" at bounding box center [352, 399] width 10 height 8
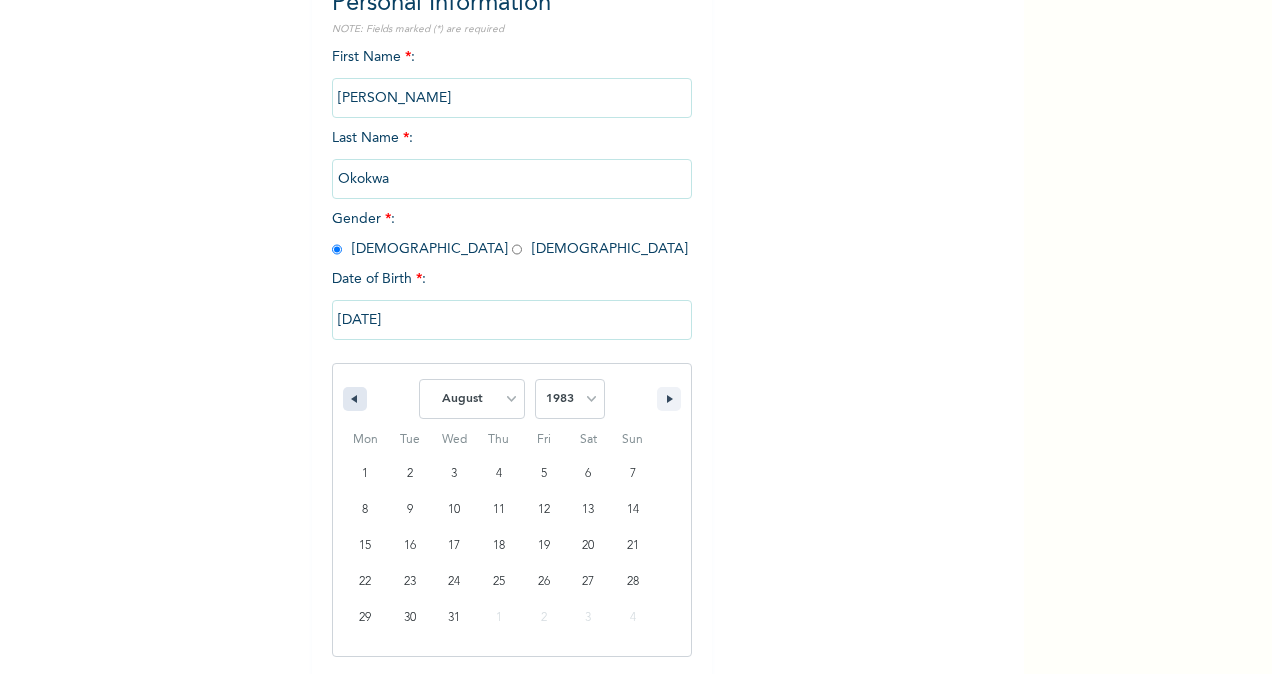
click at [347, 403] on icon "button" at bounding box center [352, 399] width 10 height 8
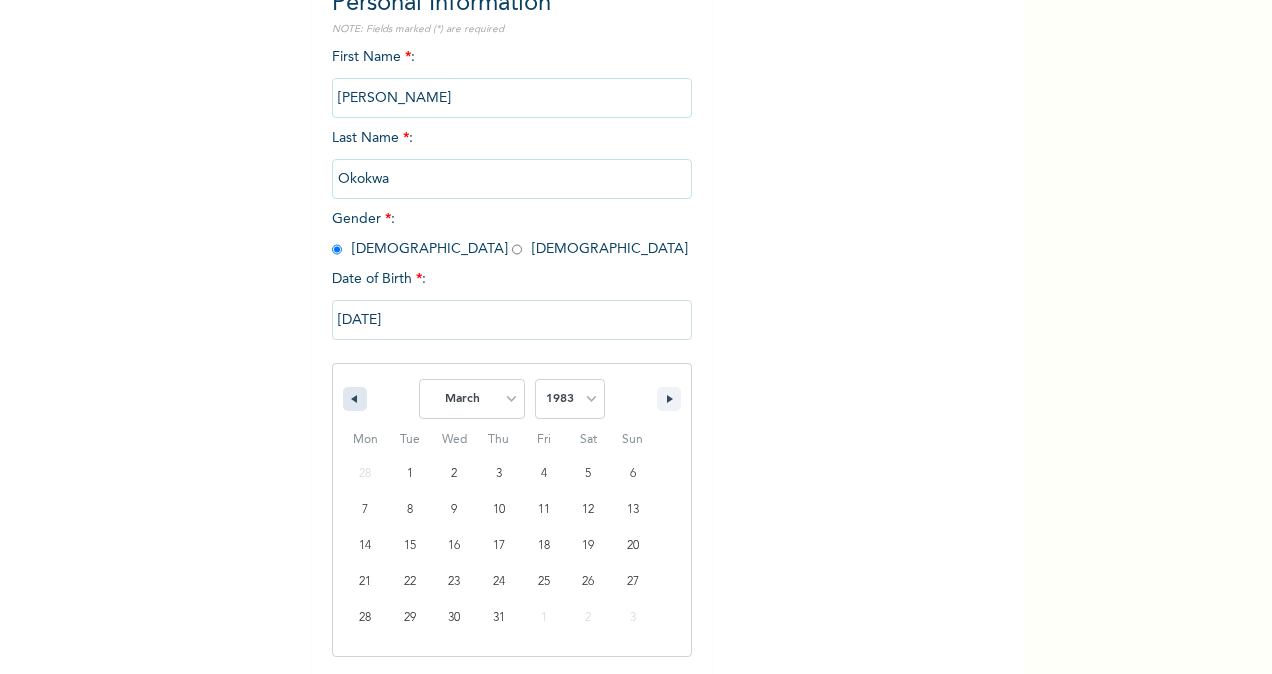
click at [347, 403] on icon "button" at bounding box center [352, 399] width 10 height 8
select select "11"
select select "1982"
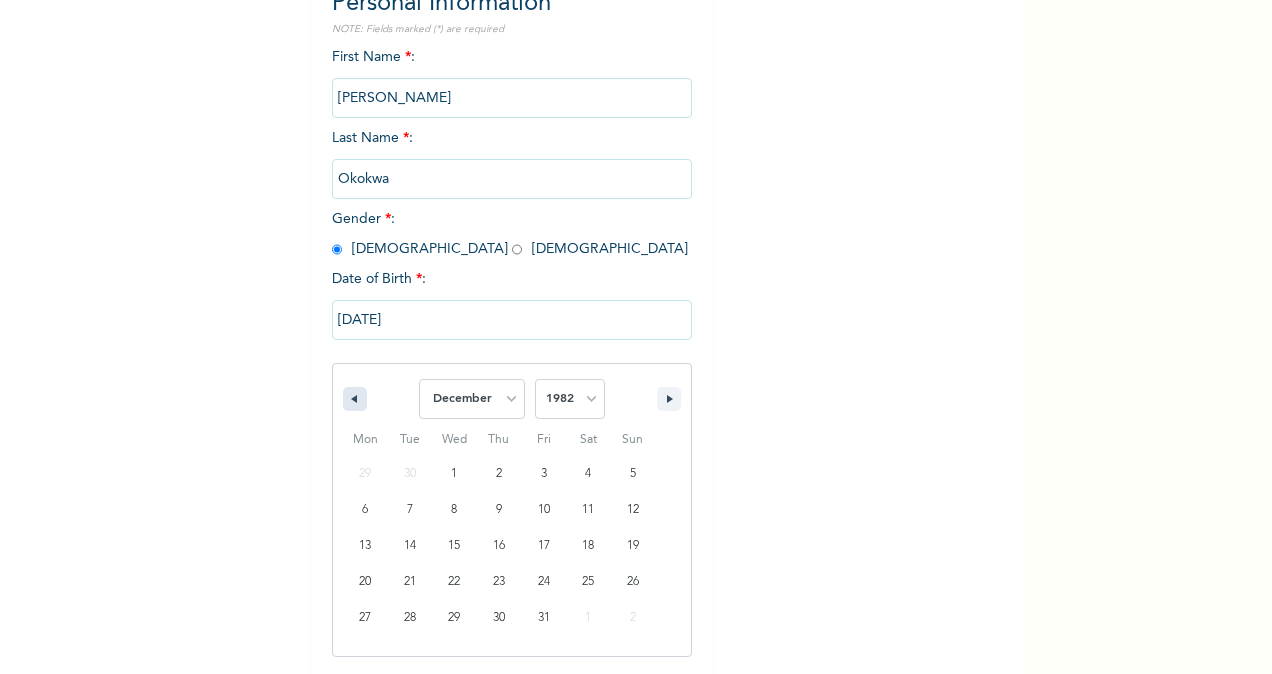
click at [347, 403] on icon "button" at bounding box center [352, 399] width 10 height 8
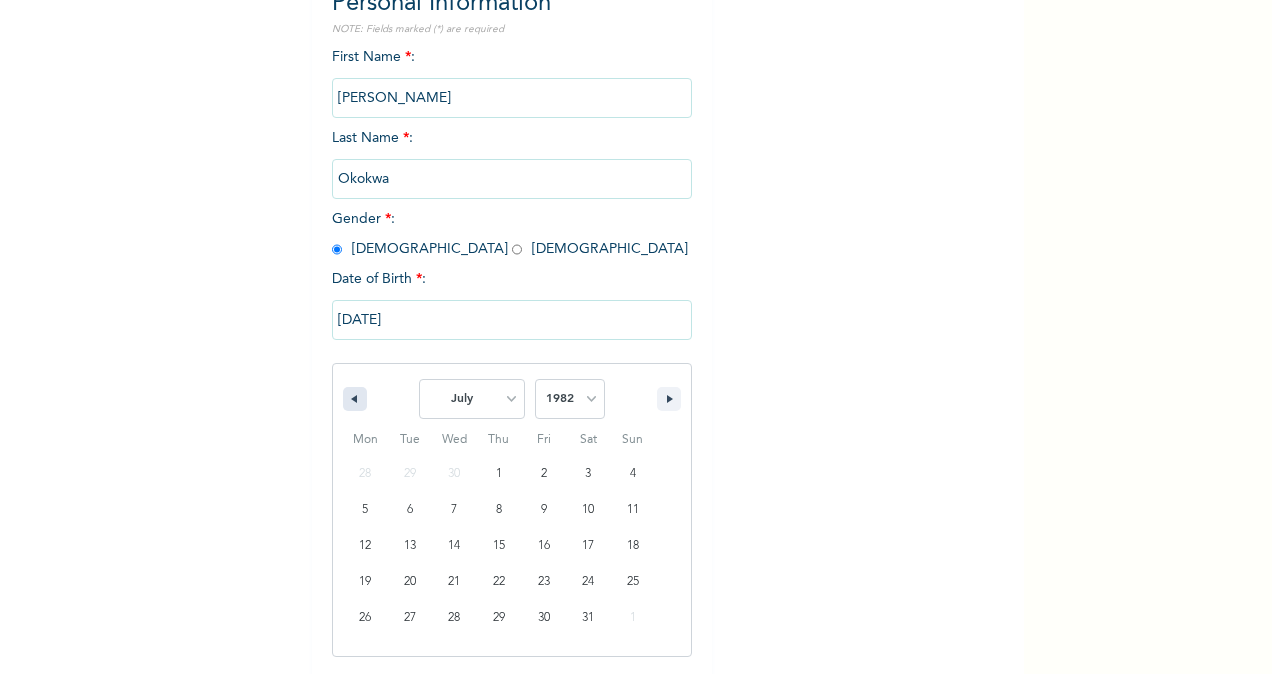
click at [347, 403] on icon "button" at bounding box center [352, 399] width 10 height 8
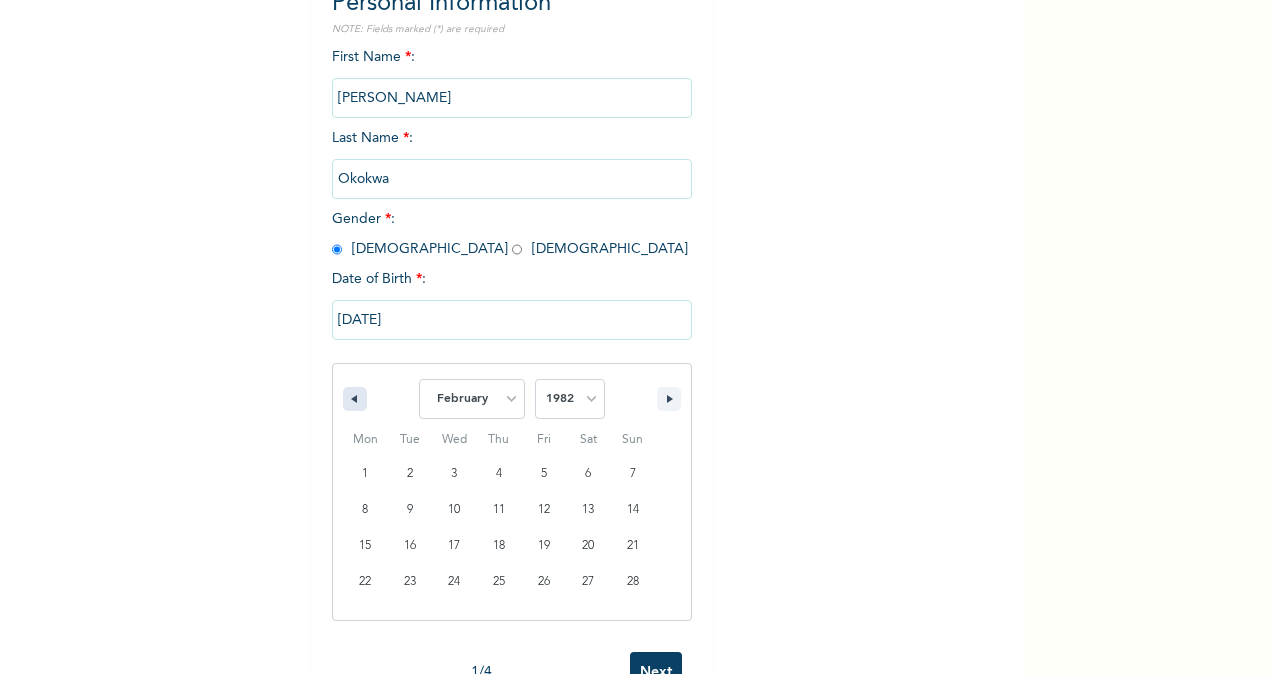
click at [347, 403] on icon "button" at bounding box center [352, 399] width 10 height 8
select select "11"
select select "1981"
click at [347, 403] on icon "button" at bounding box center [352, 399] width 10 height 8
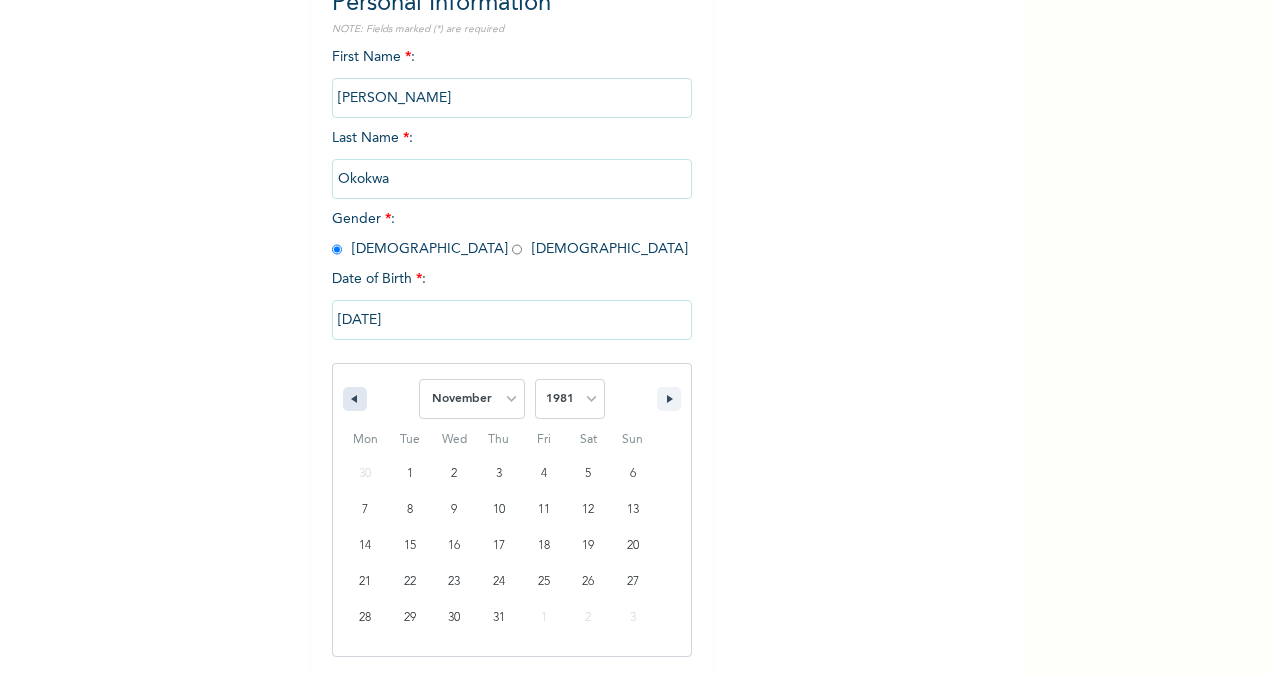
click at [347, 403] on icon "button" at bounding box center [352, 399] width 10 height 8
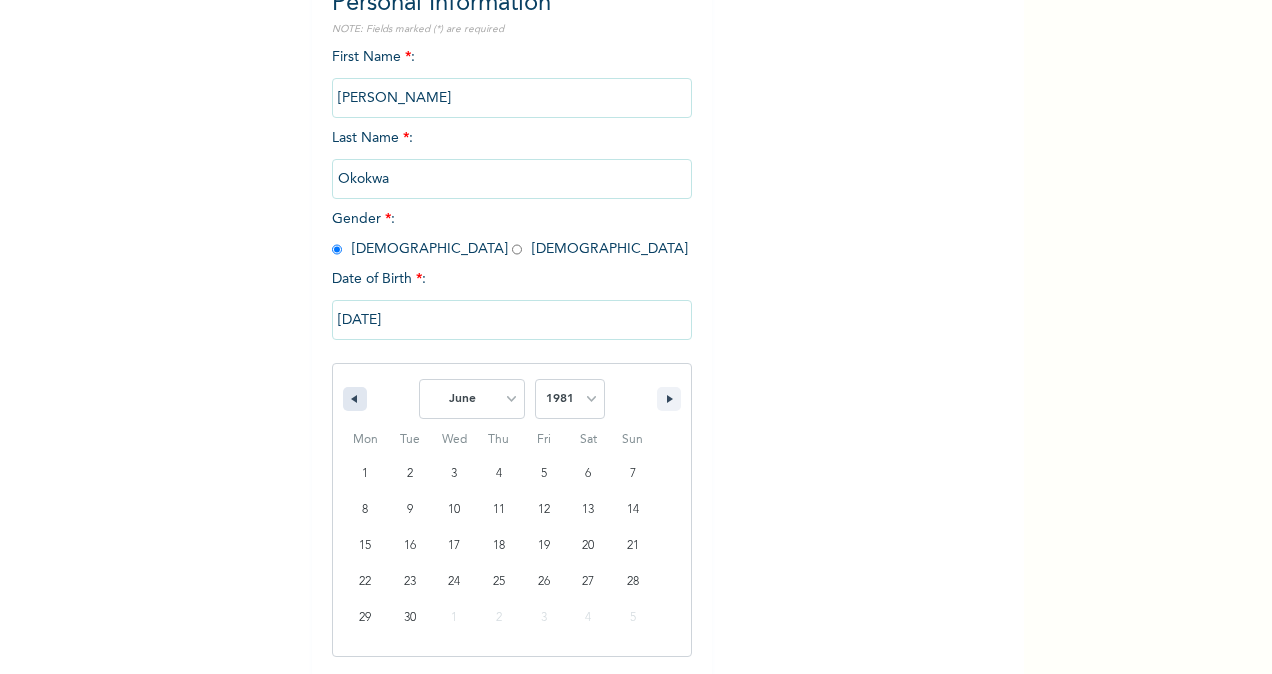
click at [347, 403] on icon "button" at bounding box center [352, 399] width 10 height 8
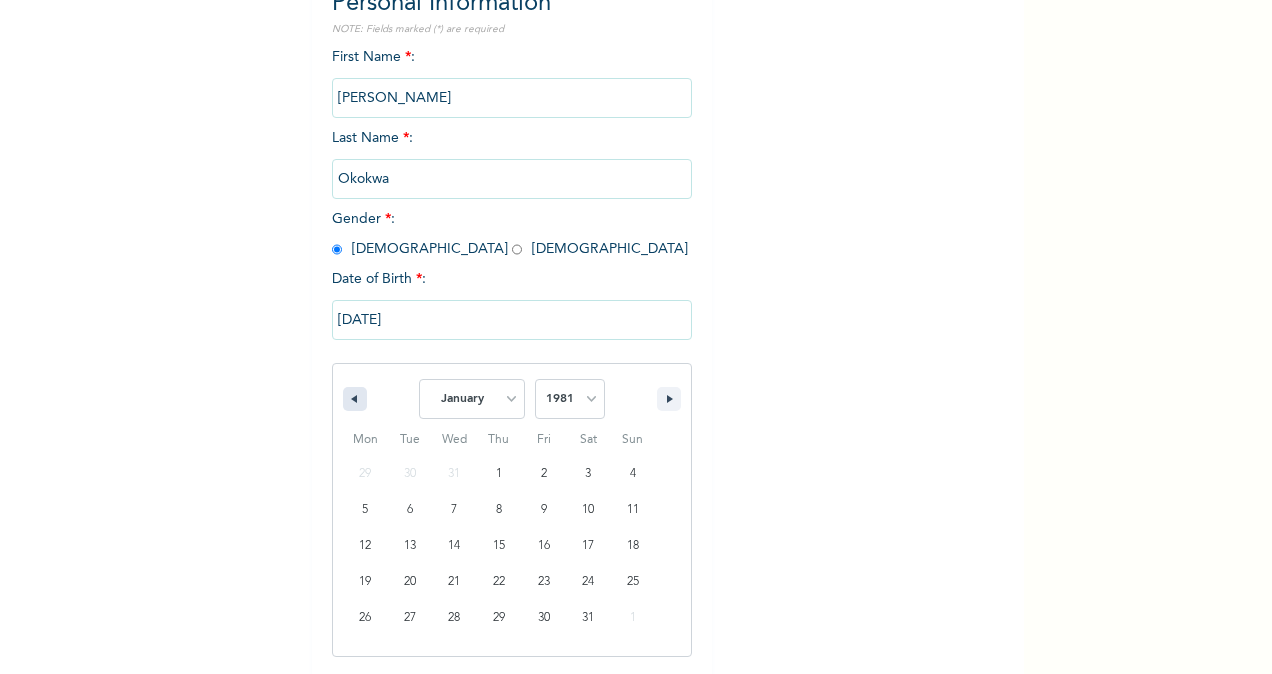
click at [347, 403] on icon "button" at bounding box center [352, 399] width 10 height 8
select select "11"
select select "1980"
click at [347, 403] on icon "button" at bounding box center [352, 399] width 10 height 8
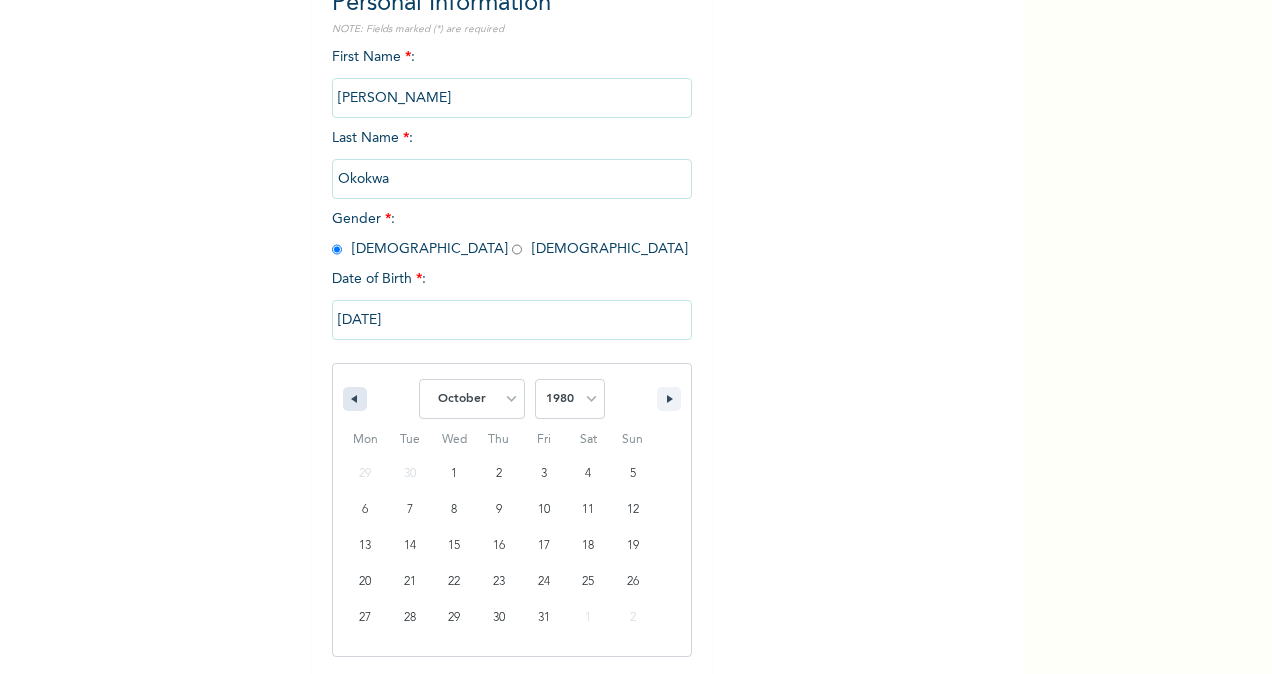
click at [347, 403] on icon "button" at bounding box center [352, 399] width 10 height 8
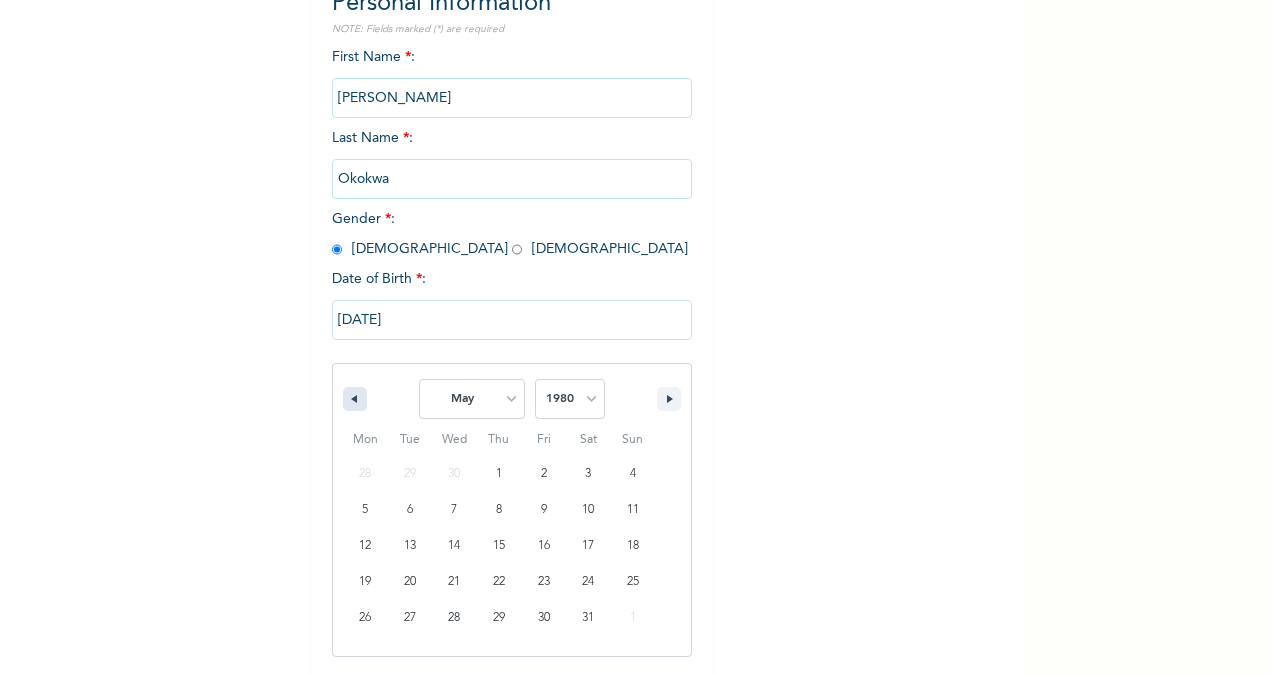
click at [347, 403] on icon "button" at bounding box center [352, 399] width 10 height 8
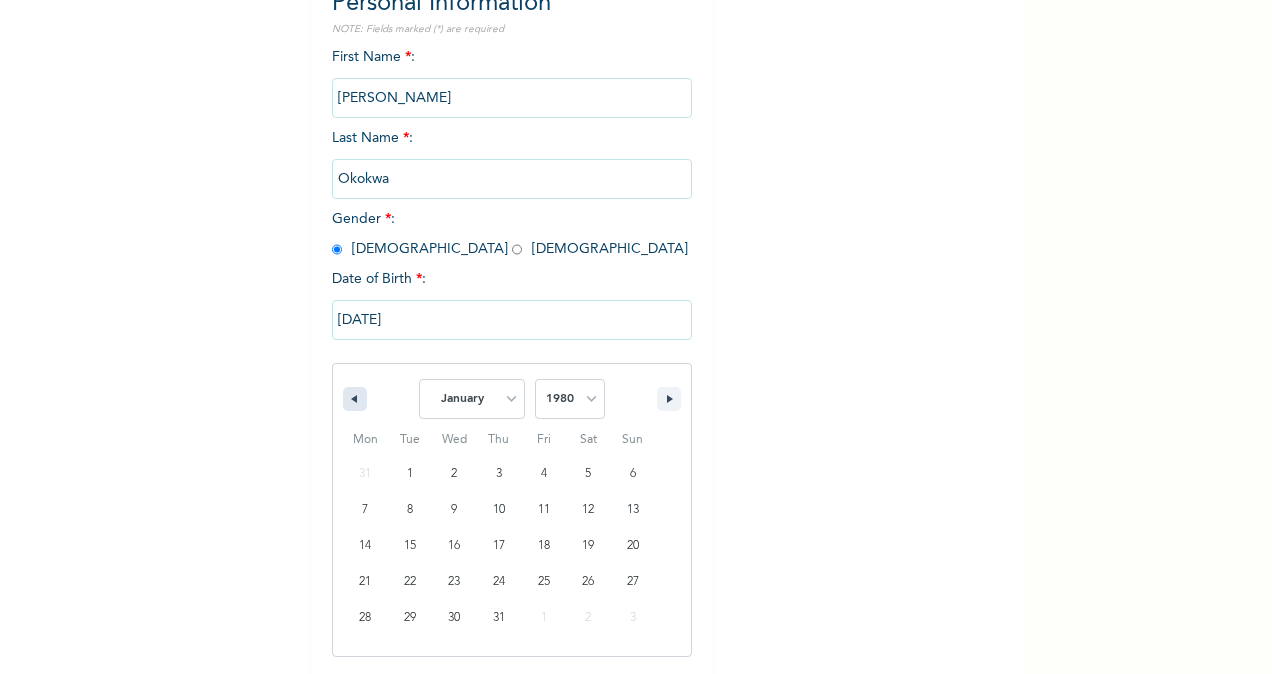
select select "11"
select select "1979"
click at [347, 403] on icon "button" at bounding box center [352, 399] width 10 height 8
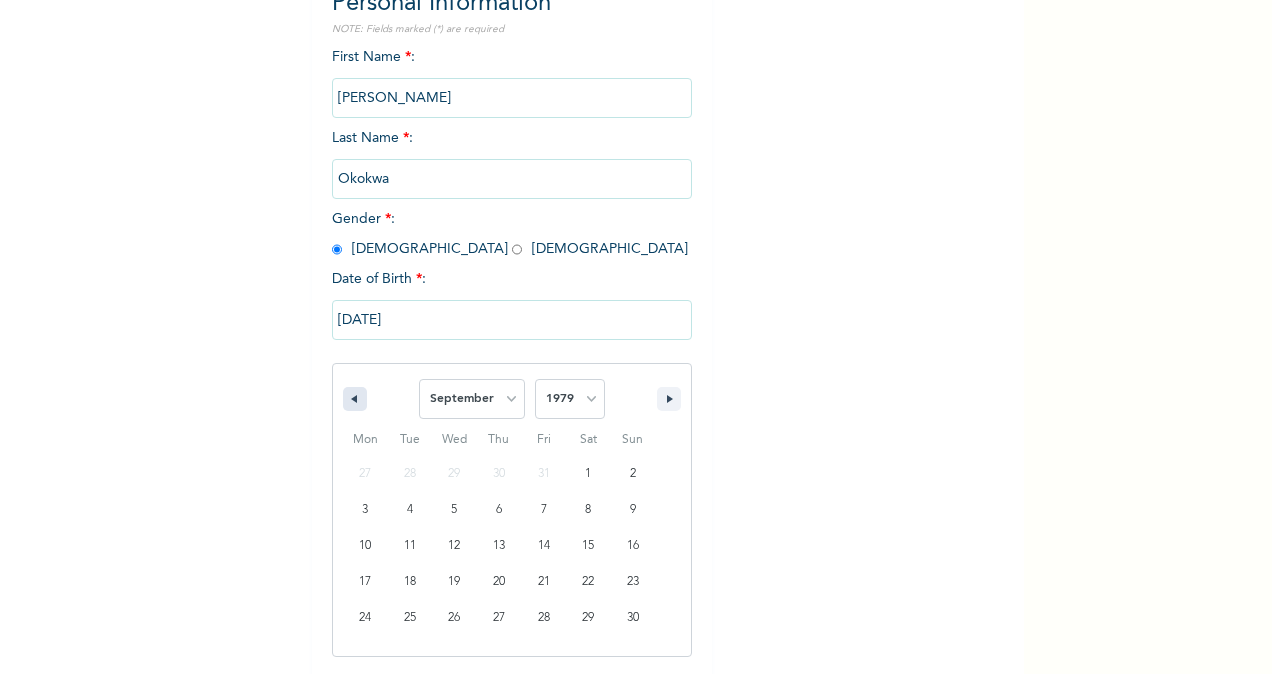
click at [347, 403] on icon "button" at bounding box center [352, 399] width 10 height 8
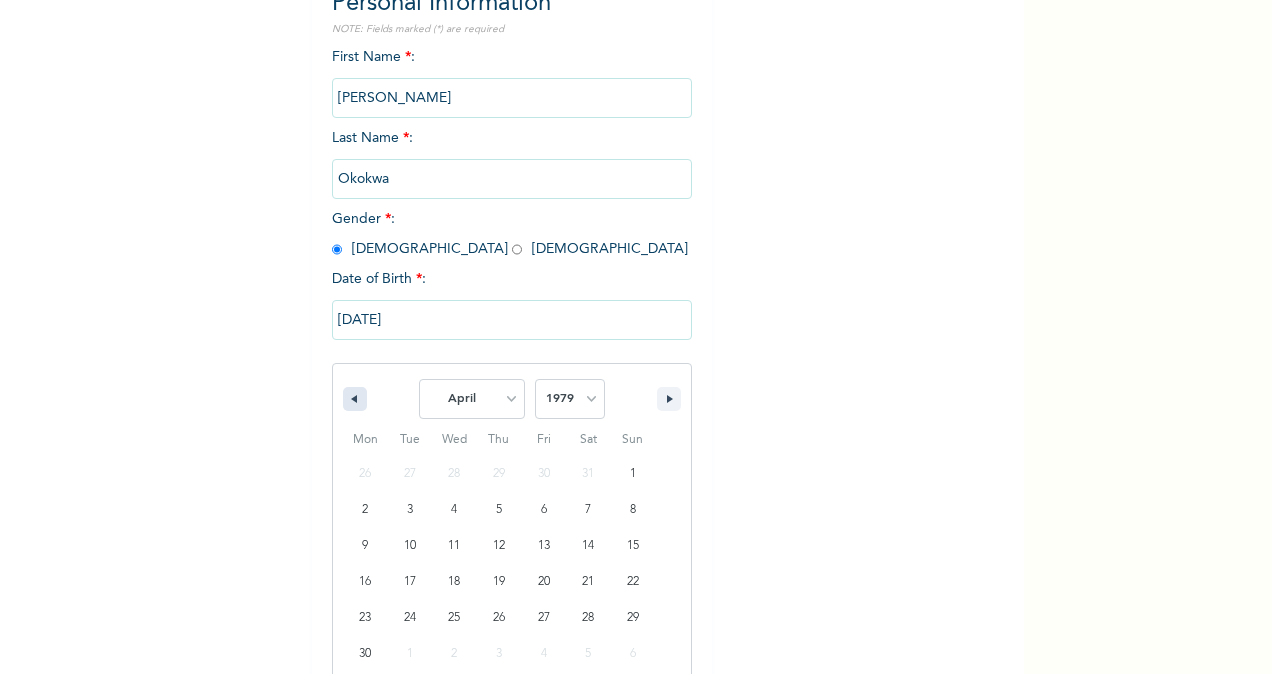
click at [347, 403] on icon "button" at bounding box center [352, 399] width 10 height 8
select select "11"
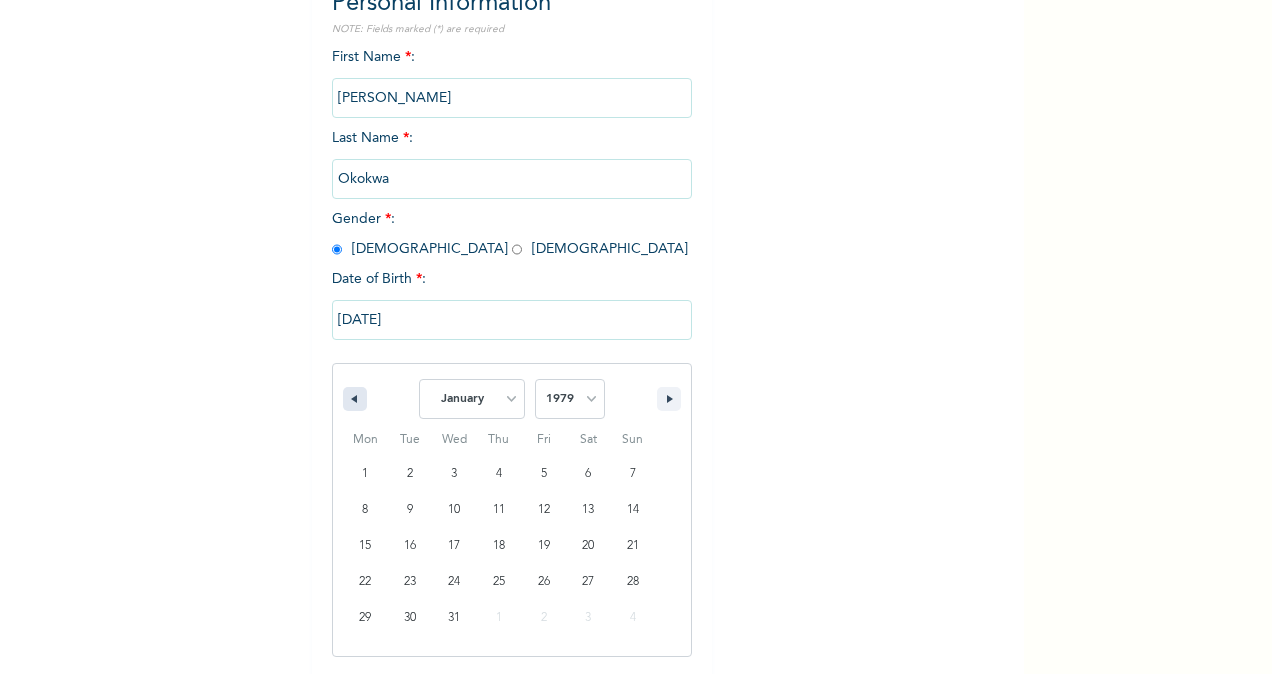
select select "1978"
click at [347, 403] on icon "button" at bounding box center [352, 399] width 10 height 8
select select "8"
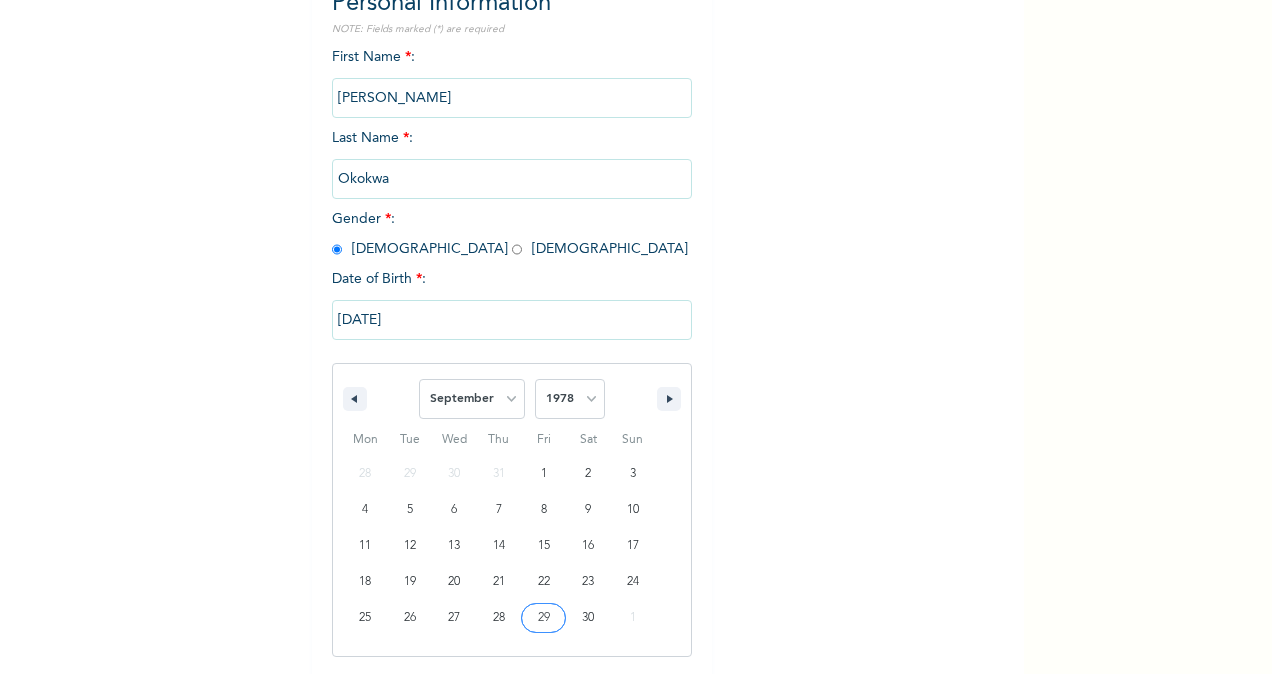
type input "[DATE]"
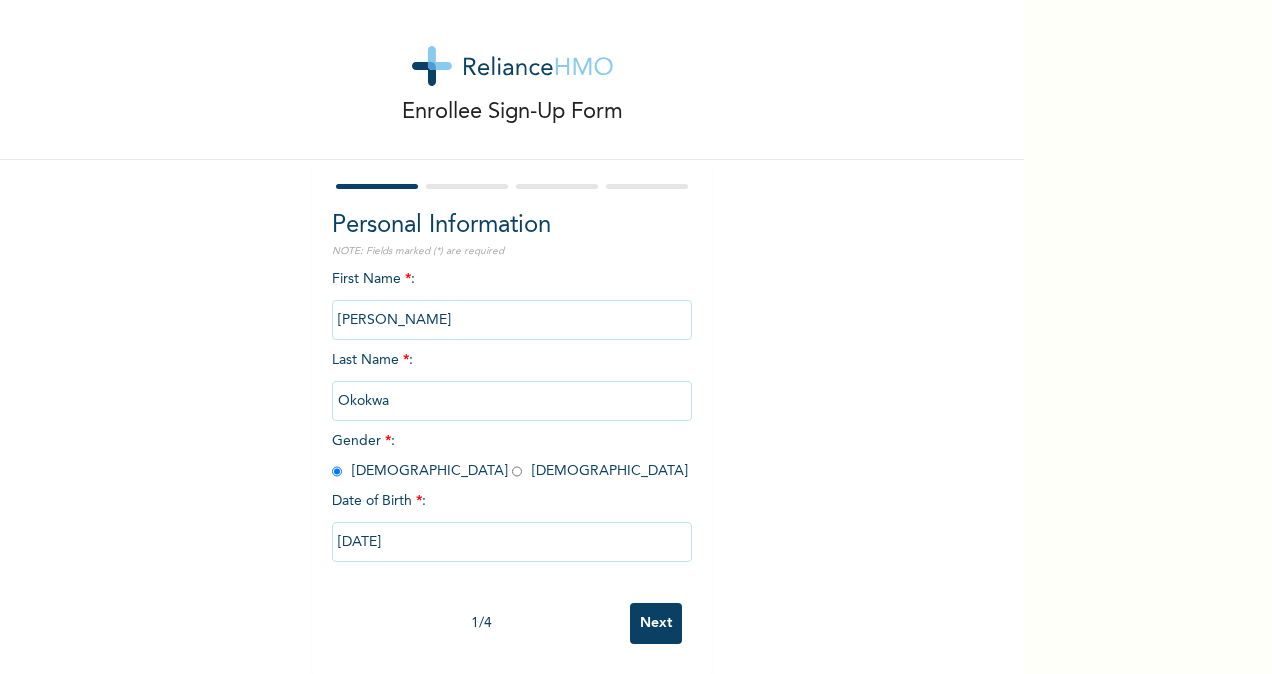
scroll to position [32, 0]
click at [650, 603] on input "Next" at bounding box center [656, 623] width 52 height 41
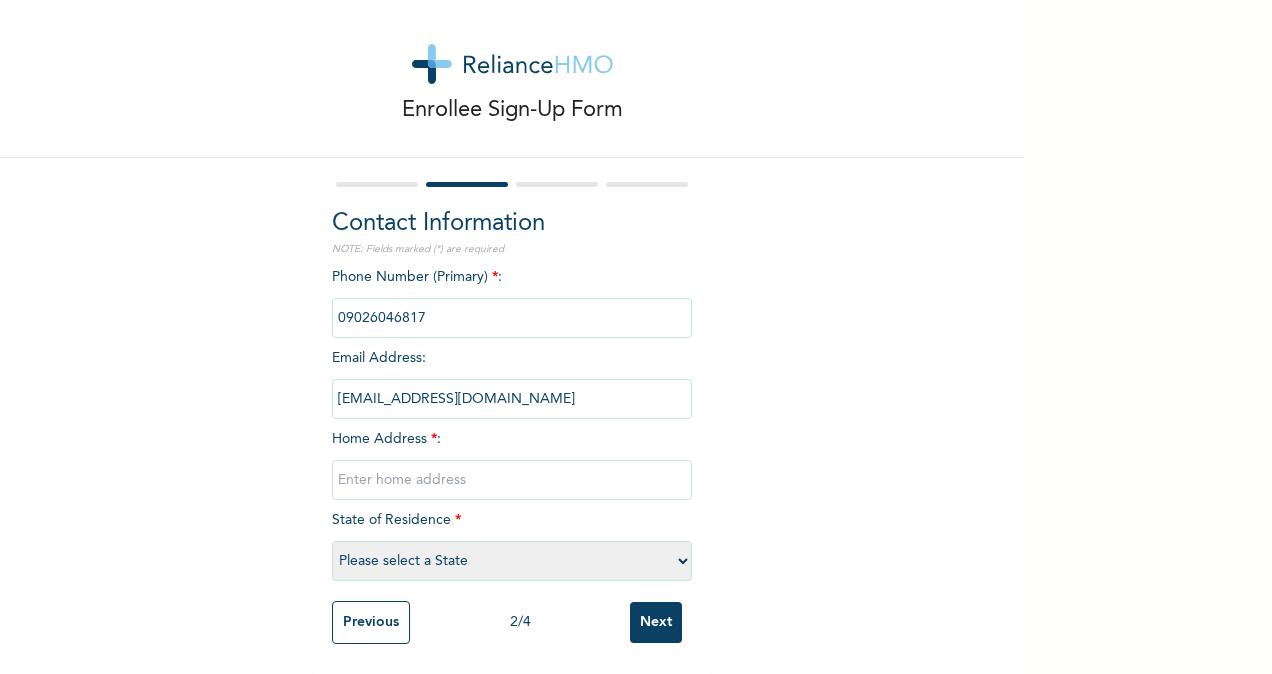
scroll to position [34, 0]
click at [605, 466] on input "text" at bounding box center [512, 480] width 360 height 40
type input "[STREET_ADDRESS]"
click at [671, 548] on select "Please select a State [PERSON_NAME] (FCT) [PERSON_NAME] Ibom [GEOGRAPHIC_DATA] …" at bounding box center [512, 561] width 360 height 40
click at [332, 541] on select "Please select a State [PERSON_NAME] (FCT) [PERSON_NAME] Ibom [GEOGRAPHIC_DATA] …" at bounding box center [512, 561] width 360 height 40
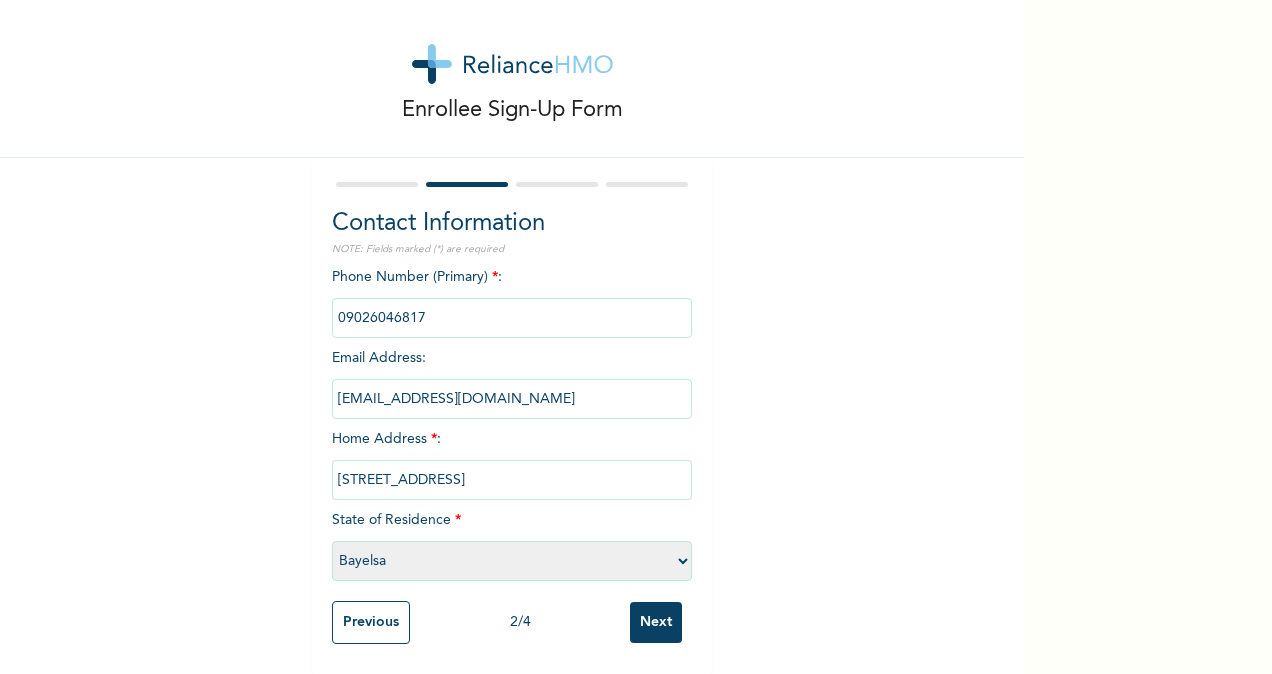
click at [674, 541] on select "Please select a State [PERSON_NAME] (FCT) [PERSON_NAME] Ibom [GEOGRAPHIC_DATA] …" at bounding box center [512, 561] width 360 height 40
select select "25"
click at [332, 541] on select "Please select a State [PERSON_NAME] (FCT) [PERSON_NAME] Ibom [GEOGRAPHIC_DATA] …" at bounding box center [512, 561] width 360 height 40
click at [650, 602] on input "Next" at bounding box center [656, 622] width 52 height 41
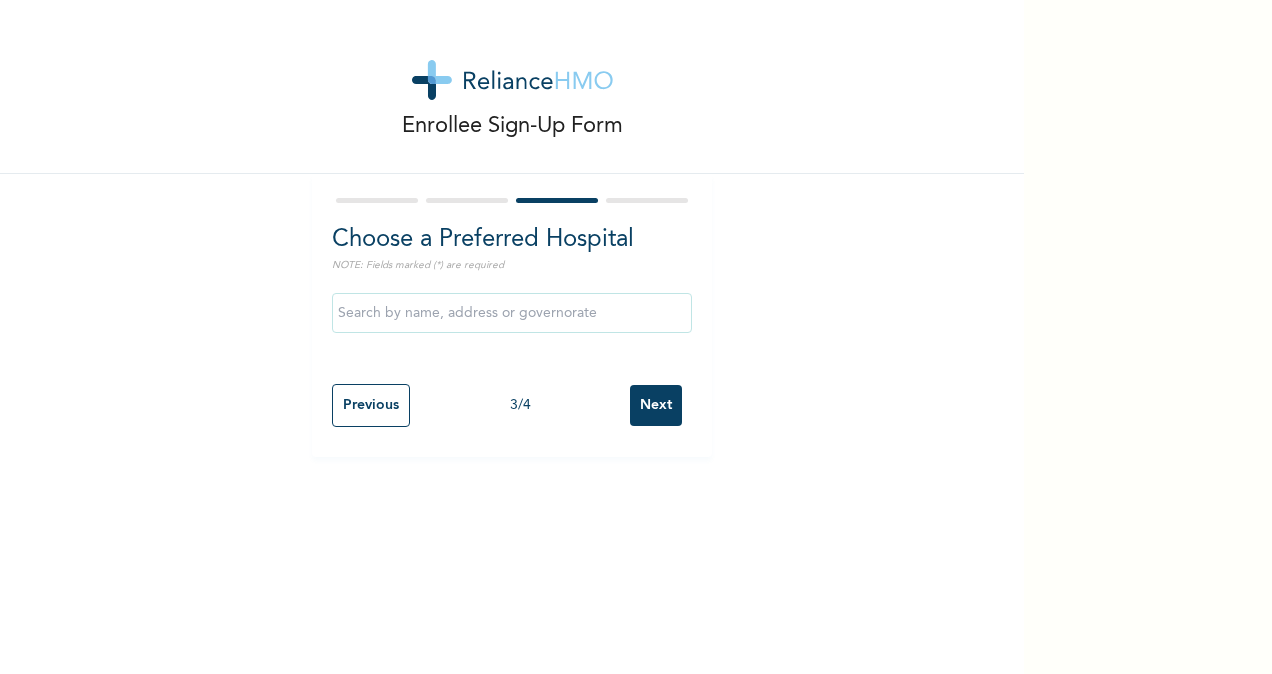
click at [571, 316] on input "text" at bounding box center [512, 313] width 360 height 40
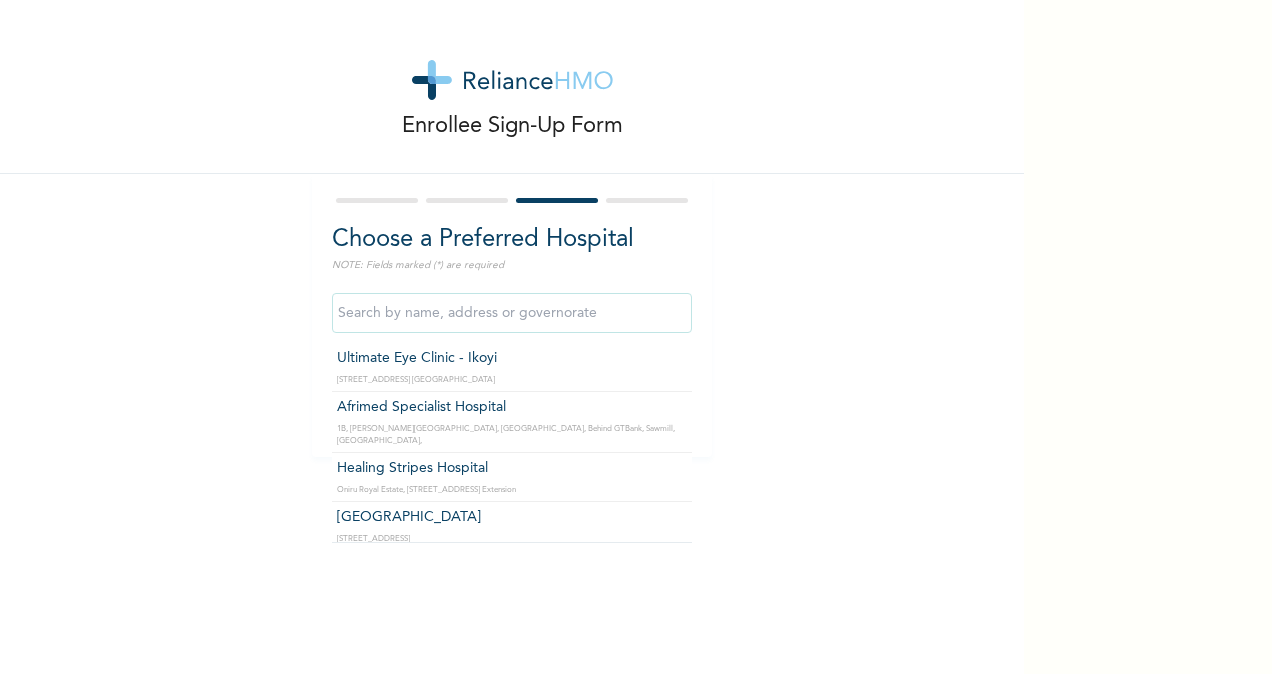
type input "a"
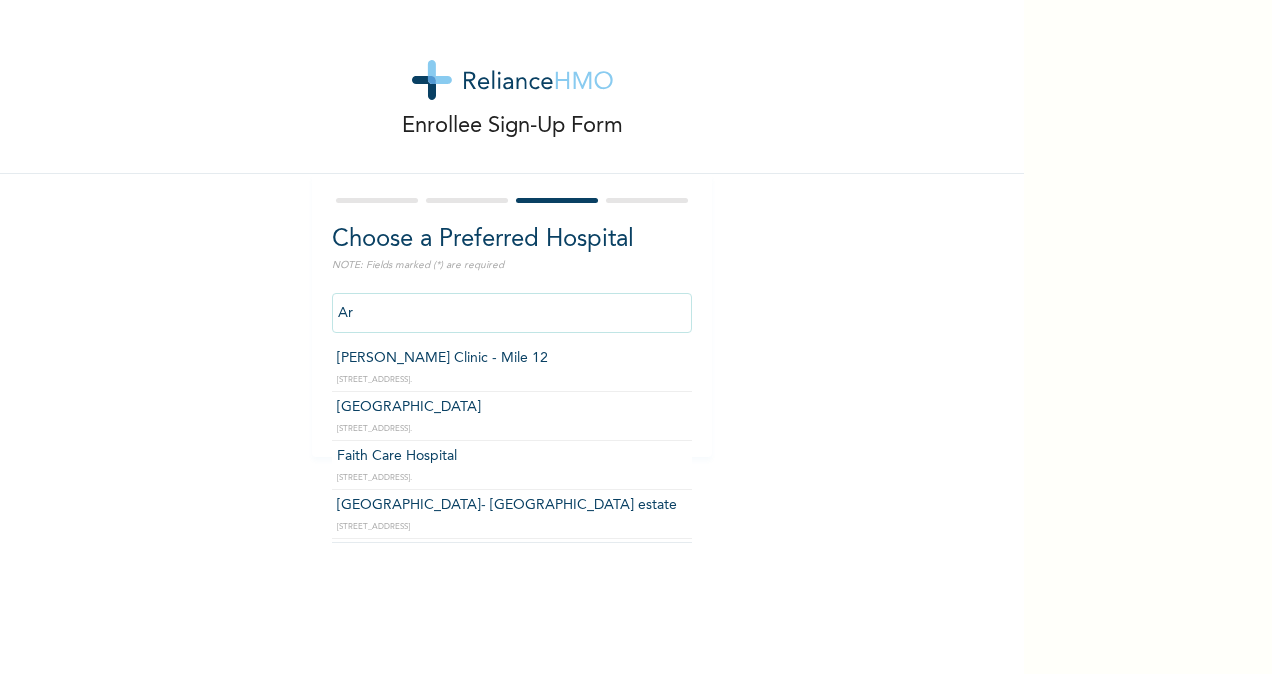
type input "A"
type input "L"
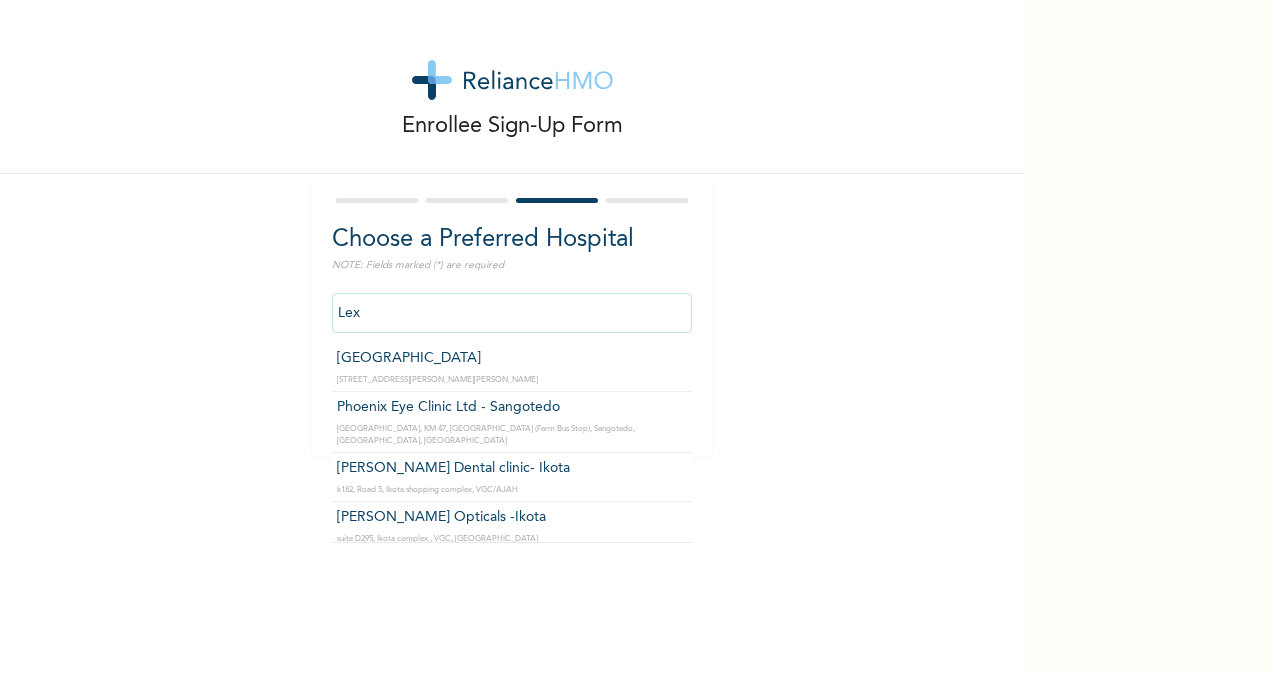
type input "[GEOGRAPHIC_DATA]"
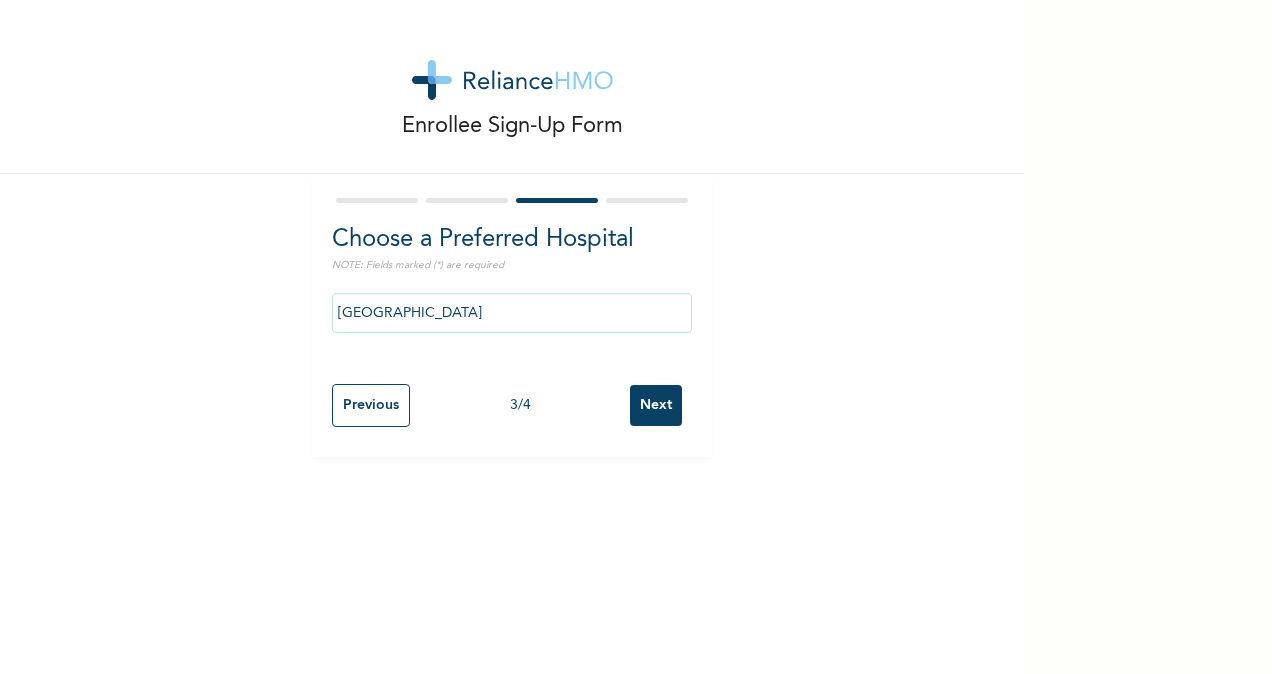
click at [650, 403] on input "Next" at bounding box center [656, 405] width 52 height 41
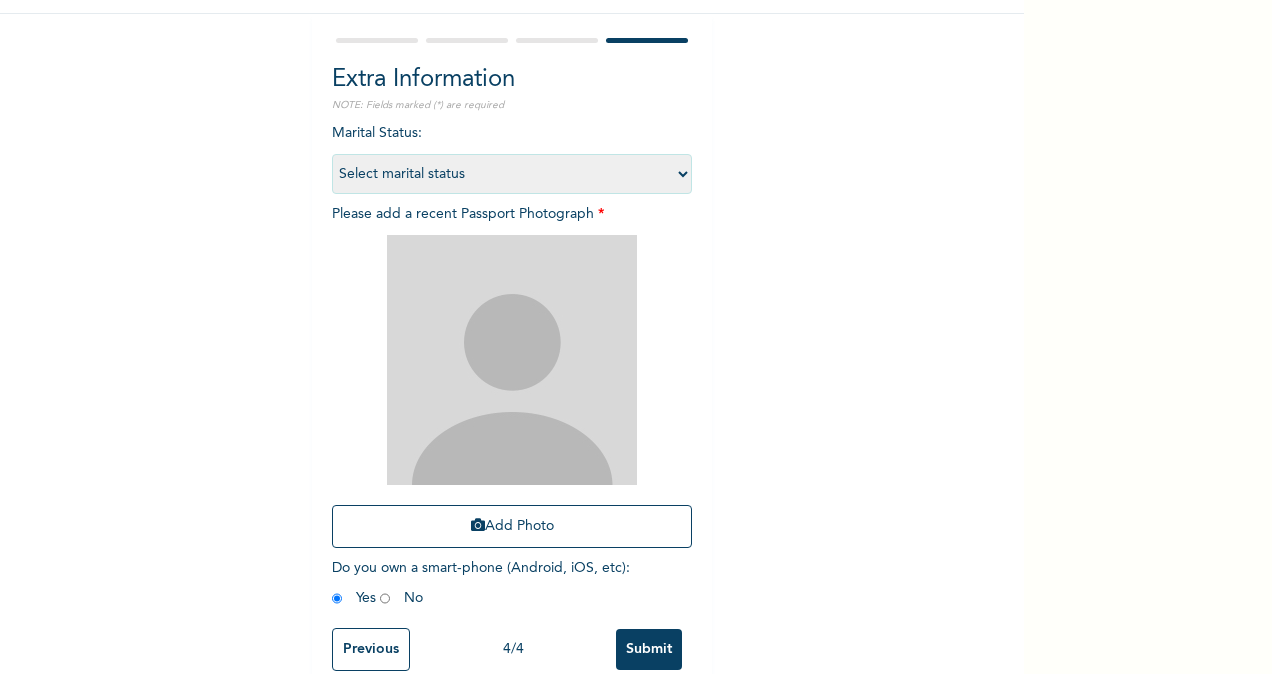
scroll to position [158, 0]
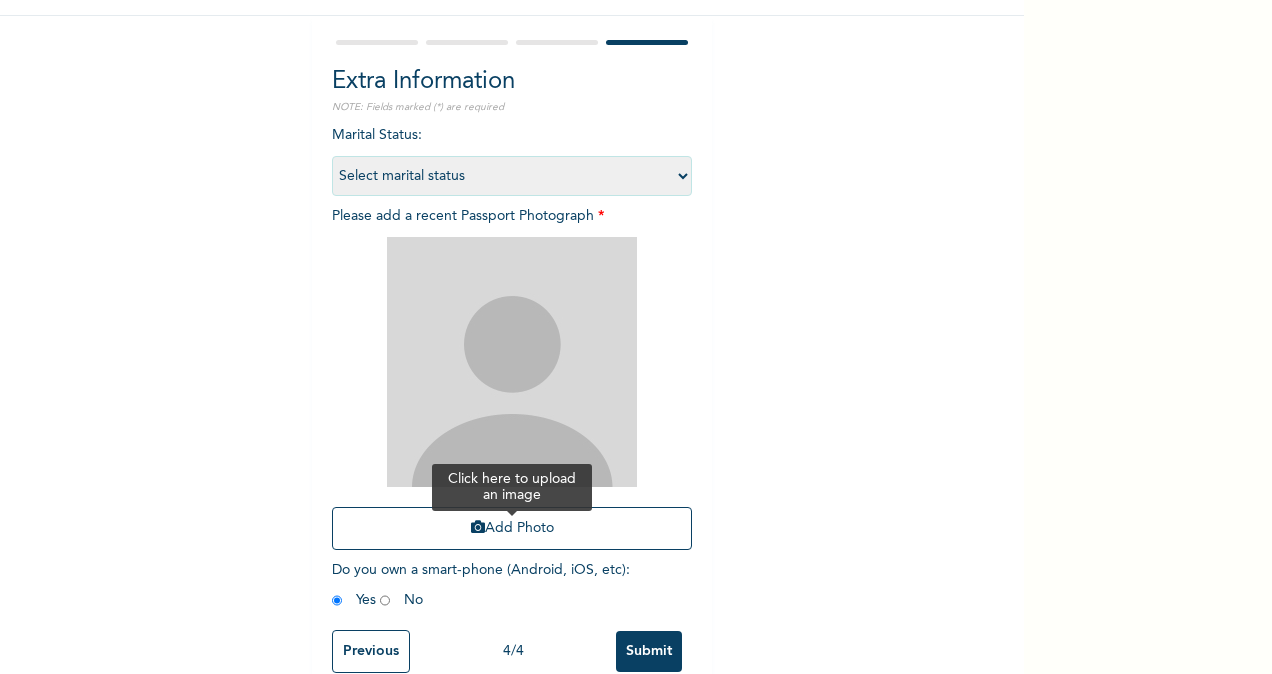
click at [544, 529] on button "Add Photo" at bounding box center [512, 528] width 360 height 43
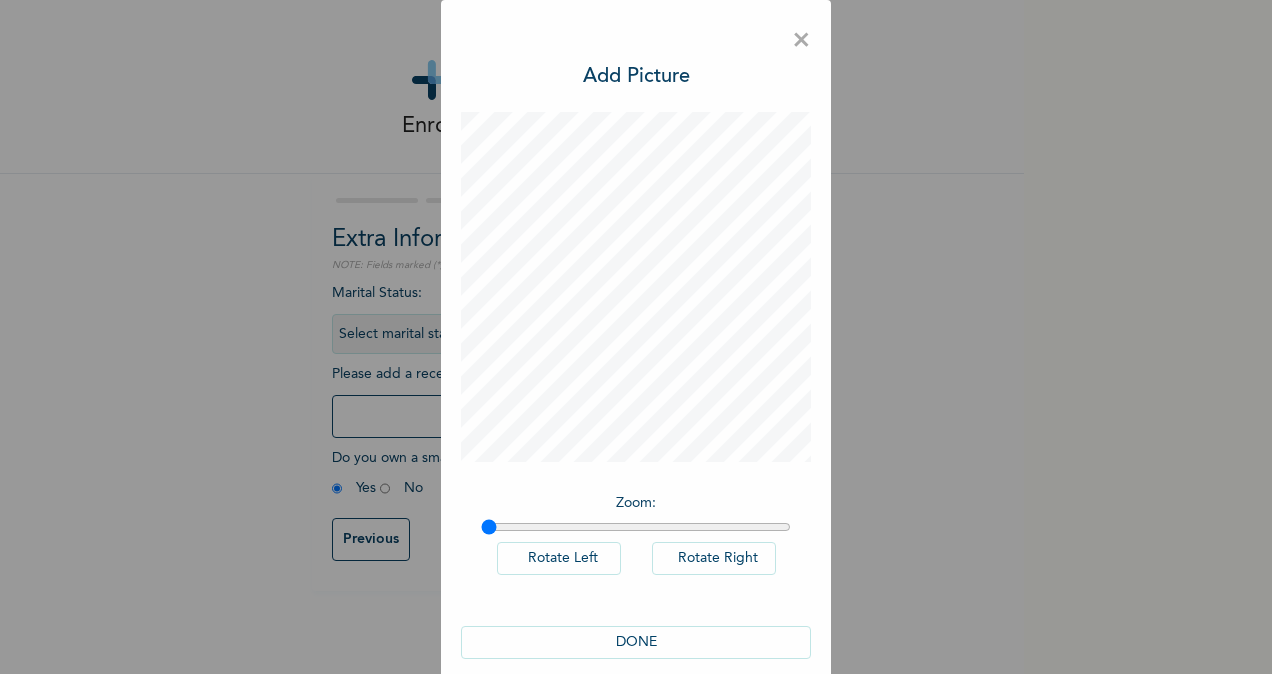
scroll to position [23, 0]
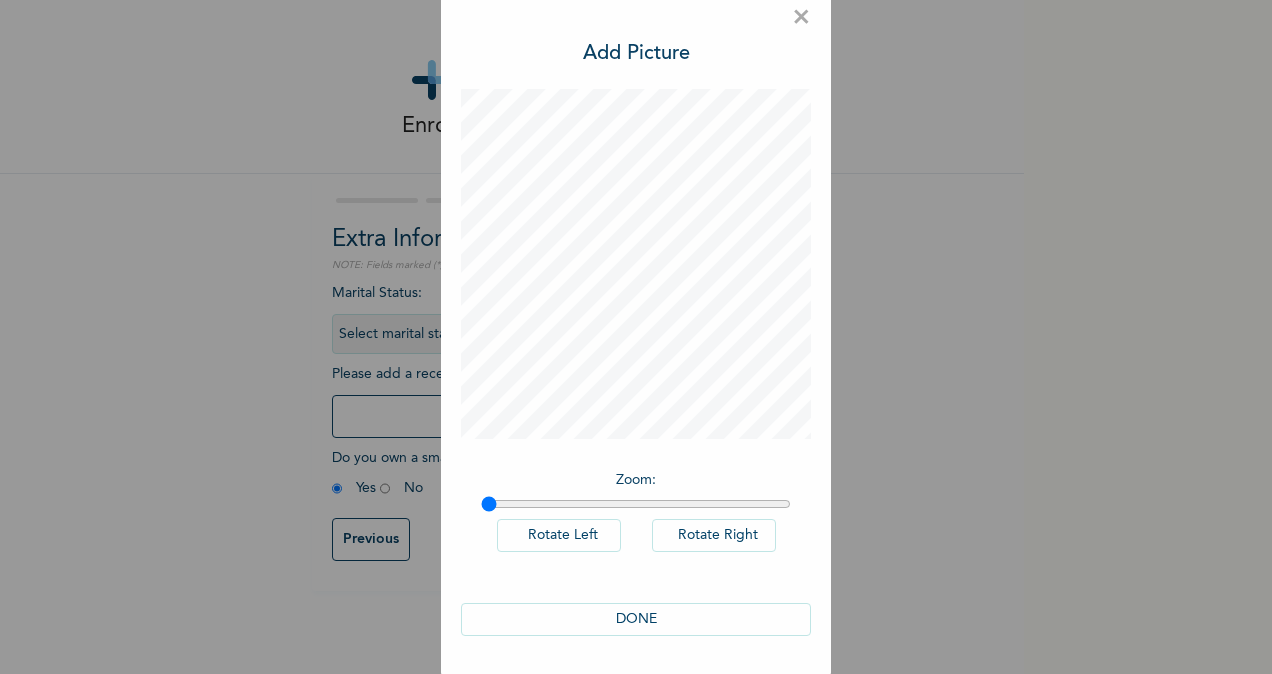
click at [639, 616] on button "DONE" at bounding box center [636, 619] width 350 height 33
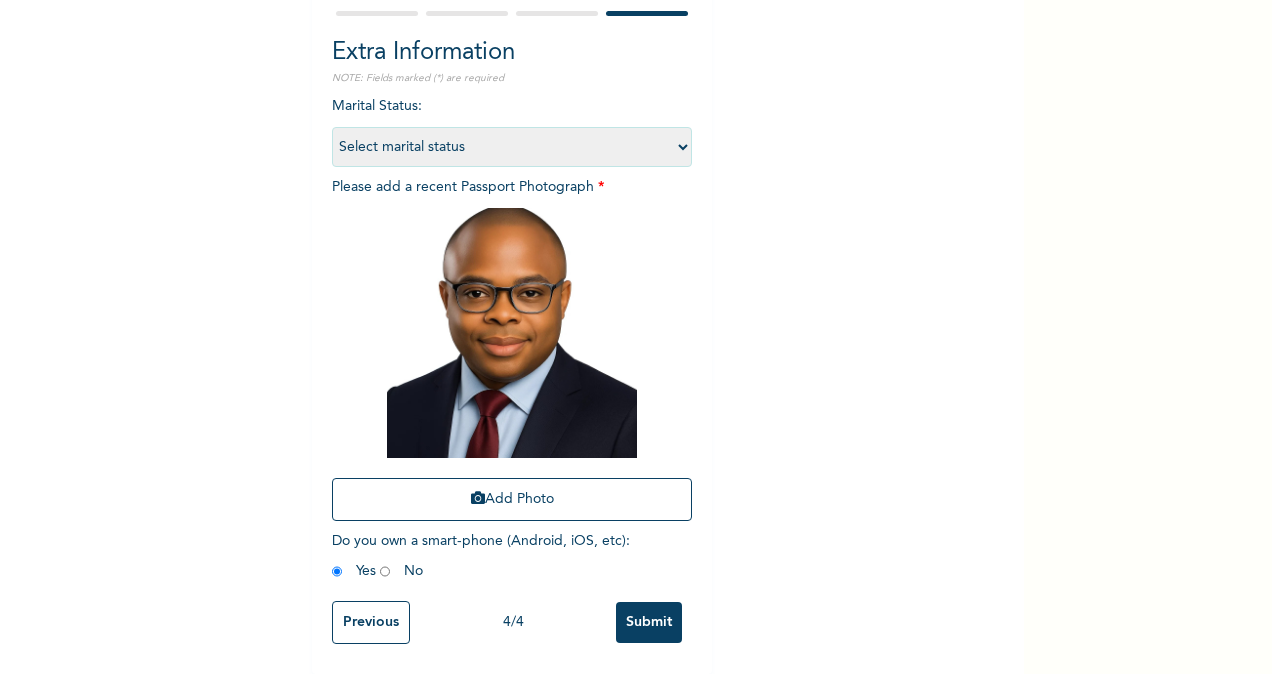
scroll to position [204, 0]
click at [380, 562] on input "radio" at bounding box center [385, 571] width 10 height 19
radio input "true"
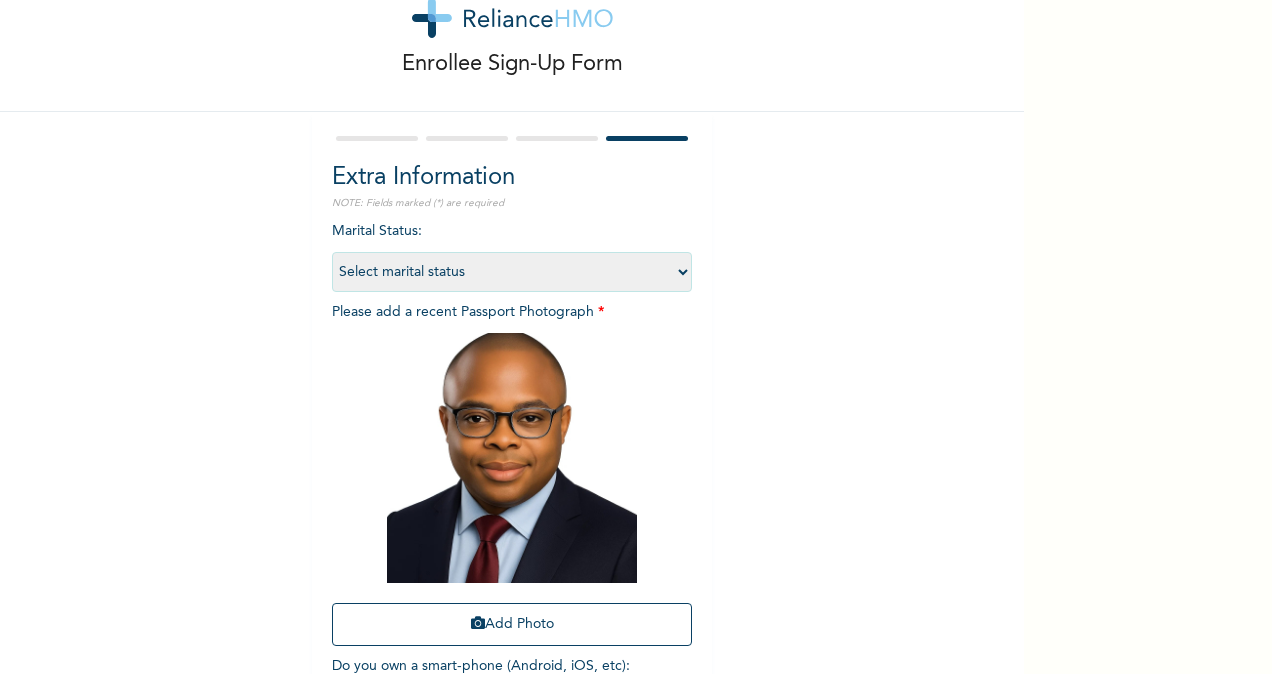
scroll to position [61, 0]
click at [676, 278] on select "Select marital status [DEMOGRAPHIC_DATA] Married [DEMOGRAPHIC_DATA] Widow/[DEMO…" at bounding box center [512, 273] width 360 height 40
select select "2"
click at [332, 253] on select "Select marital status [DEMOGRAPHIC_DATA] Married [DEMOGRAPHIC_DATA] Widow/[DEMO…" at bounding box center [512, 273] width 360 height 40
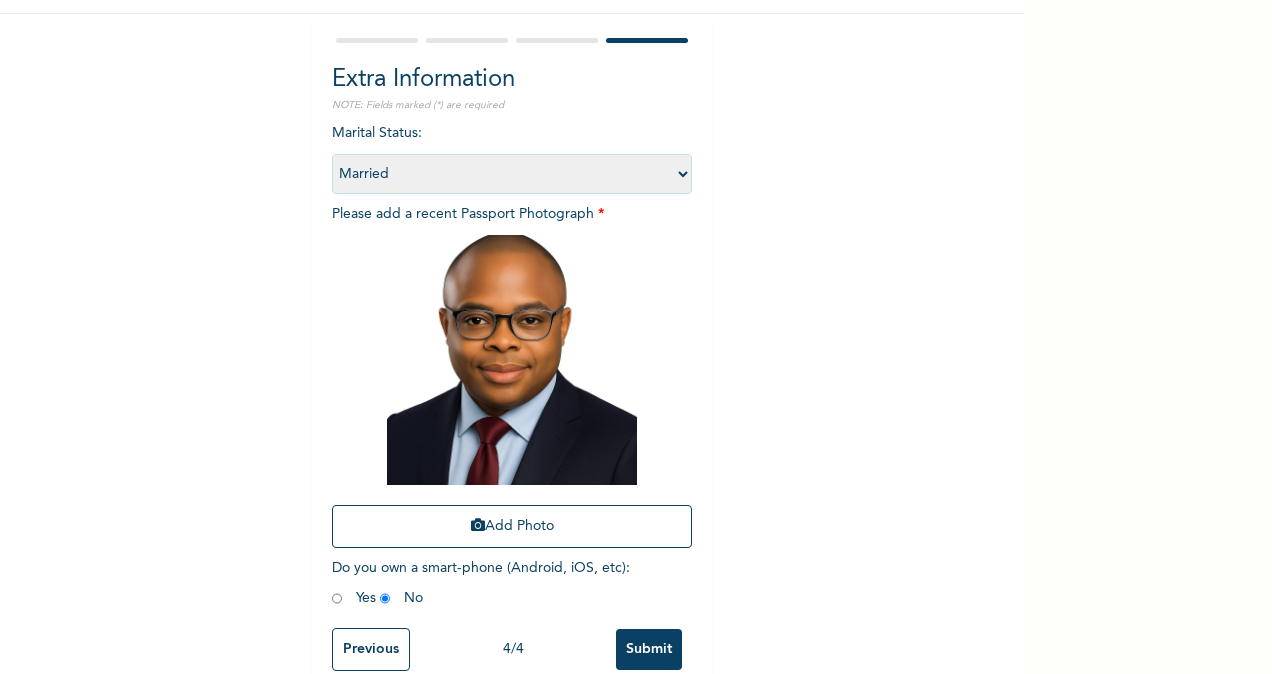
scroll to position [204, 0]
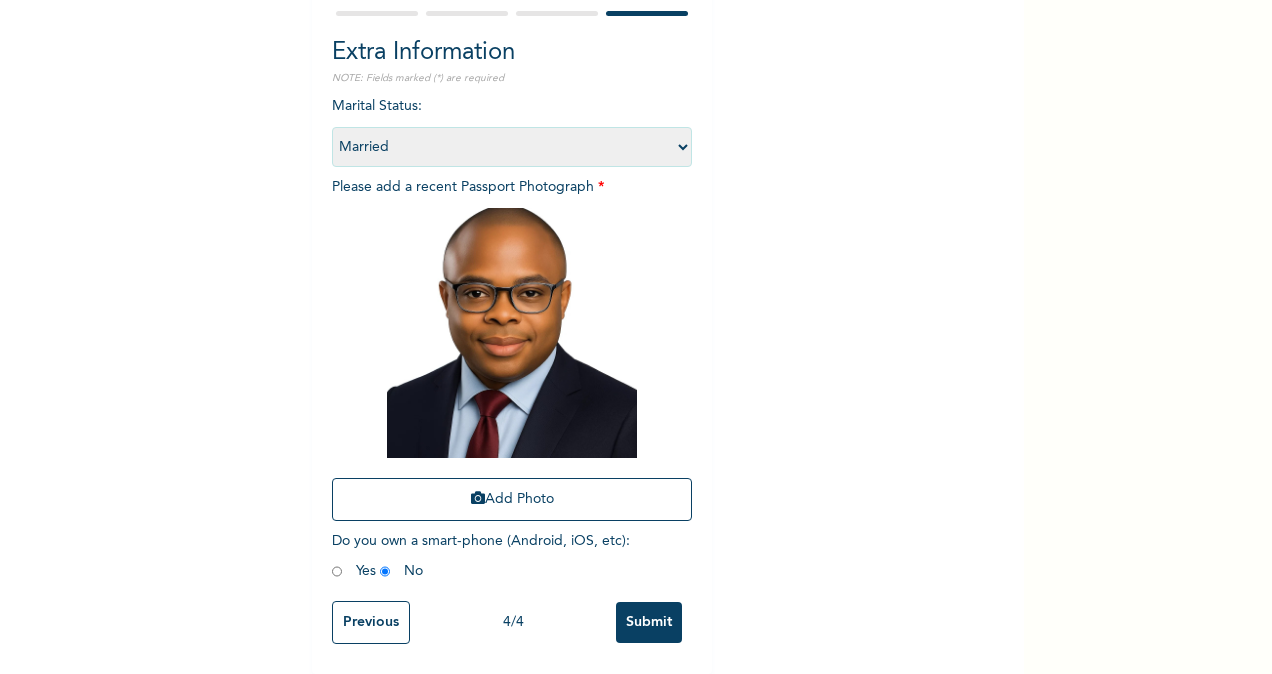
click at [644, 610] on input "Submit" at bounding box center [649, 622] width 66 height 41
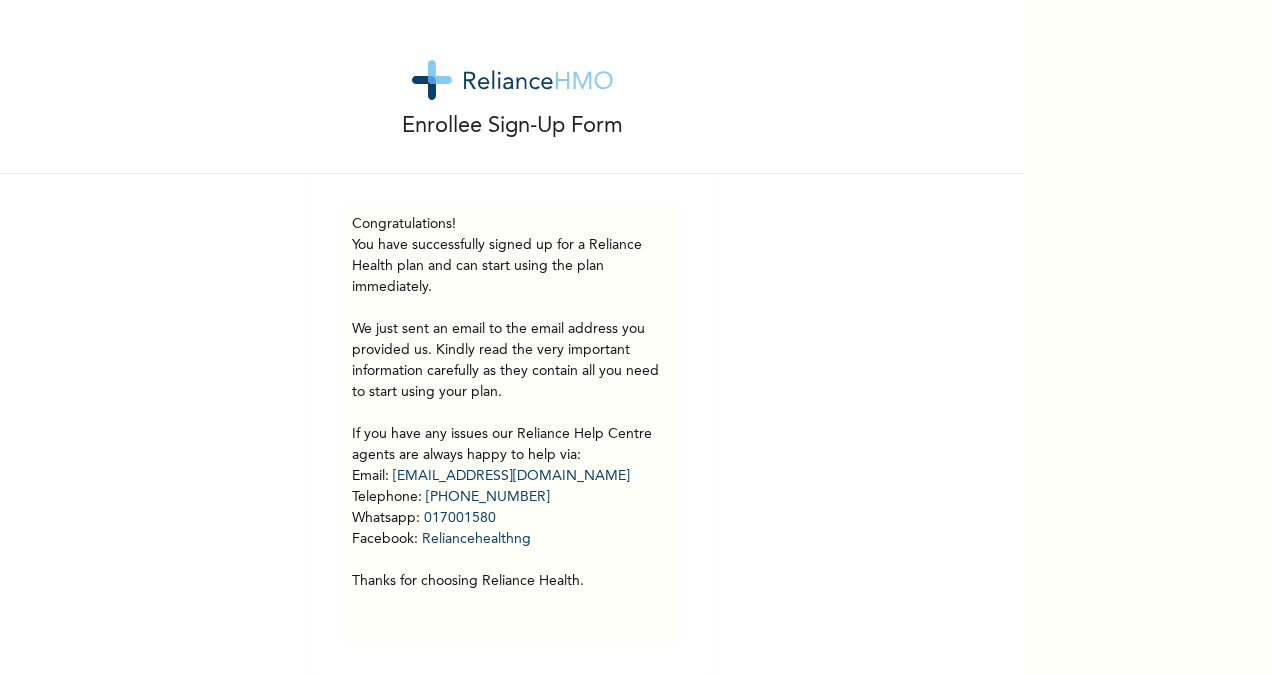
drag, startPoint x: 1025, startPoint y: 355, endPoint x: 1028, endPoint y: 422, distance: 67.0
click at [1028, 422] on div "Enrollee Sign-Up Form Congratulations! You have successfully signed up for a Re…" at bounding box center [636, 337] width 1272 height 674
